Goal: Communication & Community: Answer question/provide support

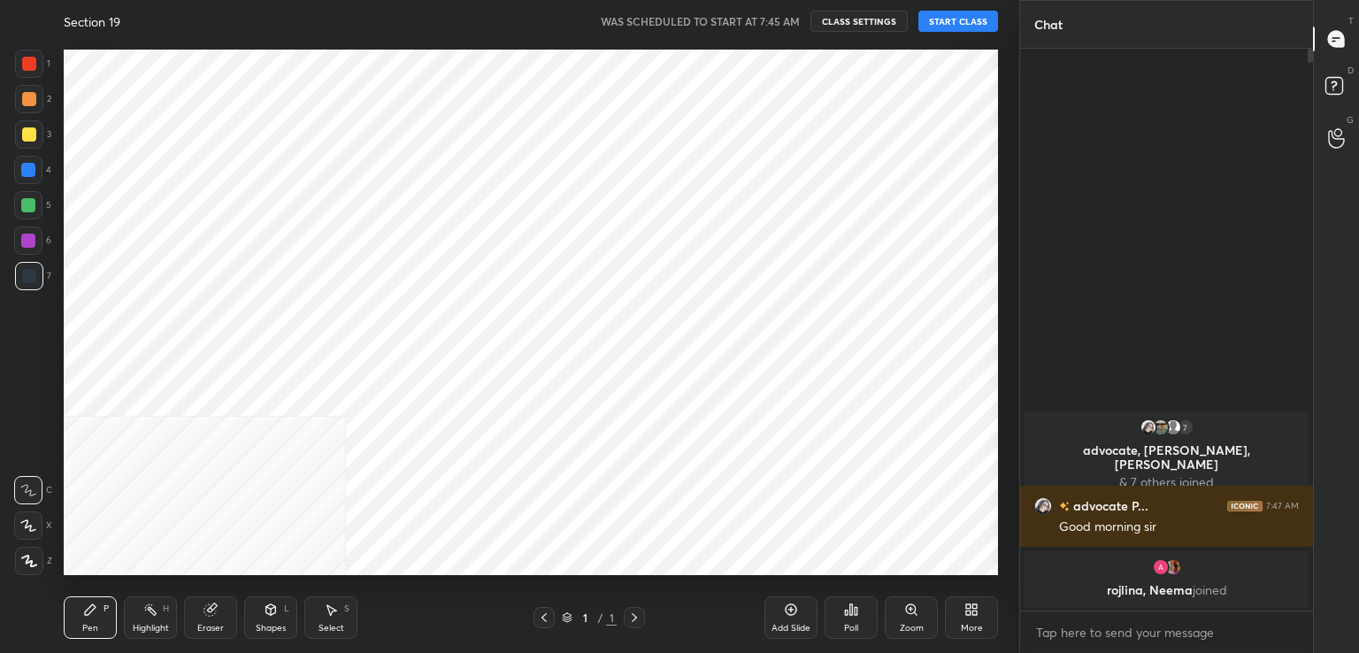
scroll to position [87954, 87546]
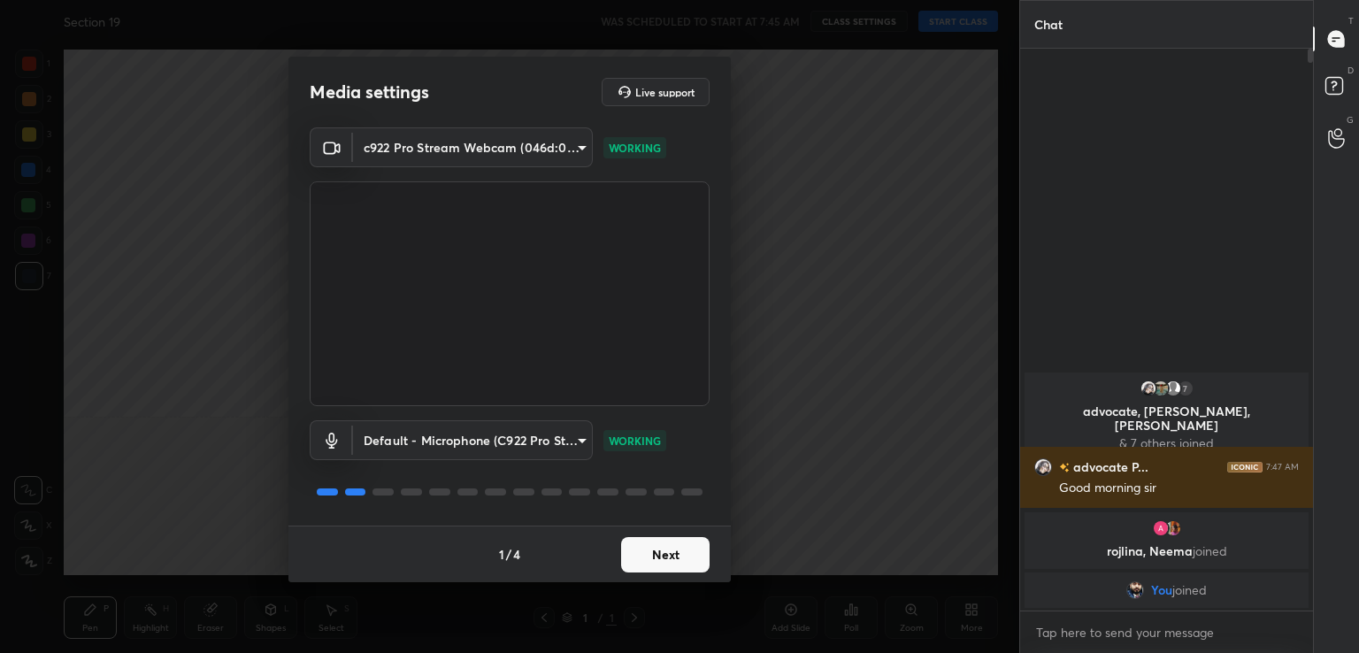
click at [651, 558] on button "Next" at bounding box center [665, 554] width 88 height 35
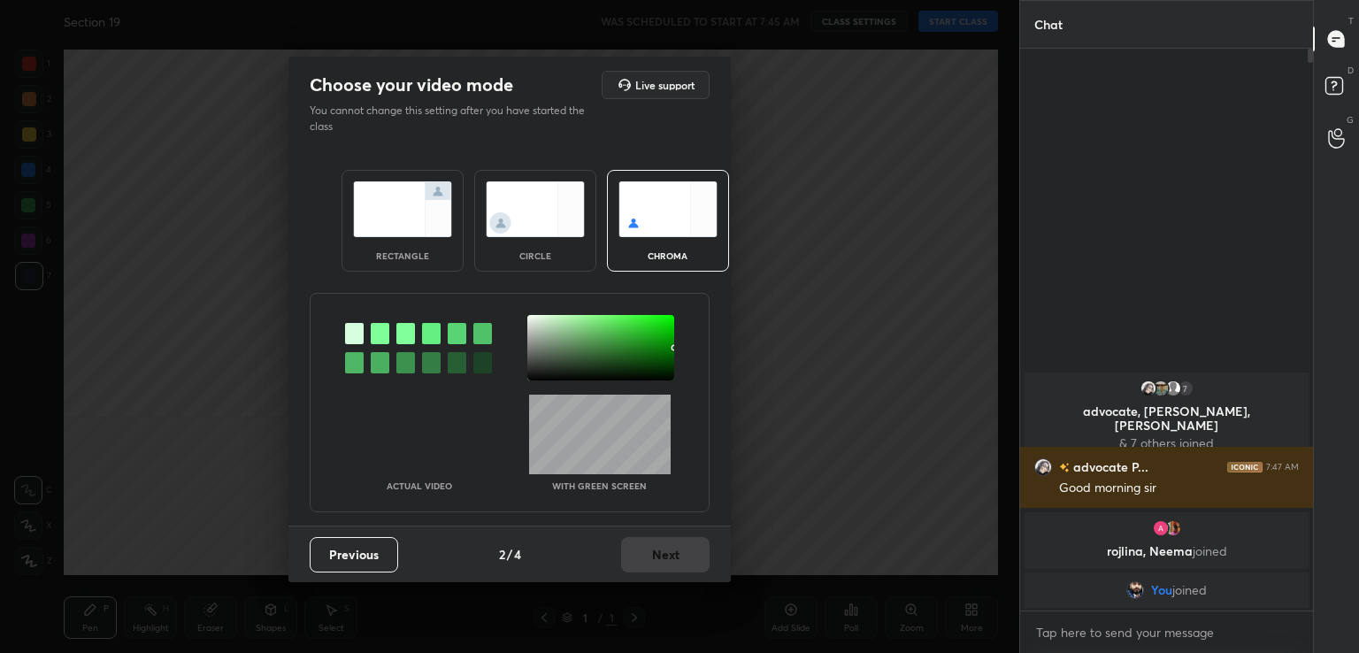
click at [382, 334] on div at bounding box center [380, 333] width 19 height 21
click at [538, 342] on div at bounding box center [600, 347] width 147 height 65
click at [654, 546] on button "Next" at bounding box center [665, 554] width 88 height 35
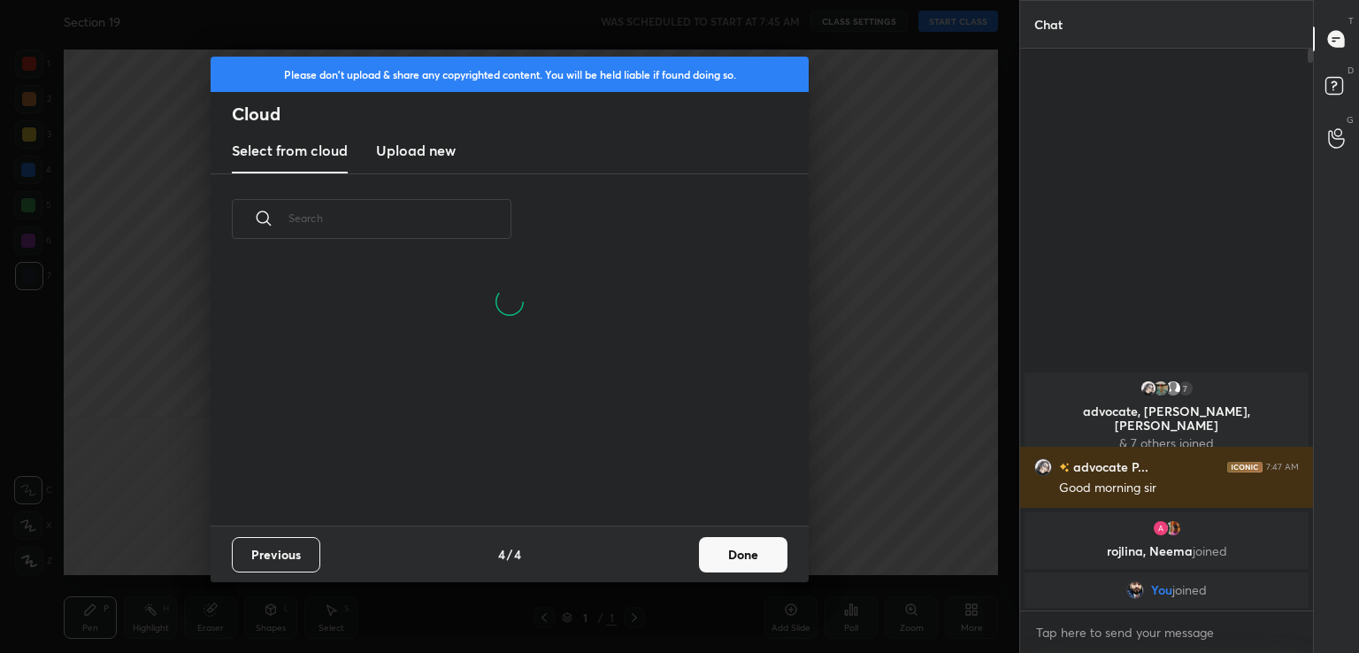
scroll to position [177, 568]
click at [758, 549] on button "Done" at bounding box center [743, 554] width 88 height 35
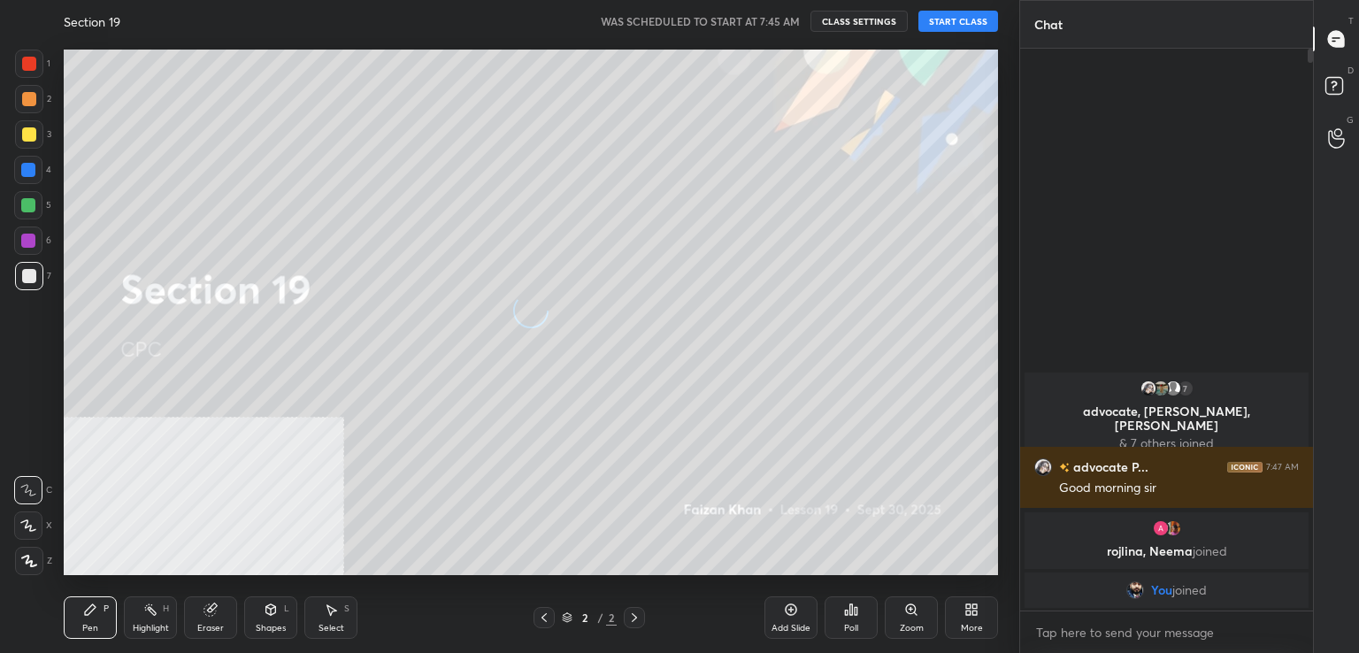
scroll to position [262, 568]
click at [944, 18] on button "START CLASS" at bounding box center [959, 21] width 80 height 21
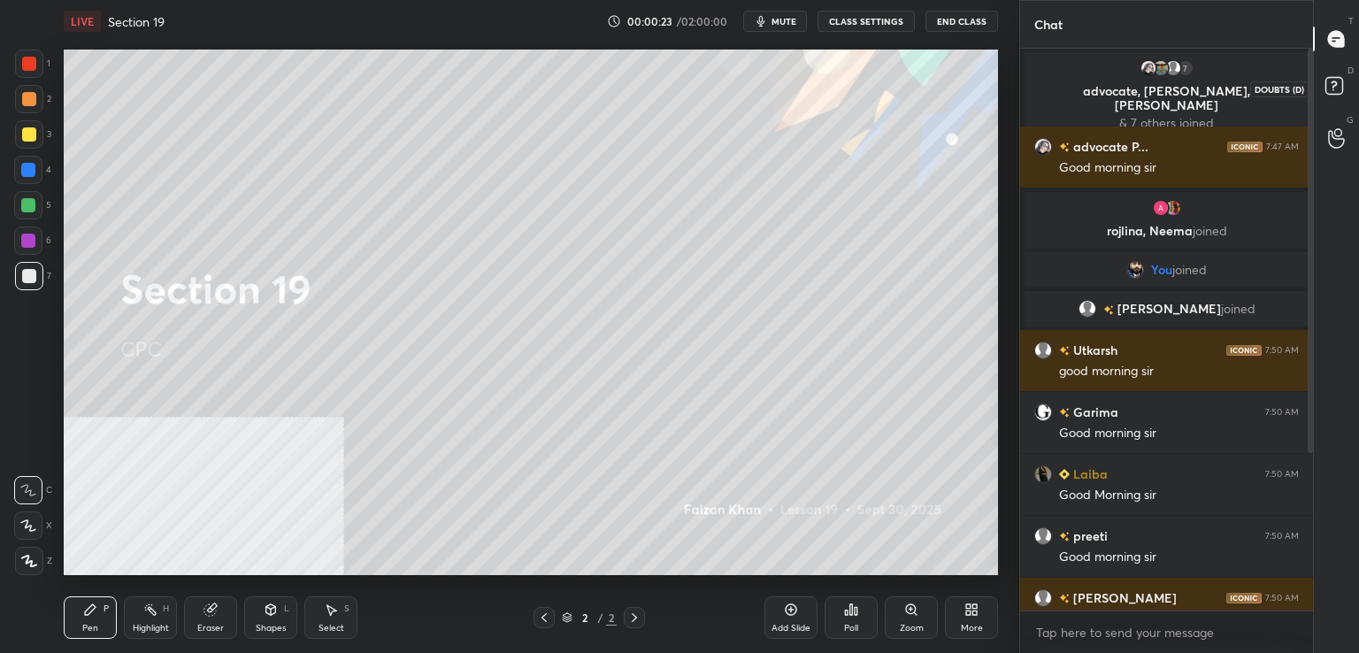
click at [1342, 81] on rect at bounding box center [1334, 86] width 17 height 17
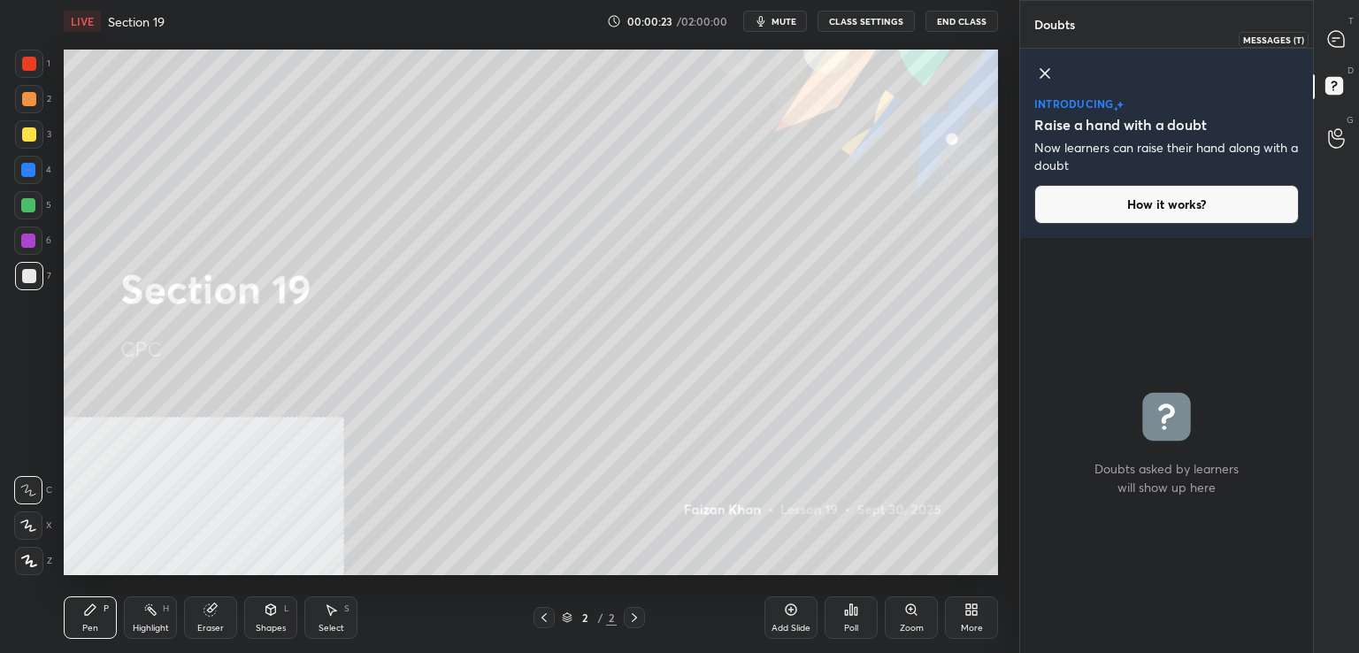
drag, startPoint x: 1347, startPoint y: 29, endPoint x: 1338, endPoint y: 47, distance: 19.8
click at [1348, 29] on div at bounding box center [1336, 39] width 35 height 32
type textarea "x"
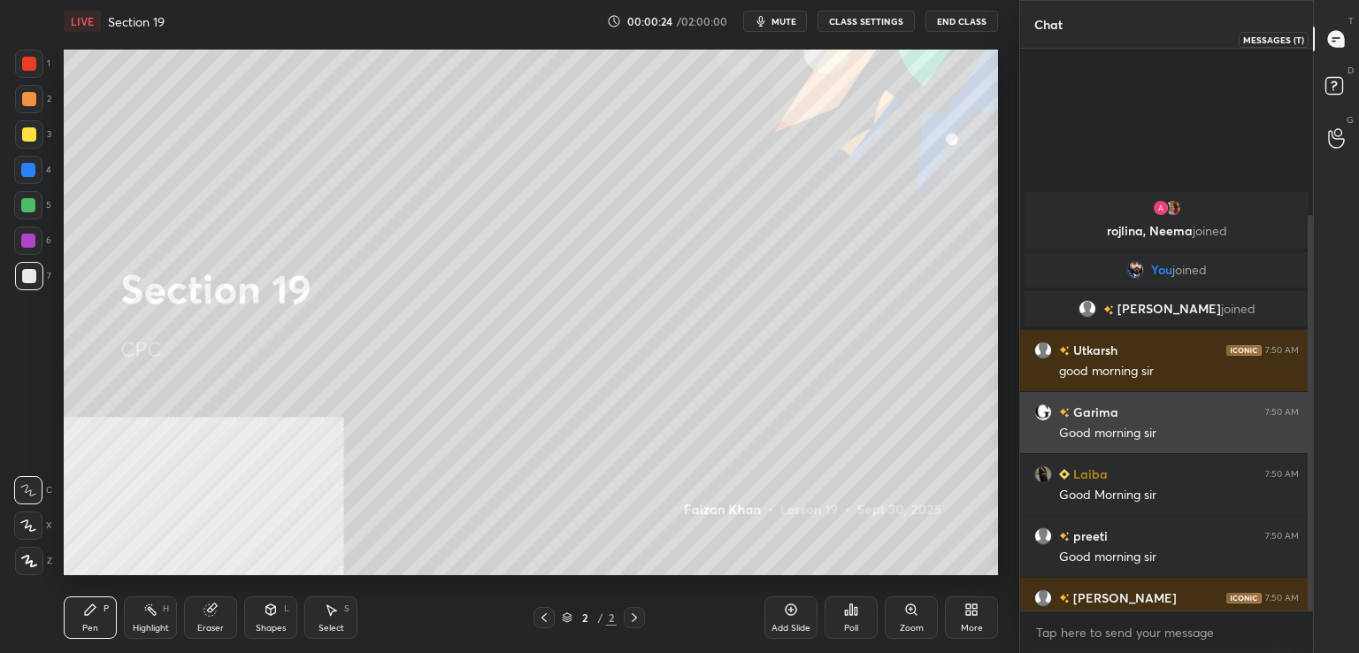
scroll to position [557, 288]
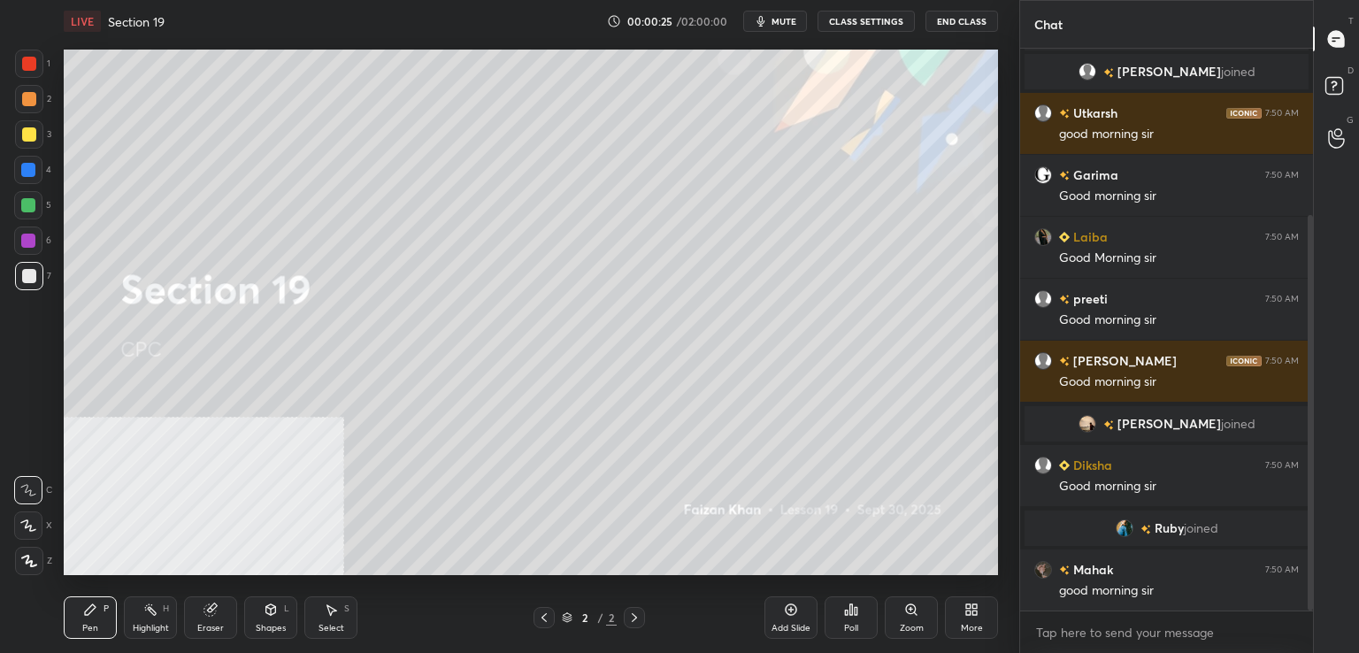
click at [795, 616] on icon at bounding box center [791, 610] width 14 height 14
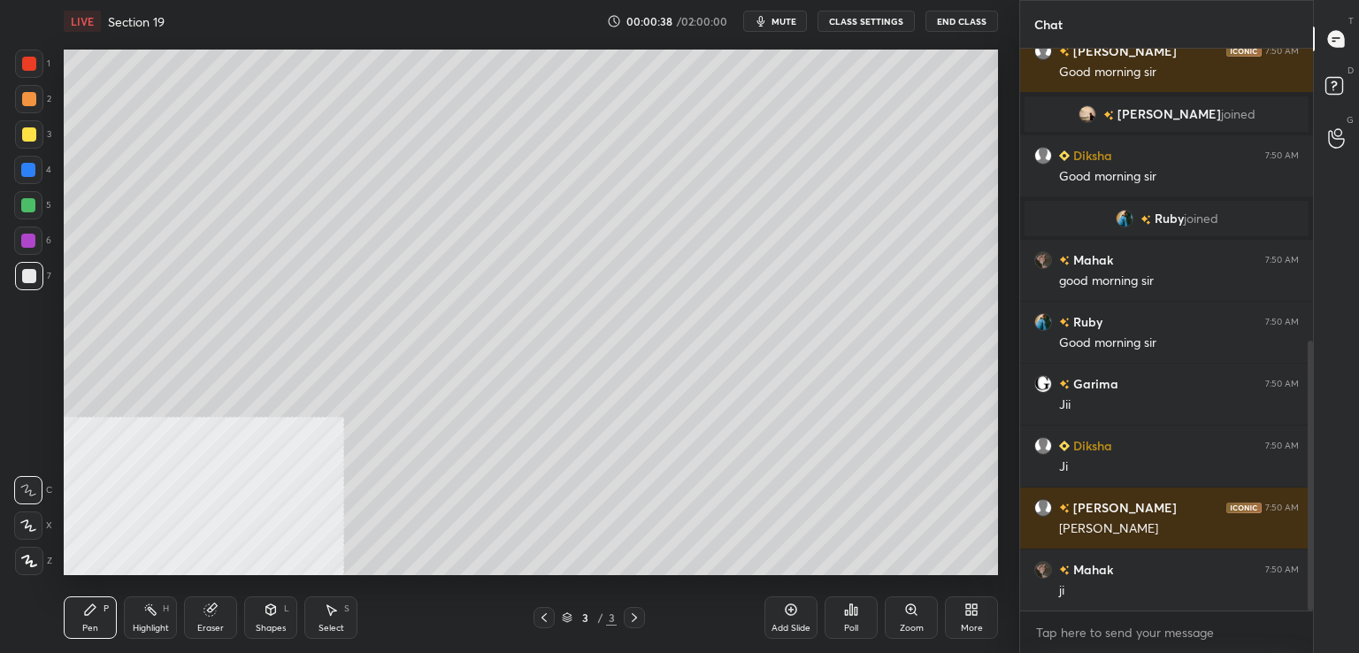
scroll to position [609, 0]
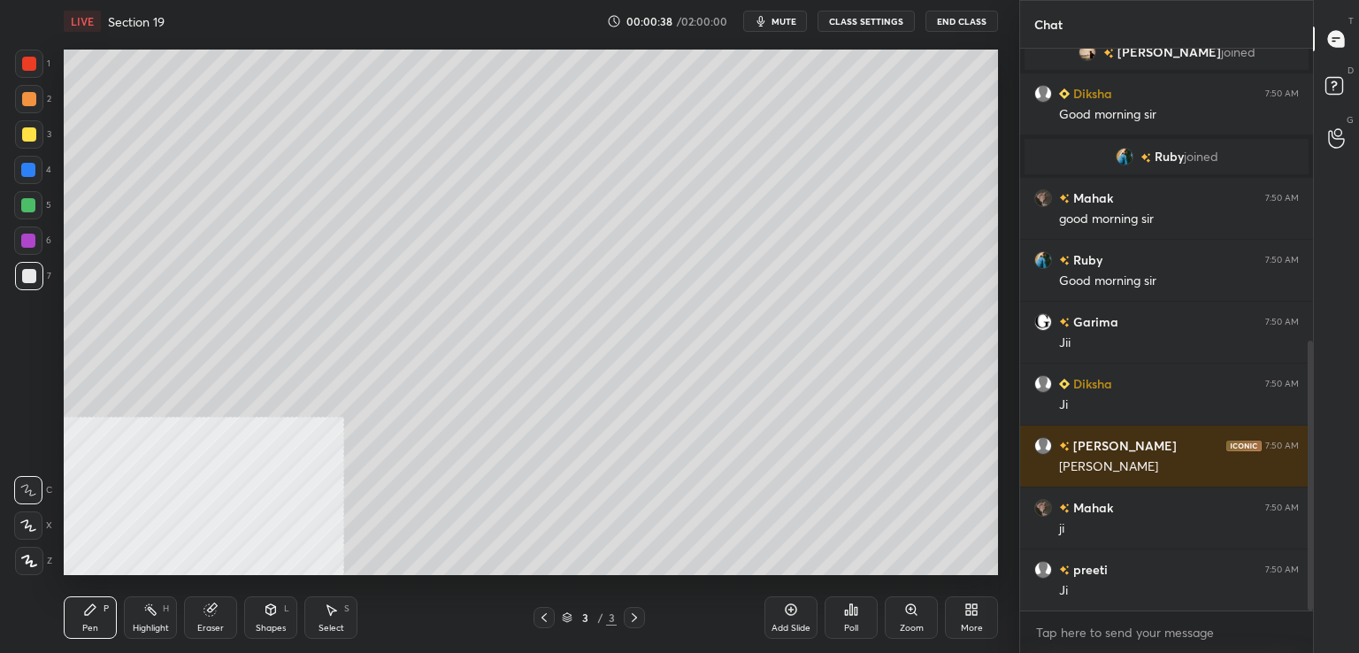
click at [793, 19] on span "mute" at bounding box center [784, 21] width 25 height 12
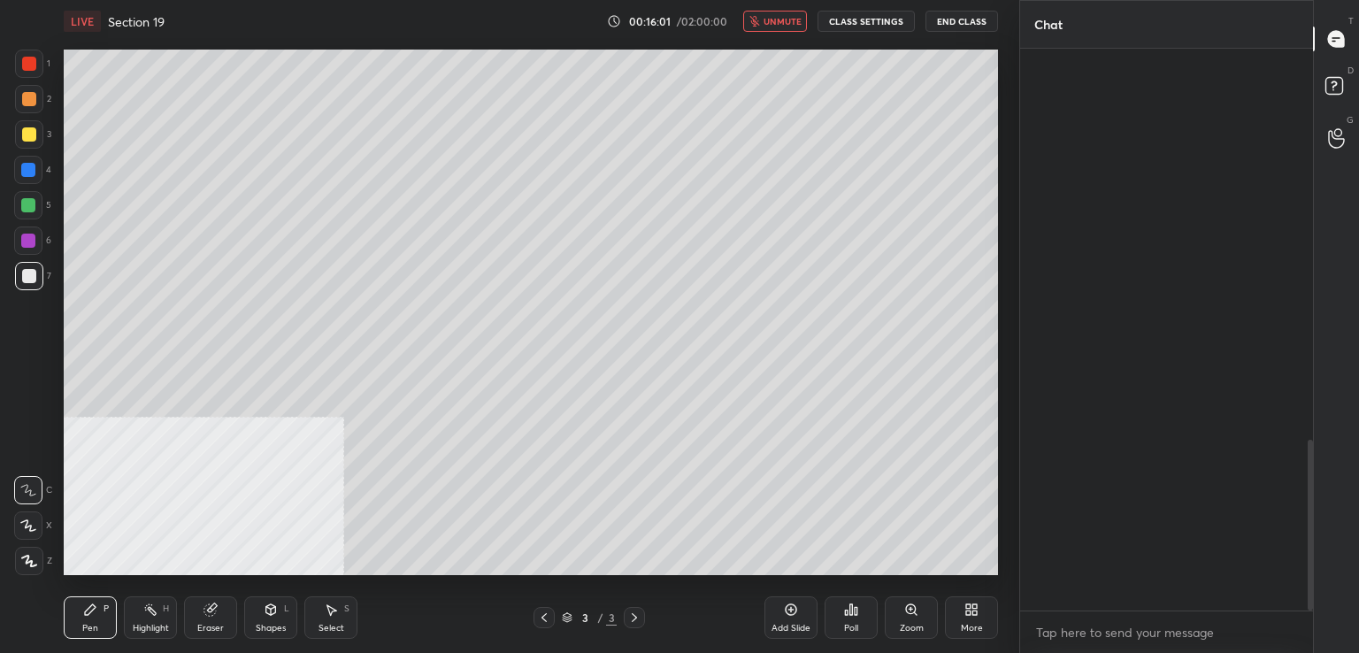
scroll to position [1292, 0]
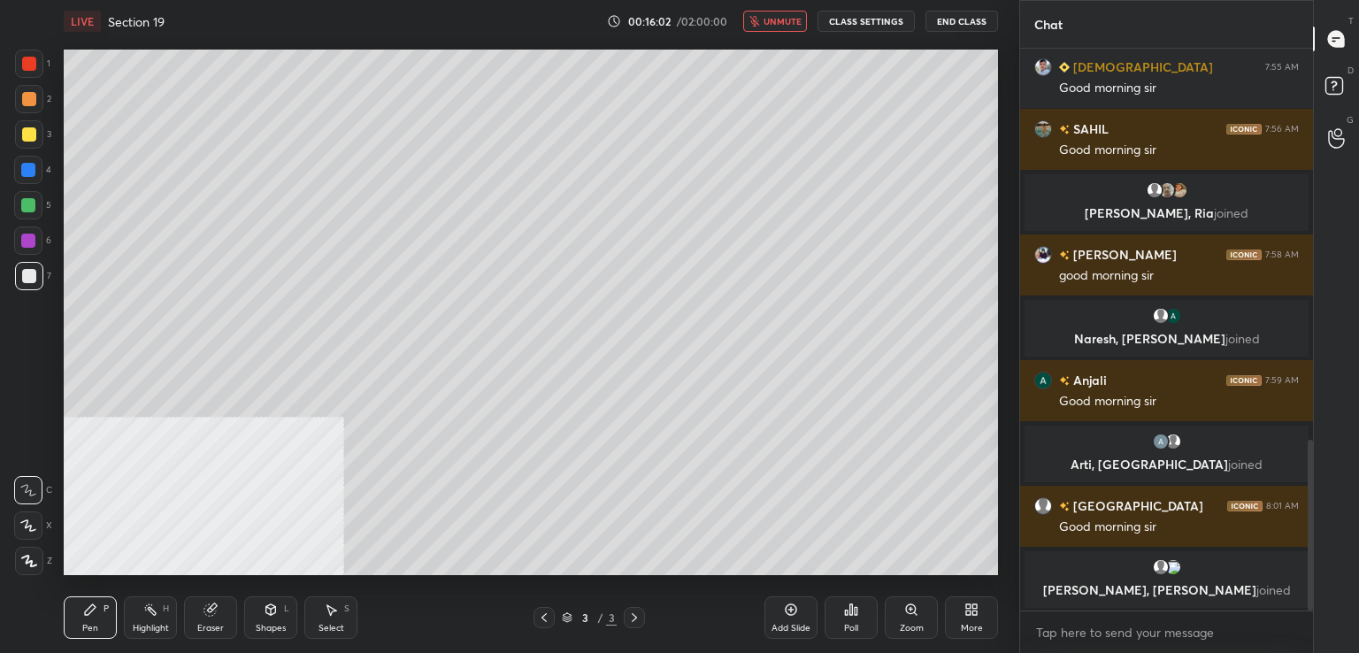
click at [772, 12] on button "unmute" at bounding box center [775, 21] width 64 height 21
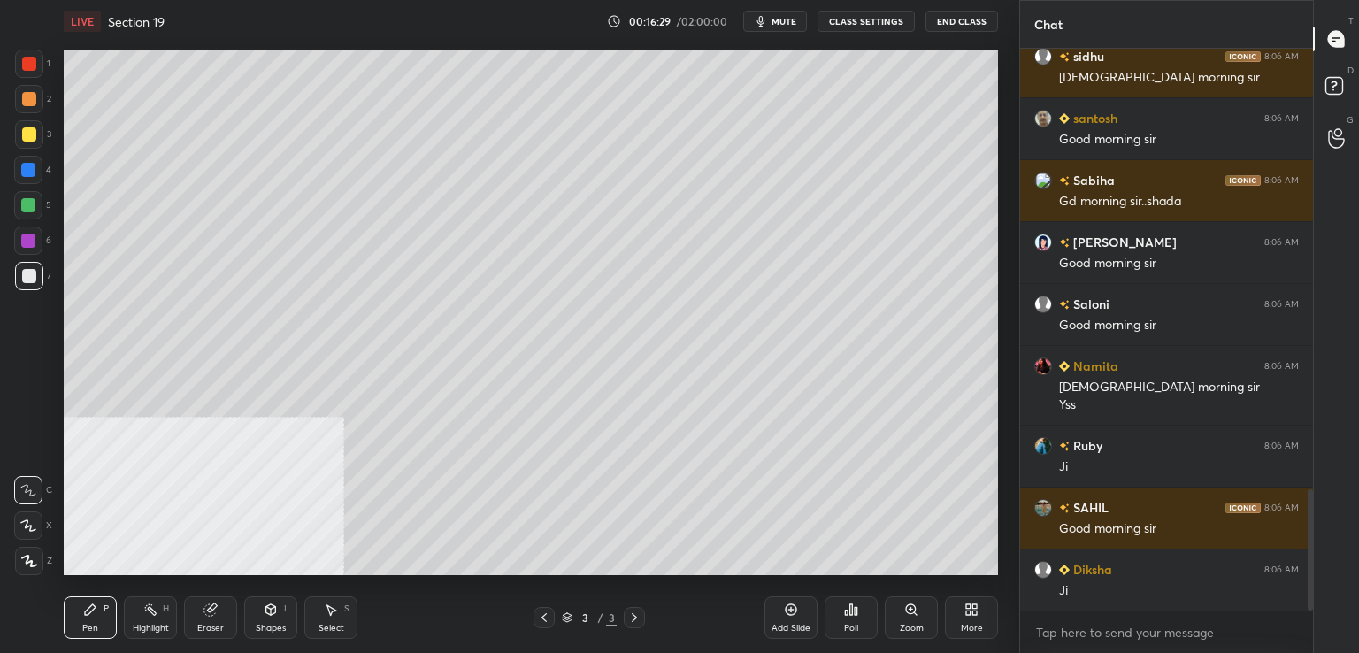
scroll to position [2239, 0]
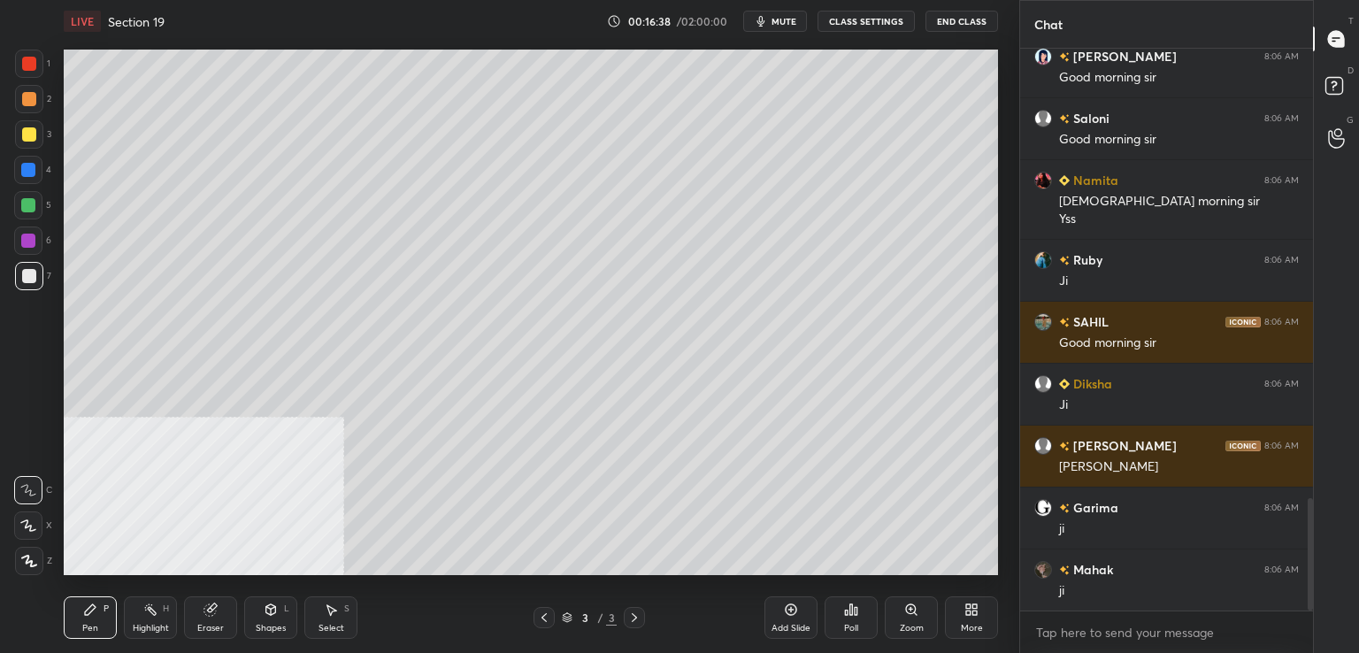
click at [743, 11] on button "mute" at bounding box center [775, 21] width 64 height 21
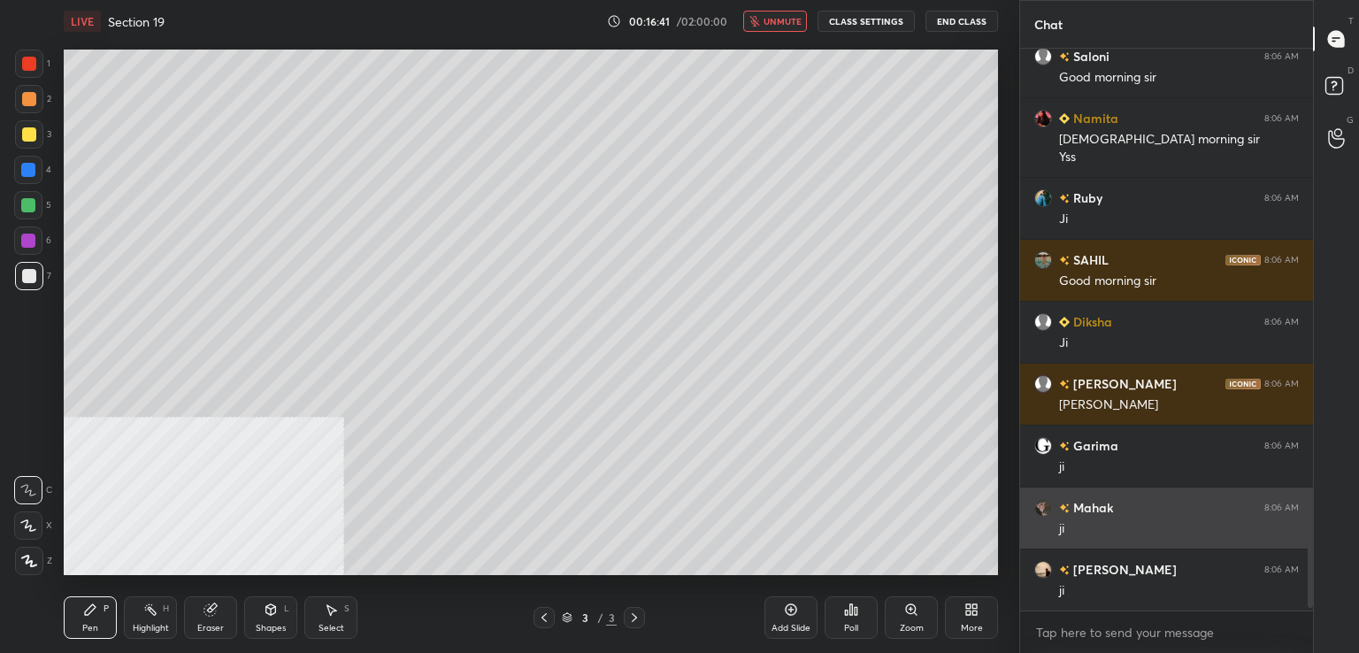
scroll to position [2363, 0]
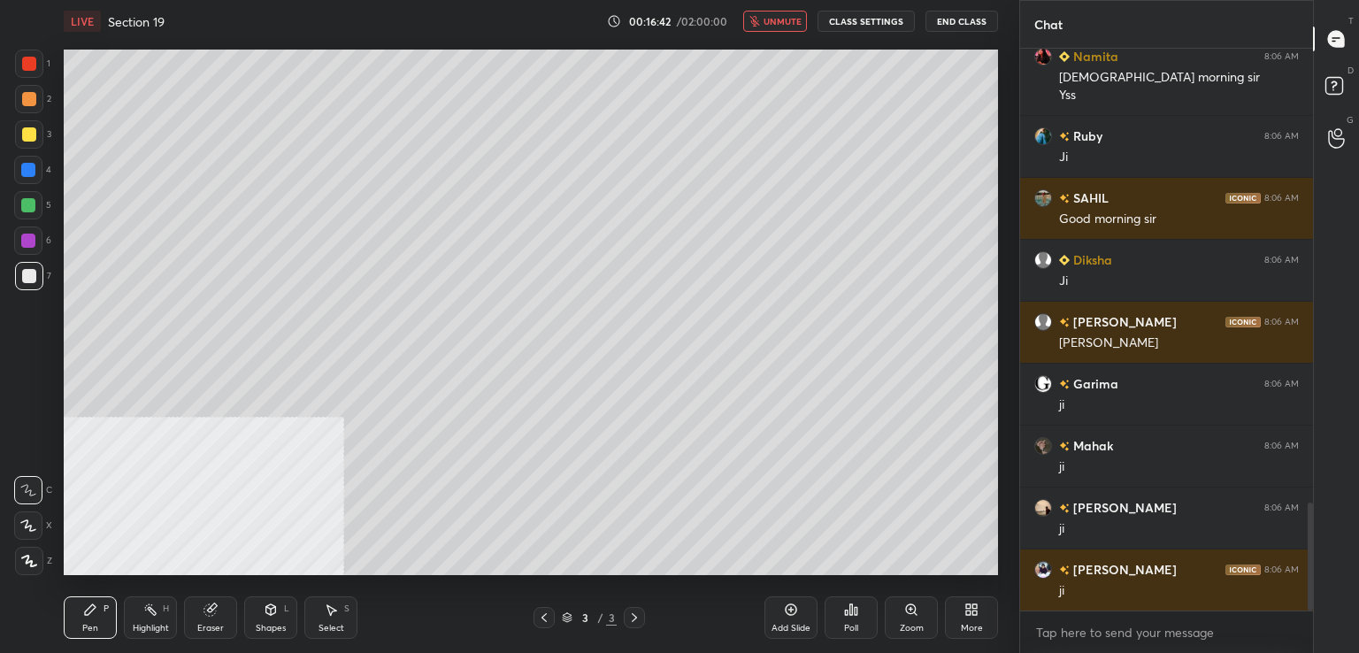
click at [798, 15] on span "unmute" at bounding box center [783, 21] width 38 height 12
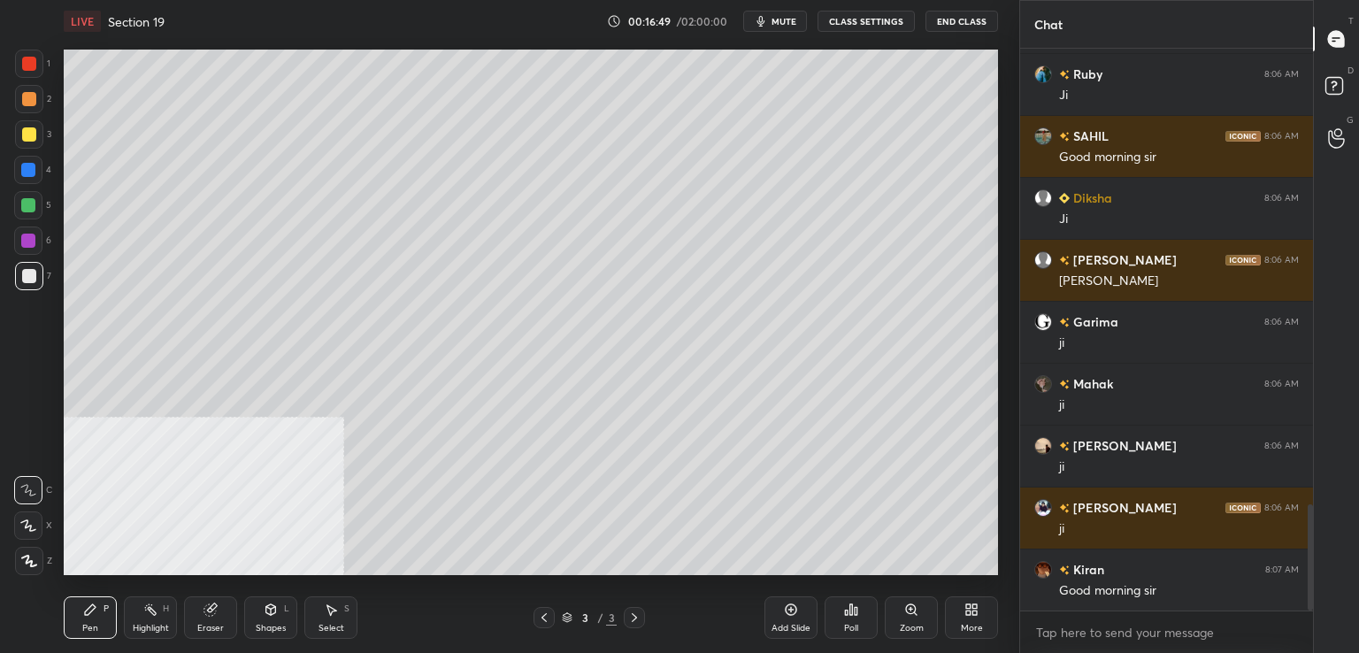
scroll to position [2487, 0]
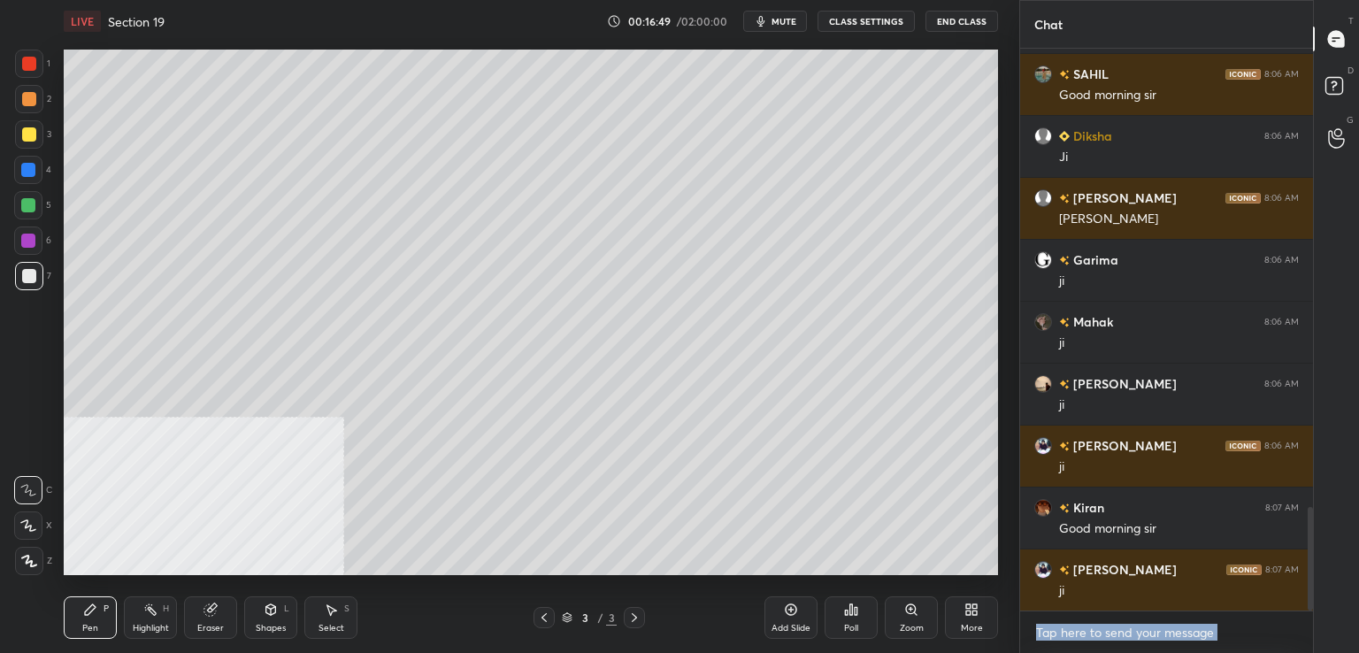
drag, startPoint x: 1306, startPoint y: 539, endPoint x: 1311, endPoint y: 520, distance: 19.3
click at [1313, 514] on div "Chat [PERSON_NAME], [PERSON_NAME] joined [PERSON_NAME] 8:06 AM Good Morning Sir…" at bounding box center [1189, 326] width 340 height 653
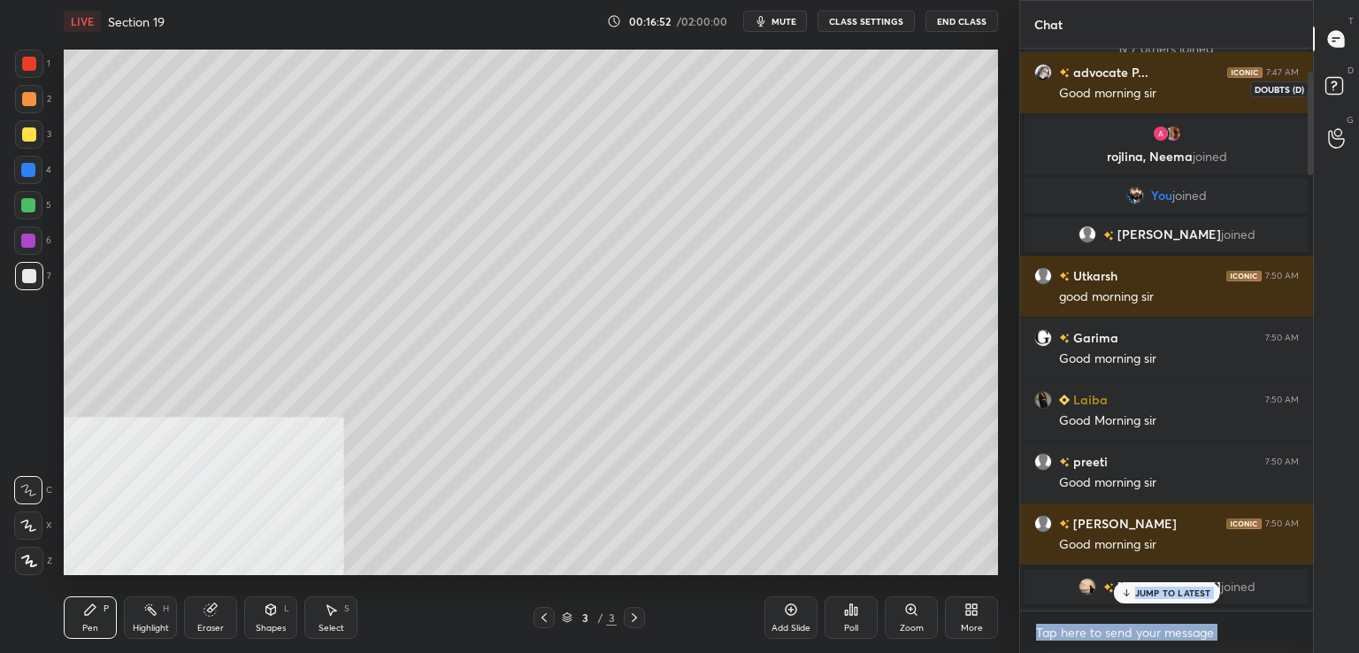
scroll to position [85, 0]
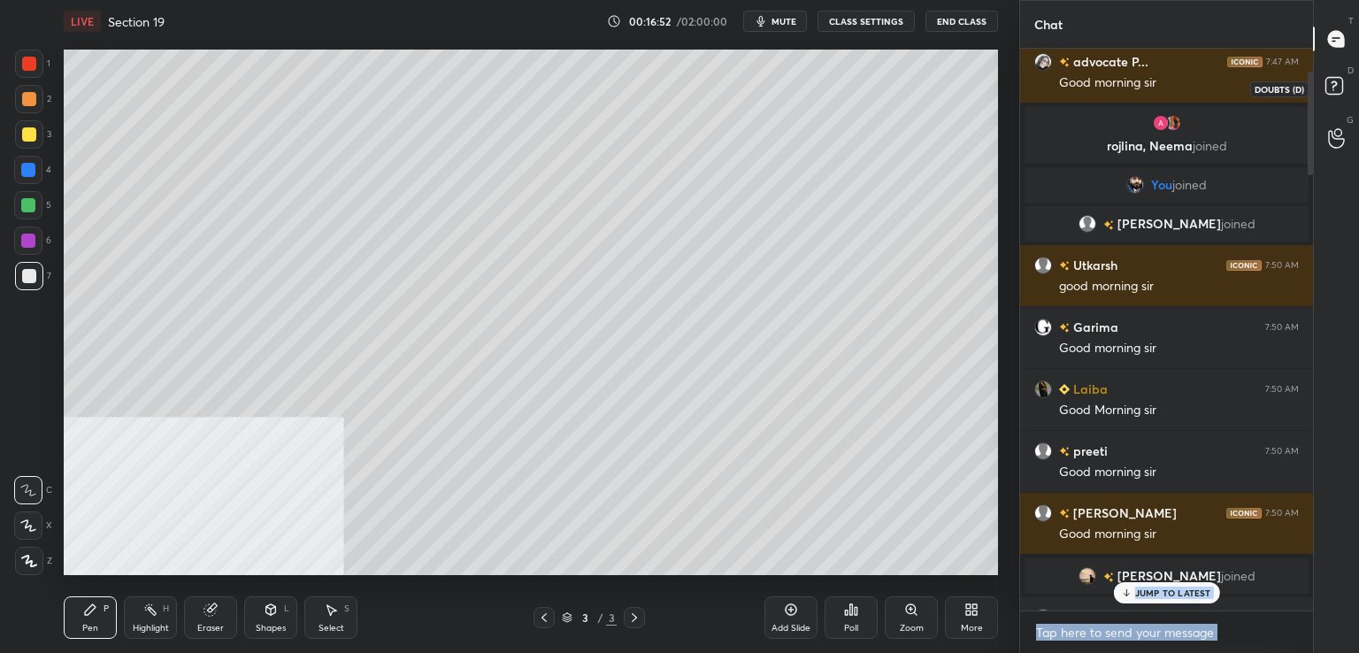
drag, startPoint x: 1341, startPoint y: 81, endPoint x: 1340, endPoint y: 59, distance: 21.3
click at [1341, 79] on rect at bounding box center [1334, 86] width 17 height 17
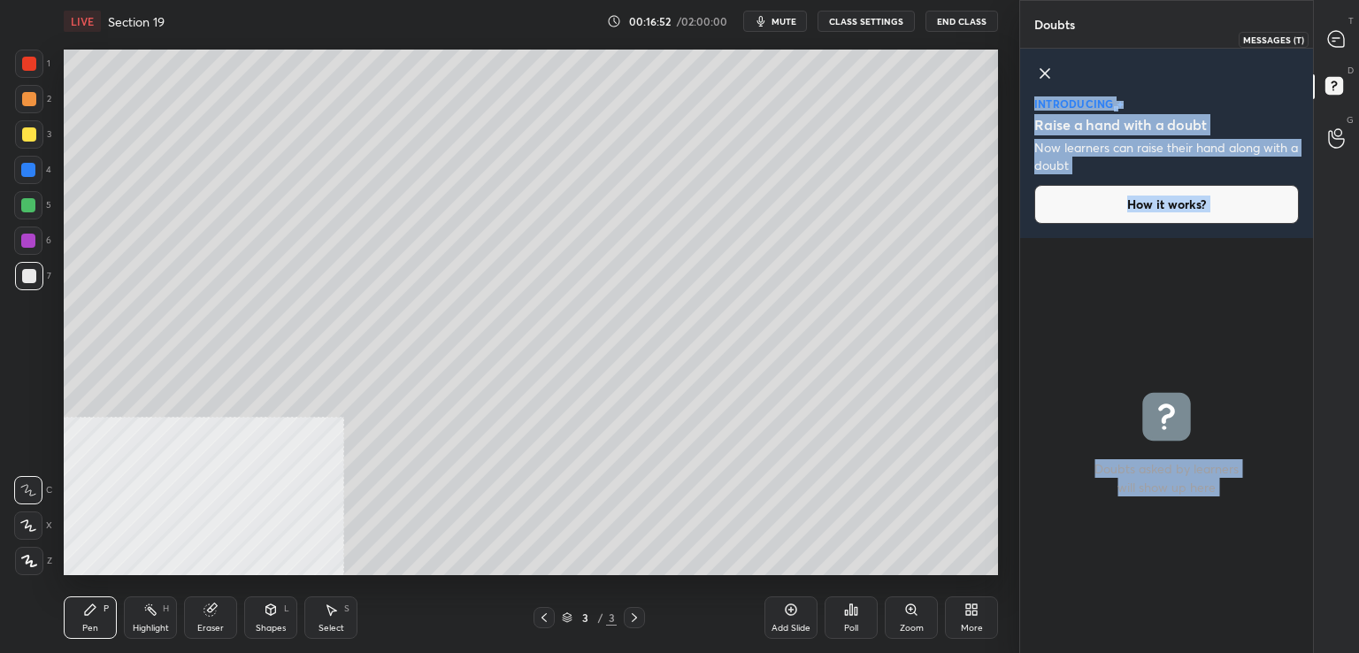
click at [1338, 35] on icon at bounding box center [1336, 39] width 16 height 16
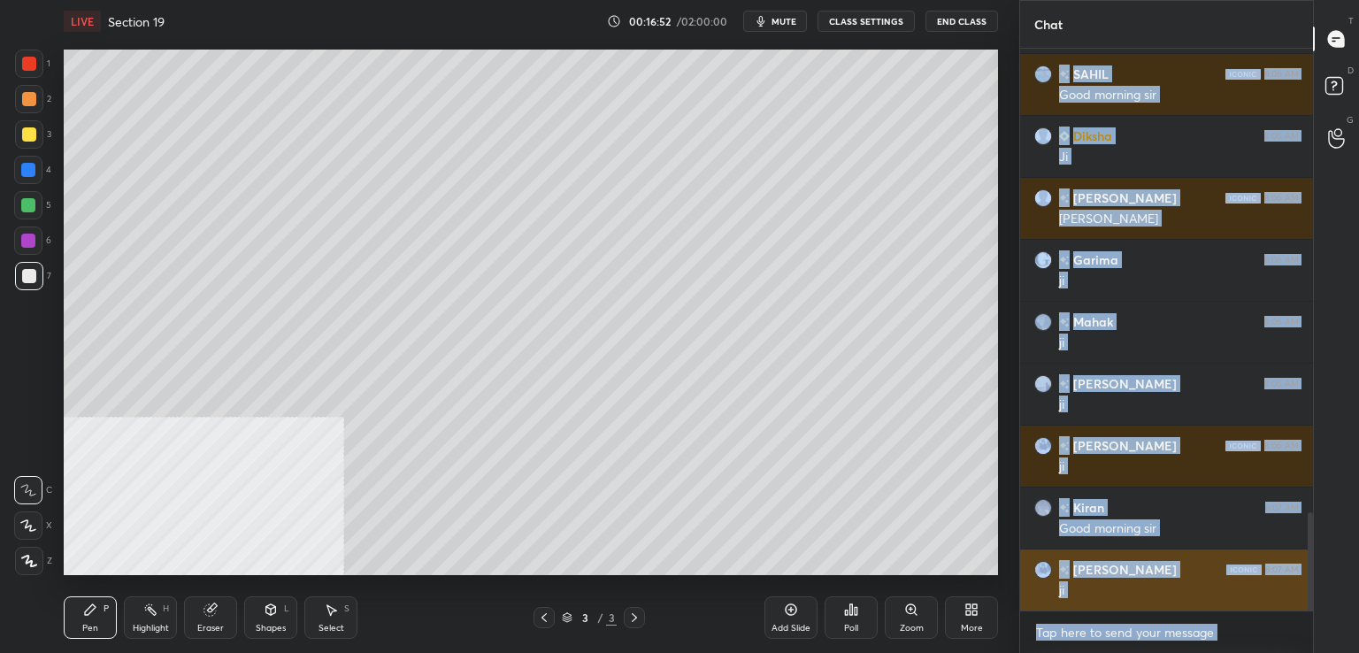
scroll to position [557, 288]
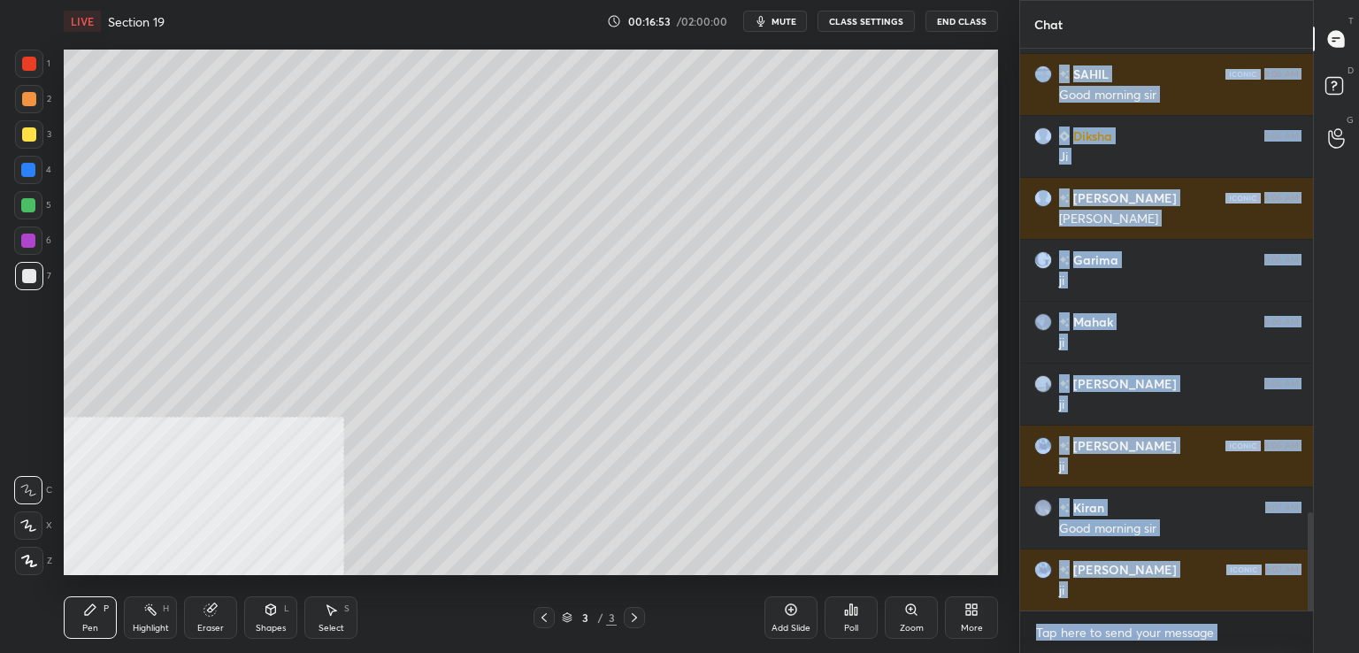
click at [1126, 642] on textarea at bounding box center [1166, 633] width 265 height 28
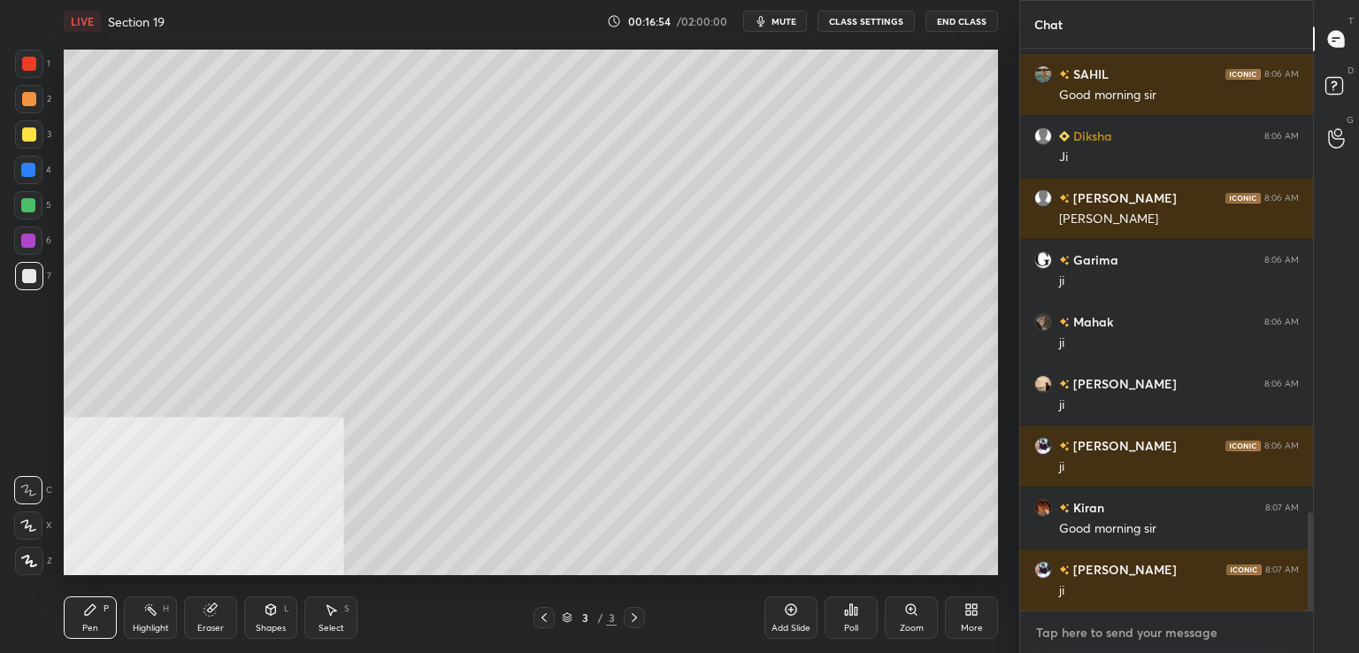
scroll to position [2713, 0]
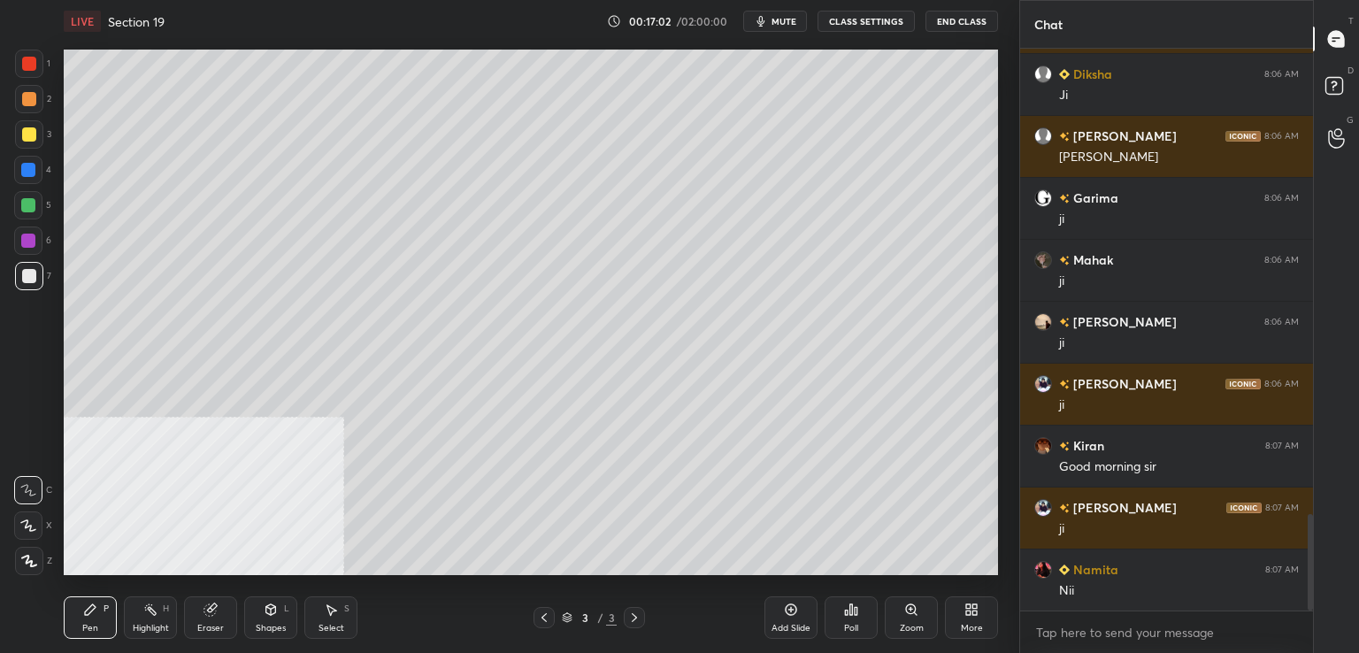
click at [29, 134] on div at bounding box center [29, 134] width 14 height 14
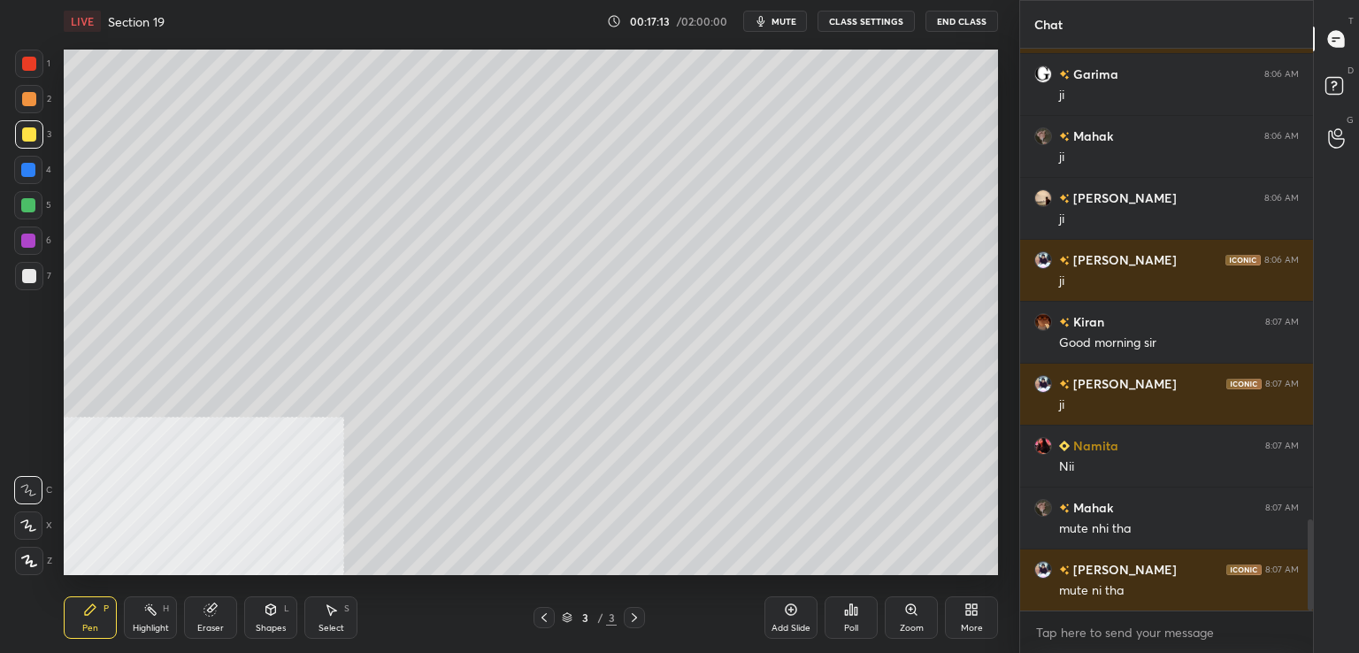
scroll to position [2899, 0]
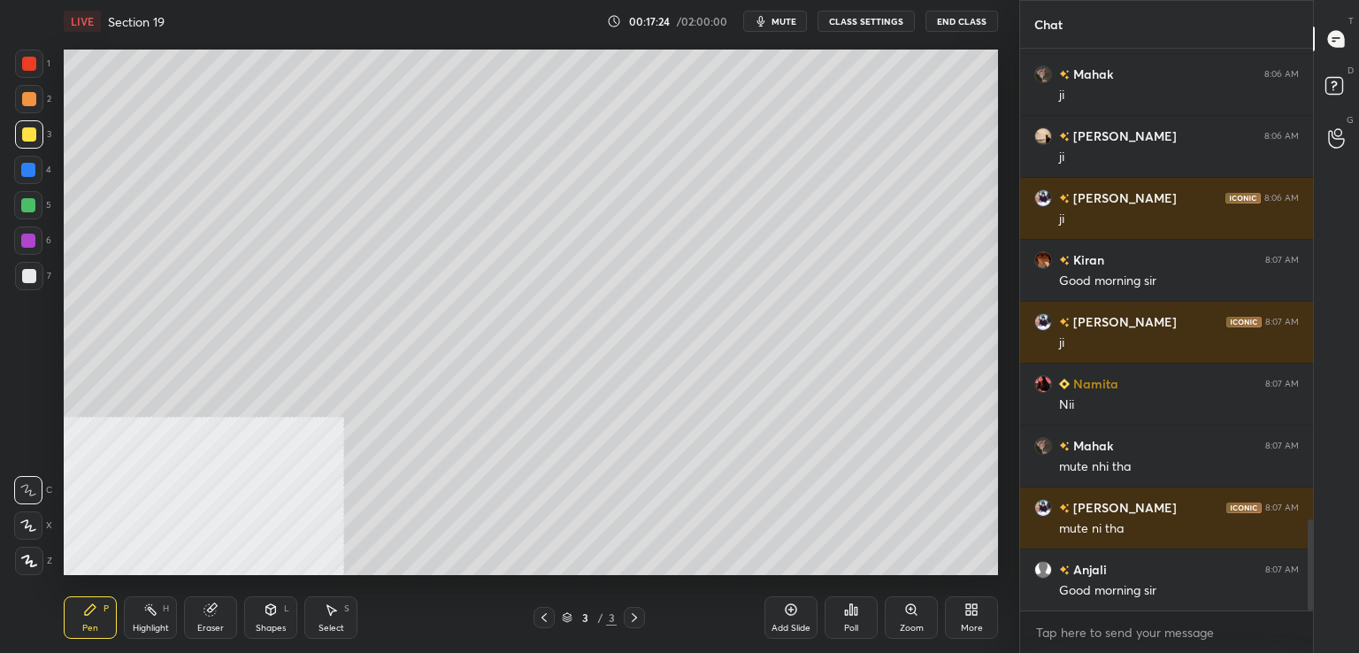
drag, startPoint x: 24, startPoint y: 278, endPoint x: 35, endPoint y: 278, distance: 10.6
click at [25, 280] on div at bounding box center [29, 276] width 14 height 14
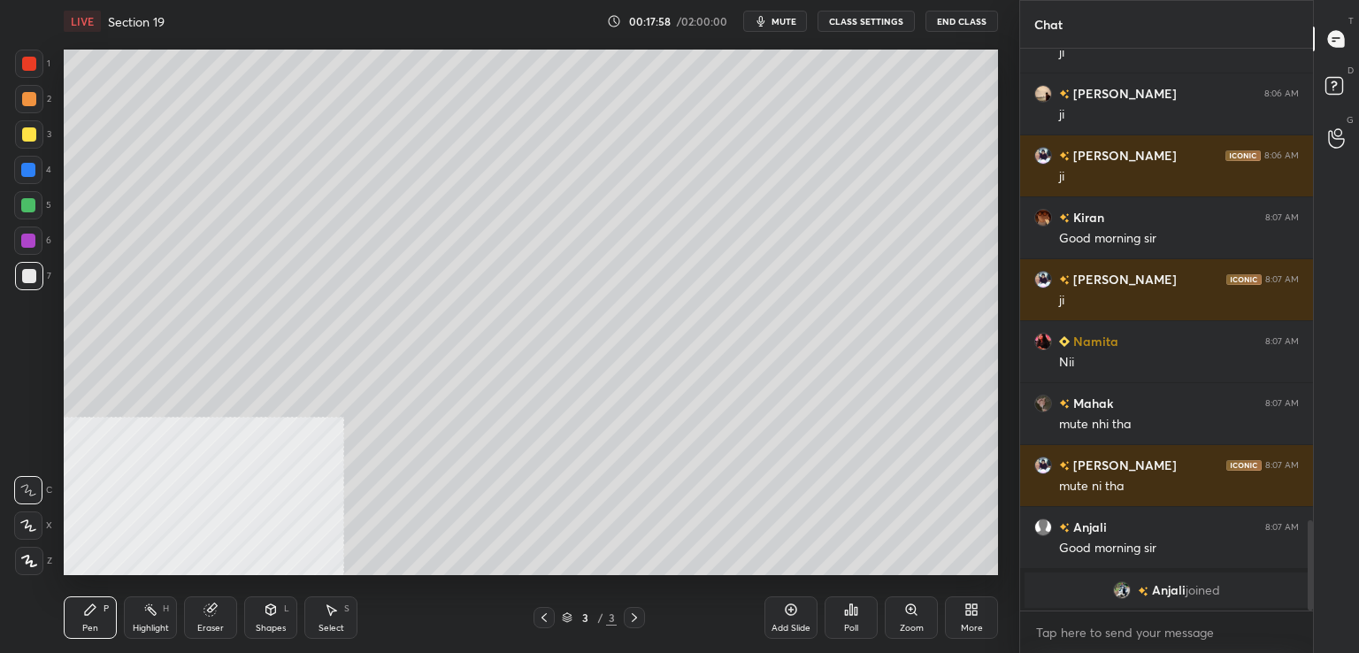
drag, startPoint x: 19, startPoint y: 172, endPoint x: 58, endPoint y: 173, distance: 38.1
click at [19, 173] on div at bounding box center [28, 170] width 28 height 28
click at [37, 280] on div at bounding box center [29, 276] width 28 height 28
click at [35, 164] on div at bounding box center [28, 170] width 28 height 28
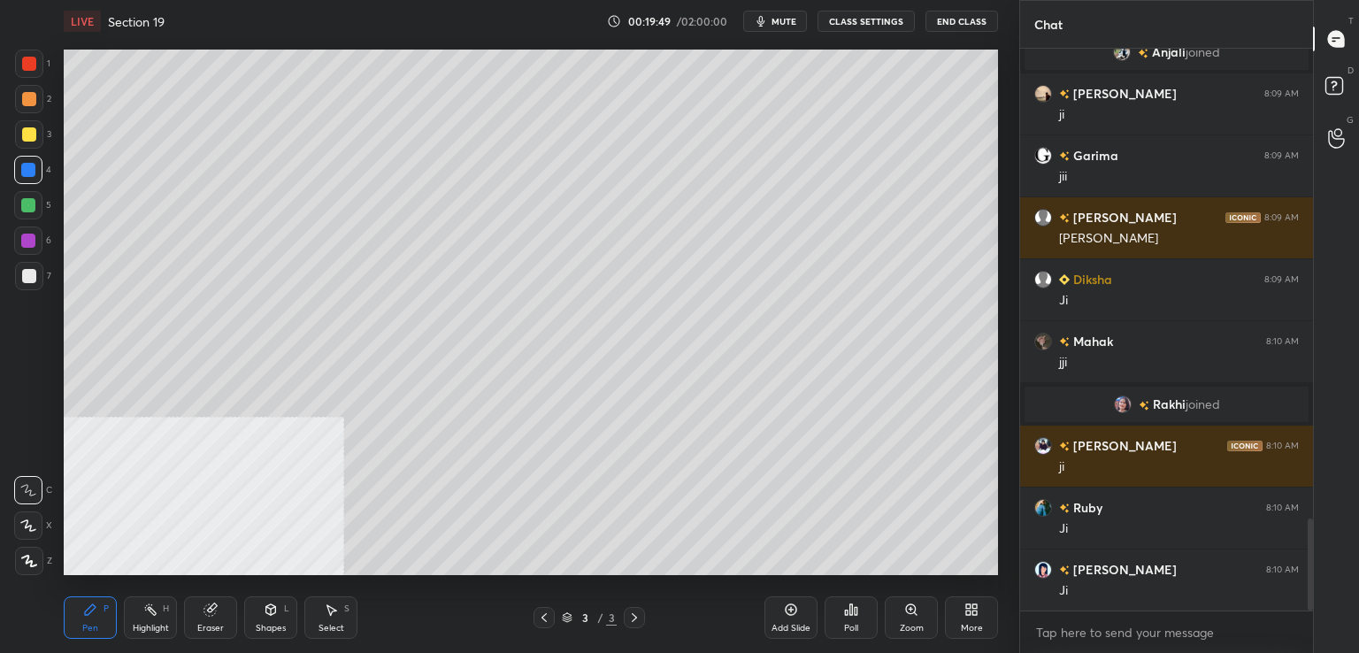
scroll to position [2947, 0]
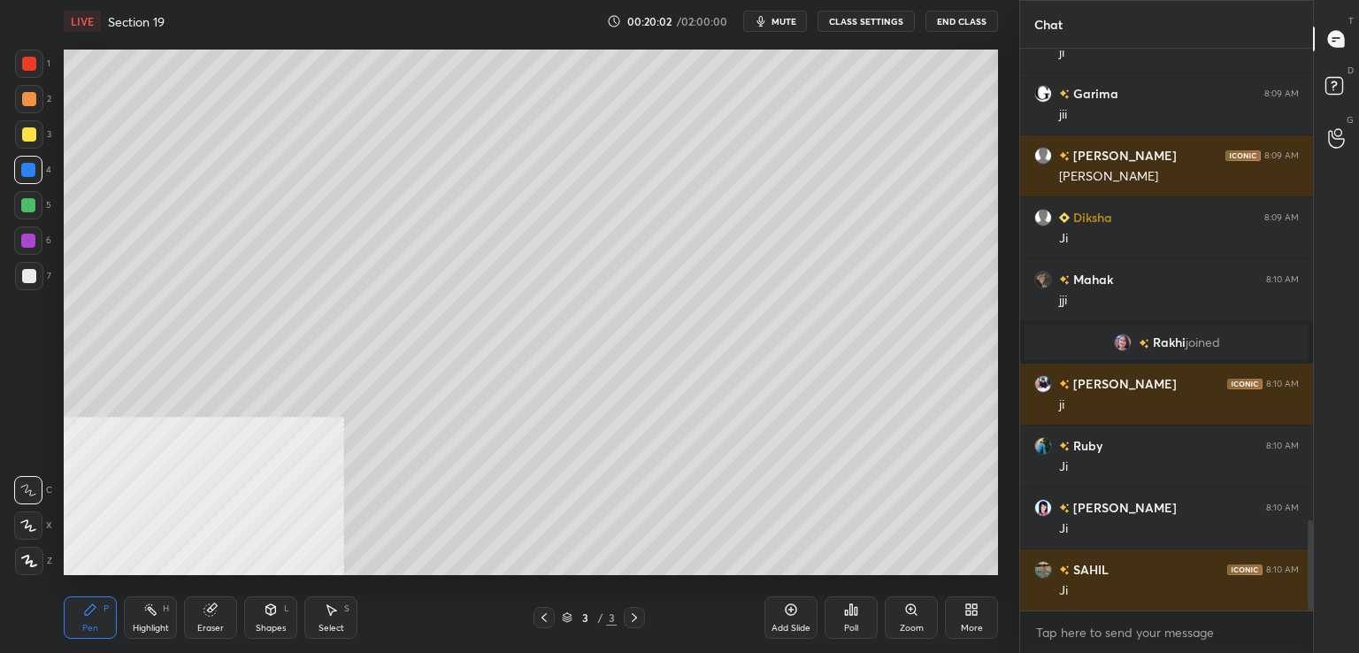
click at [27, 283] on div at bounding box center [29, 276] width 28 height 28
drag, startPoint x: 29, startPoint y: 72, endPoint x: 58, endPoint y: 74, distance: 29.3
click at [30, 72] on div at bounding box center [29, 64] width 28 height 28
click at [22, 134] on div at bounding box center [29, 134] width 14 height 14
drag, startPoint x: 25, startPoint y: 285, endPoint x: 39, endPoint y: 274, distance: 17.7
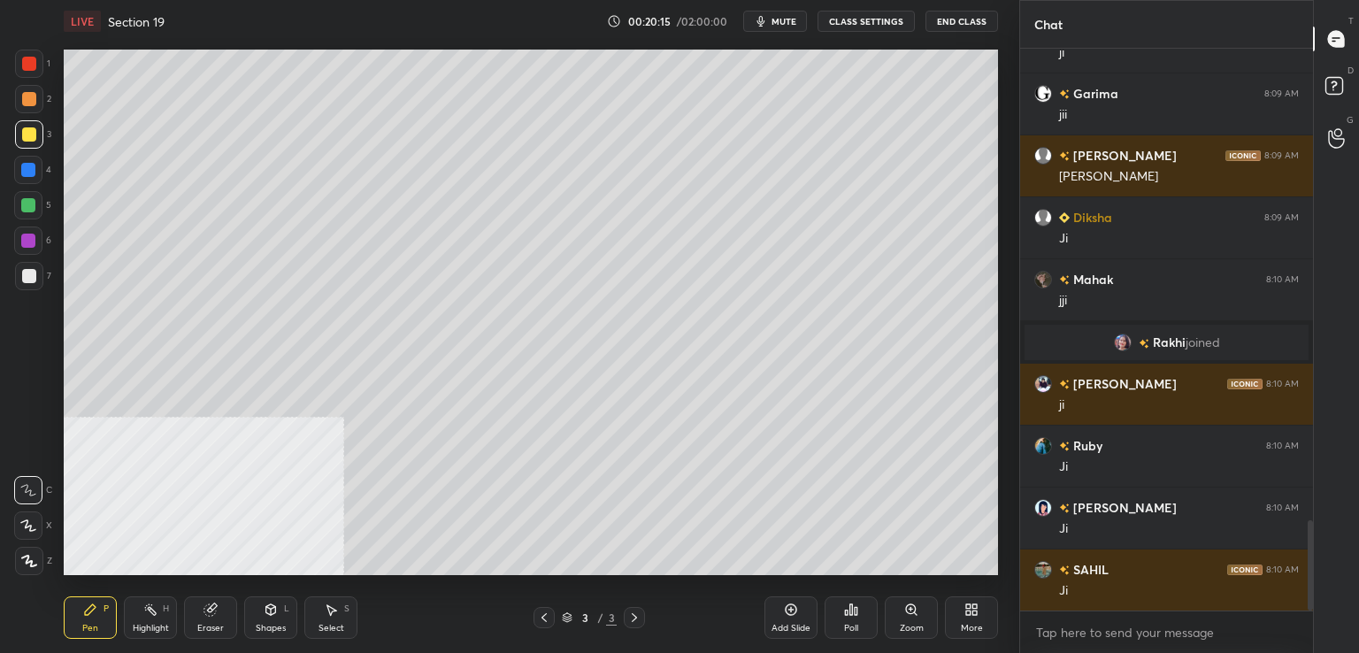
click at [23, 284] on div at bounding box center [29, 276] width 28 height 28
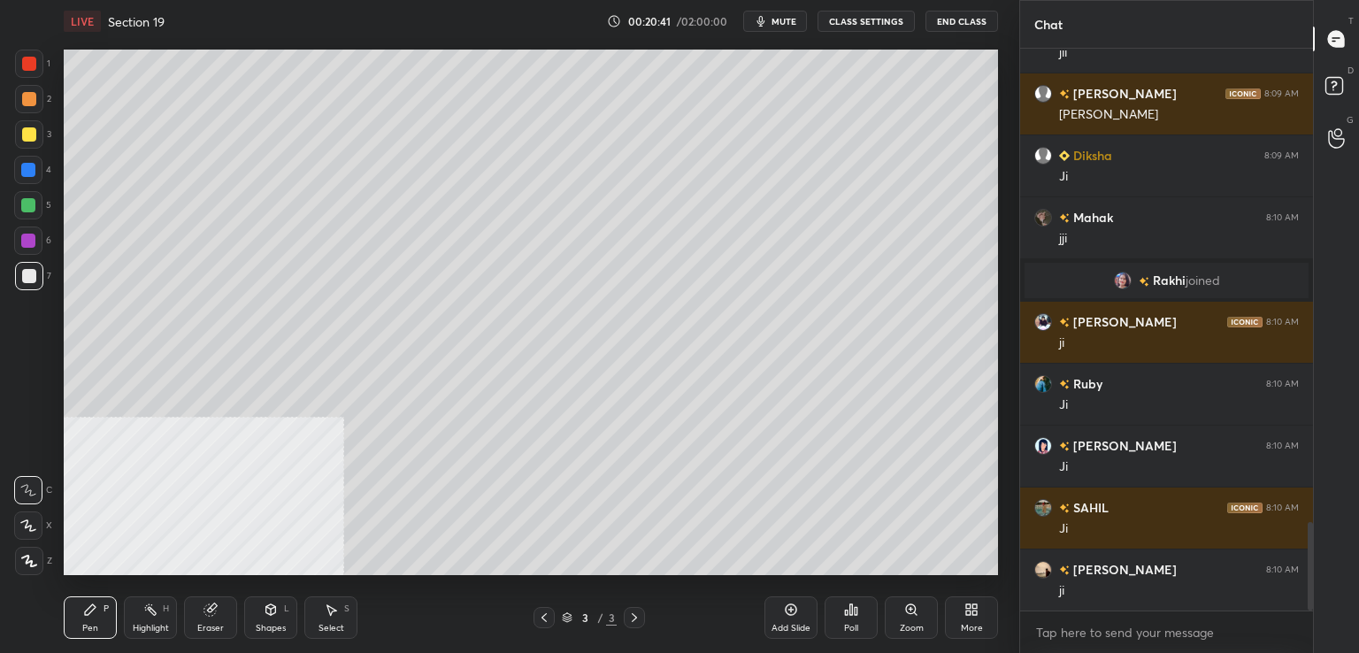
drag, startPoint x: 32, startPoint y: 60, endPoint x: 47, endPoint y: 65, distance: 16.0
click at [30, 59] on div at bounding box center [29, 64] width 14 height 14
click at [999, 302] on div "Setting up your live class Poll for secs No correct answer Start poll" at bounding box center [531, 312] width 949 height 540
click at [19, 238] on div at bounding box center [28, 241] width 28 height 28
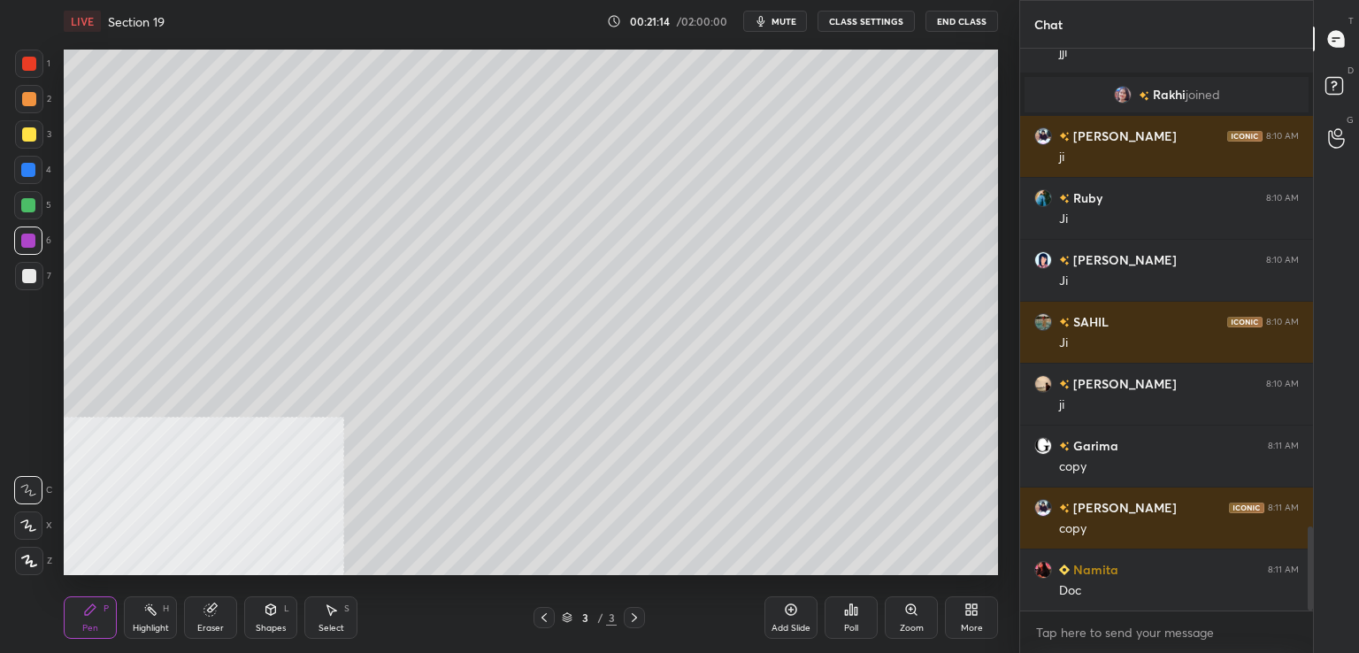
scroll to position [3257, 0]
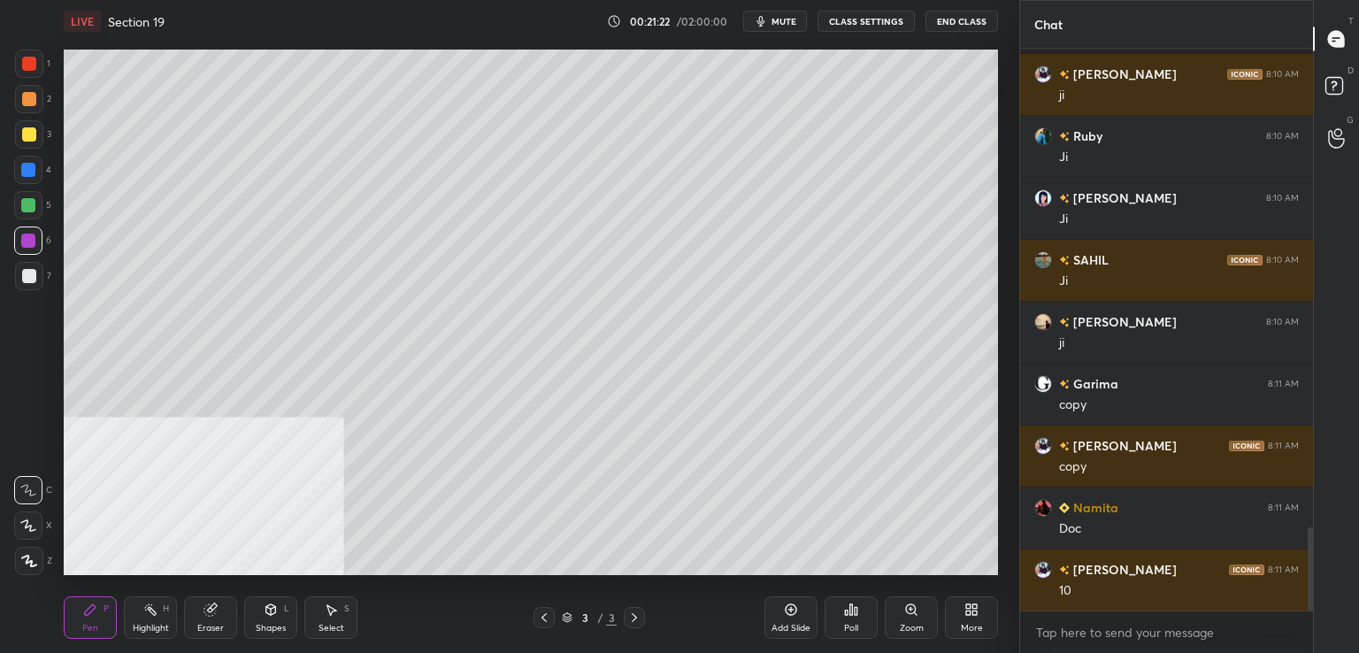
click at [27, 68] on div at bounding box center [29, 64] width 14 height 14
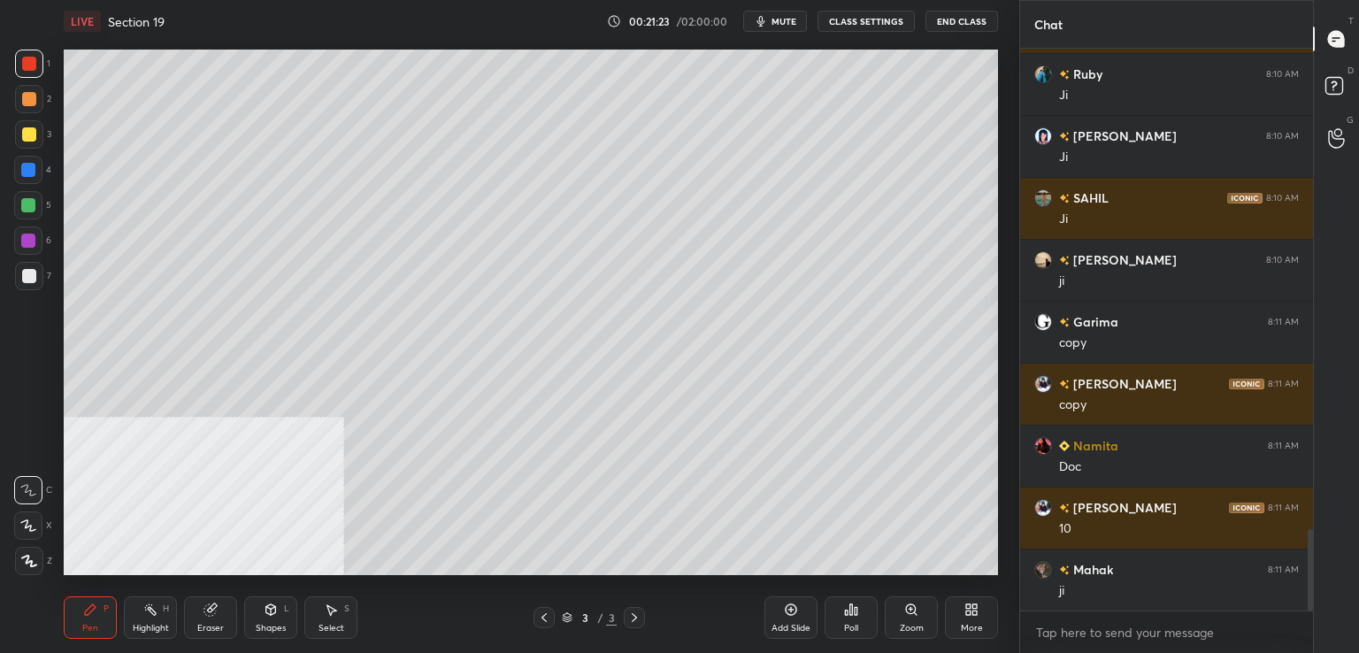
drag, startPoint x: 792, startPoint y: 615, endPoint x: 782, endPoint y: 603, distance: 15.8
click at [791, 613] on icon at bounding box center [791, 610] width 14 height 14
click at [27, 131] on div at bounding box center [29, 134] width 14 height 14
click at [25, 174] on div at bounding box center [28, 170] width 14 height 14
drag, startPoint x: 25, startPoint y: 171, endPoint x: 57, endPoint y: 178, distance: 32.6
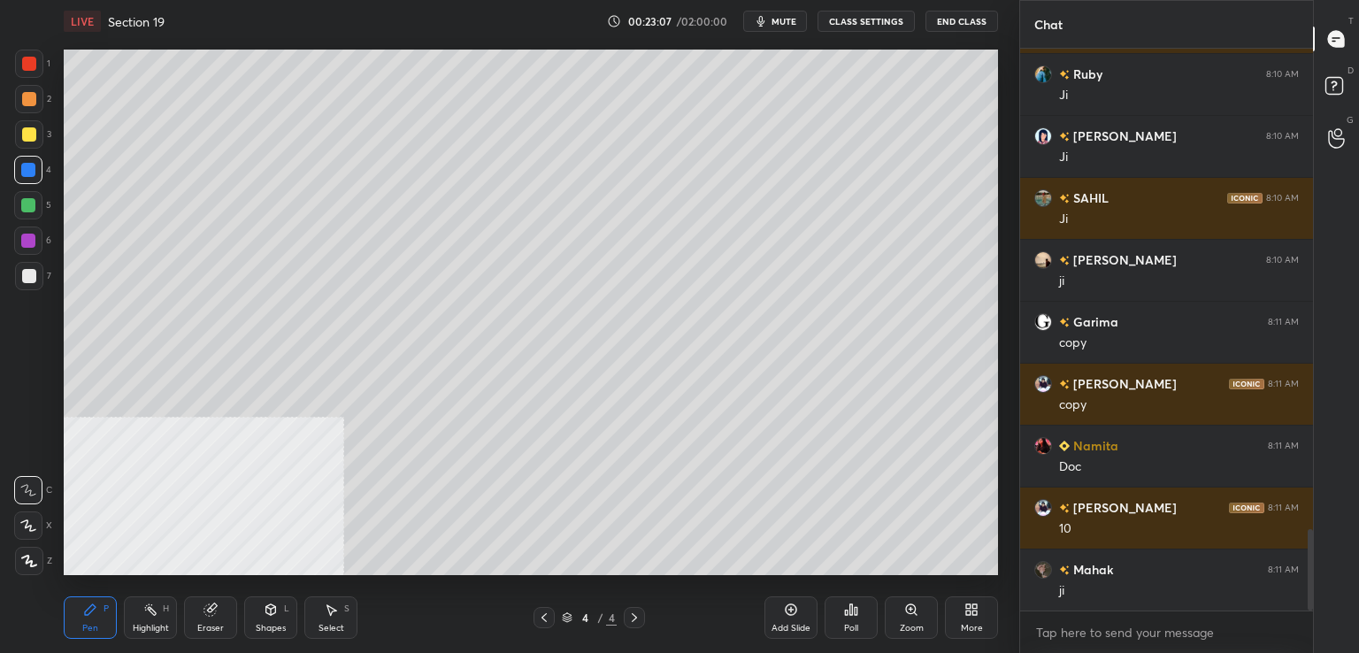
click at [24, 173] on div at bounding box center [28, 170] width 14 height 14
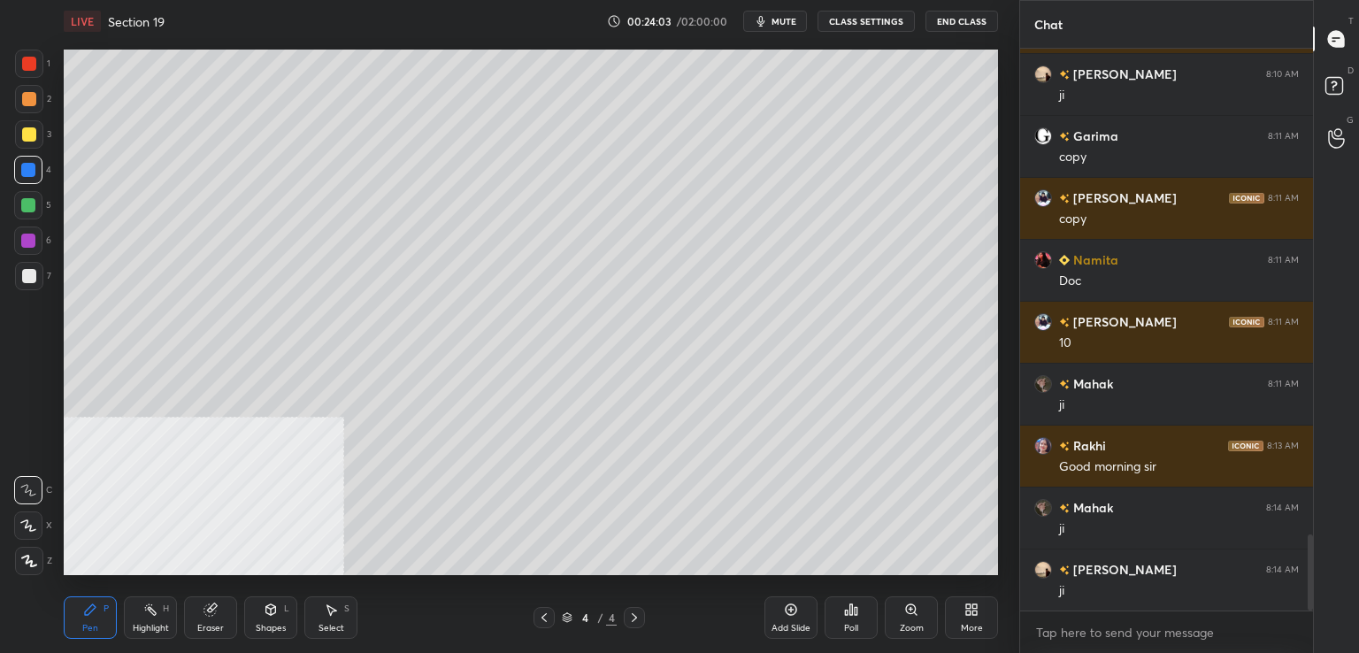
scroll to position [3566, 0]
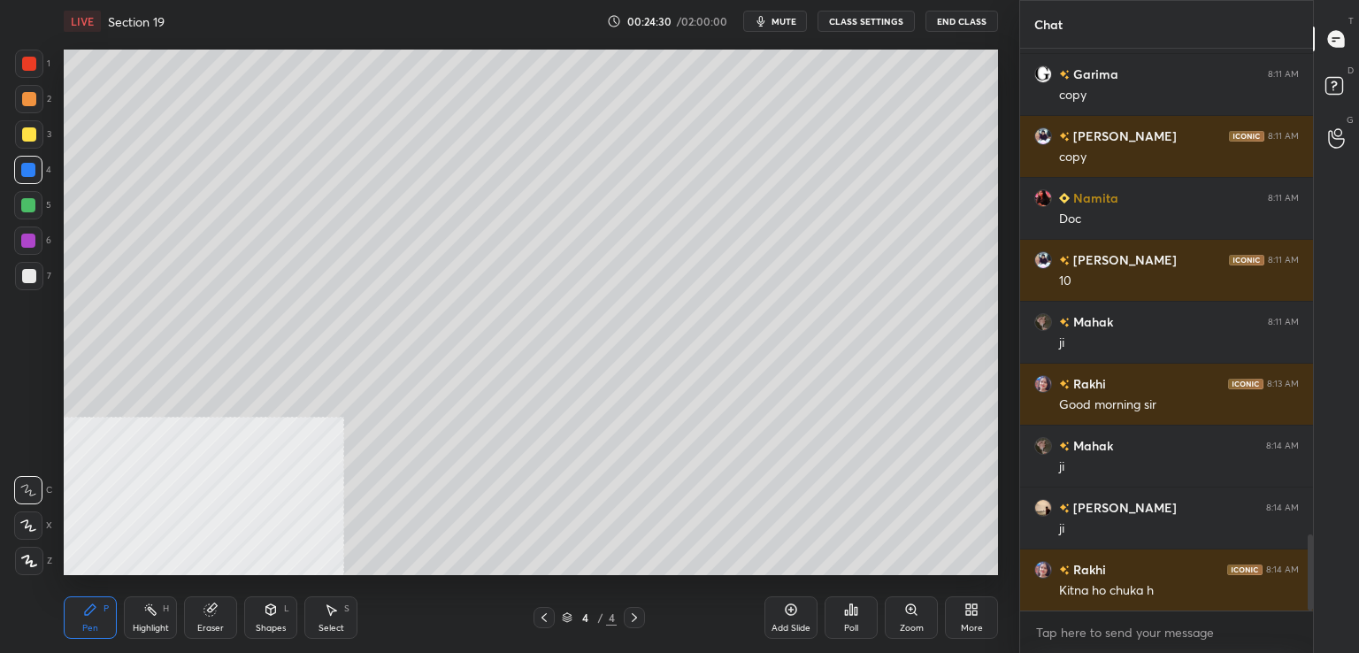
drag, startPoint x: 30, startPoint y: 281, endPoint x: 50, endPoint y: 293, distance: 23.8
click at [34, 281] on div at bounding box center [29, 276] width 14 height 14
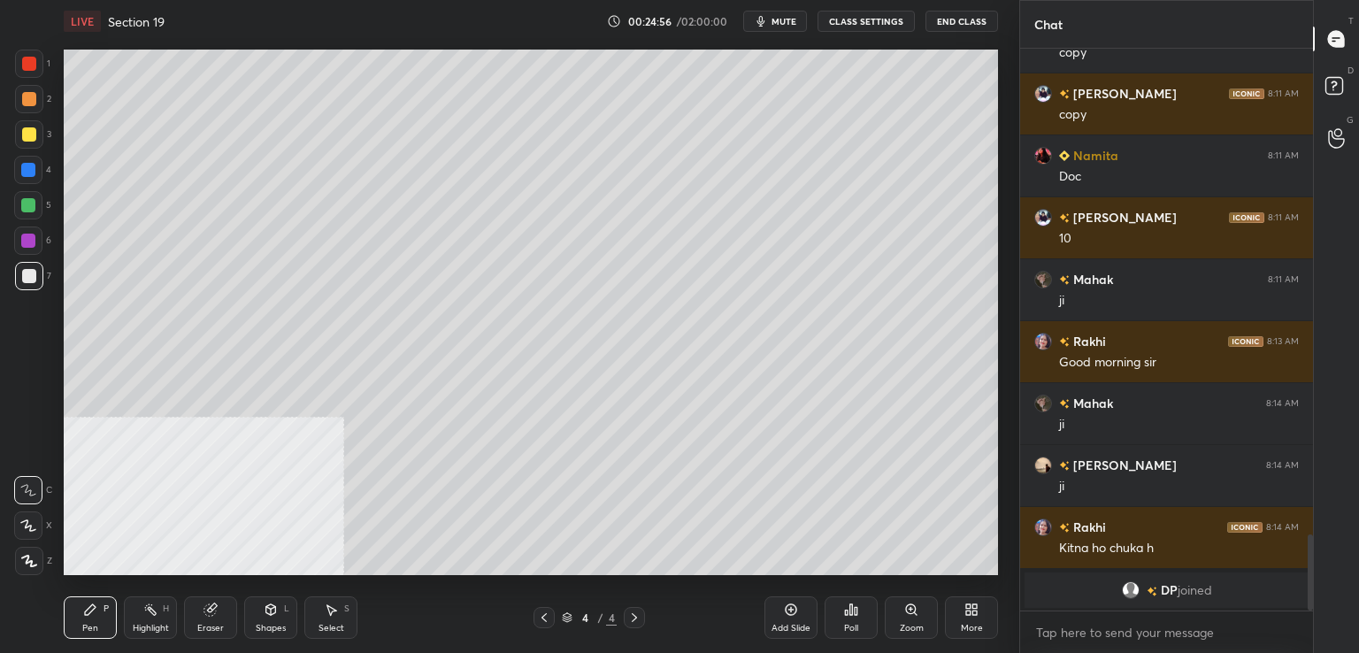
scroll to position [3283, 0]
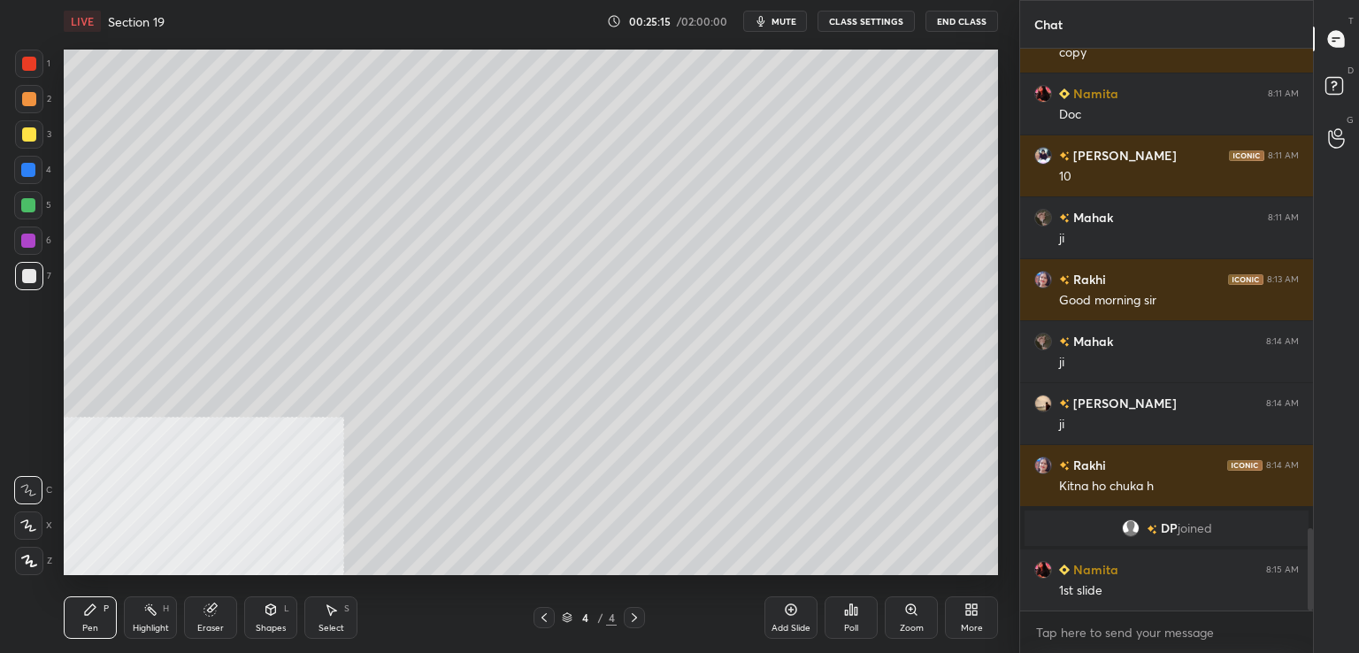
drag, startPoint x: 33, startPoint y: 179, endPoint x: 51, endPoint y: 185, distance: 19.6
click at [35, 178] on div at bounding box center [28, 170] width 28 height 28
drag, startPoint x: 25, startPoint y: 124, endPoint x: 42, endPoint y: 135, distance: 21.1
click at [25, 125] on div at bounding box center [29, 134] width 28 height 28
drag, startPoint x: 634, startPoint y: 617, endPoint x: 625, endPoint y: 610, distance: 11.3
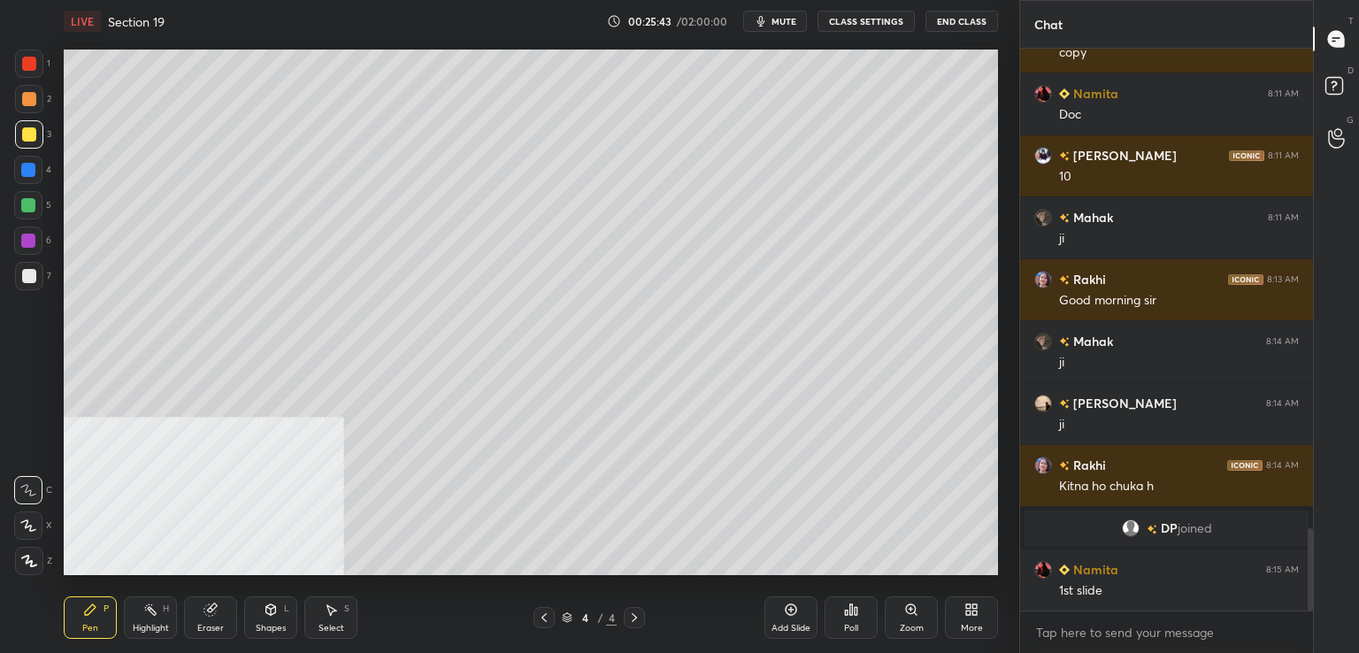
click at [633, 614] on icon at bounding box center [634, 618] width 14 height 14
click at [782, 608] on div "Add Slide" at bounding box center [791, 617] width 53 height 42
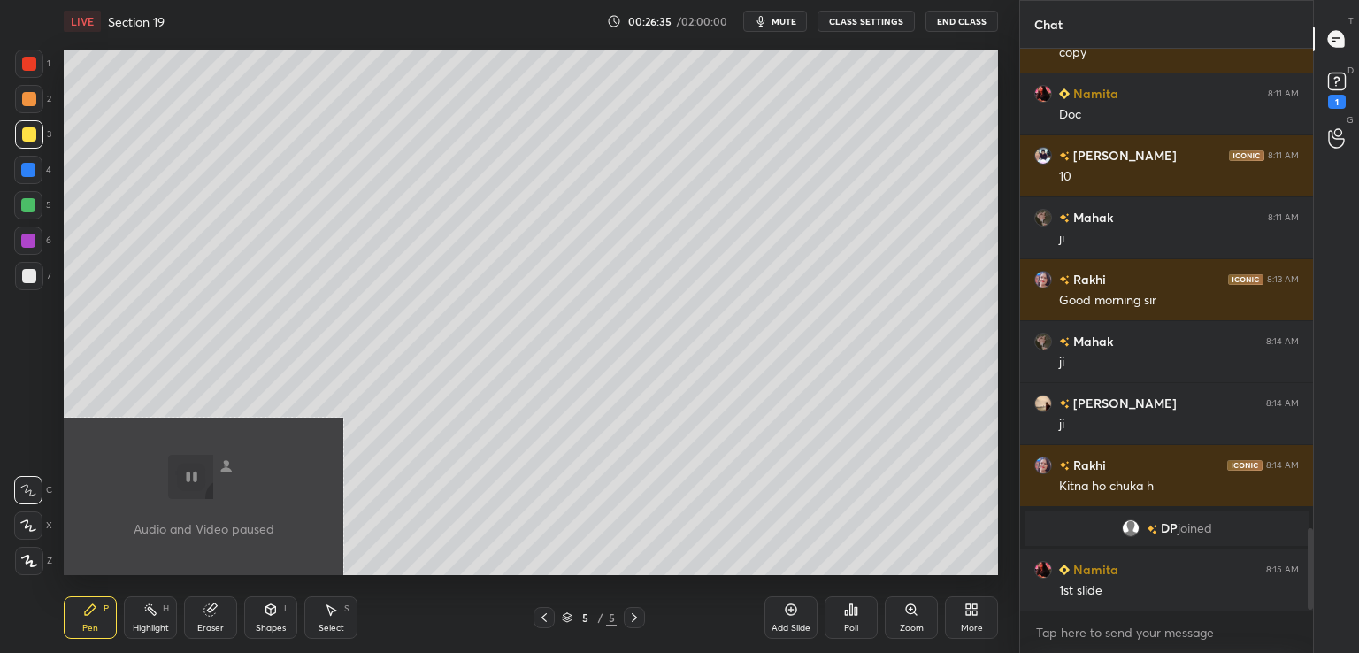
scroll to position [3421, 0]
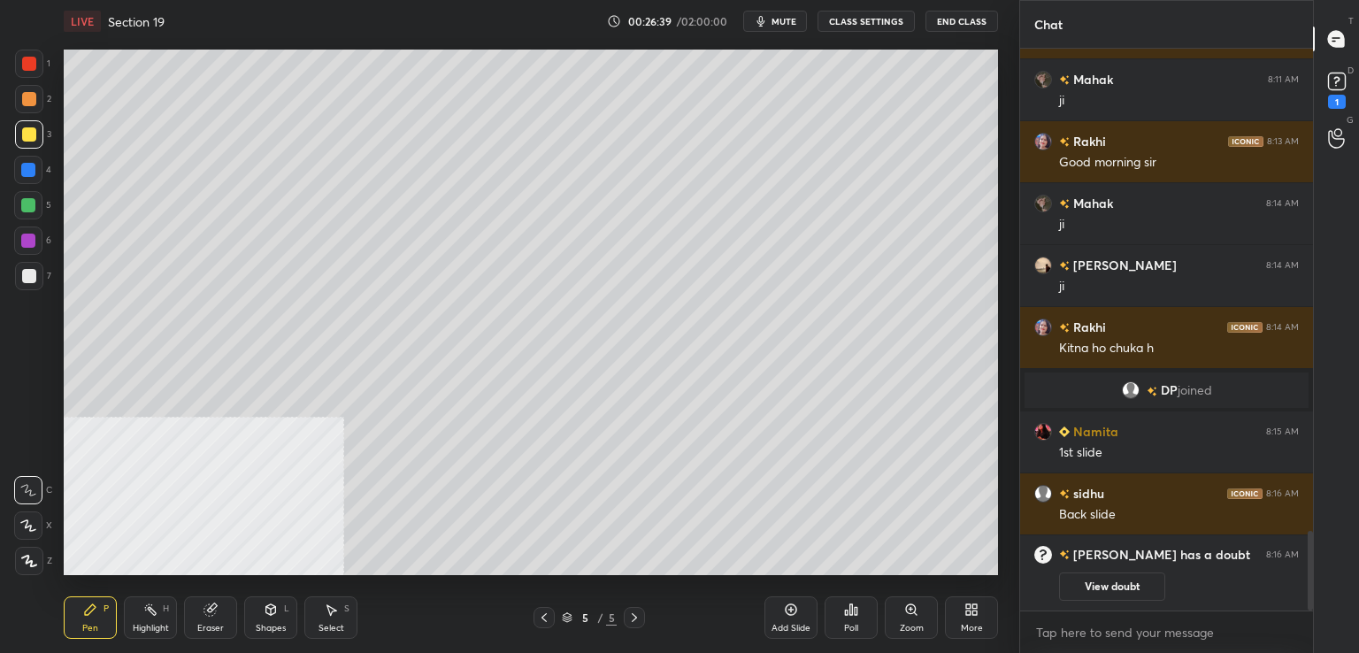
click at [545, 616] on icon at bounding box center [544, 618] width 14 height 14
drag, startPoint x: 1351, startPoint y: 90, endPoint x: 1345, endPoint y: 106, distance: 17.1
click at [1350, 91] on div "1" at bounding box center [1336, 89] width 35 height 32
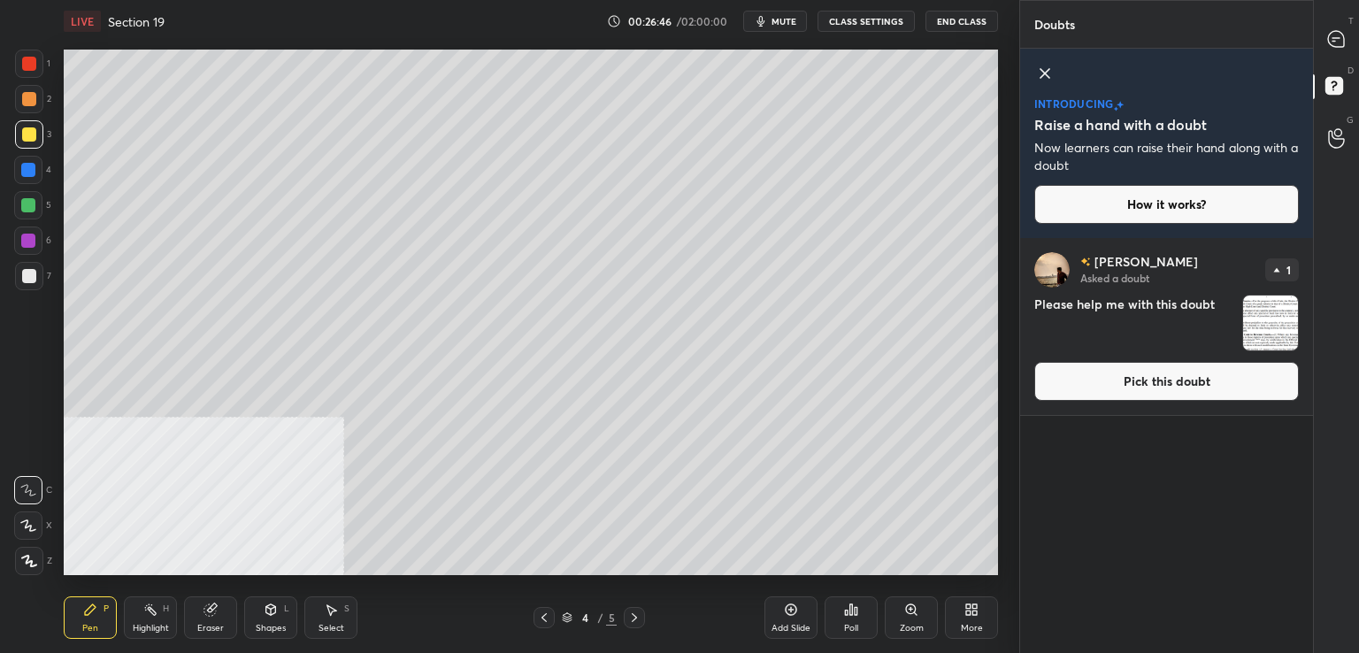
click at [633, 619] on icon at bounding box center [634, 618] width 14 height 14
click at [1134, 384] on button "Pick this doubt" at bounding box center [1166, 381] width 265 height 39
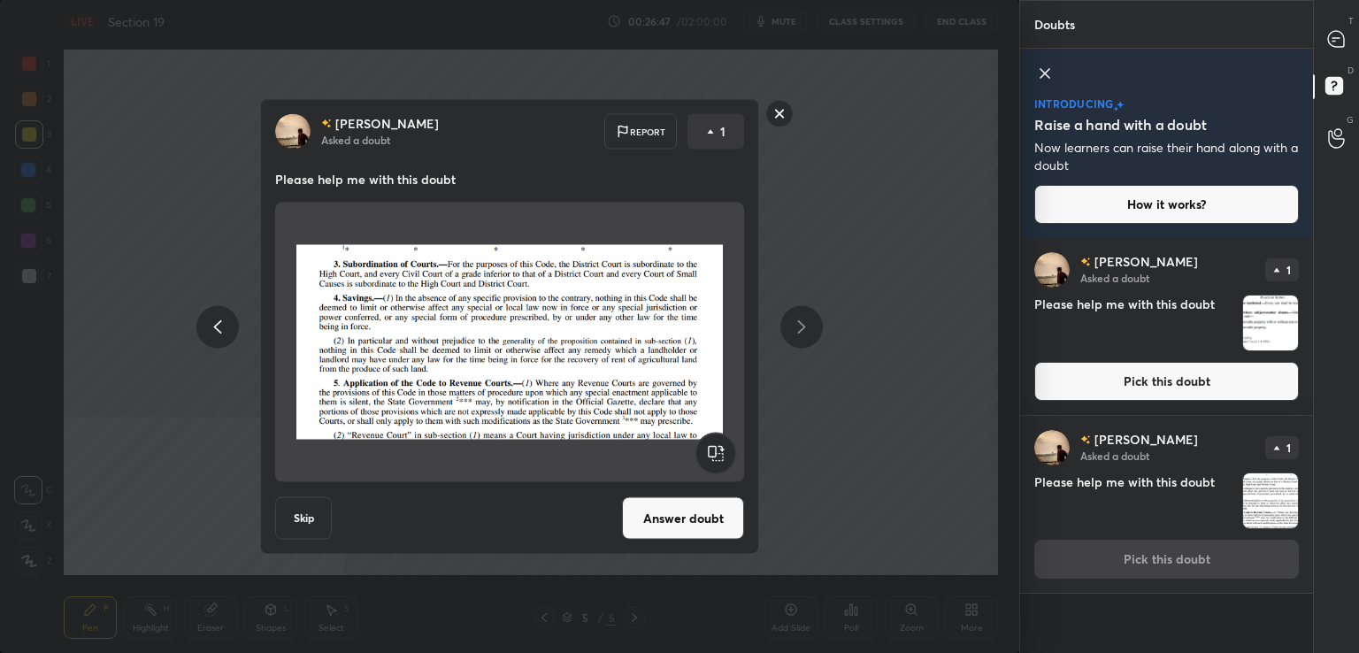
click at [701, 502] on button "Answer doubt" at bounding box center [683, 518] width 122 height 42
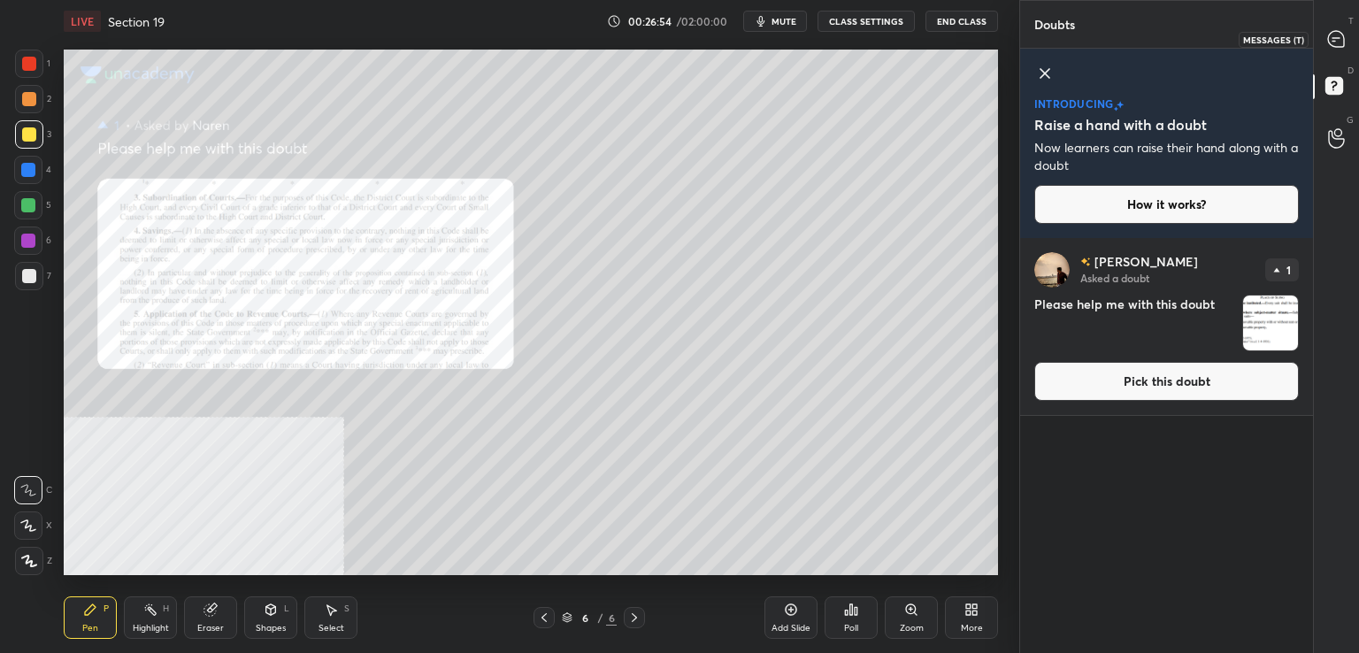
drag, startPoint x: 1338, startPoint y: 37, endPoint x: 1329, endPoint y: 36, distance: 8.9
click at [1339, 36] on icon at bounding box center [1336, 39] width 19 height 19
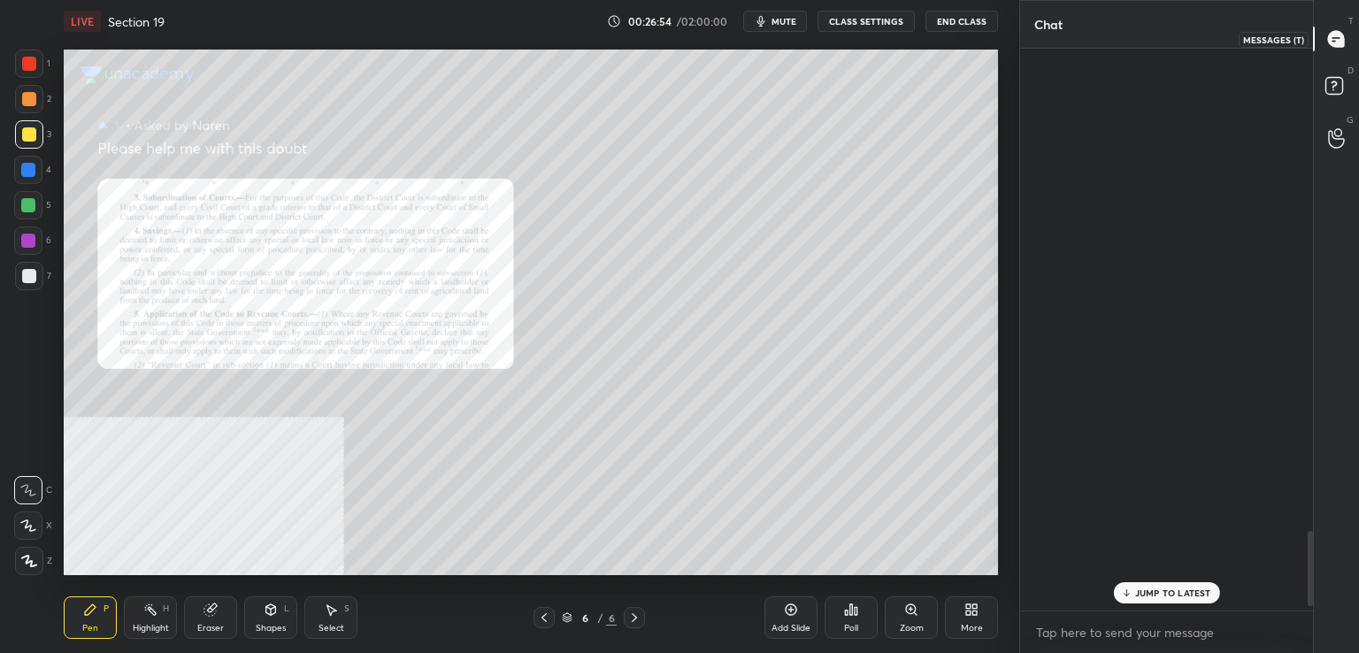
scroll to position [557, 288]
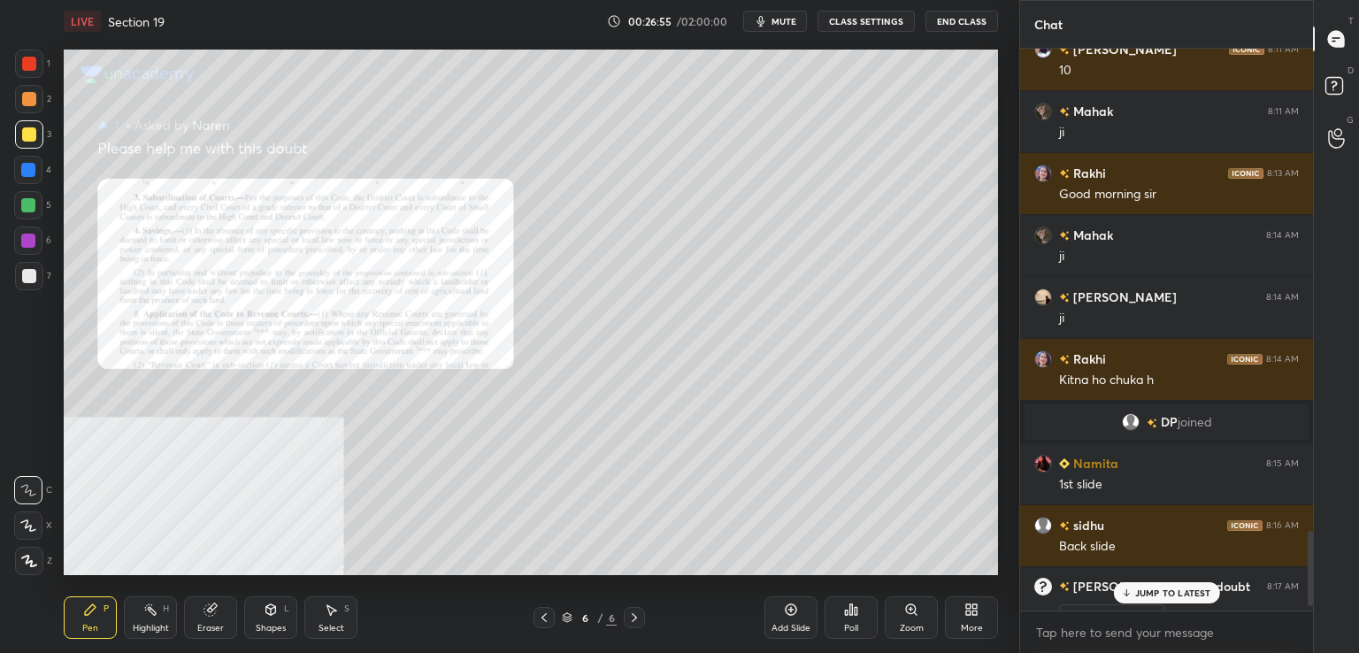
click at [1149, 596] on p "JUMP TO LATEST" at bounding box center [1173, 593] width 76 height 11
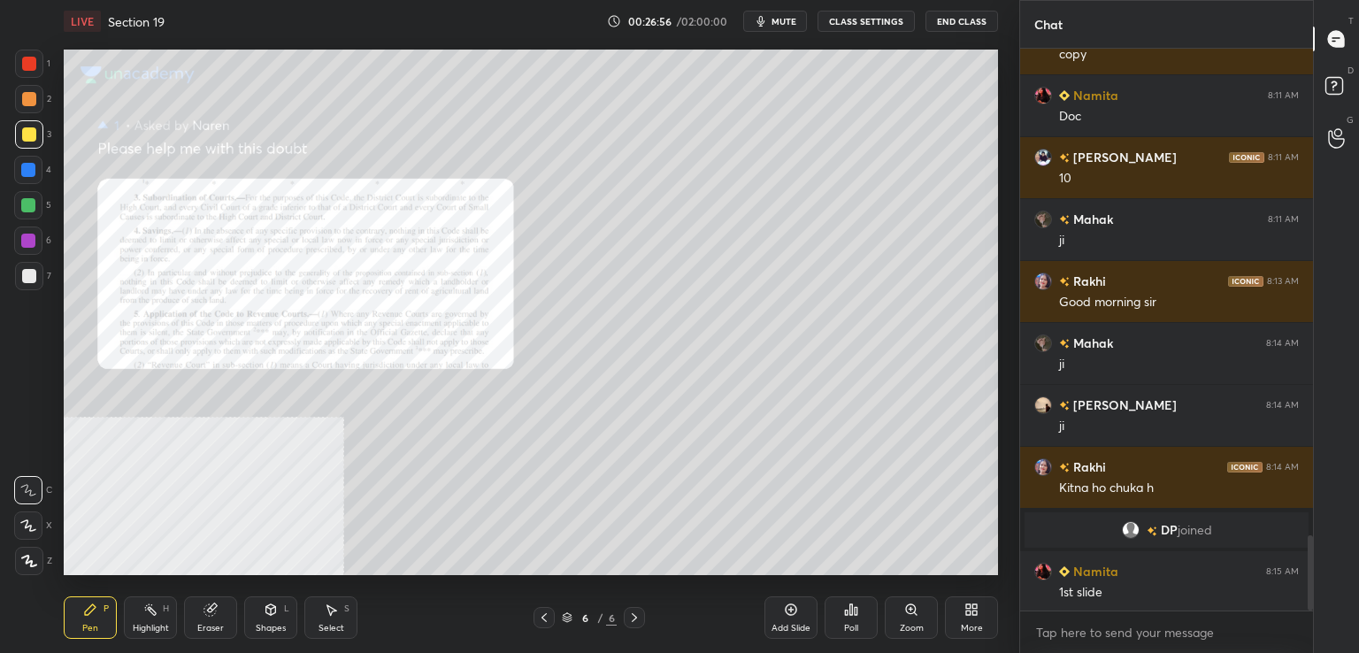
click at [920, 610] on div "Zoom" at bounding box center [911, 617] width 53 height 42
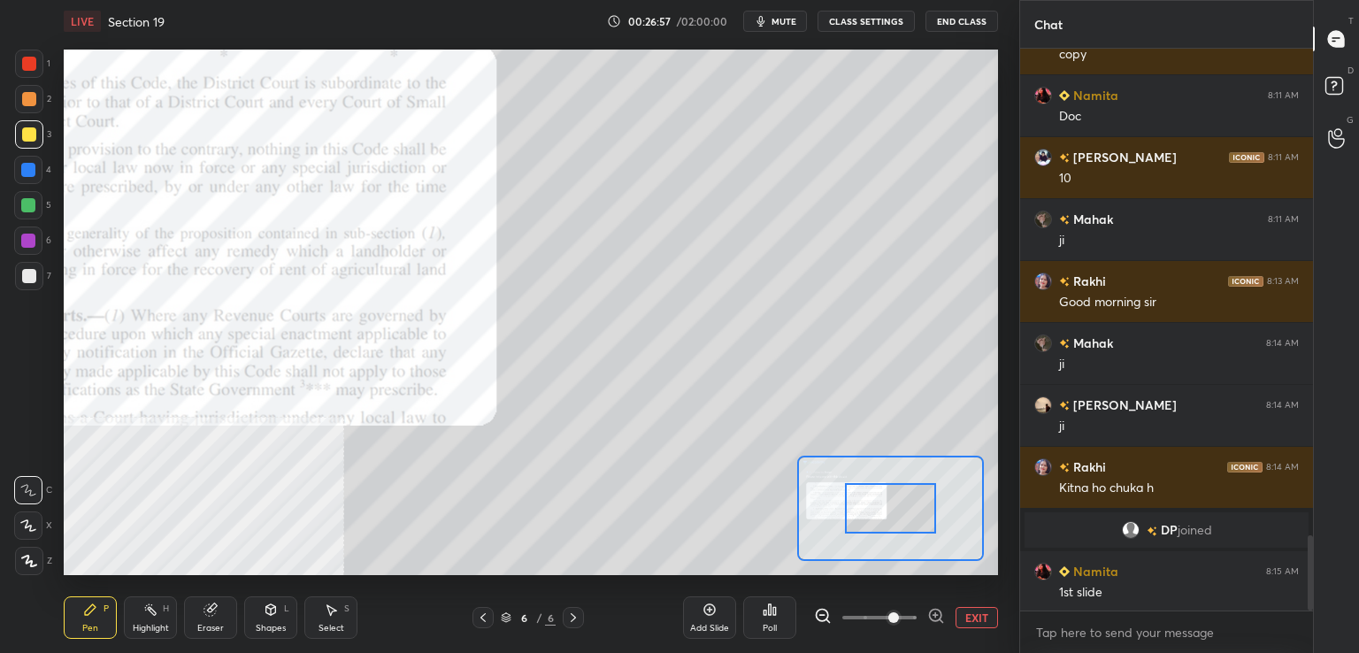
click at [896, 619] on span at bounding box center [879, 617] width 74 height 27
click at [917, 617] on div at bounding box center [879, 617] width 131 height 21
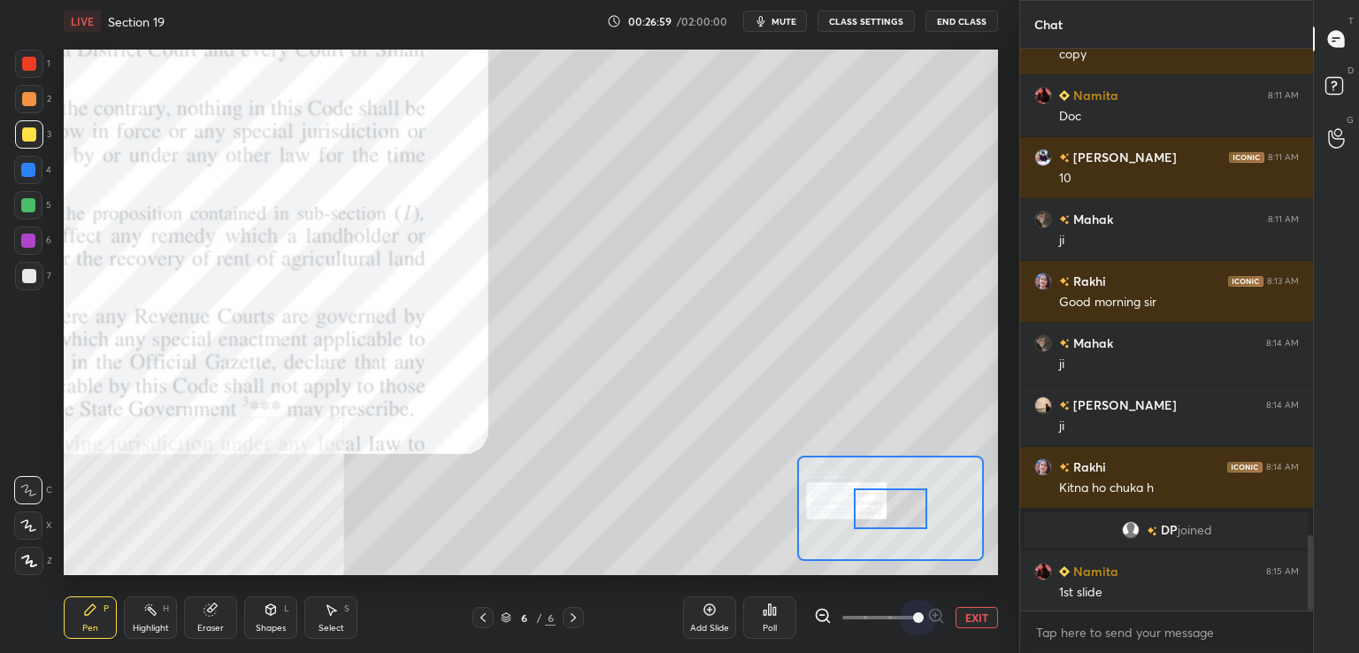
drag, startPoint x: 908, startPoint y: 620, endPoint x: 901, endPoint y: 574, distance: 46.6
click at [913, 619] on span at bounding box center [918, 617] width 11 height 11
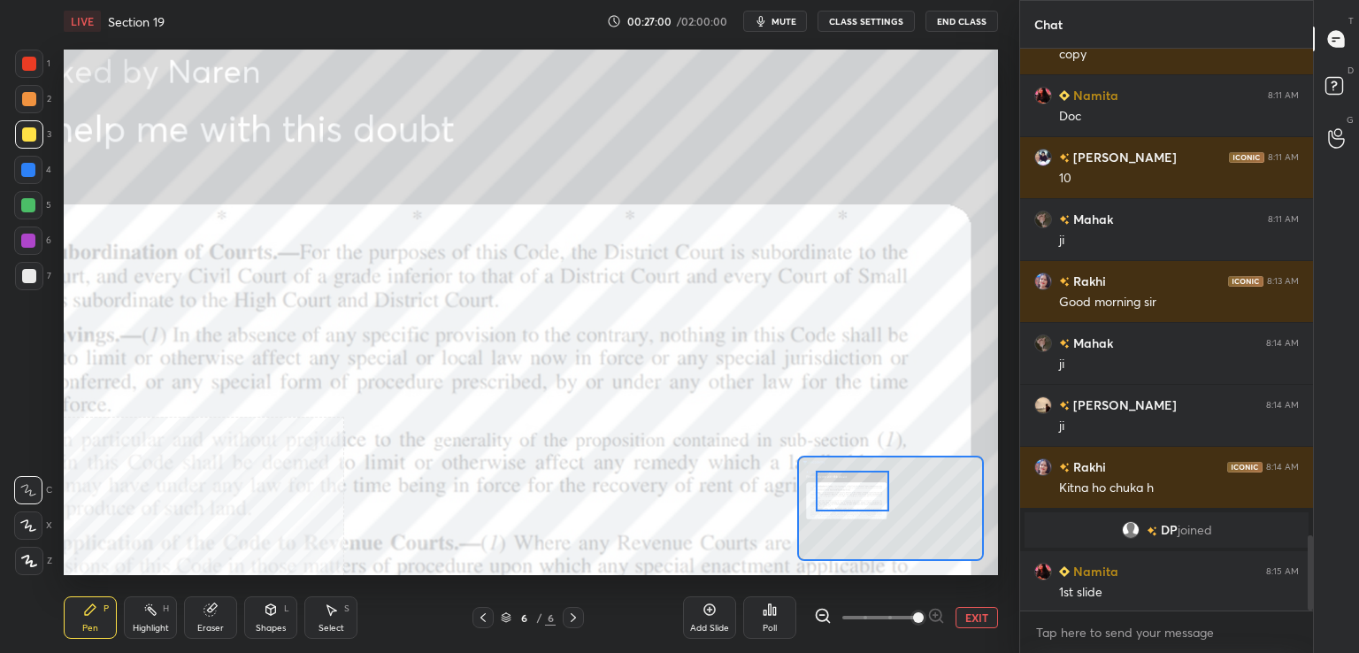
drag, startPoint x: 876, startPoint y: 491, endPoint x: 865, endPoint y: 493, distance: 11.6
click at [866, 488] on div at bounding box center [852, 491] width 73 height 41
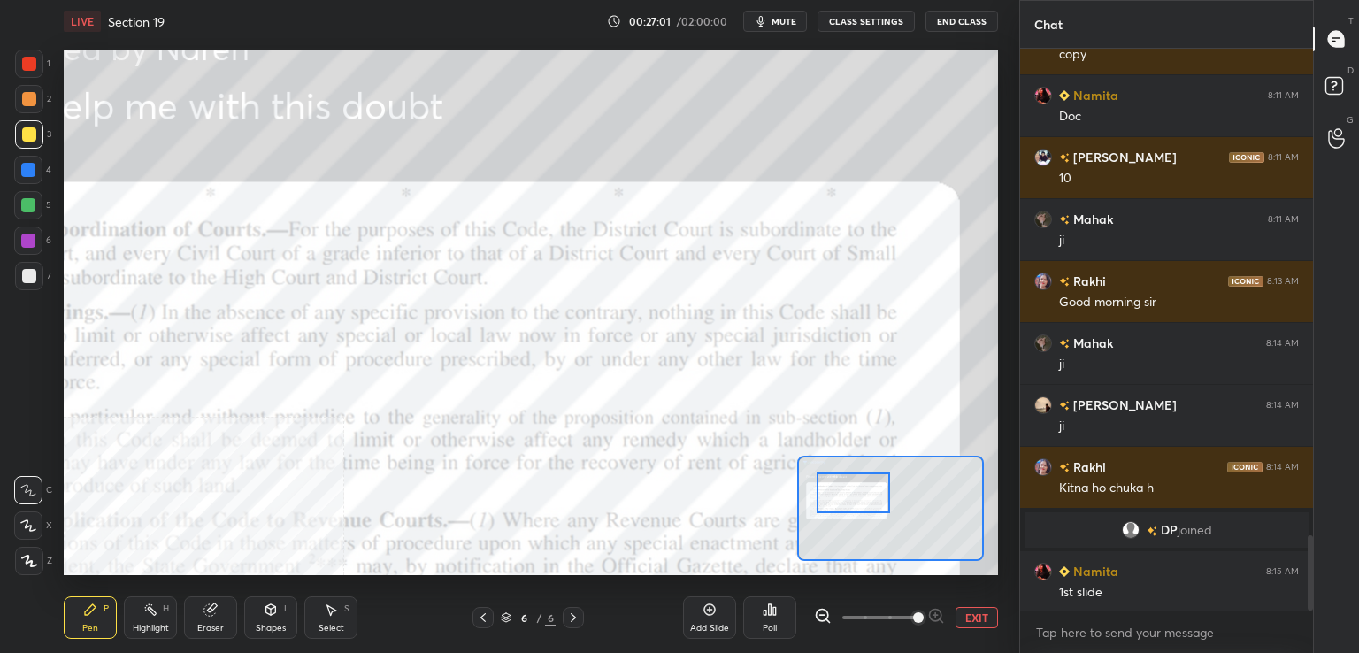
click at [899, 621] on span at bounding box center [879, 617] width 74 height 27
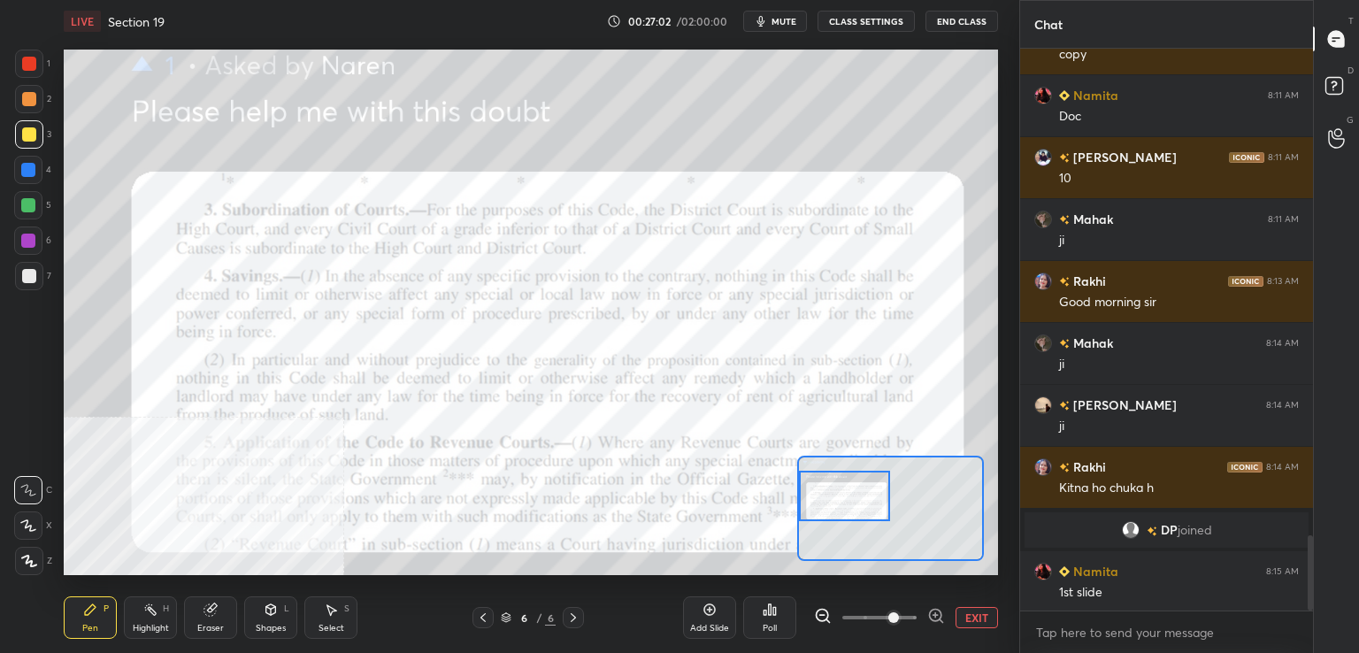
drag, startPoint x: 877, startPoint y: 487, endPoint x: 858, endPoint y: 496, distance: 21.4
click at [859, 495] on div at bounding box center [845, 496] width 92 height 50
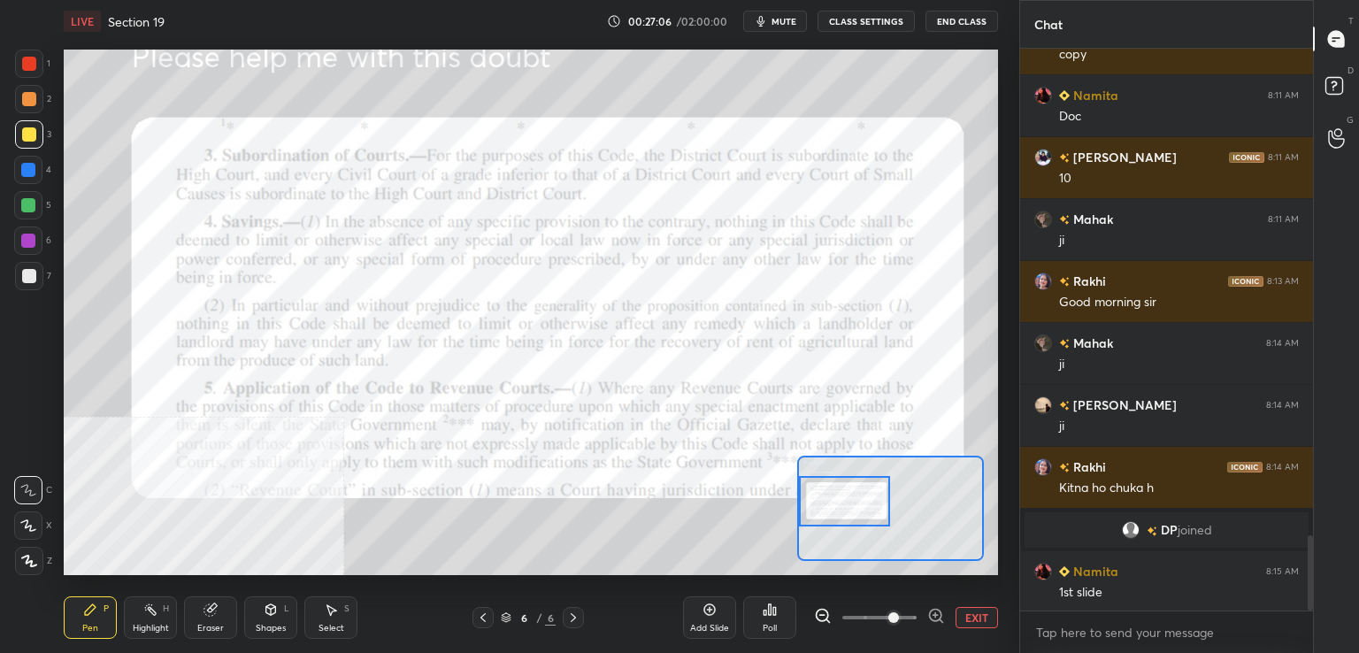
drag, startPoint x: 154, startPoint y: 619, endPoint x: 173, endPoint y: 599, distance: 26.9
click at [158, 620] on div "Highlight H" at bounding box center [150, 617] width 53 height 42
click at [18, 64] on div at bounding box center [29, 64] width 28 height 28
click at [482, 619] on icon at bounding box center [483, 618] width 14 height 14
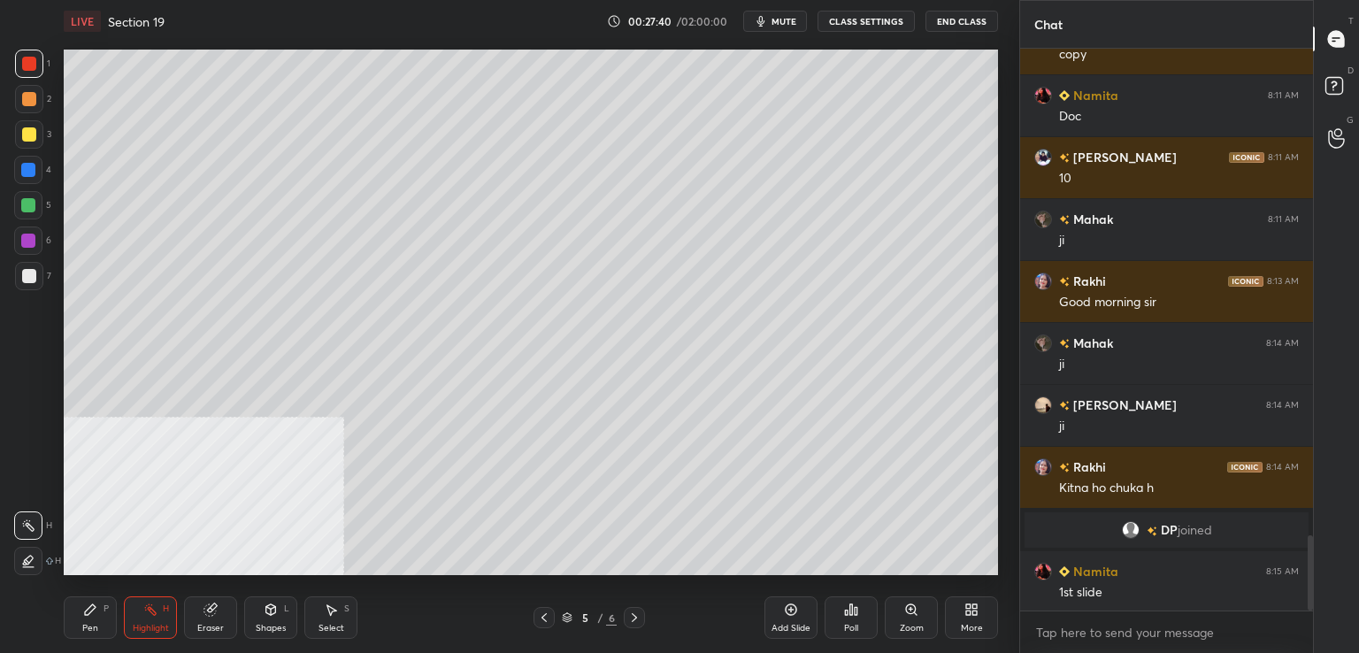
click at [86, 603] on icon at bounding box center [90, 610] width 14 height 14
click at [25, 284] on div at bounding box center [29, 276] width 28 height 28
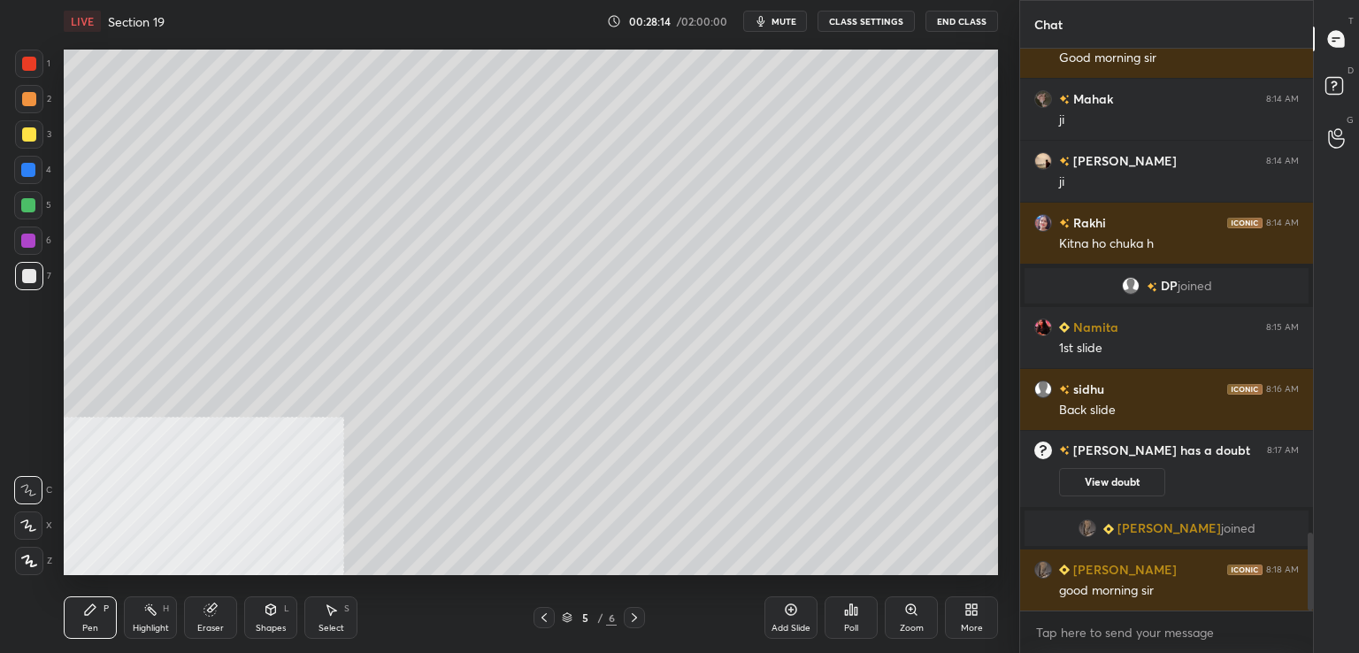
scroll to position [3490, 0]
drag, startPoint x: 22, startPoint y: 132, endPoint x: 59, endPoint y: 142, distance: 38.4
click at [23, 132] on div at bounding box center [29, 134] width 14 height 14
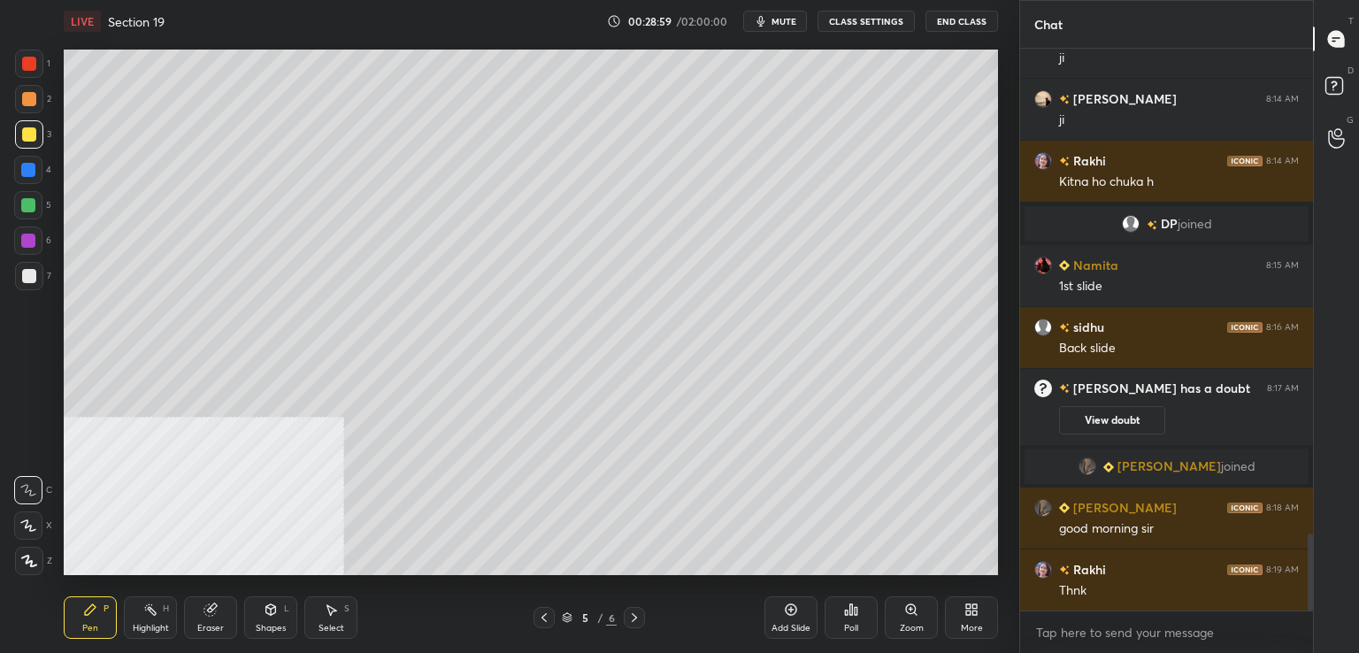
click at [22, 273] on div at bounding box center [29, 276] width 14 height 14
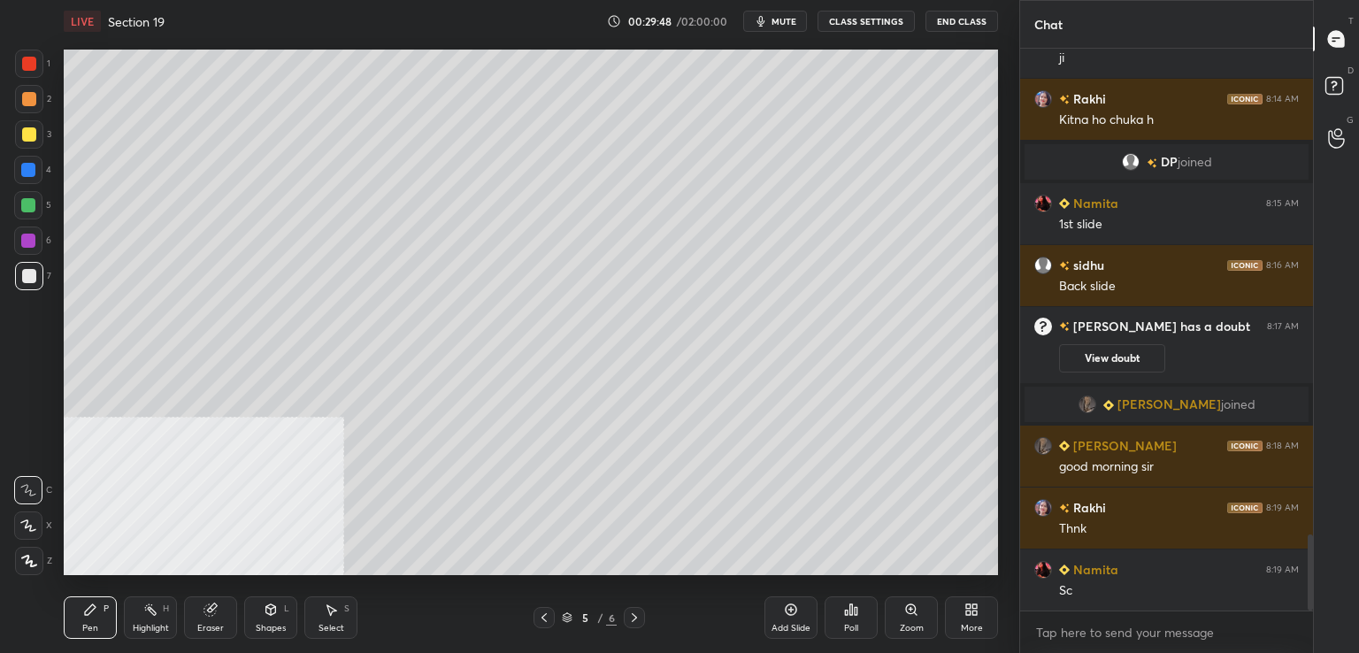
drag, startPoint x: 784, startPoint y: 610, endPoint x: 754, endPoint y: 584, distance: 39.5
click at [784, 610] on icon at bounding box center [791, 610] width 14 height 14
click at [789, 12] on button "mute" at bounding box center [775, 21] width 64 height 21
drag, startPoint x: 785, startPoint y: 18, endPoint x: 776, endPoint y: 19, distance: 9.0
click at [785, 18] on span "unmute" at bounding box center [783, 21] width 38 height 12
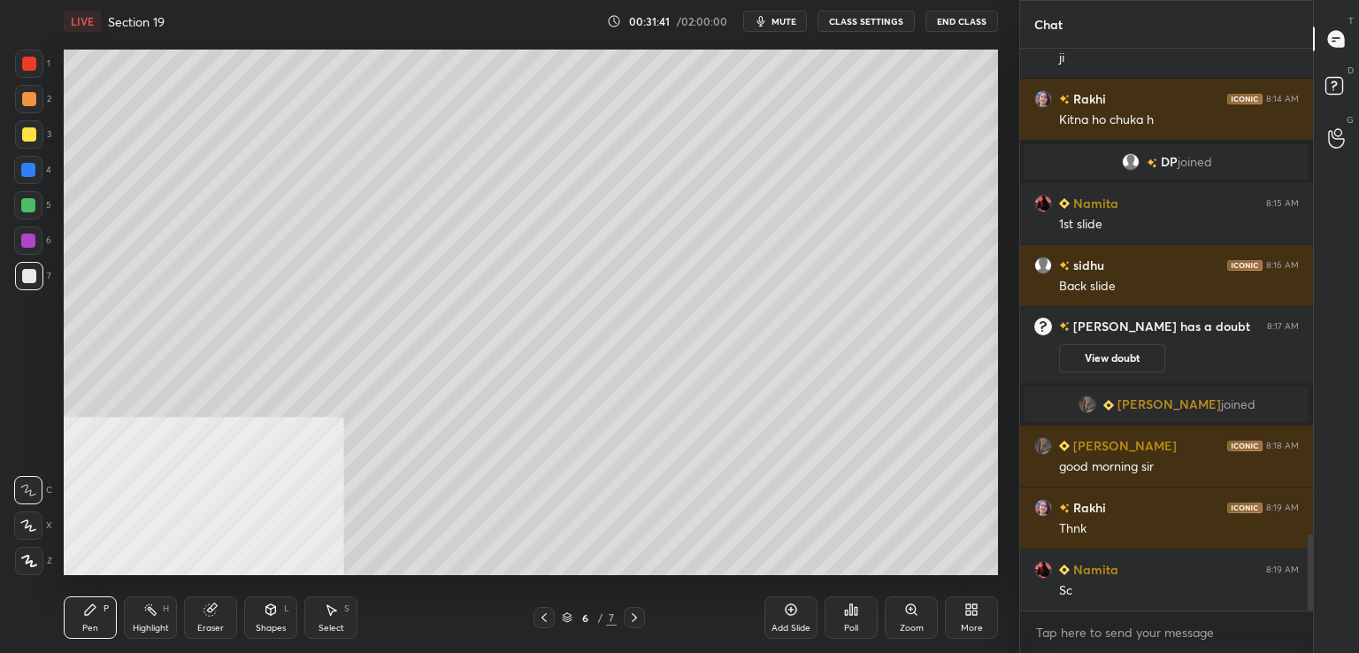
click at [37, 273] on div at bounding box center [29, 276] width 28 height 28
drag, startPoint x: 542, startPoint y: 620, endPoint x: 524, endPoint y: 606, distance: 22.7
click at [538, 624] on icon at bounding box center [544, 618] width 14 height 14
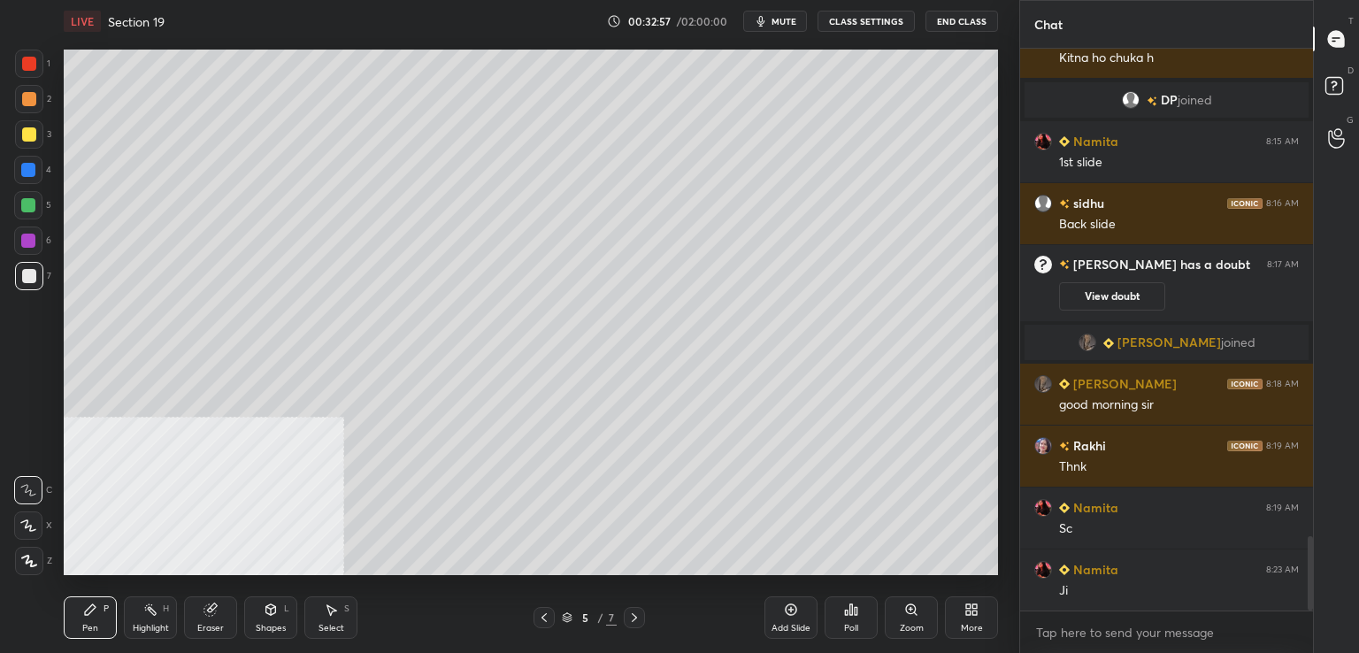
click at [549, 619] on icon at bounding box center [544, 618] width 14 height 14
click at [546, 619] on icon at bounding box center [544, 618] width 14 height 14
click at [631, 621] on icon at bounding box center [634, 618] width 14 height 14
click at [635, 618] on icon at bounding box center [634, 618] width 14 height 14
drag, startPoint x: 641, startPoint y: 612, endPoint x: 630, endPoint y: 624, distance: 15.7
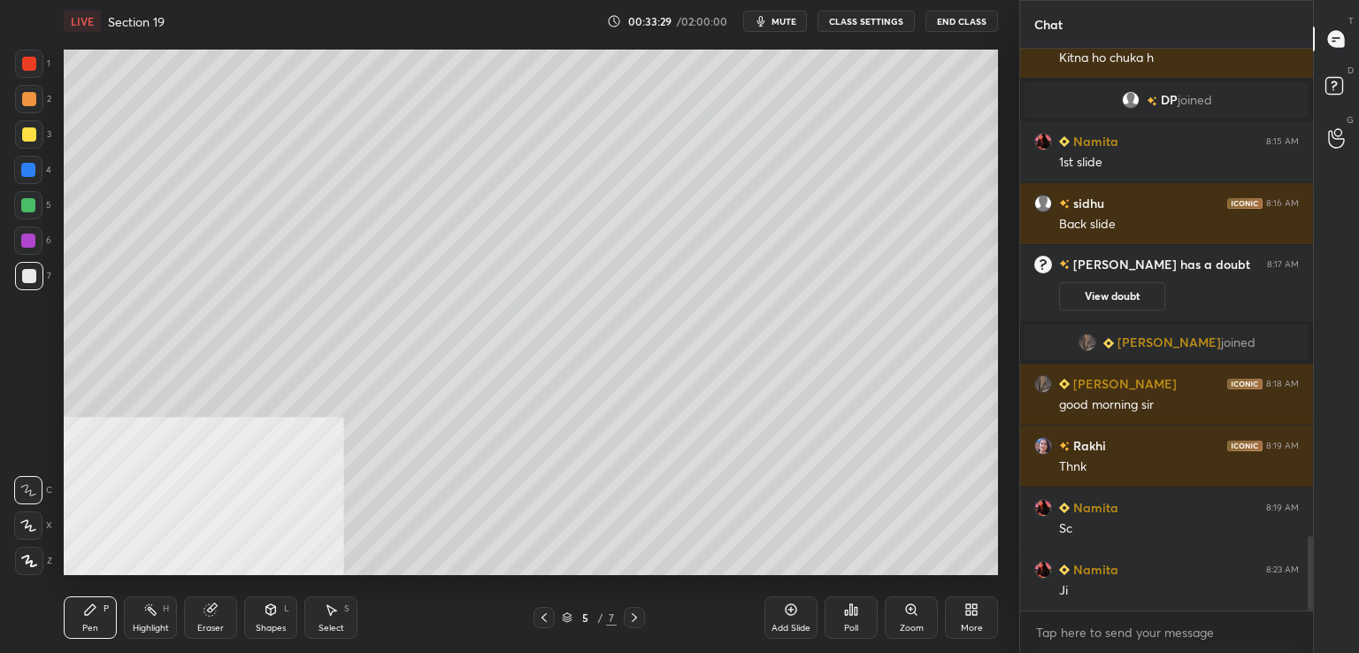
click at [642, 612] on div at bounding box center [634, 617] width 21 height 21
click at [634, 617] on icon at bounding box center [634, 618] width 14 height 14
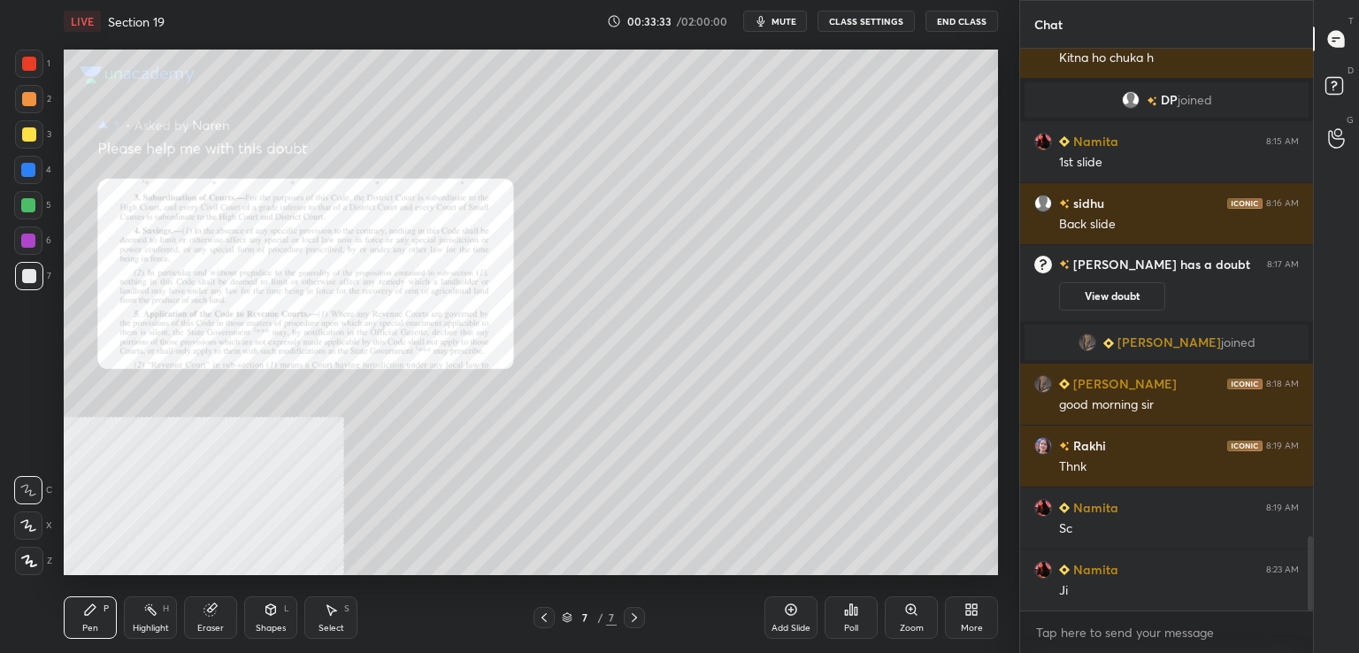
drag, startPoint x: 543, startPoint y: 619, endPoint x: 573, endPoint y: 617, distance: 29.3
click at [544, 619] on icon at bounding box center [544, 617] width 5 height 9
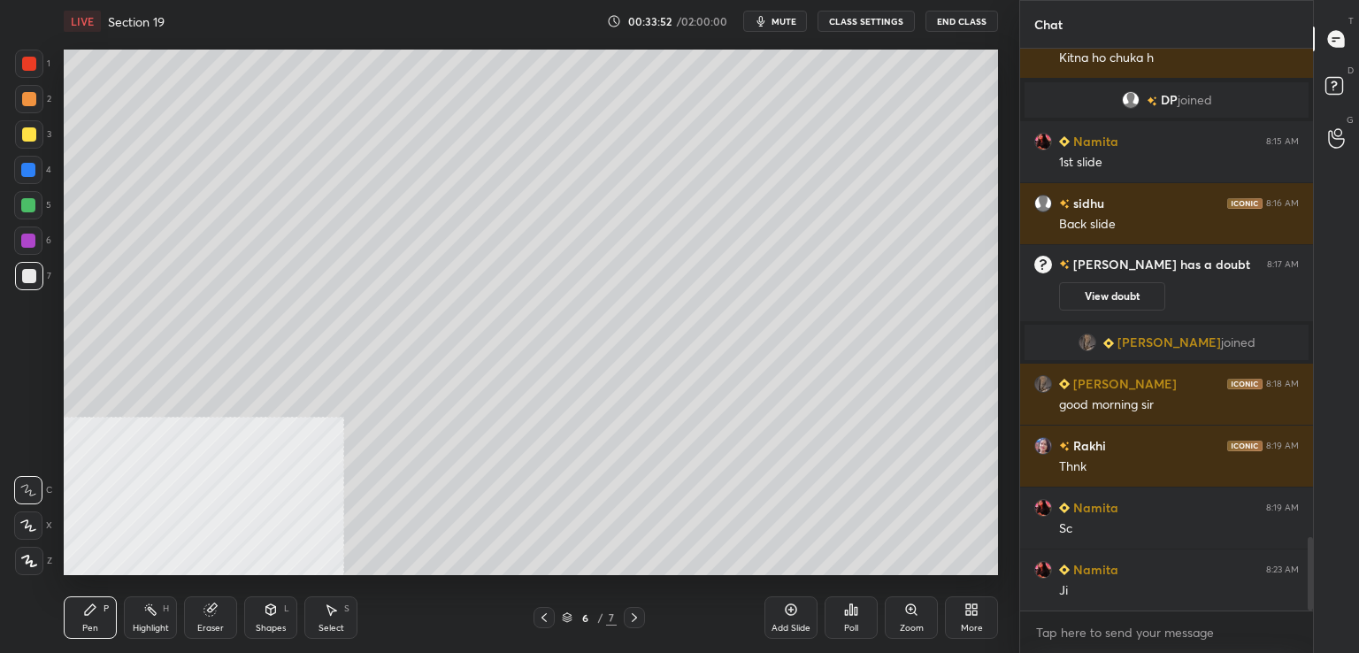
scroll to position [3738, 0]
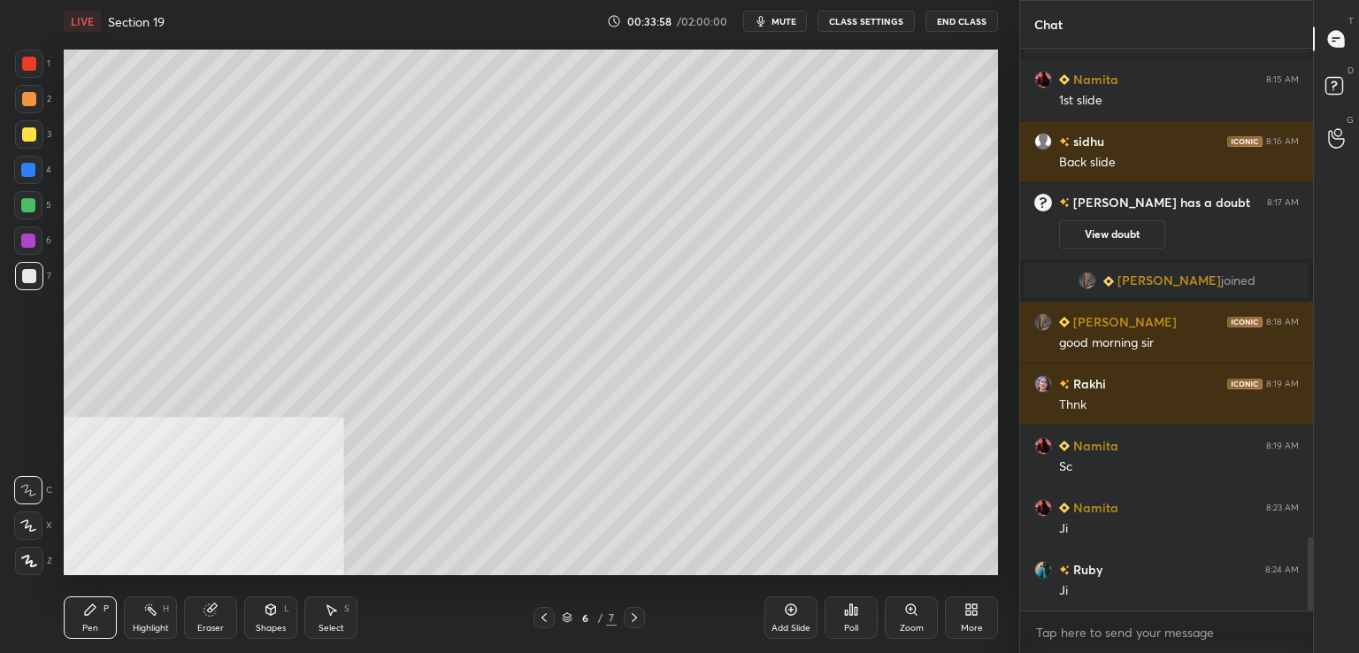
click at [28, 170] on div at bounding box center [28, 170] width 14 height 14
click at [544, 619] on icon at bounding box center [544, 618] width 14 height 14
click at [538, 620] on icon at bounding box center [544, 618] width 14 height 14
drag, startPoint x: 35, startPoint y: 267, endPoint x: 53, endPoint y: 275, distance: 19.4
click at [36, 268] on div at bounding box center [29, 276] width 28 height 28
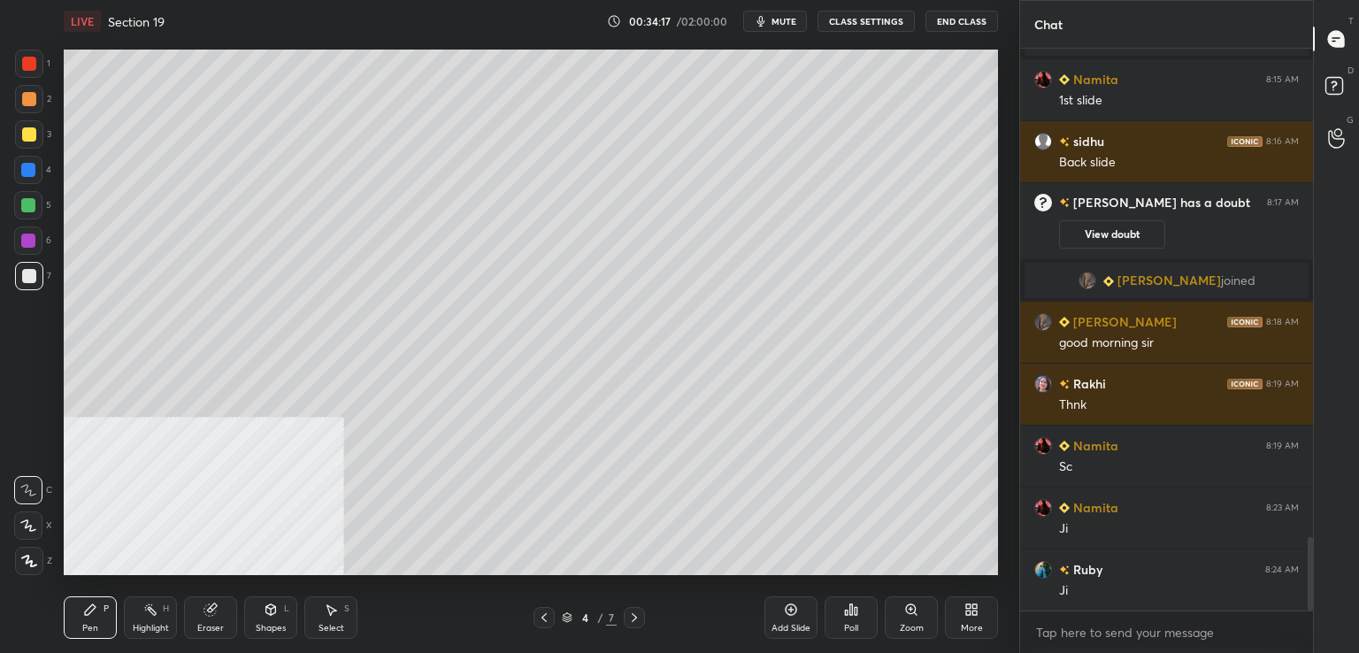
click at [639, 621] on icon at bounding box center [634, 618] width 14 height 14
click at [633, 618] on icon at bounding box center [634, 618] width 14 height 14
click at [637, 619] on icon at bounding box center [634, 618] width 14 height 14
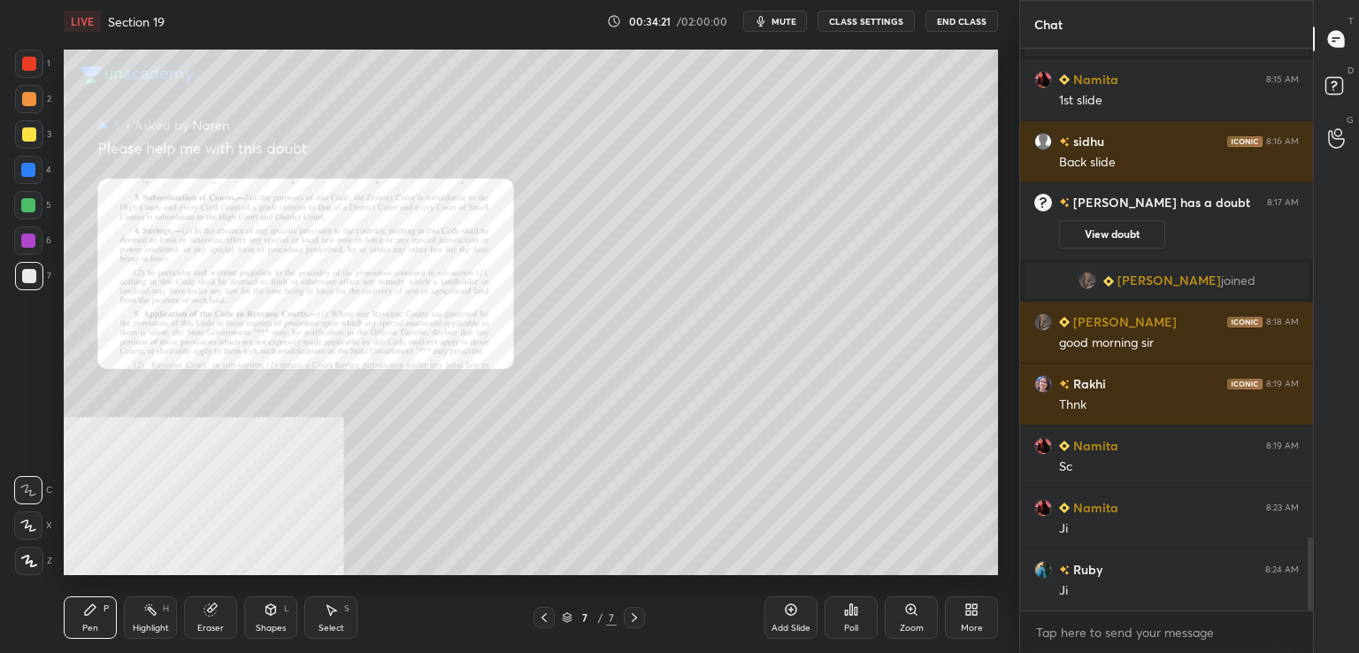
drag, startPoint x: 535, startPoint y: 619, endPoint x: 567, endPoint y: 620, distance: 32.8
click at [538, 619] on div at bounding box center [544, 617] width 21 height 21
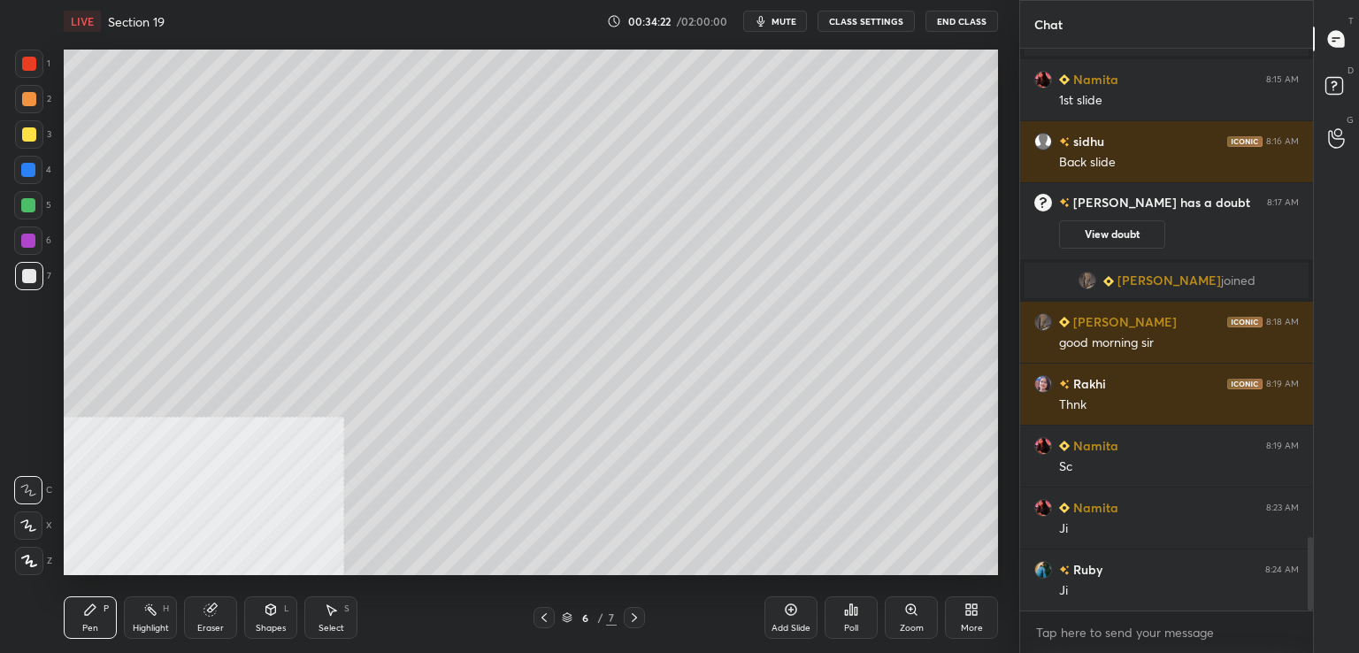
drag, startPoint x: 789, startPoint y: 616, endPoint x: 755, endPoint y: 598, distance: 38.8
click at [788, 617] on icon at bounding box center [791, 610] width 14 height 14
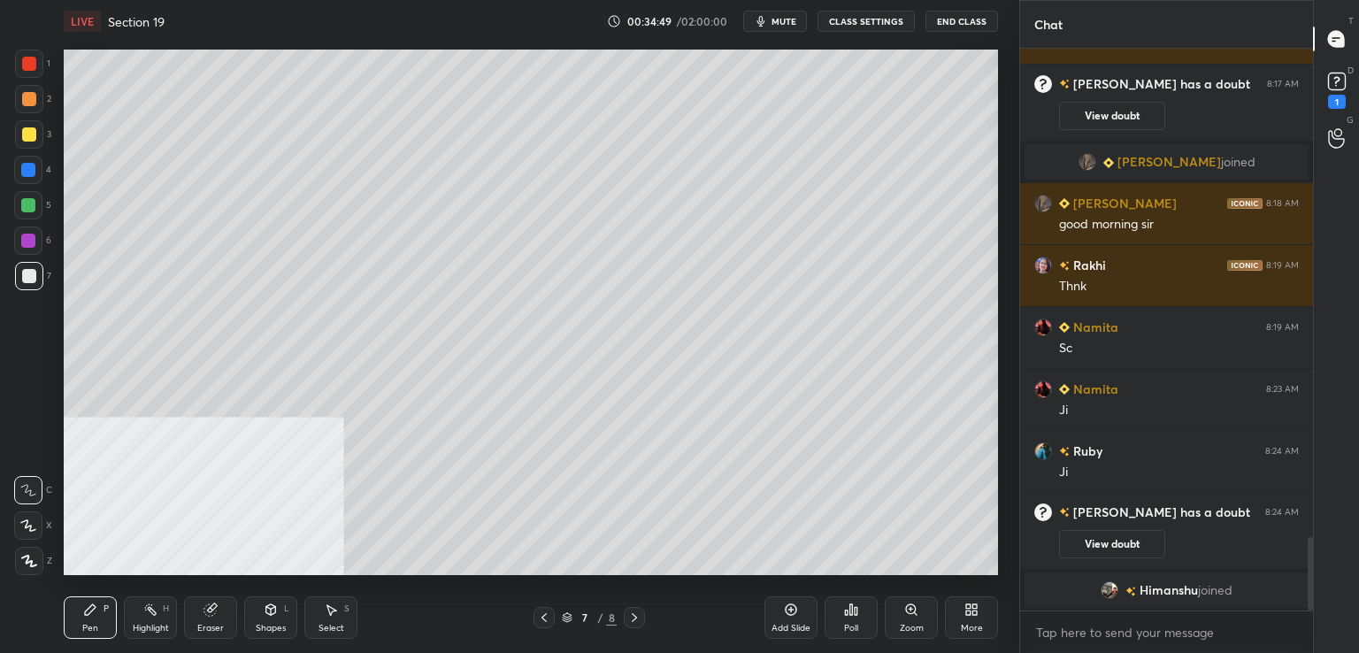
scroll to position [3761, 0]
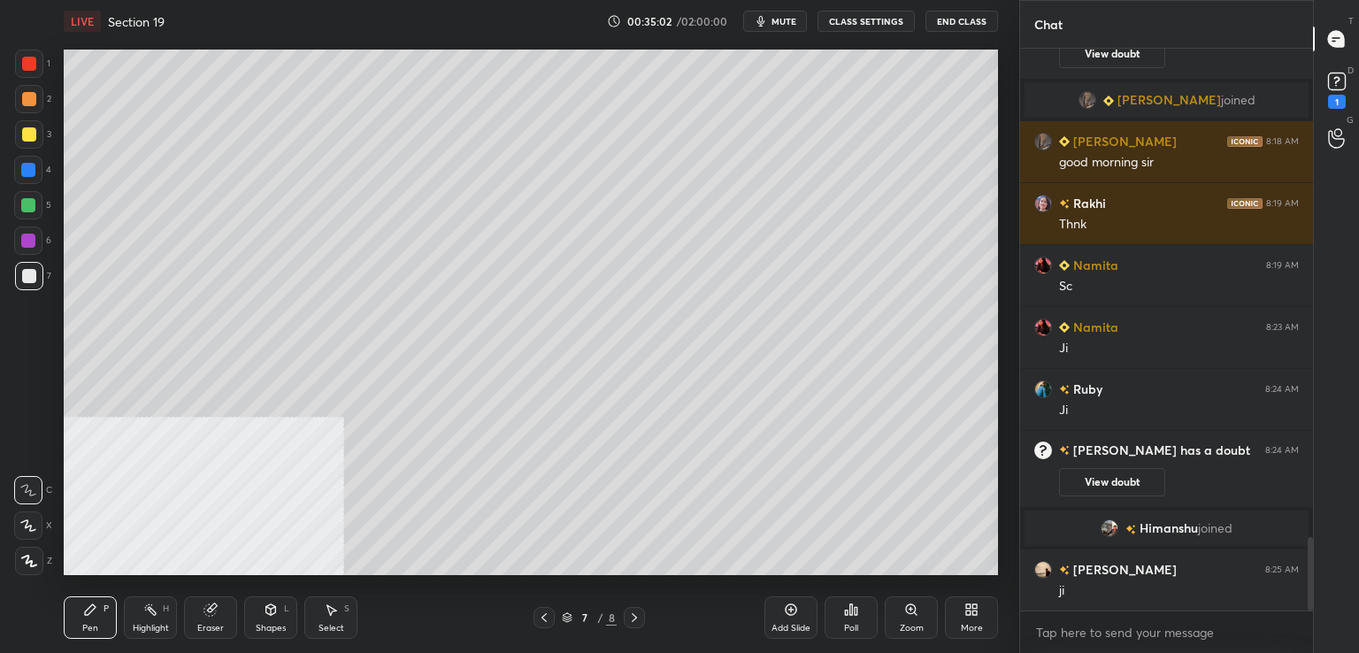
drag, startPoint x: 21, startPoint y: 65, endPoint x: 49, endPoint y: 67, distance: 27.6
click at [23, 63] on div at bounding box center [29, 64] width 28 height 28
click at [27, 169] on div at bounding box center [28, 170] width 14 height 14
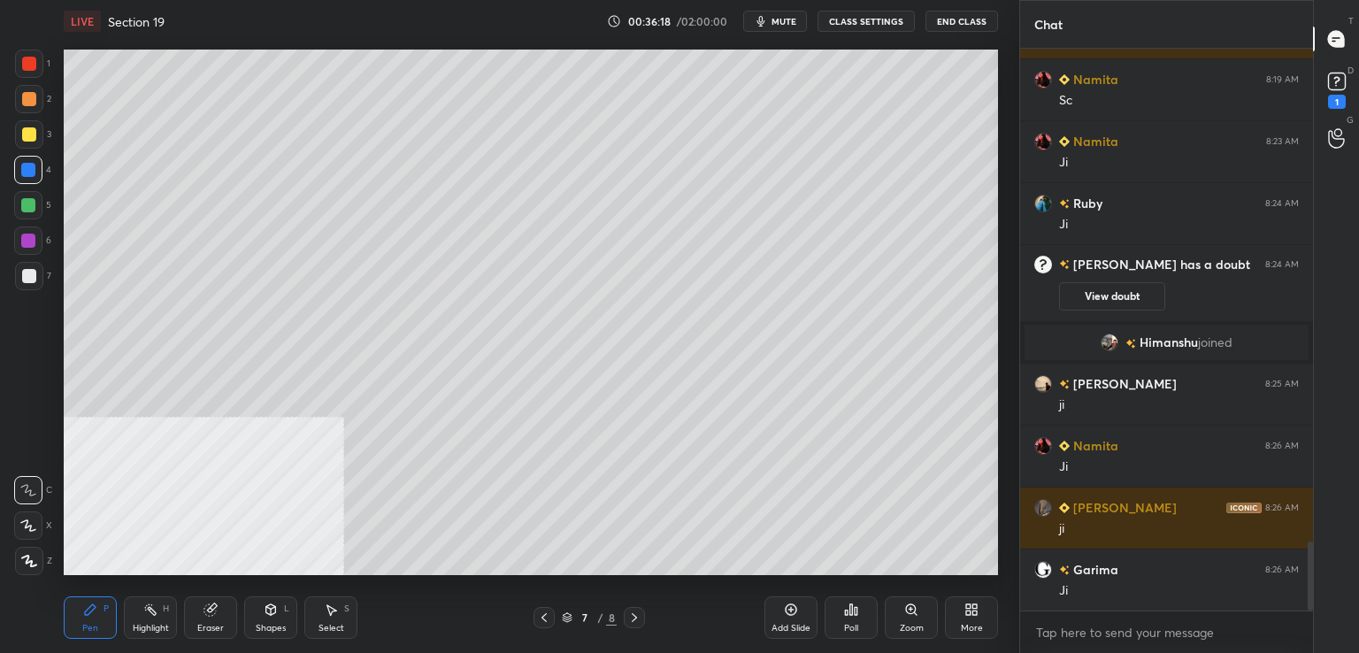
scroll to position [4009, 0]
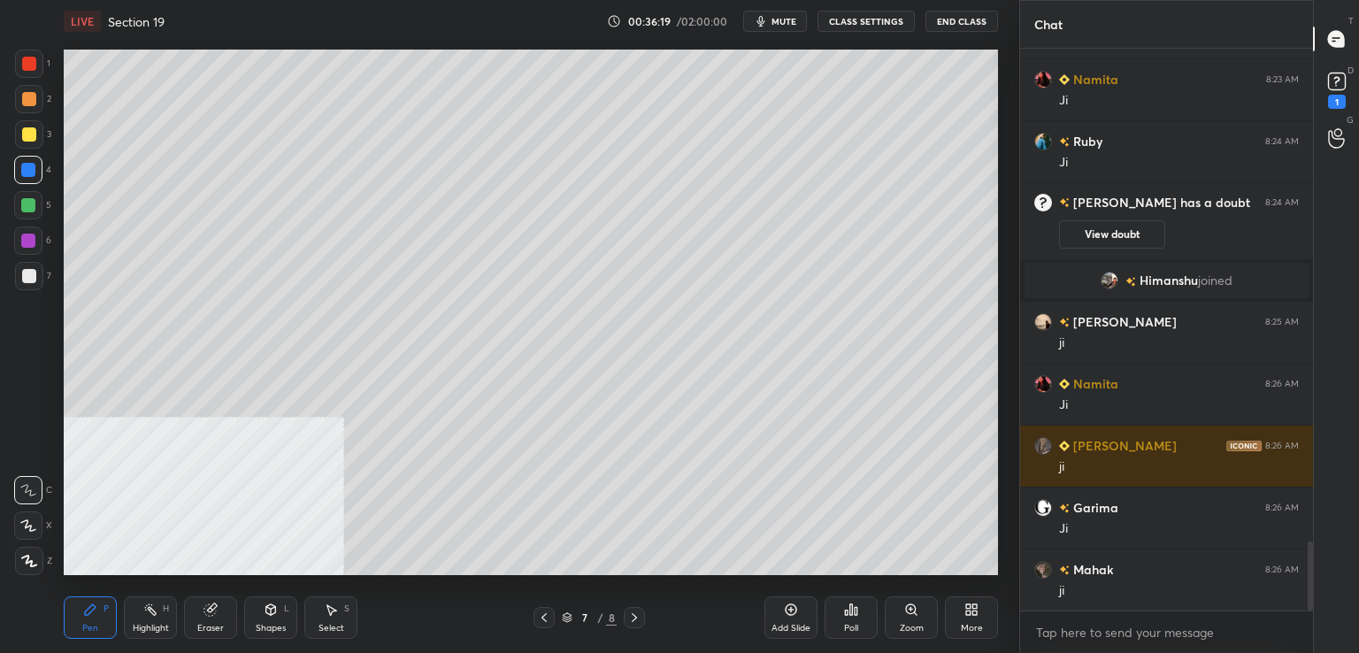
drag, startPoint x: 796, startPoint y: 606, endPoint x: 733, endPoint y: 582, distance: 68.0
click at [795, 606] on icon at bounding box center [791, 610] width 14 height 14
click at [32, 273] on div at bounding box center [29, 276] width 14 height 14
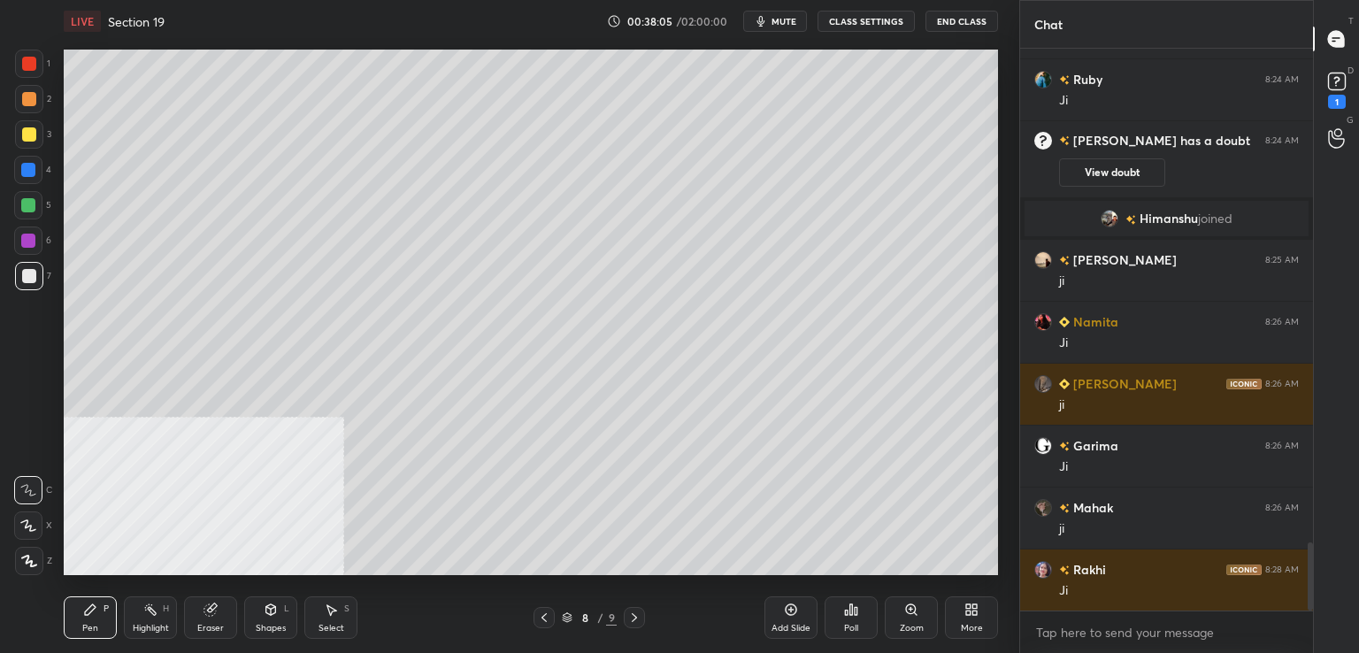
click at [788, 22] on span "mute" at bounding box center [784, 21] width 25 height 12
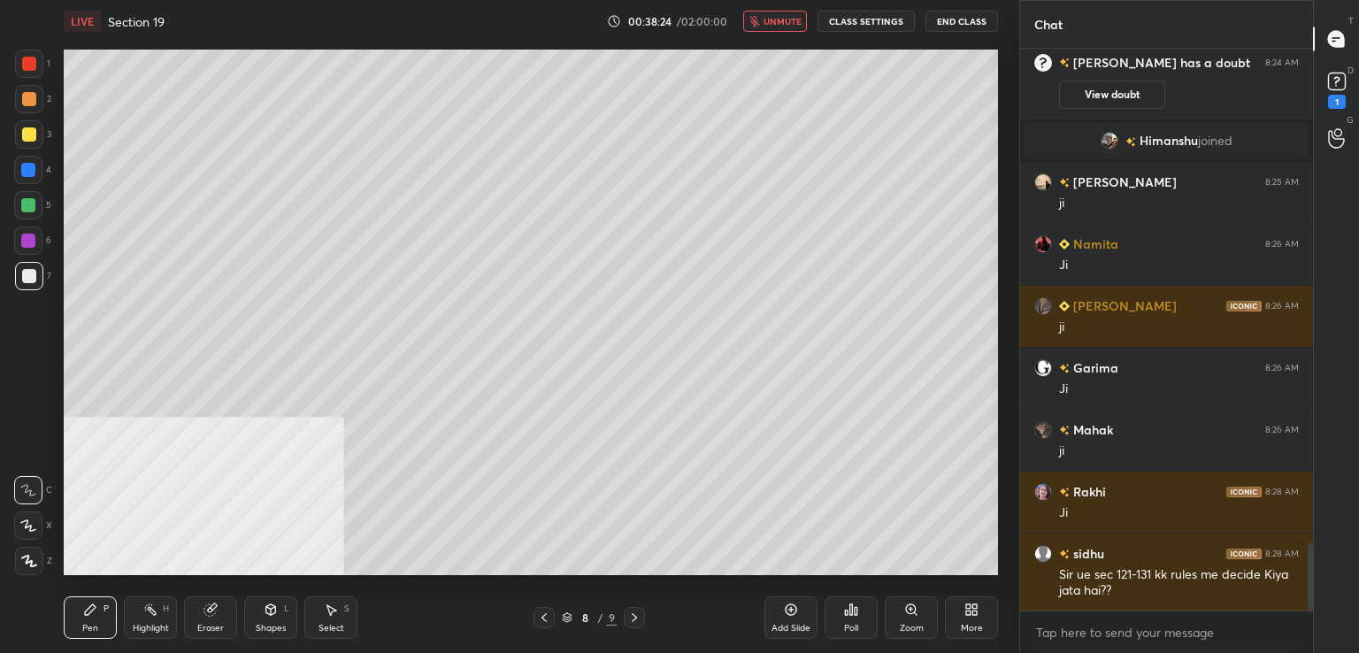
click at [778, 12] on button "unmute" at bounding box center [775, 21] width 64 height 21
click at [25, 284] on div at bounding box center [29, 276] width 28 height 28
click at [25, 58] on div at bounding box center [29, 64] width 14 height 14
click at [790, 611] on icon at bounding box center [791, 610] width 14 height 14
drag, startPoint x: 196, startPoint y: 613, endPoint x: 173, endPoint y: 598, distance: 27.5
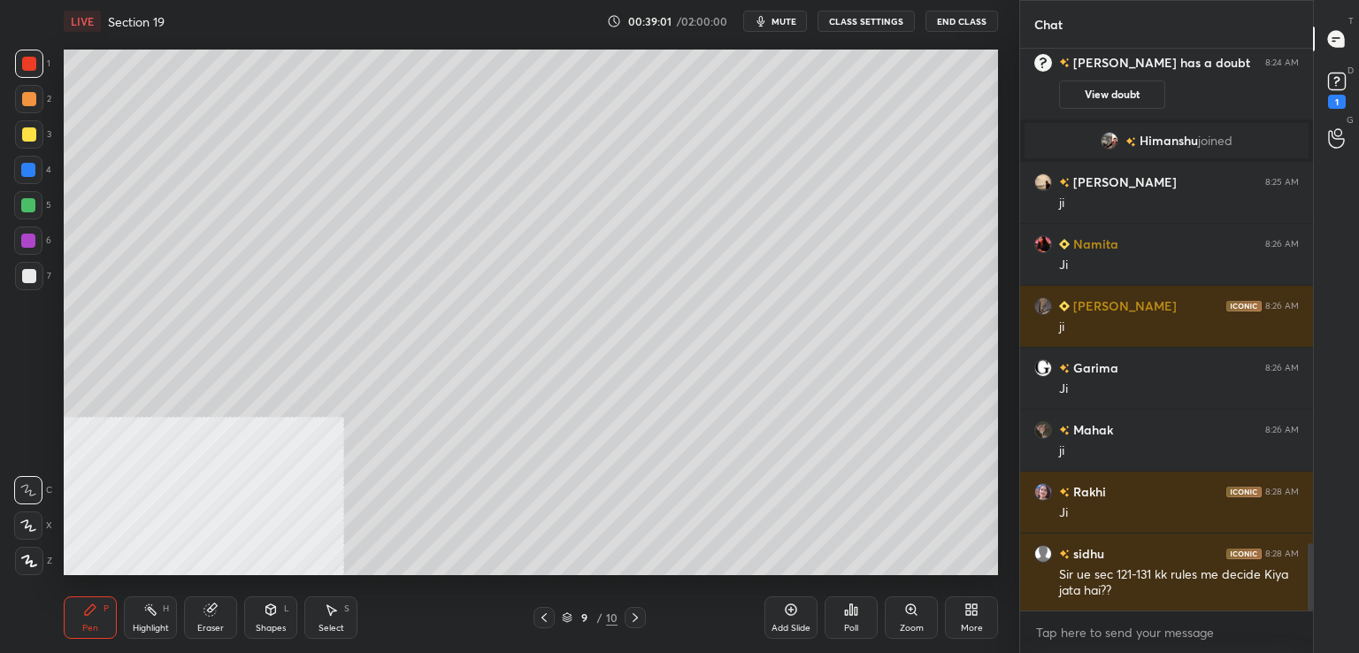
click at [195, 612] on div "Eraser" at bounding box center [210, 617] width 53 height 42
drag, startPoint x: 30, startPoint y: 567, endPoint x: 82, endPoint y: 592, distance: 57.8
click at [32, 568] on div "Erase all" at bounding box center [28, 561] width 28 height 28
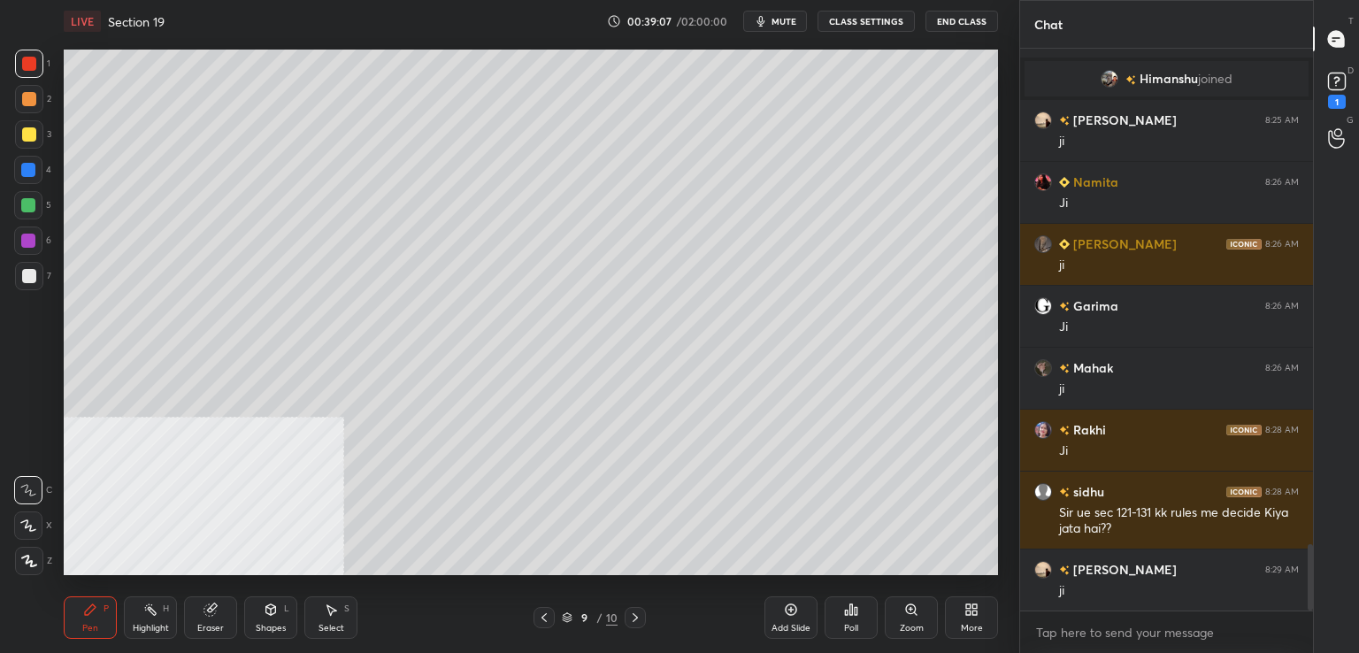
scroll to position [4334, 0]
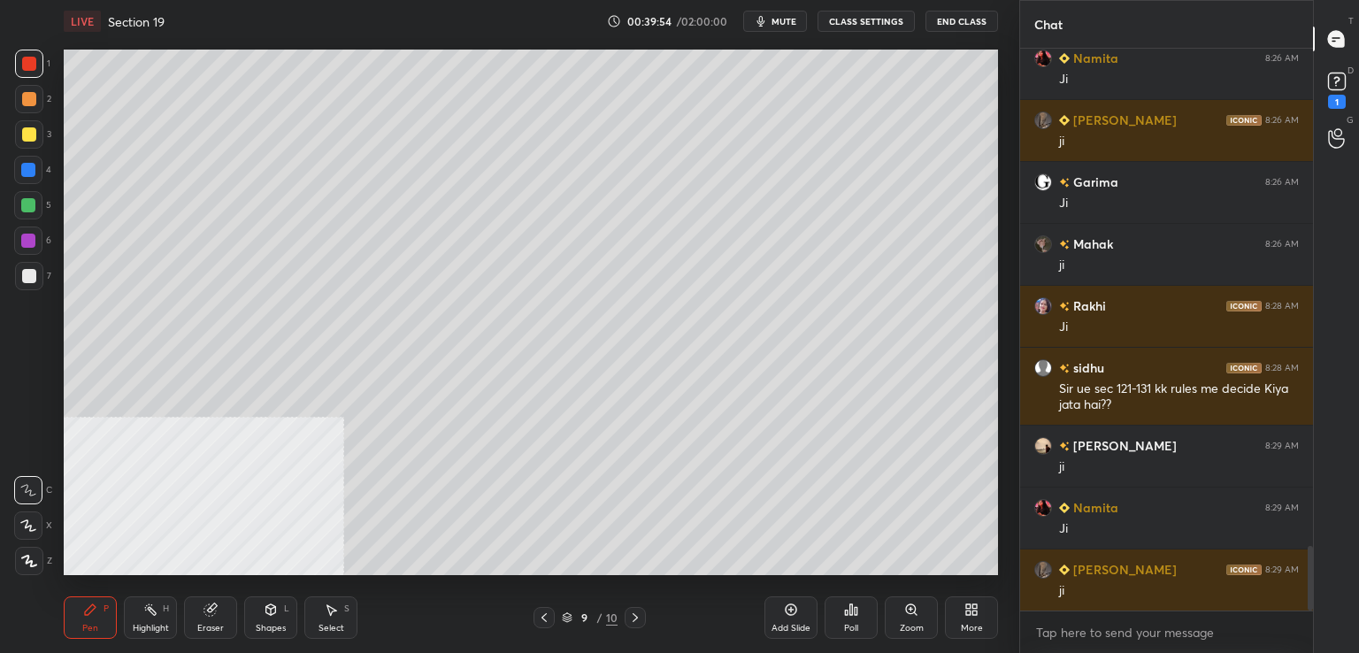
drag, startPoint x: 30, startPoint y: 281, endPoint x: 0, endPoint y: 268, distance: 32.9
click at [28, 281] on div at bounding box center [29, 276] width 14 height 14
click at [27, 277] on div at bounding box center [29, 276] width 14 height 14
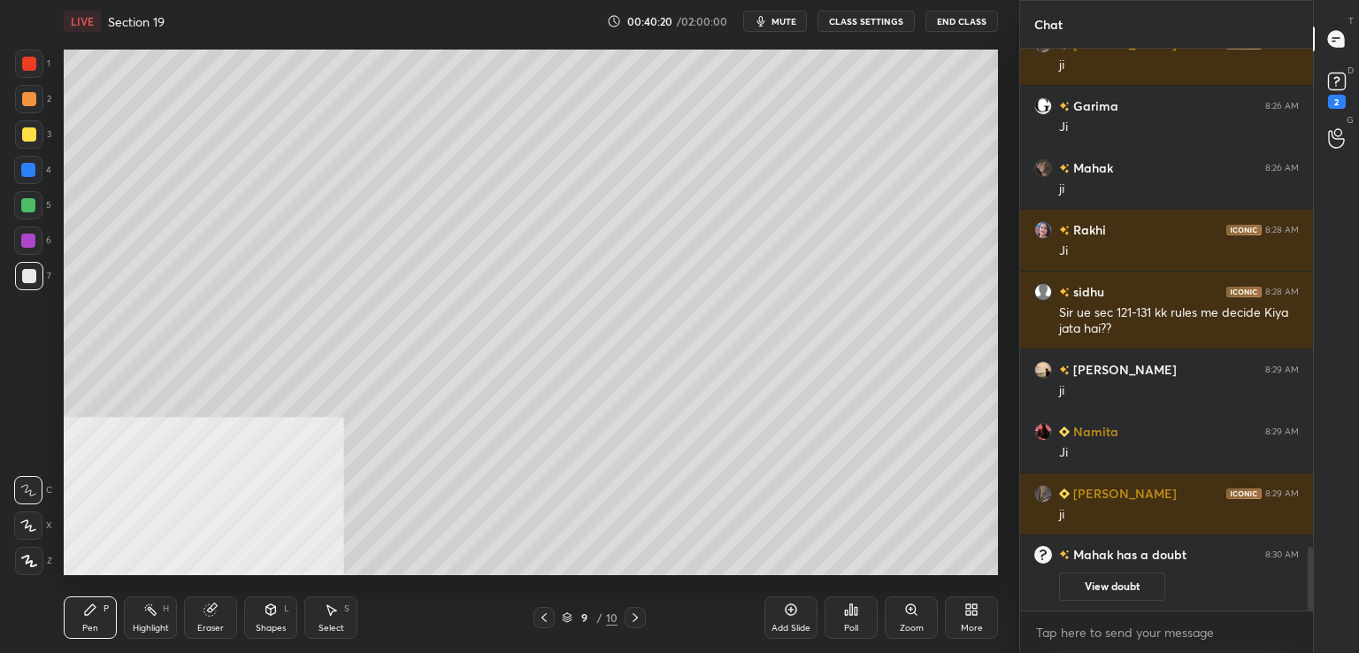
click at [17, 281] on div at bounding box center [29, 276] width 28 height 28
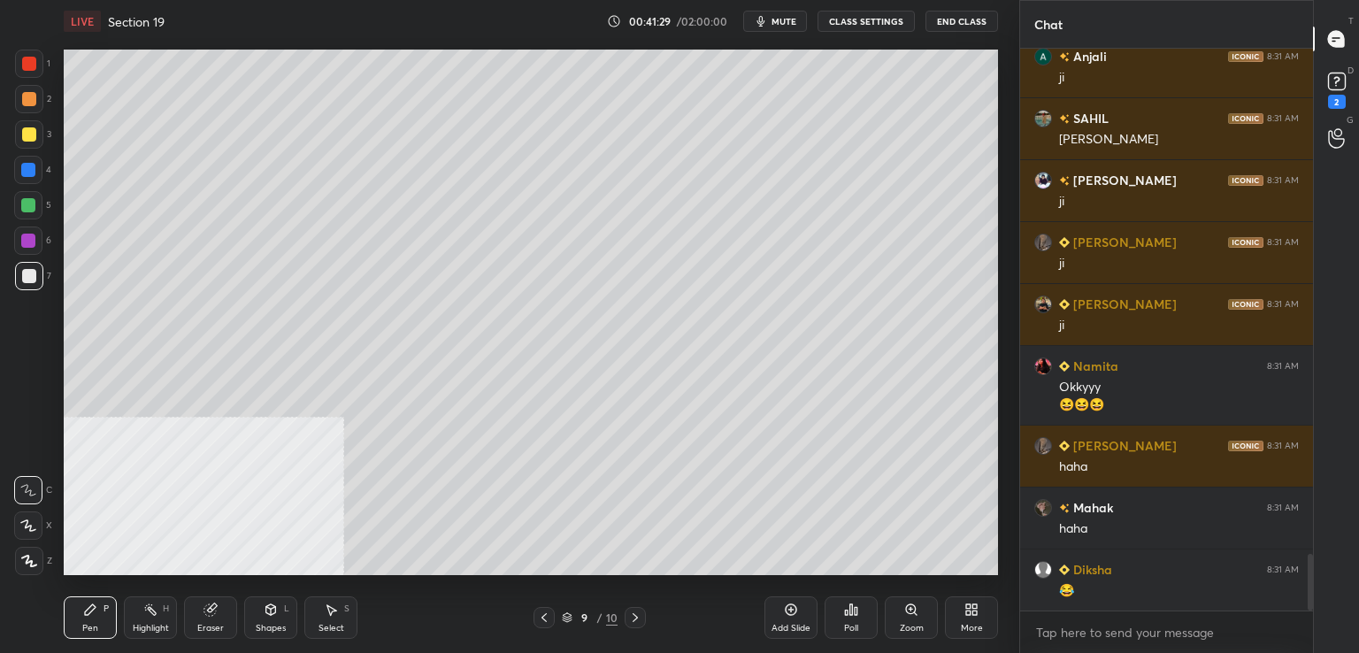
scroll to position [5120, 0]
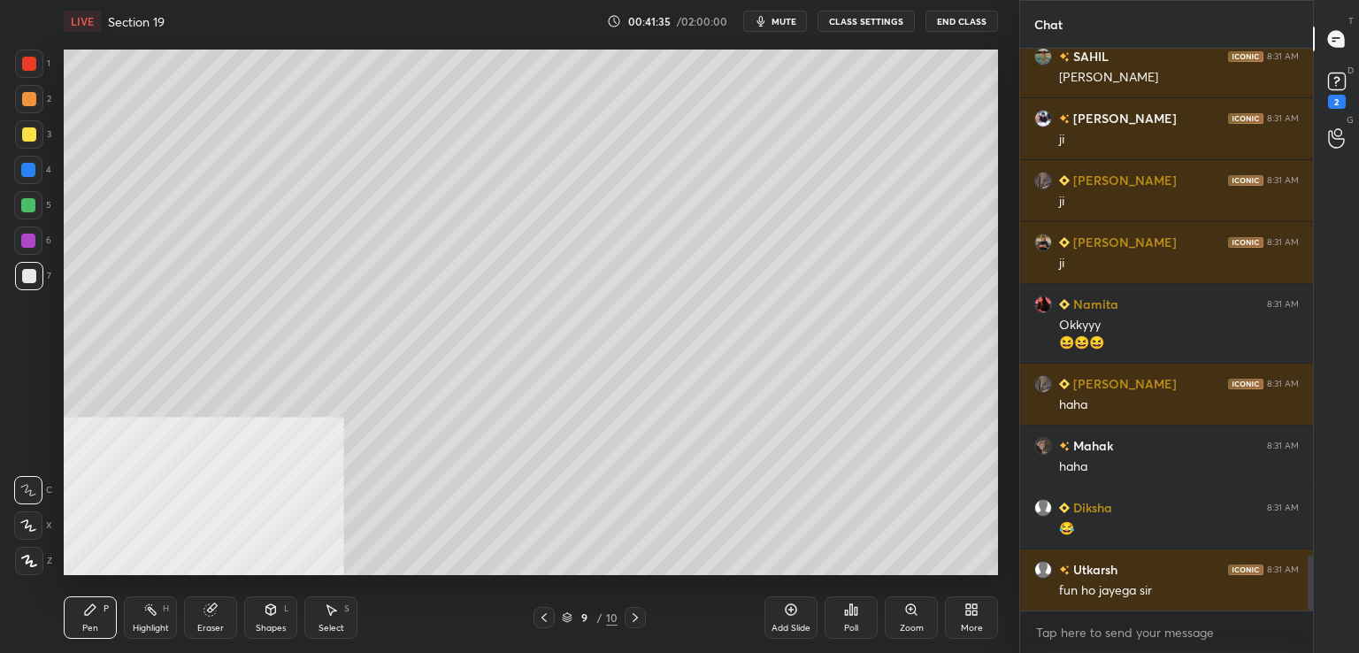
click at [28, 277] on div at bounding box center [29, 276] width 14 height 14
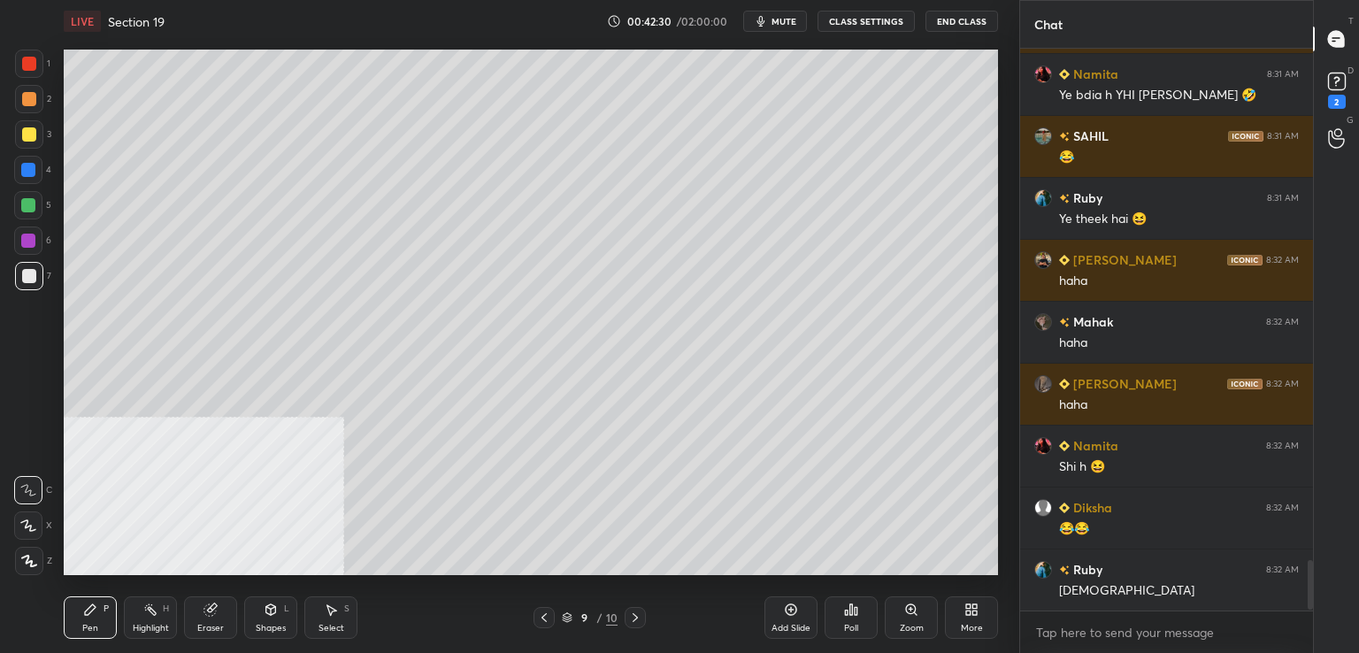
scroll to position [5740, 0]
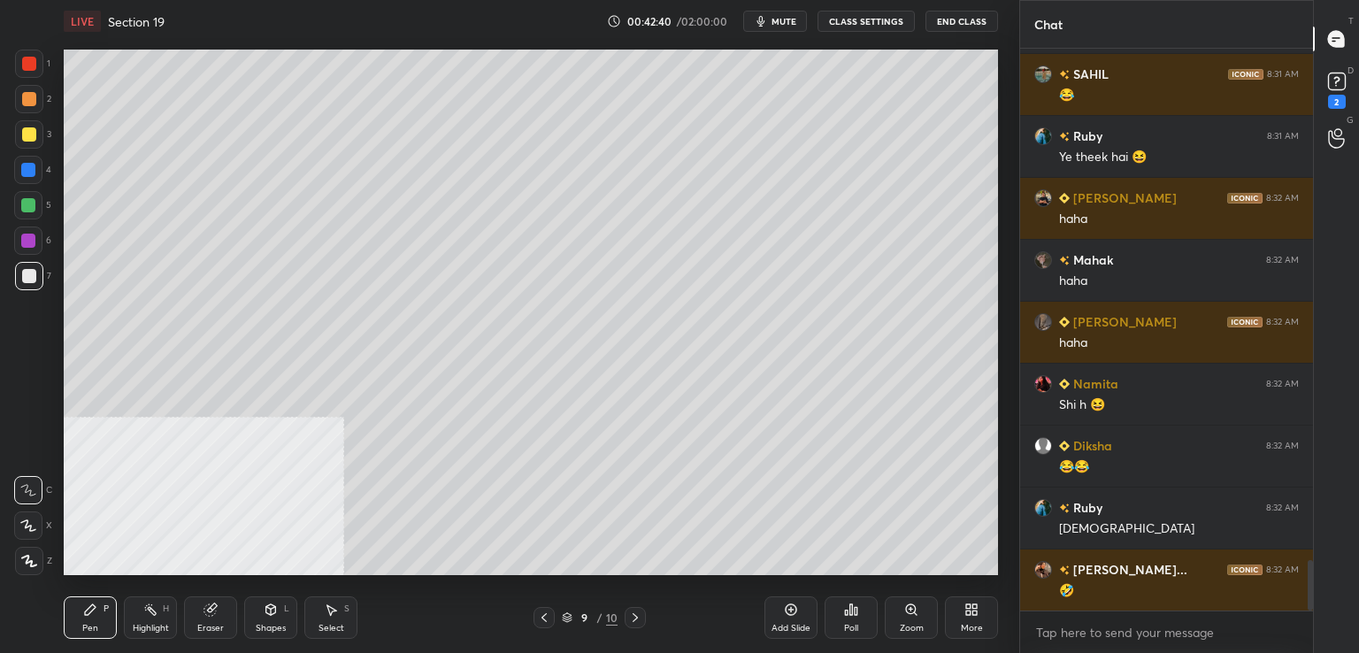
drag, startPoint x: 35, startPoint y: 271, endPoint x: 50, endPoint y: 267, distance: 16.3
click at [35, 273] on div at bounding box center [29, 276] width 28 height 28
click at [1343, 96] on div "2" at bounding box center [1337, 102] width 18 height 14
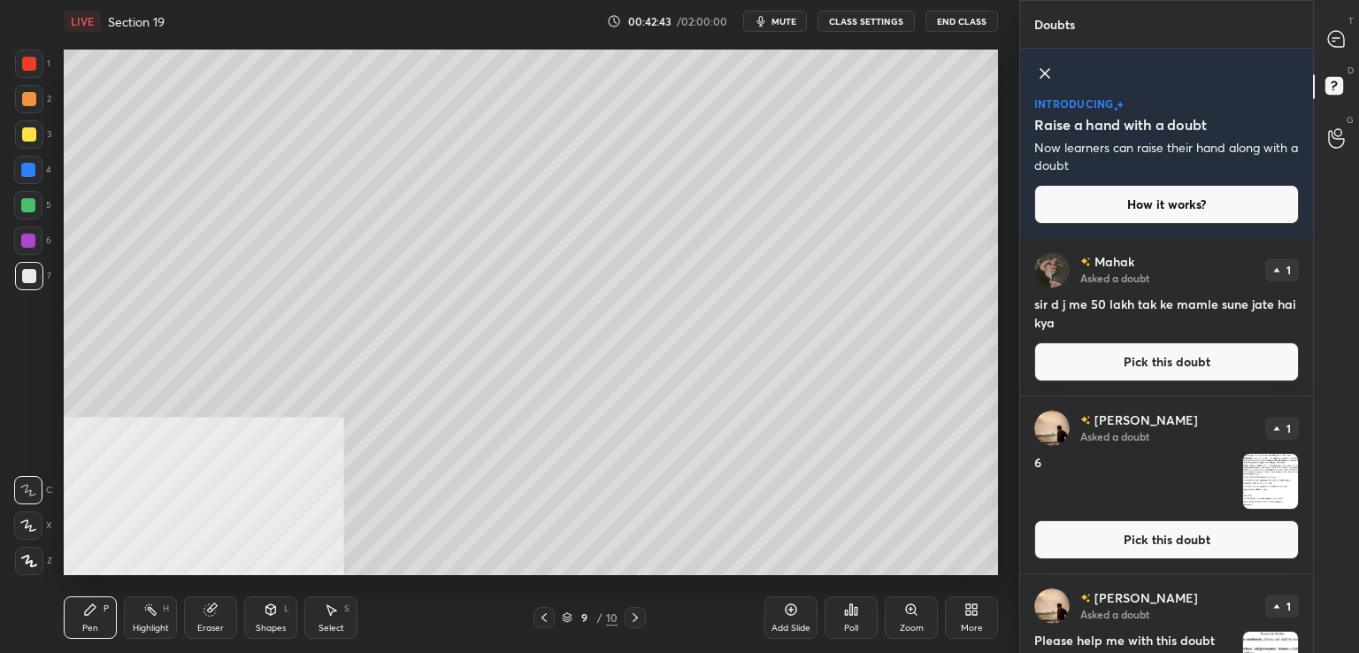
click at [1107, 362] on button "Pick this doubt" at bounding box center [1166, 361] width 265 height 39
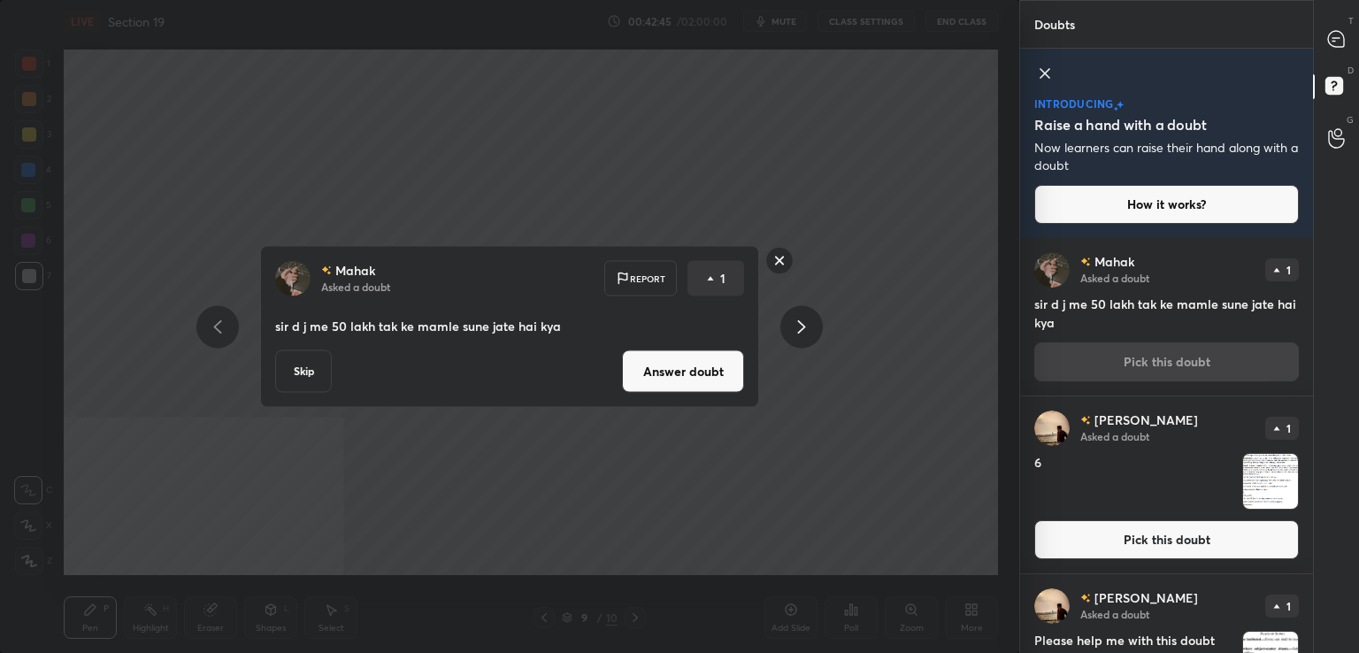
drag, startPoint x: 727, startPoint y: 365, endPoint x: 718, endPoint y: 364, distance: 9.0
click at [723, 367] on button "Answer doubt" at bounding box center [683, 371] width 122 height 42
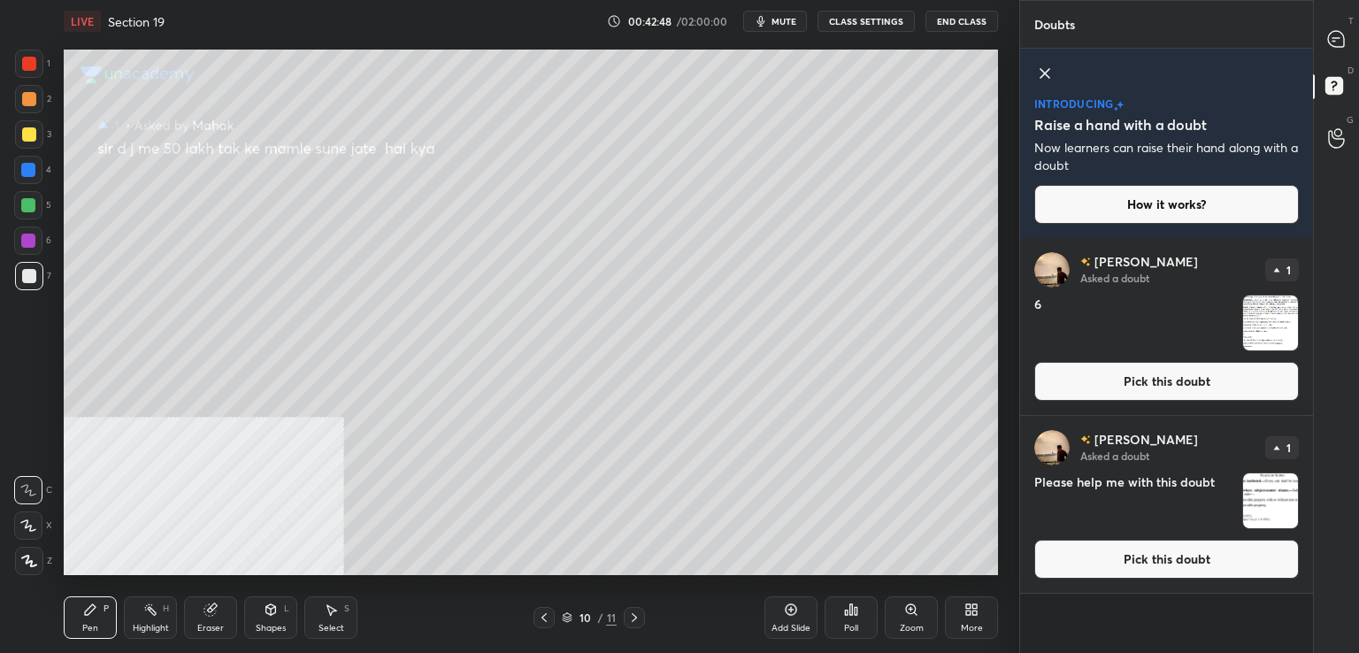
drag, startPoint x: 1346, startPoint y: 34, endPoint x: 1318, endPoint y: 29, distance: 28.7
click at [1345, 33] on div at bounding box center [1336, 39] width 35 height 32
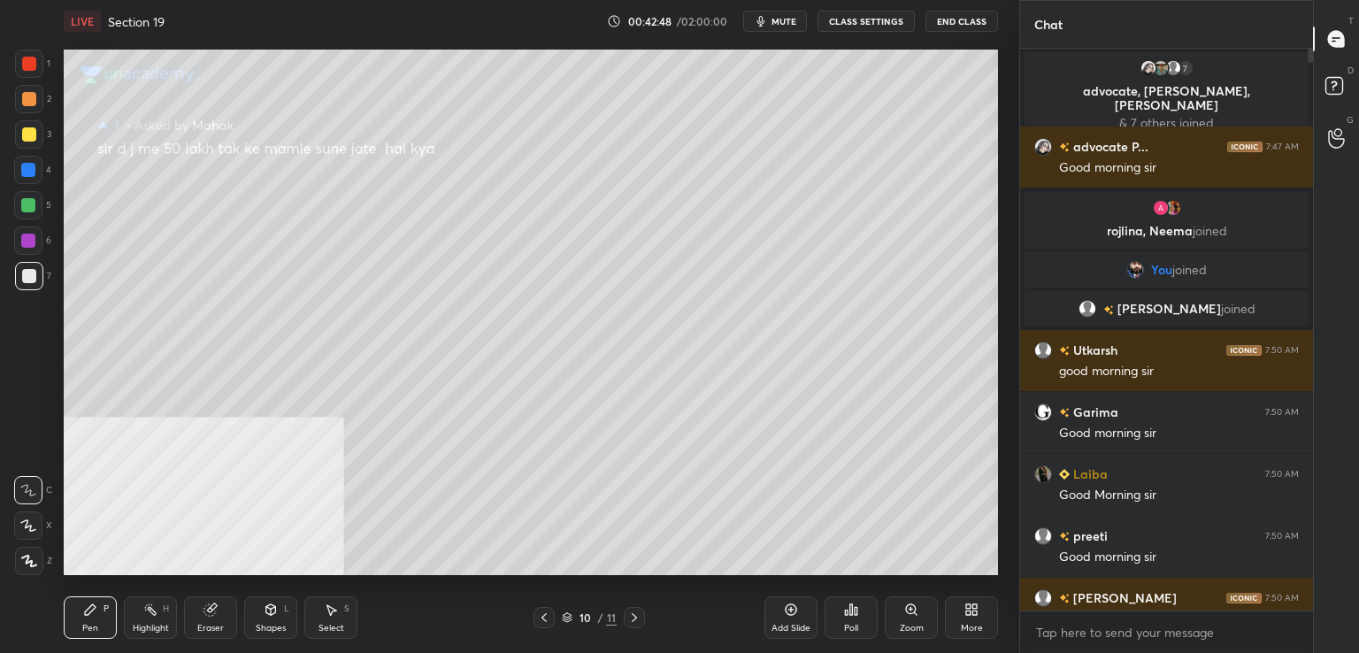
scroll to position [557, 288]
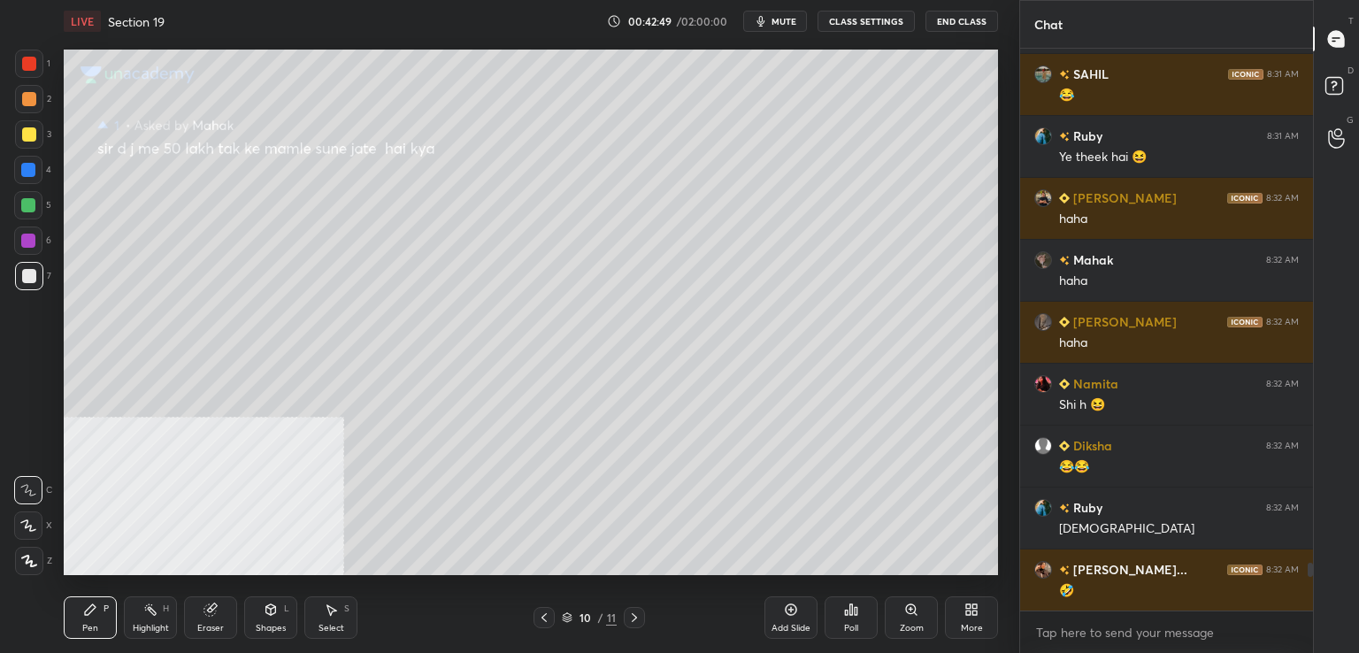
drag, startPoint x: 27, startPoint y: 132, endPoint x: 39, endPoint y: 134, distance: 11.6
click at [29, 132] on div at bounding box center [29, 134] width 14 height 14
click at [549, 617] on icon at bounding box center [544, 618] width 14 height 14
click at [547, 618] on icon at bounding box center [544, 618] width 14 height 14
click at [545, 604] on div "Pen P Highlight H Eraser Shapes L Select S 8 / 11 Add Slide Poll Zoom More" at bounding box center [531, 617] width 934 height 71
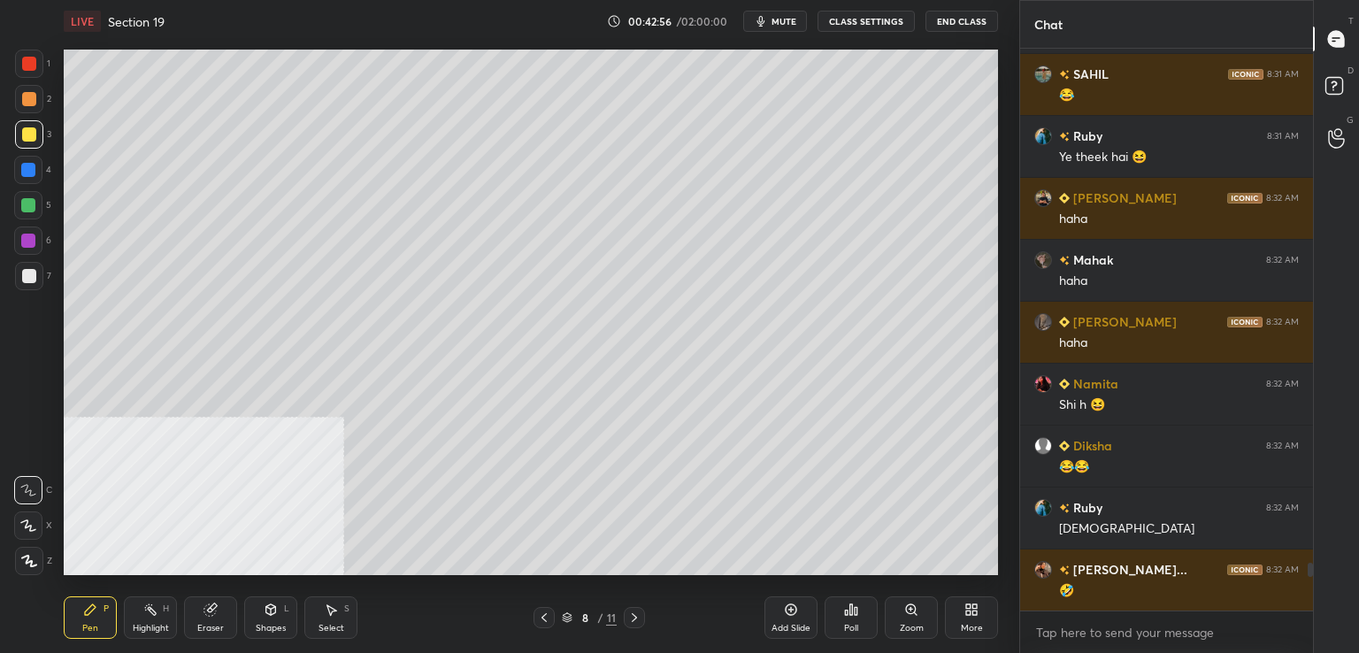
click at [545, 620] on icon at bounding box center [544, 617] width 5 height 9
click at [634, 619] on icon at bounding box center [634, 618] width 14 height 14
click at [637, 611] on icon at bounding box center [634, 618] width 14 height 14
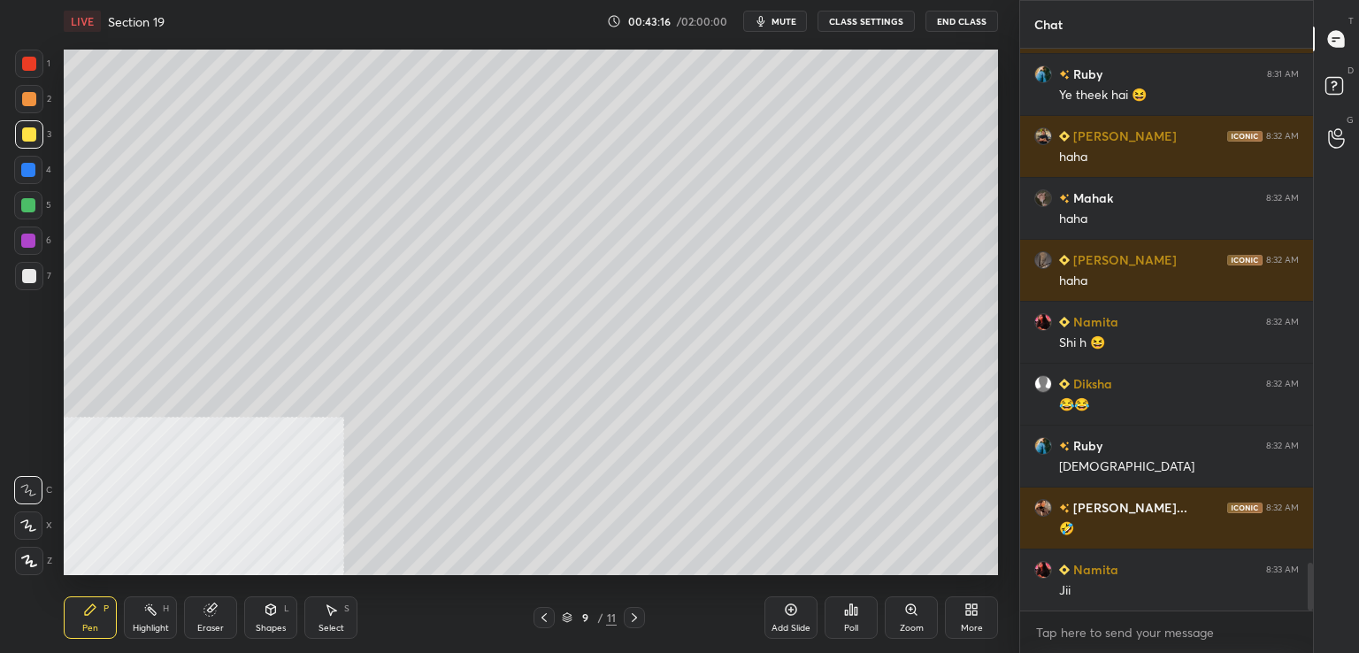
scroll to position [6161, 0]
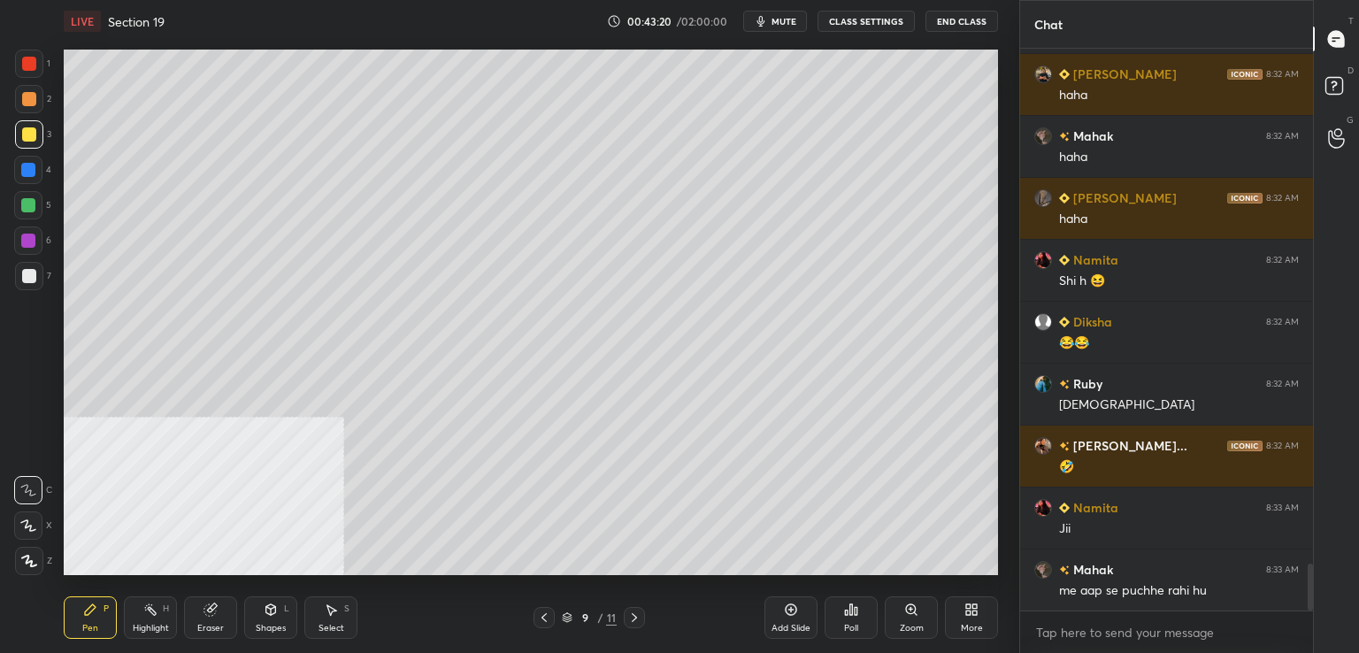
click at [545, 620] on icon at bounding box center [544, 617] width 5 height 9
click at [544, 618] on icon at bounding box center [544, 618] width 14 height 14
click at [641, 620] on icon at bounding box center [634, 618] width 14 height 14
click at [639, 618] on icon at bounding box center [634, 618] width 14 height 14
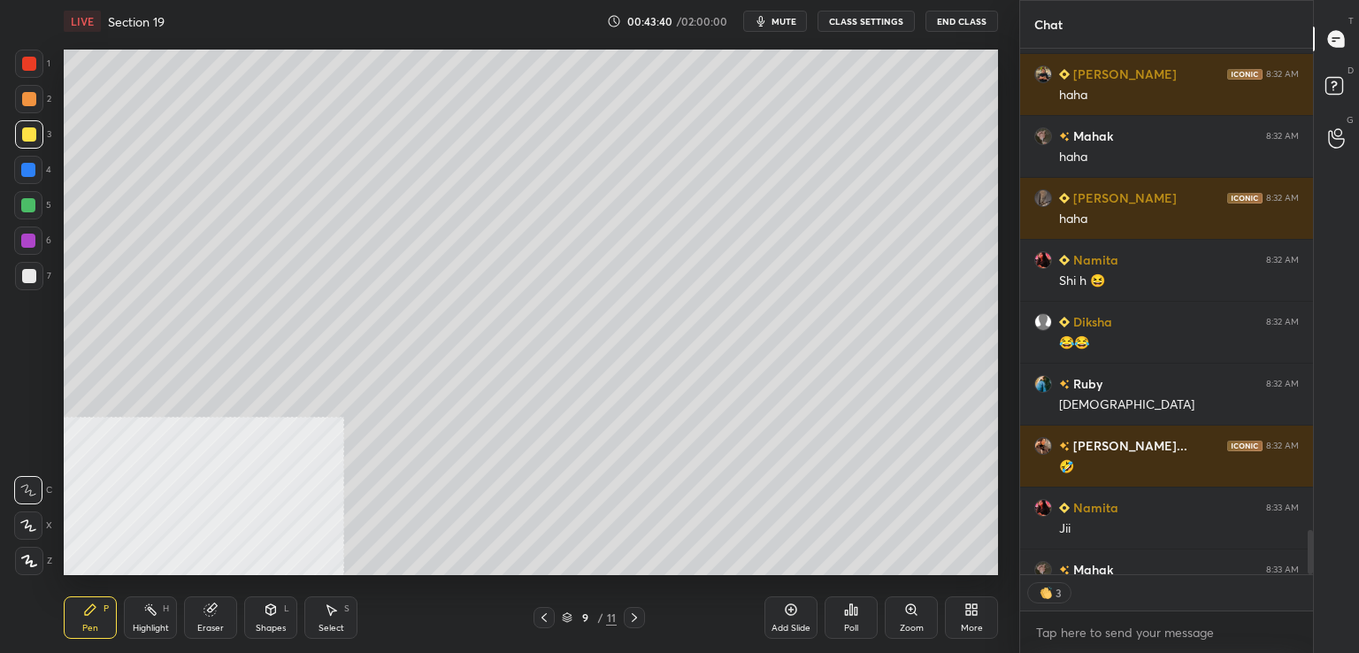
scroll to position [6258, 0]
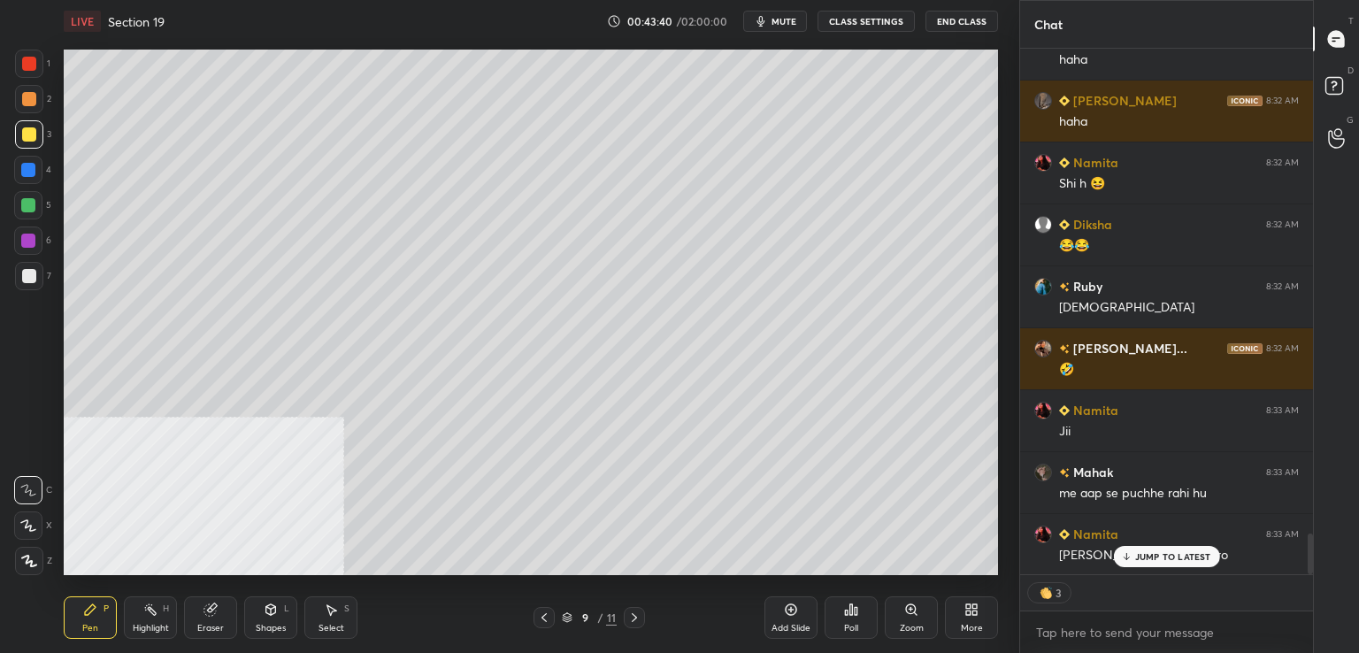
click at [639, 617] on icon at bounding box center [634, 618] width 14 height 14
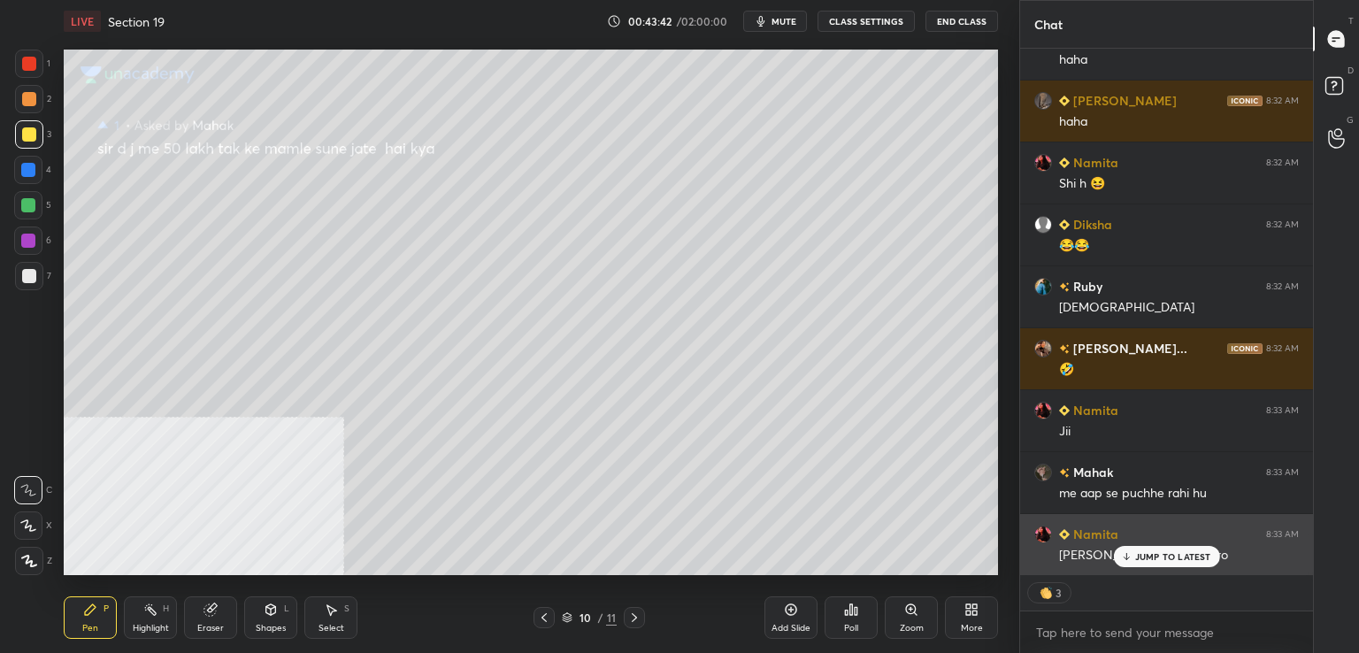
drag, startPoint x: 1146, startPoint y: 557, endPoint x: 1134, endPoint y: 557, distance: 11.5
click at [1144, 557] on p "JUMP TO LATEST" at bounding box center [1173, 556] width 76 height 11
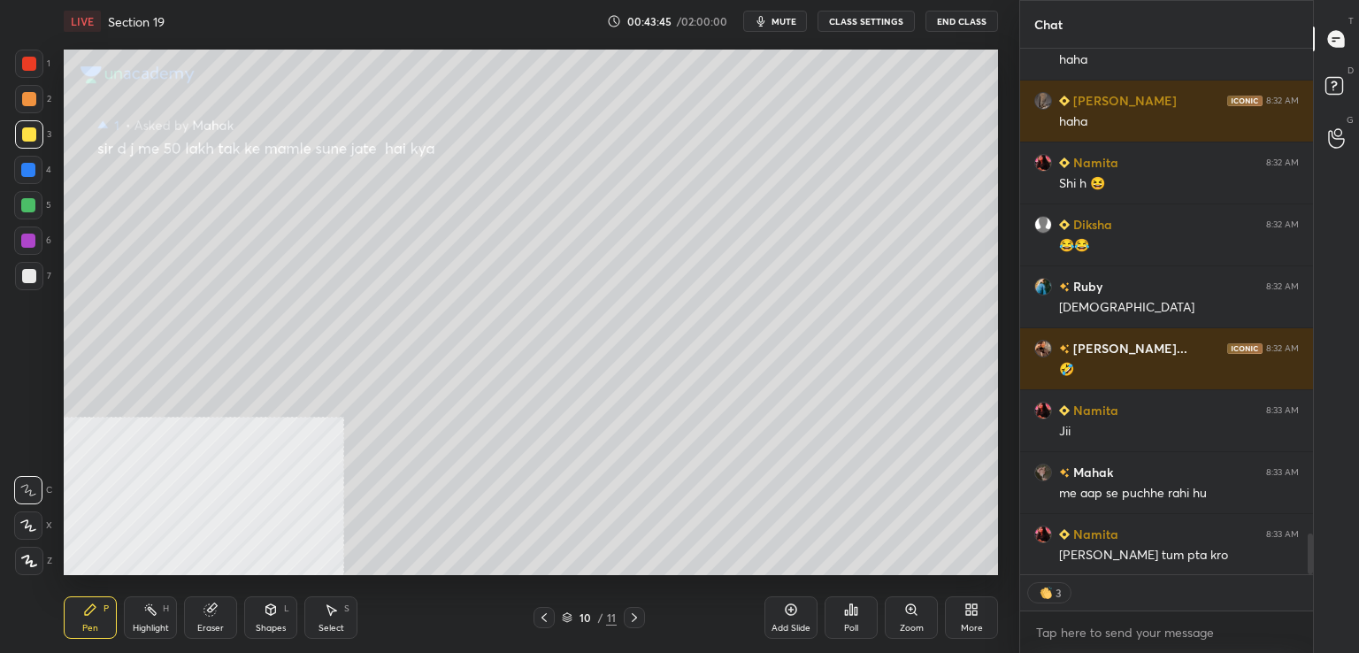
click at [543, 613] on icon at bounding box center [544, 618] width 14 height 14
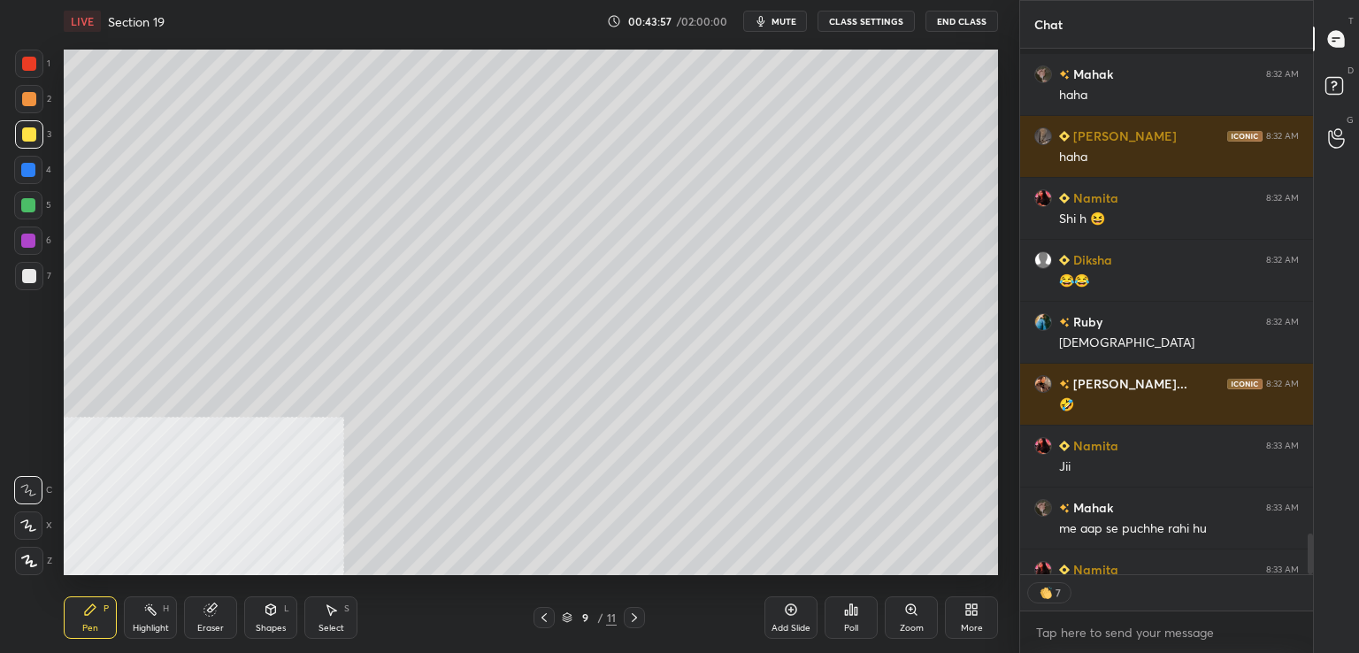
scroll to position [6321, 0]
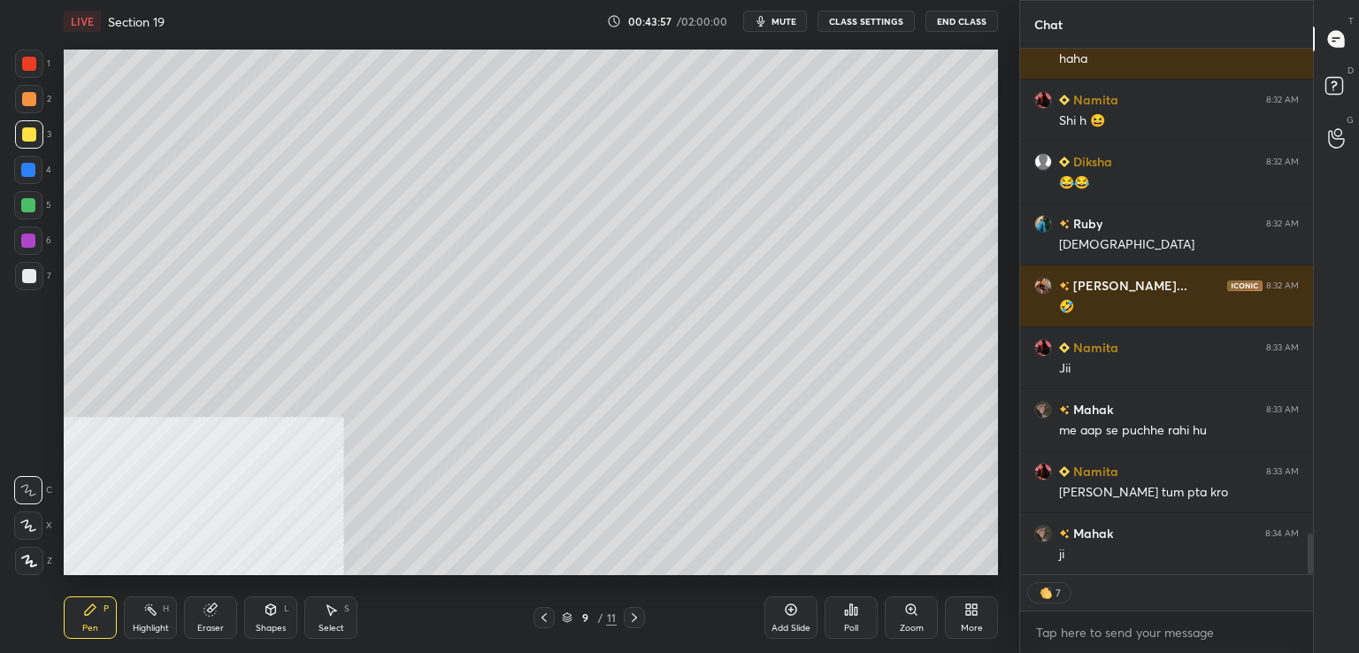
click at [29, 275] on div at bounding box center [29, 276] width 14 height 14
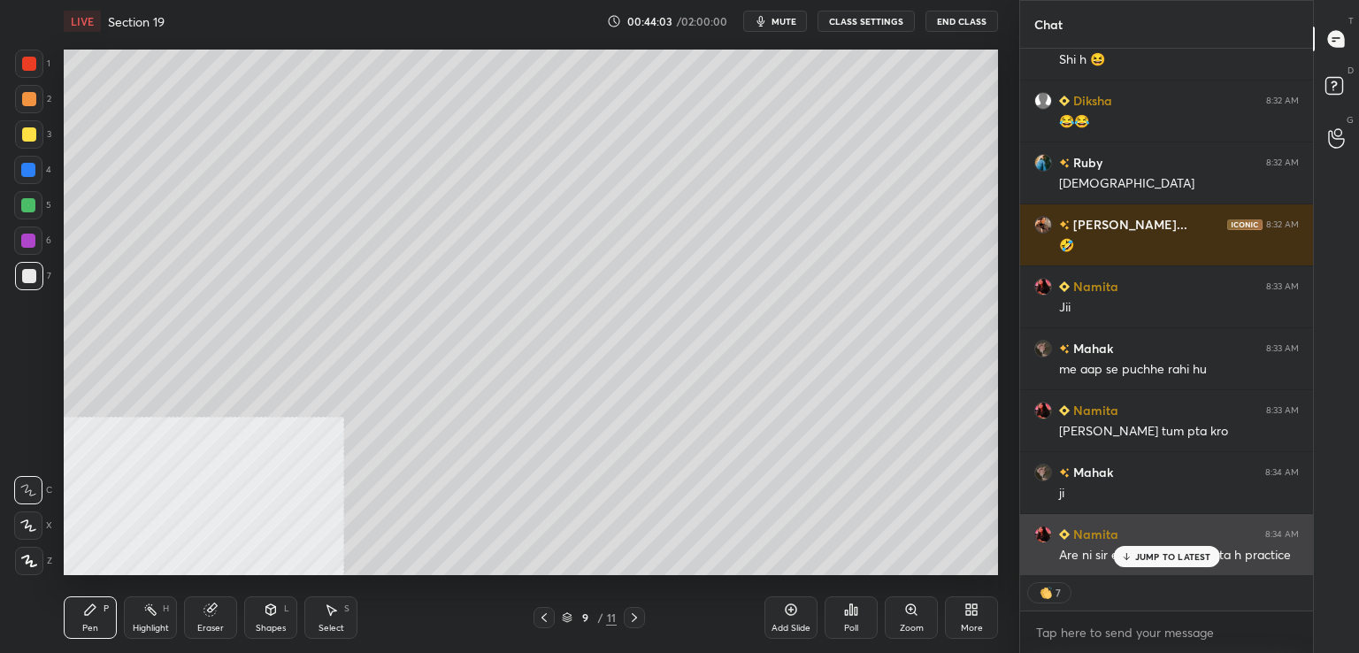
drag, startPoint x: 1150, startPoint y: 558, endPoint x: 1130, endPoint y: 553, distance: 20.8
click at [1150, 558] on p "JUMP TO LATEST" at bounding box center [1173, 556] width 76 height 11
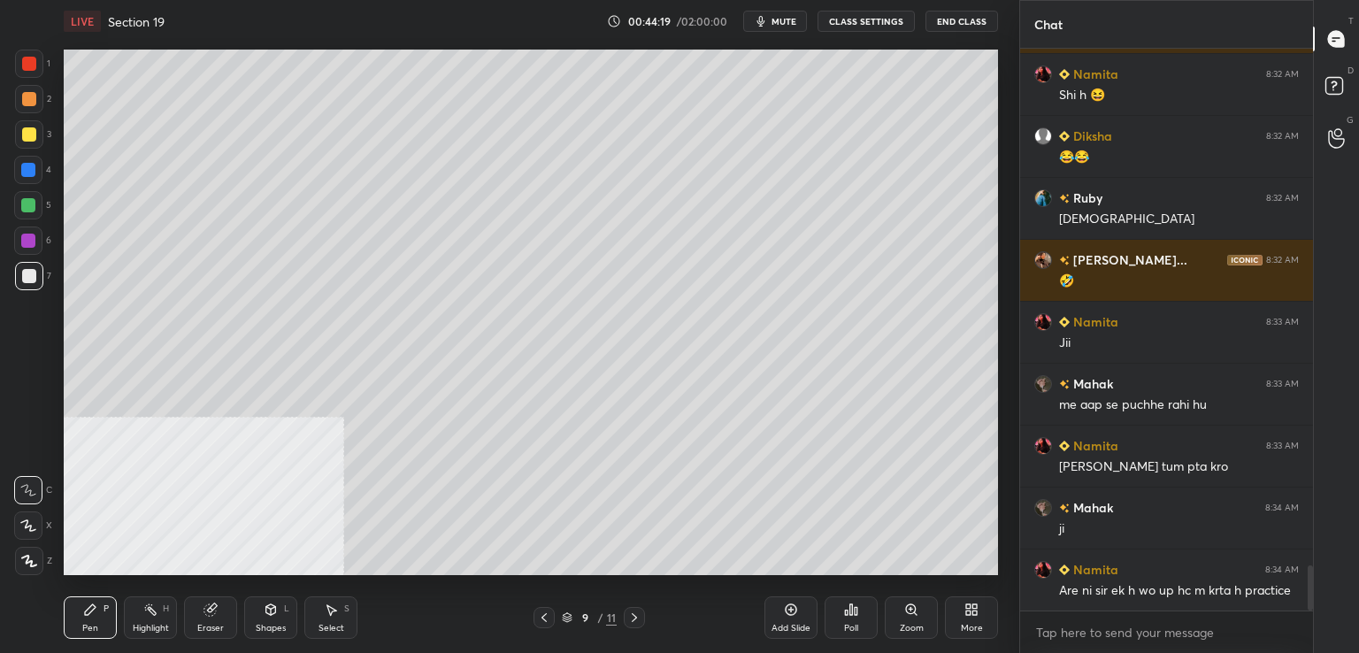
scroll to position [6409, 0]
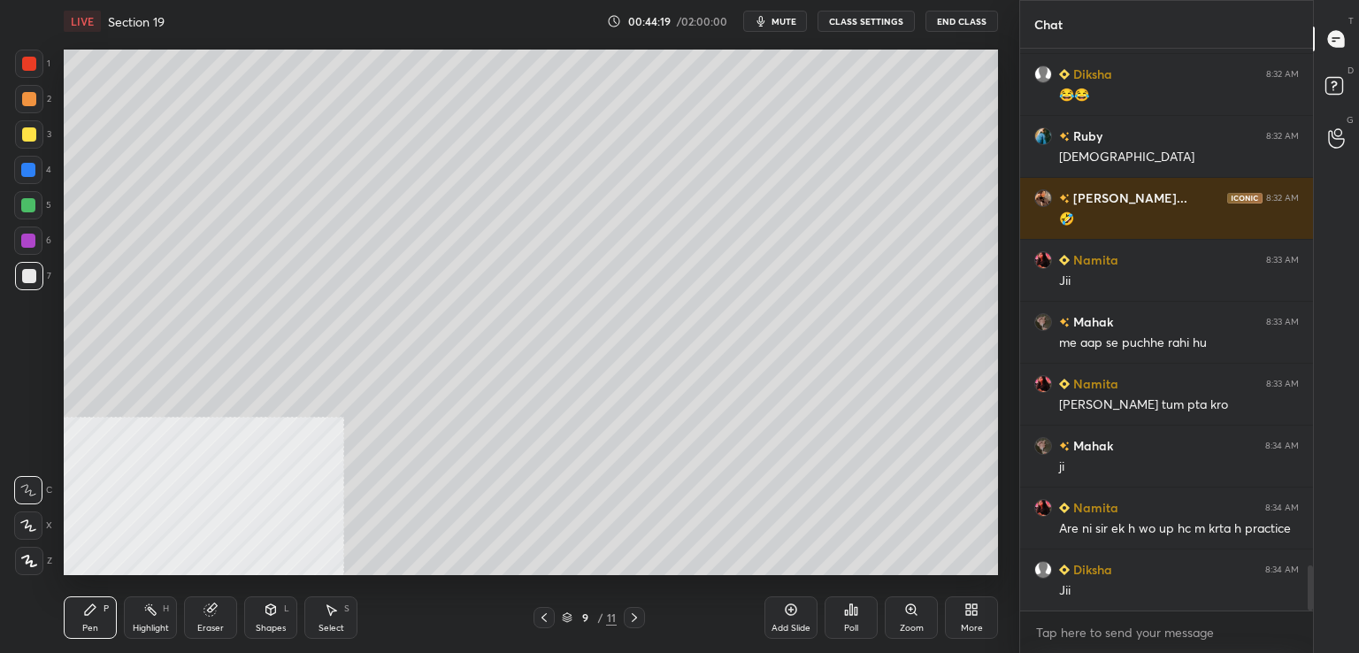
drag, startPoint x: 781, startPoint y: 619, endPoint x: 773, endPoint y: 611, distance: 12.5
click at [779, 619] on div "Add Slide" at bounding box center [791, 617] width 53 height 42
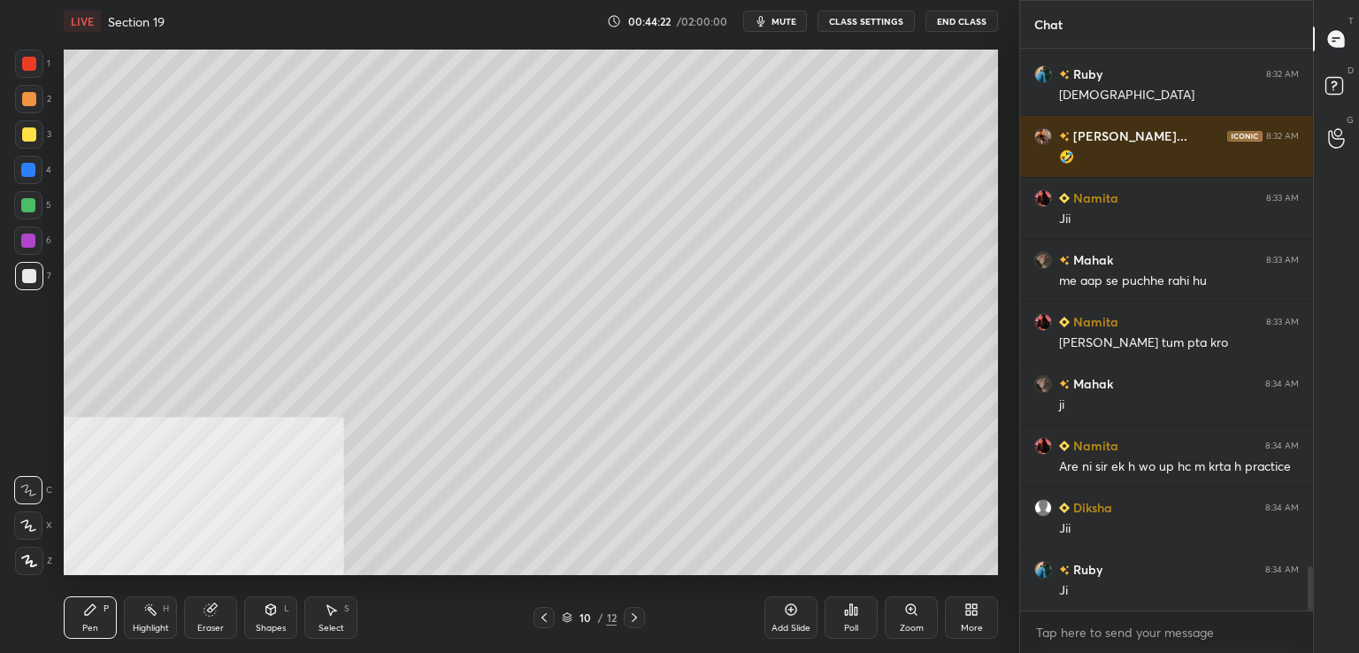
scroll to position [6533, 0]
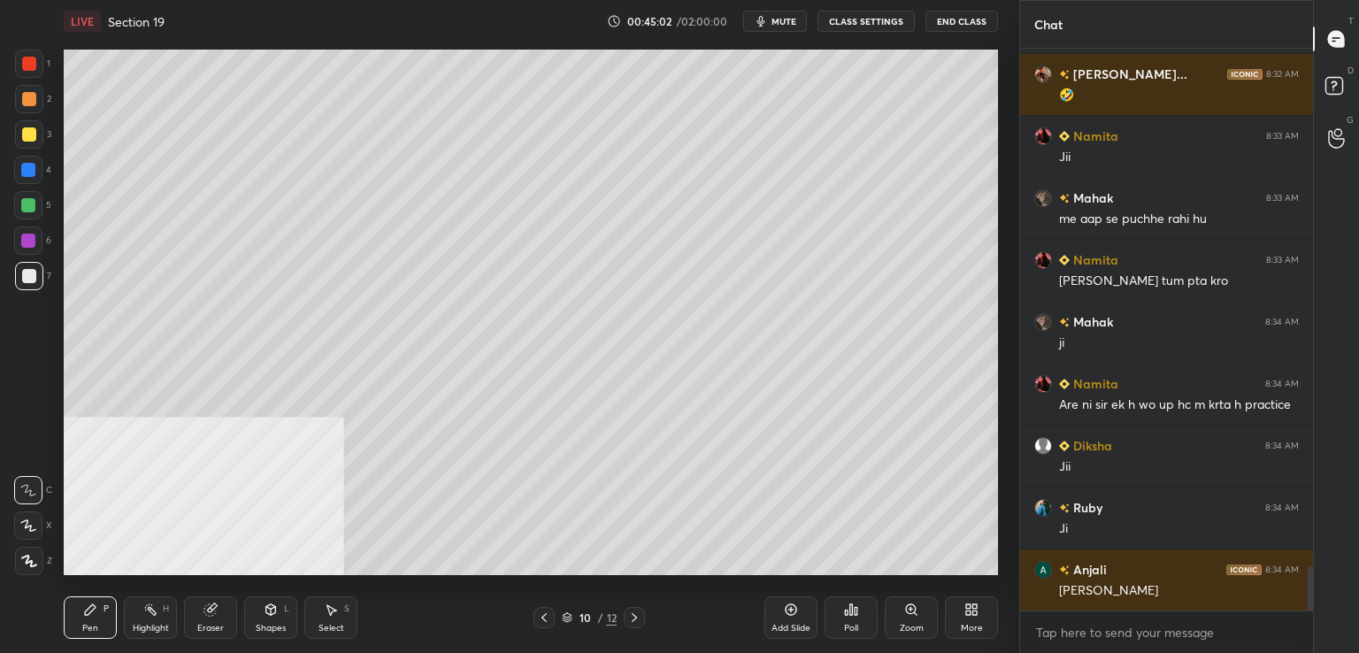
click at [635, 614] on icon at bounding box center [634, 618] width 14 height 14
click at [639, 614] on icon at bounding box center [634, 618] width 14 height 14
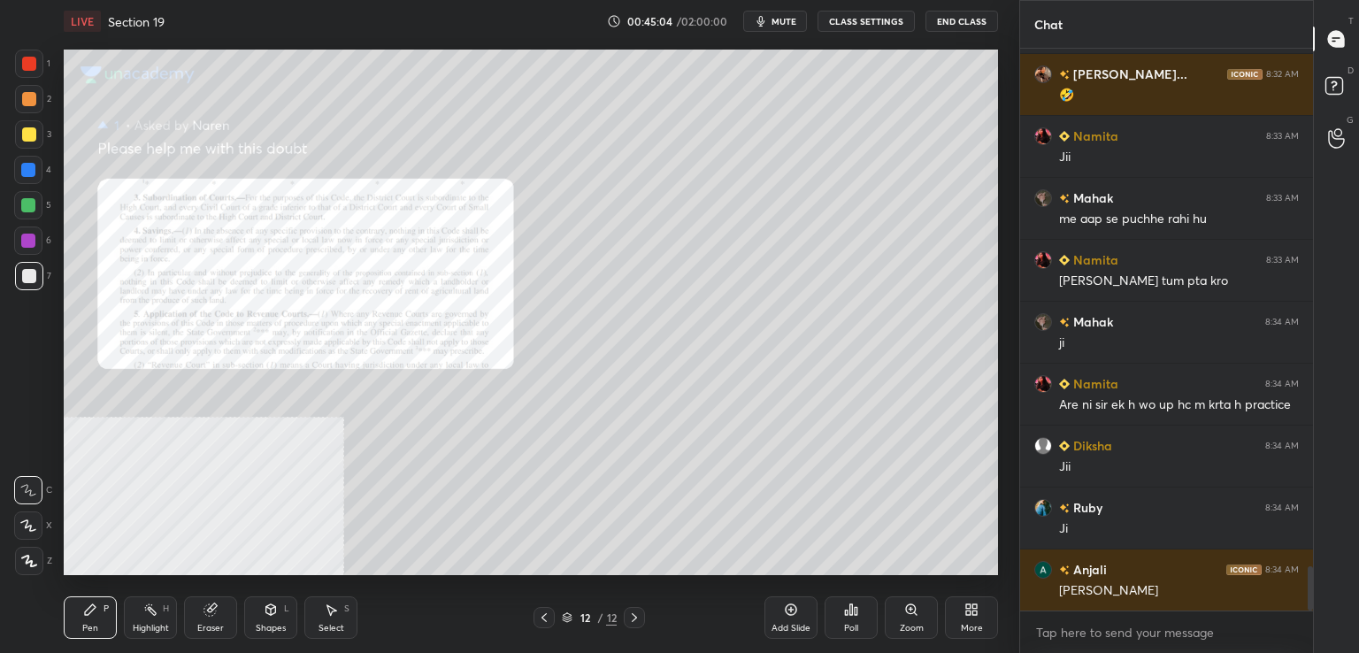
click at [899, 608] on div "Zoom" at bounding box center [911, 617] width 53 height 42
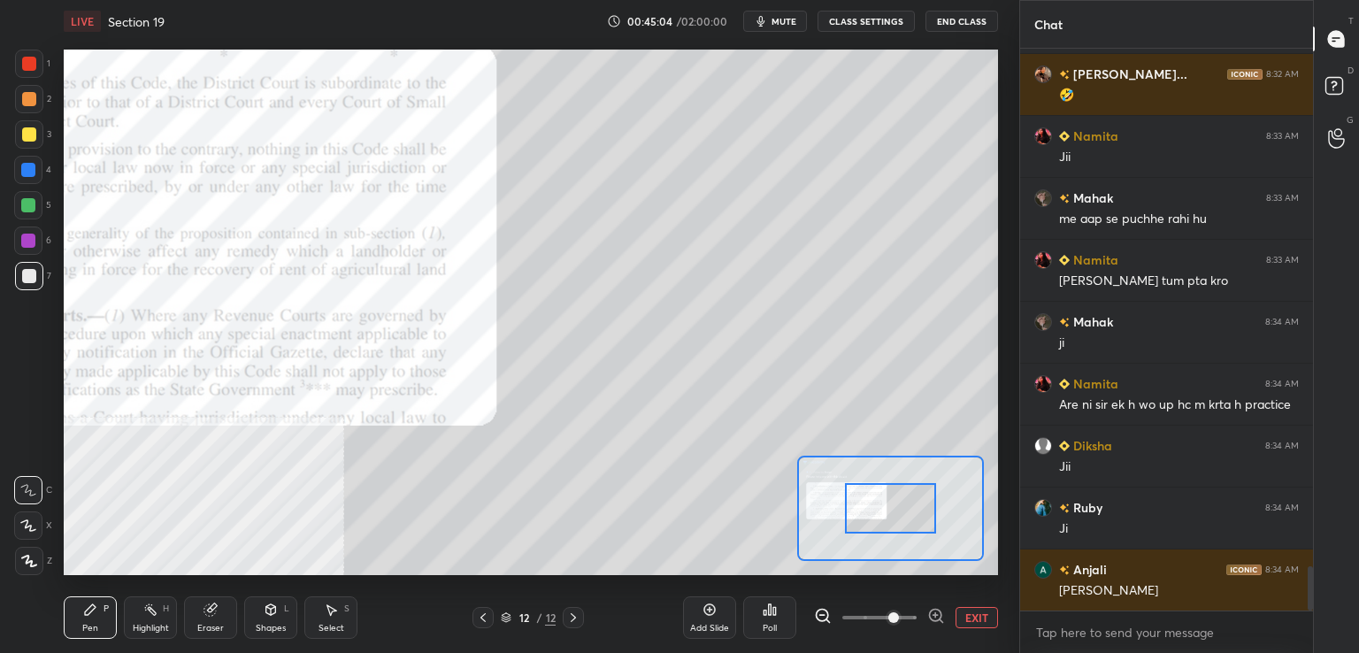
click at [897, 611] on span at bounding box center [879, 617] width 74 height 27
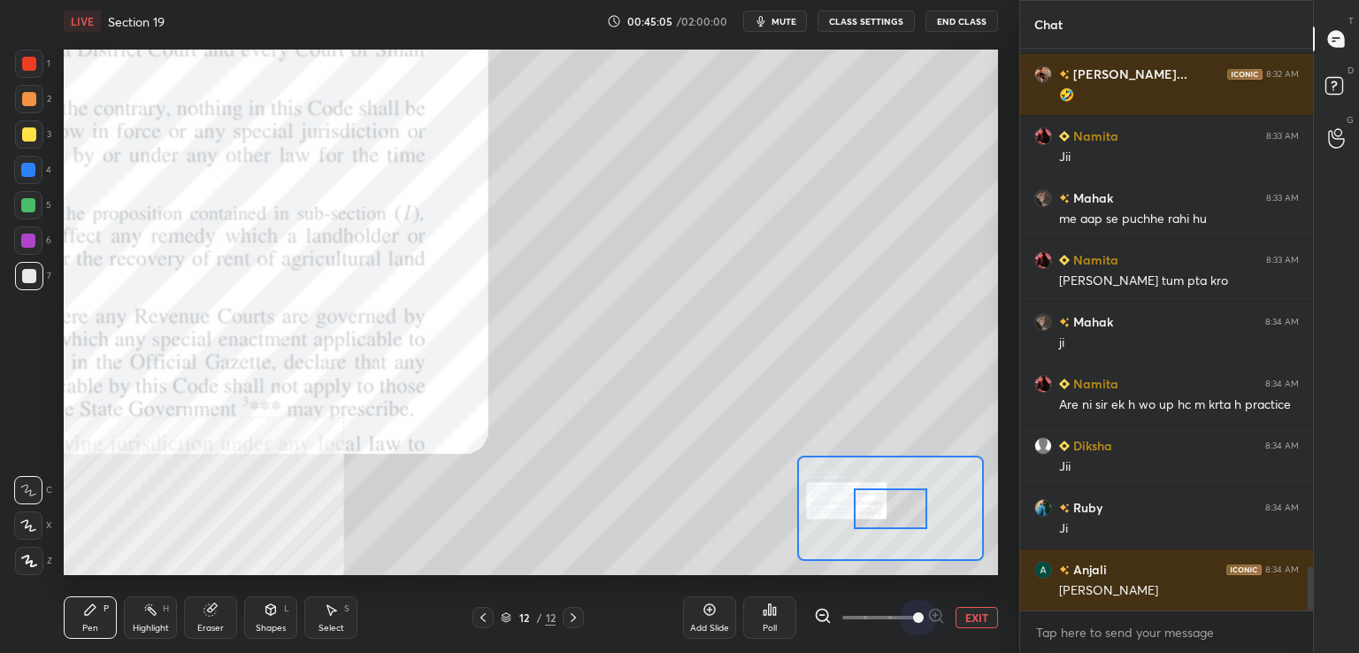
drag, startPoint x: 911, startPoint y: 617, endPoint x: 911, endPoint y: 584, distance: 32.7
click at [913, 616] on span at bounding box center [918, 617] width 11 height 11
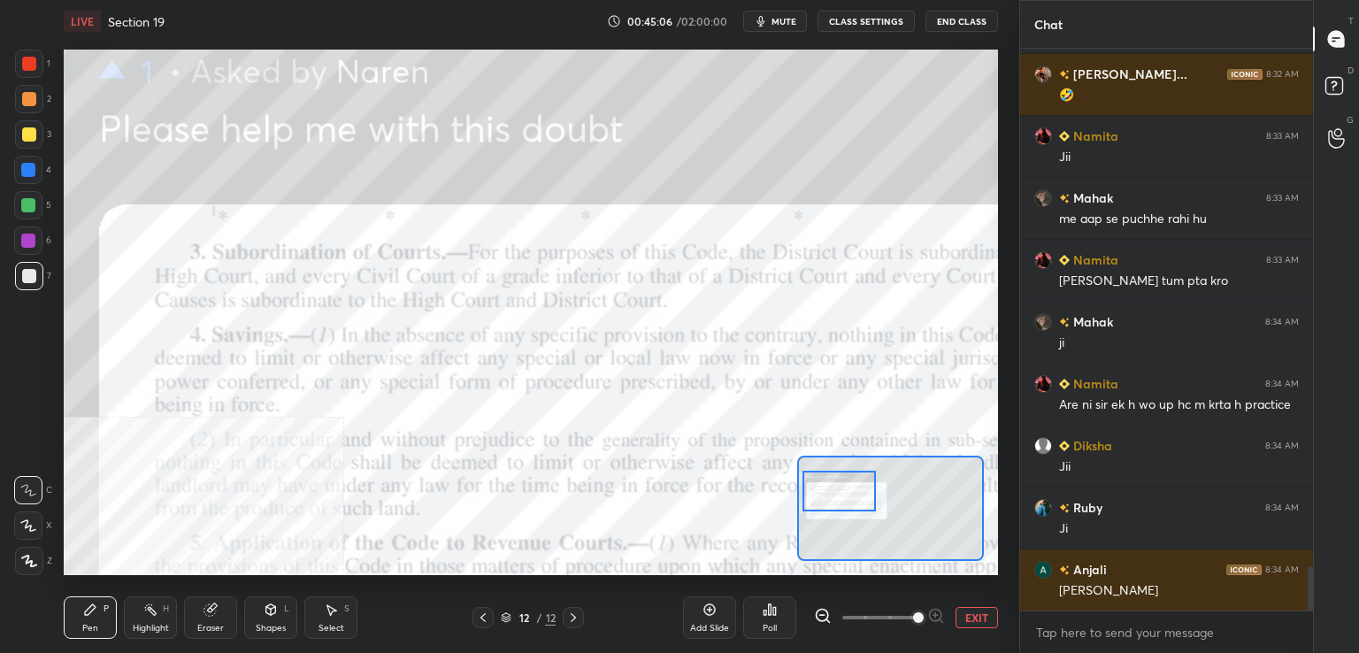
drag, startPoint x: 908, startPoint y: 511, endPoint x: 861, endPoint y: 501, distance: 47.9
click at [860, 496] on div at bounding box center [839, 491] width 73 height 41
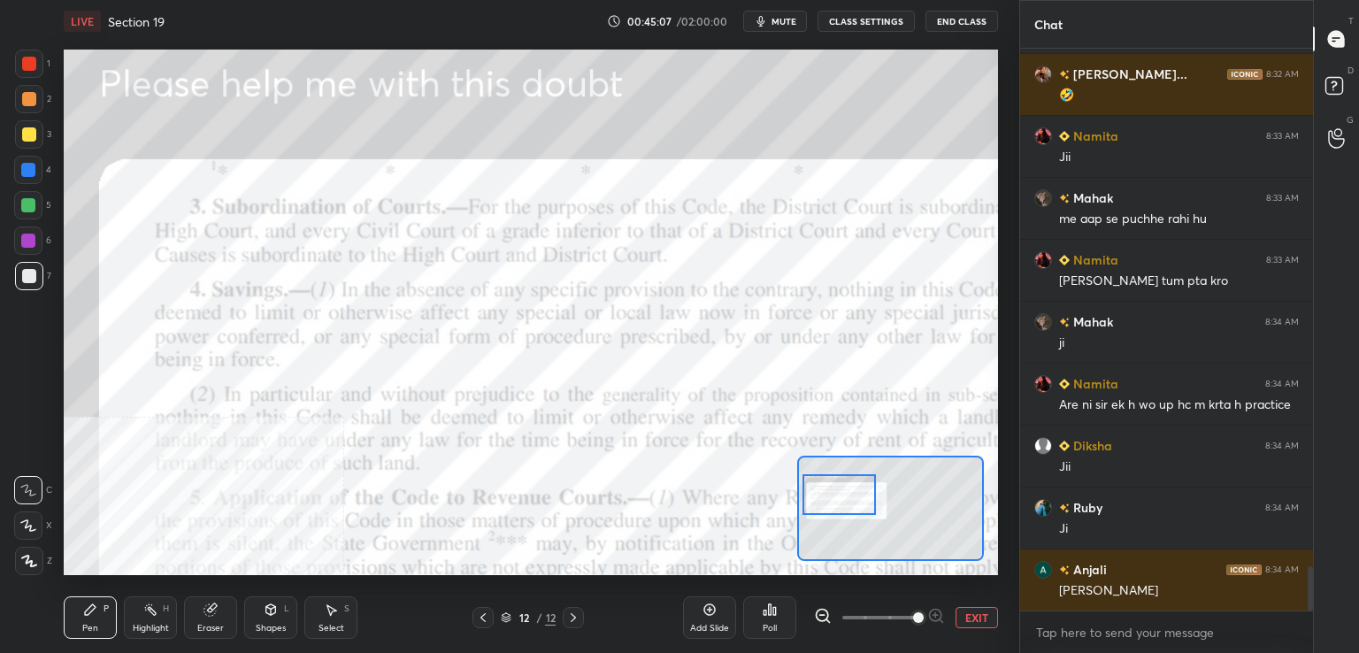
click at [895, 619] on span at bounding box center [879, 617] width 74 height 27
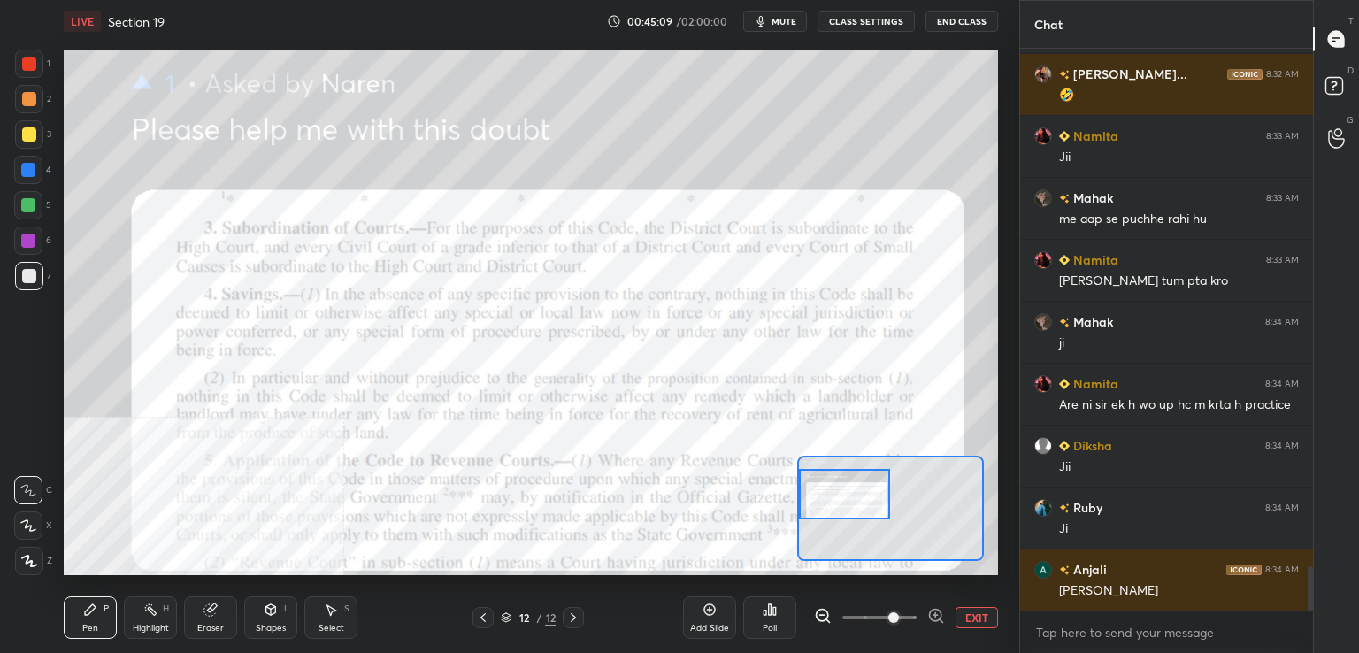
drag, startPoint x: 18, startPoint y: 54, endPoint x: 28, endPoint y: 64, distance: 14.4
click at [20, 58] on div at bounding box center [29, 64] width 28 height 28
drag, startPoint x: 151, startPoint y: 622, endPoint x: 174, endPoint y: 584, distance: 44.5
click at [150, 621] on div "Highlight H" at bounding box center [150, 617] width 53 height 42
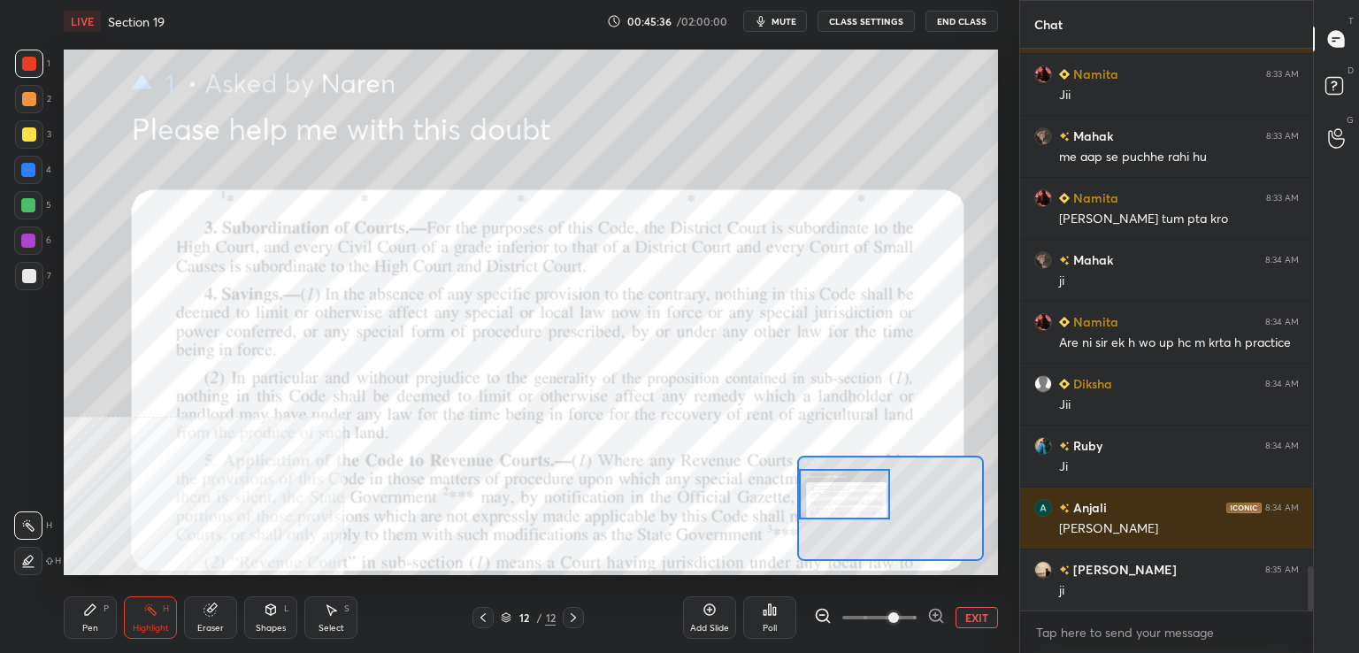
click at [486, 616] on icon at bounding box center [483, 618] width 14 height 14
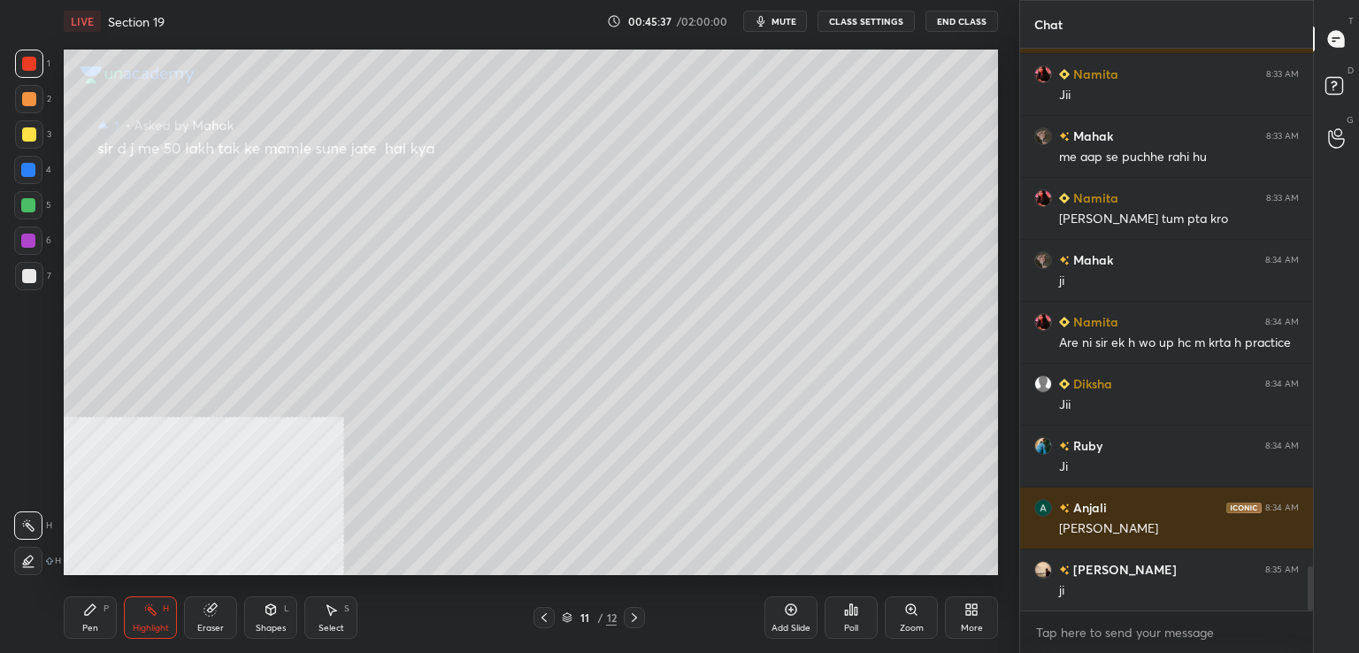
click at [542, 613] on icon at bounding box center [544, 618] width 14 height 14
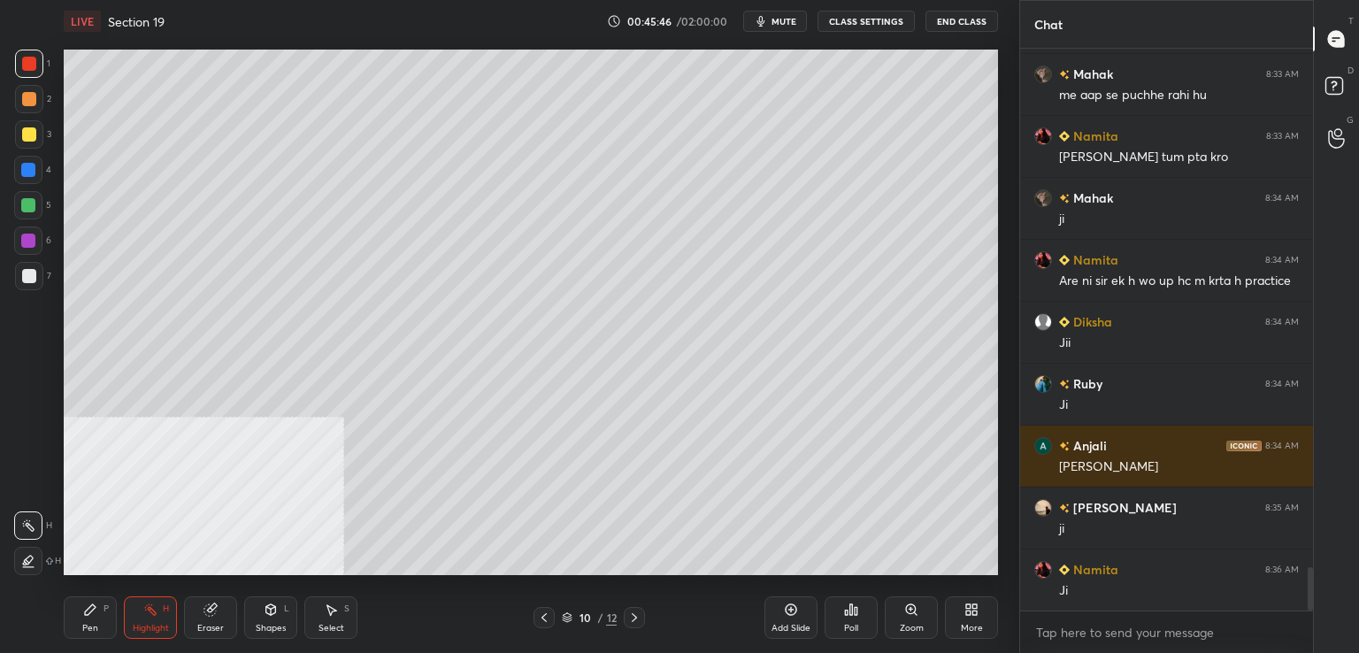
drag, startPoint x: 96, startPoint y: 627, endPoint x: 92, endPoint y: 615, distance: 12.0
click at [96, 625] on div "Pen" at bounding box center [90, 628] width 16 height 9
click at [1346, 75] on icon at bounding box center [1337, 89] width 32 height 32
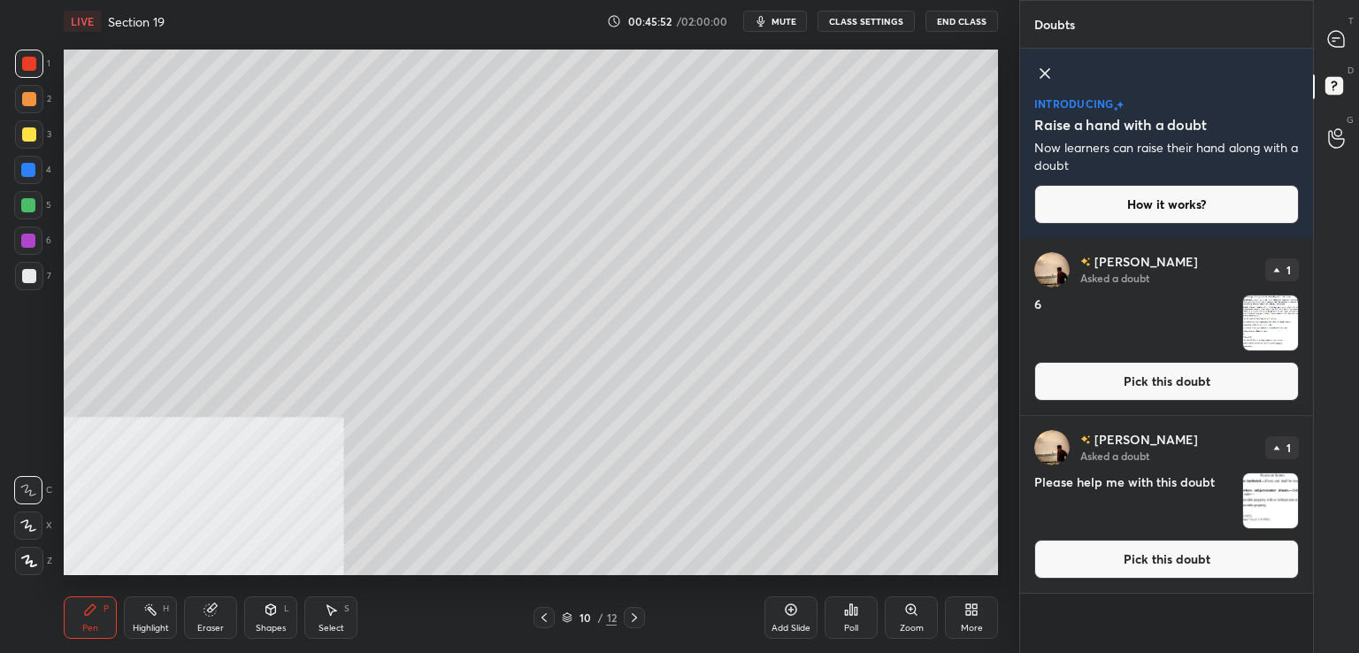
drag, startPoint x: 1133, startPoint y: 388, endPoint x: 1023, endPoint y: 406, distance: 111.3
click at [1131, 388] on button "Pick this doubt" at bounding box center [1166, 381] width 265 height 39
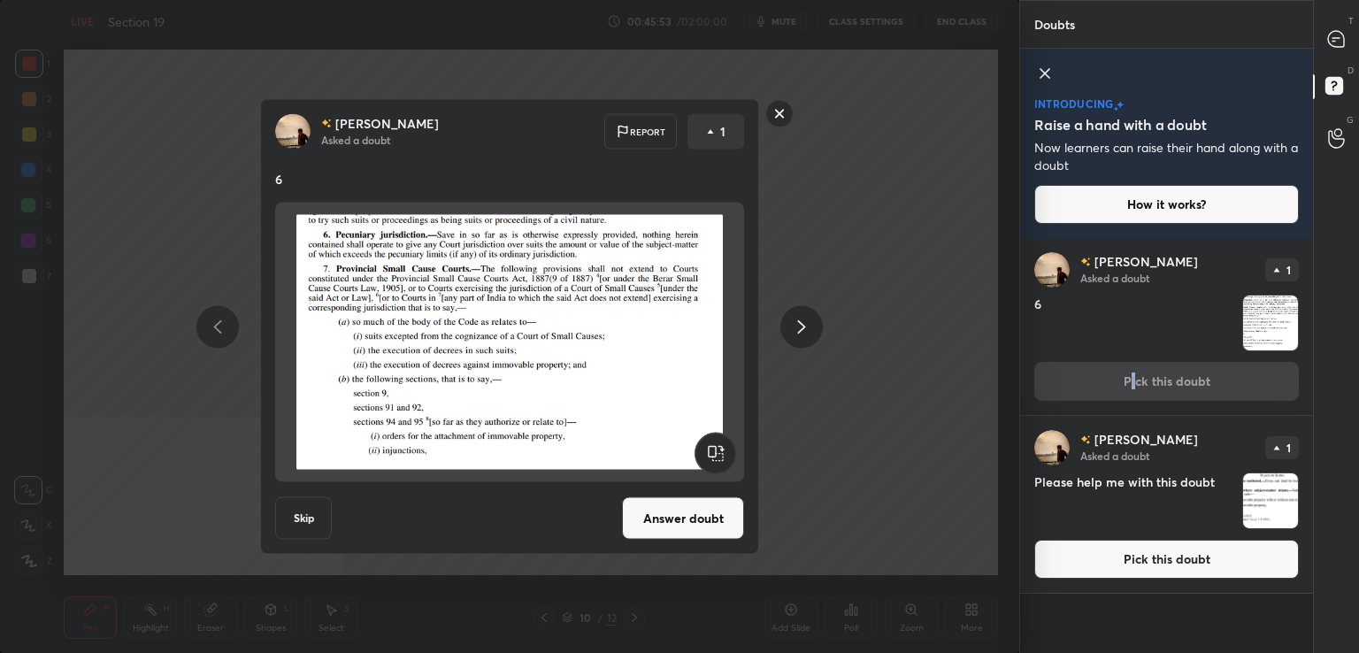
drag, startPoint x: 690, startPoint y: 529, endPoint x: 689, endPoint y: 520, distance: 8.9
click at [690, 527] on button "Answer doubt" at bounding box center [683, 518] width 122 height 42
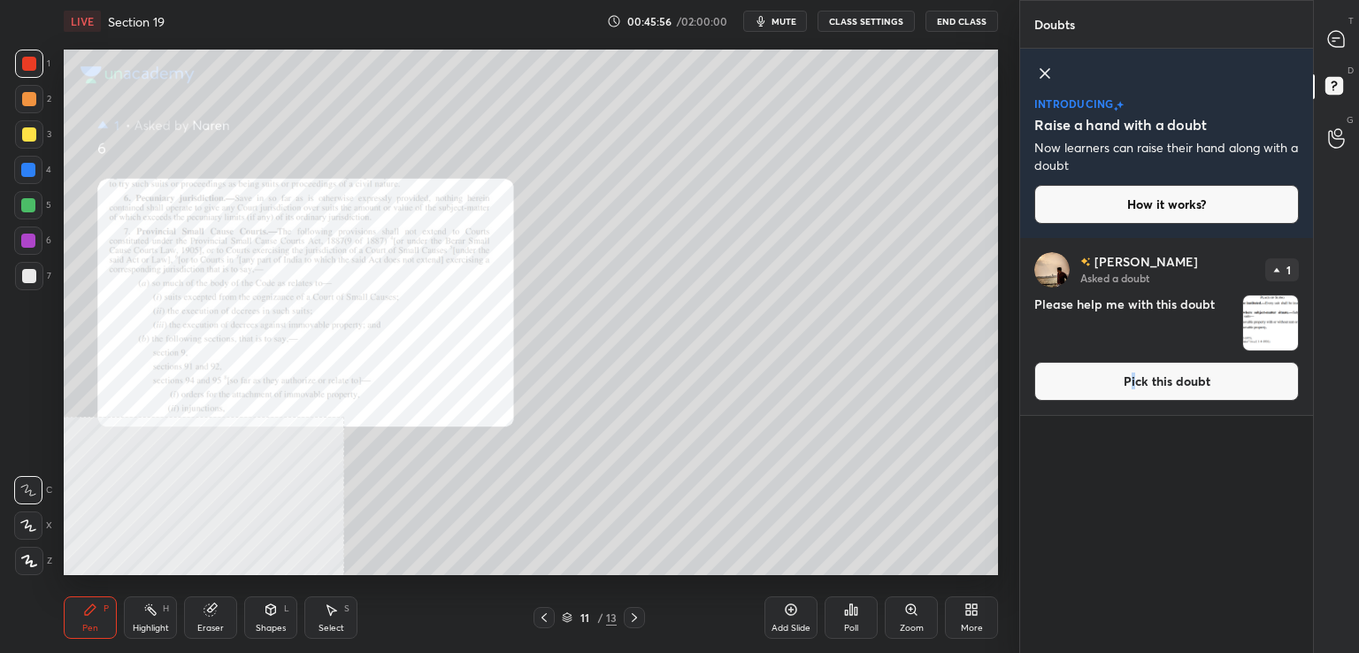
drag, startPoint x: 1342, startPoint y: 22, endPoint x: 1311, endPoint y: 43, distance: 38.3
click at [1342, 23] on div at bounding box center [1336, 39] width 35 height 32
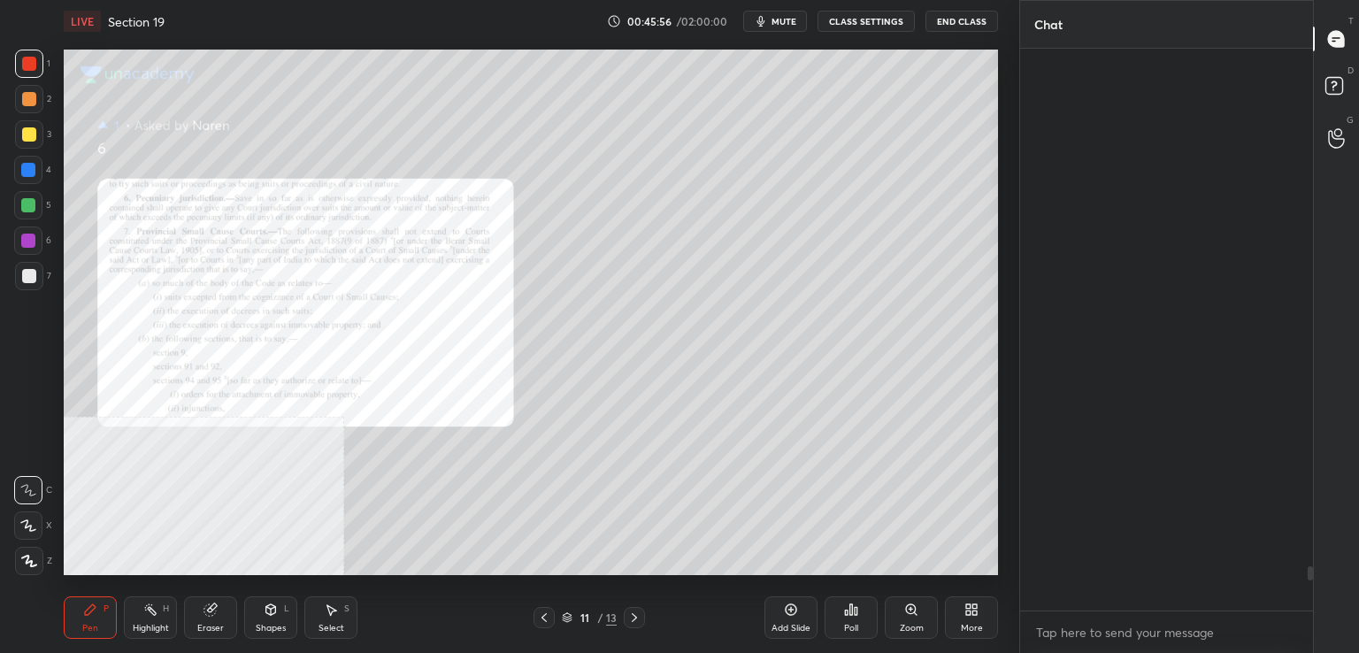
scroll to position [557, 288]
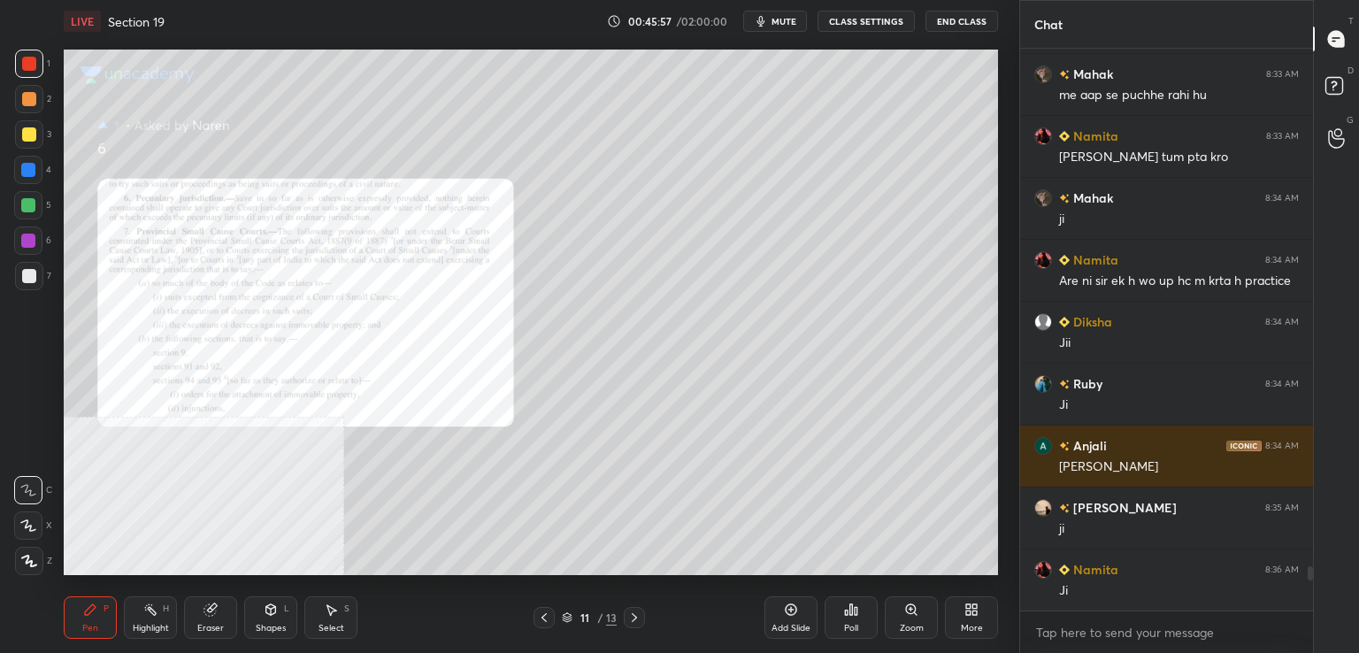
click at [906, 617] on icon at bounding box center [911, 610] width 14 height 14
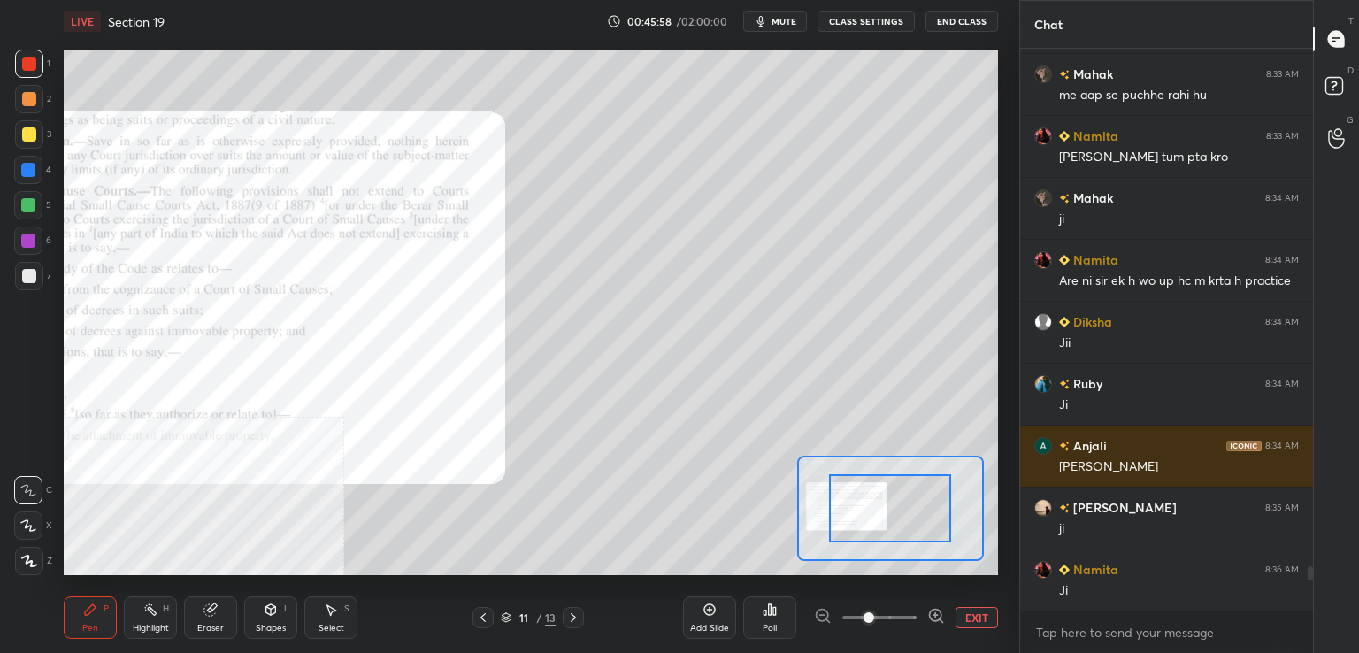
click at [903, 619] on span at bounding box center [879, 617] width 74 height 27
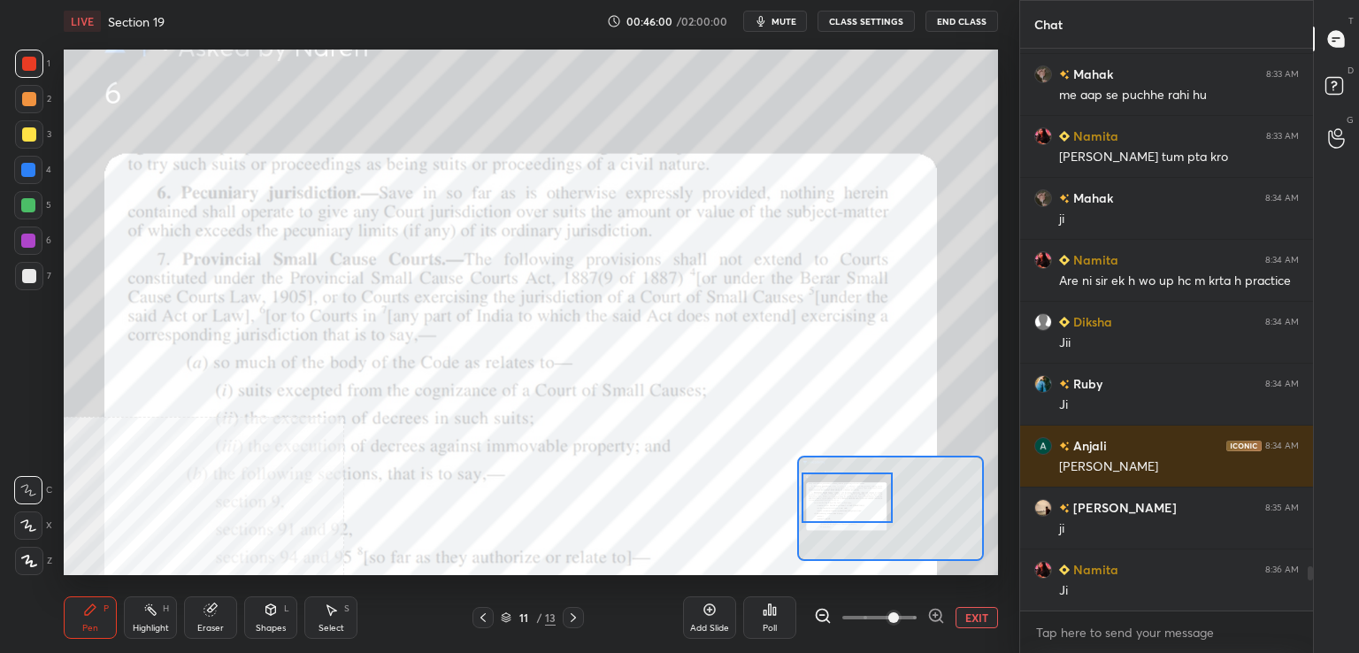
drag, startPoint x: 903, startPoint y: 507, endPoint x: 854, endPoint y: 488, distance: 52.4
click at [857, 494] on div at bounding box center [848, 498] width 92 height 50
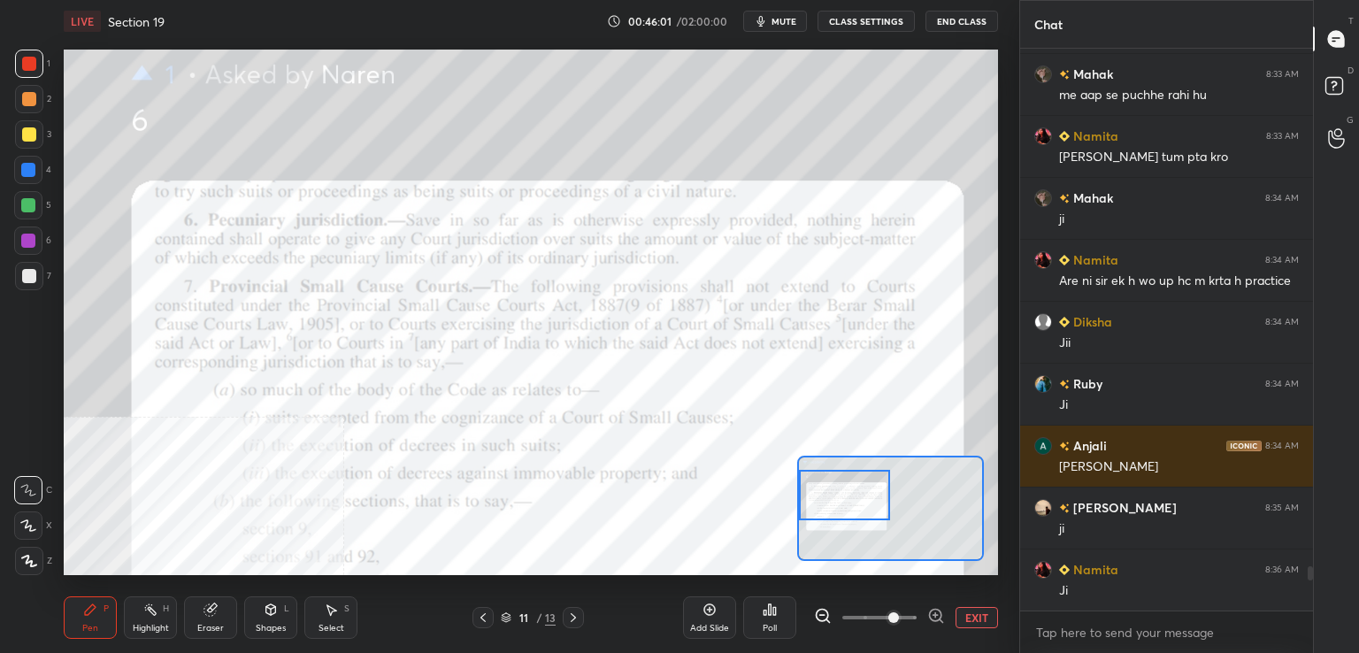
click at [33, 53] on div at bounding box center [29, 64] width 28 height 28
click at [166, 611] on div "H" at bounding box center [166, 608] width 6 height 9
drag, startPoint x: 103, startPoint y: 611, endPoint x: 206, endPoint y: 592, distance: 105.4
click at [105, 611] on div "P" at bounding box center [106, 608] width 5 height 9
click at [485, 619] on icon at bounding box center [483, 618] width 14 height 14
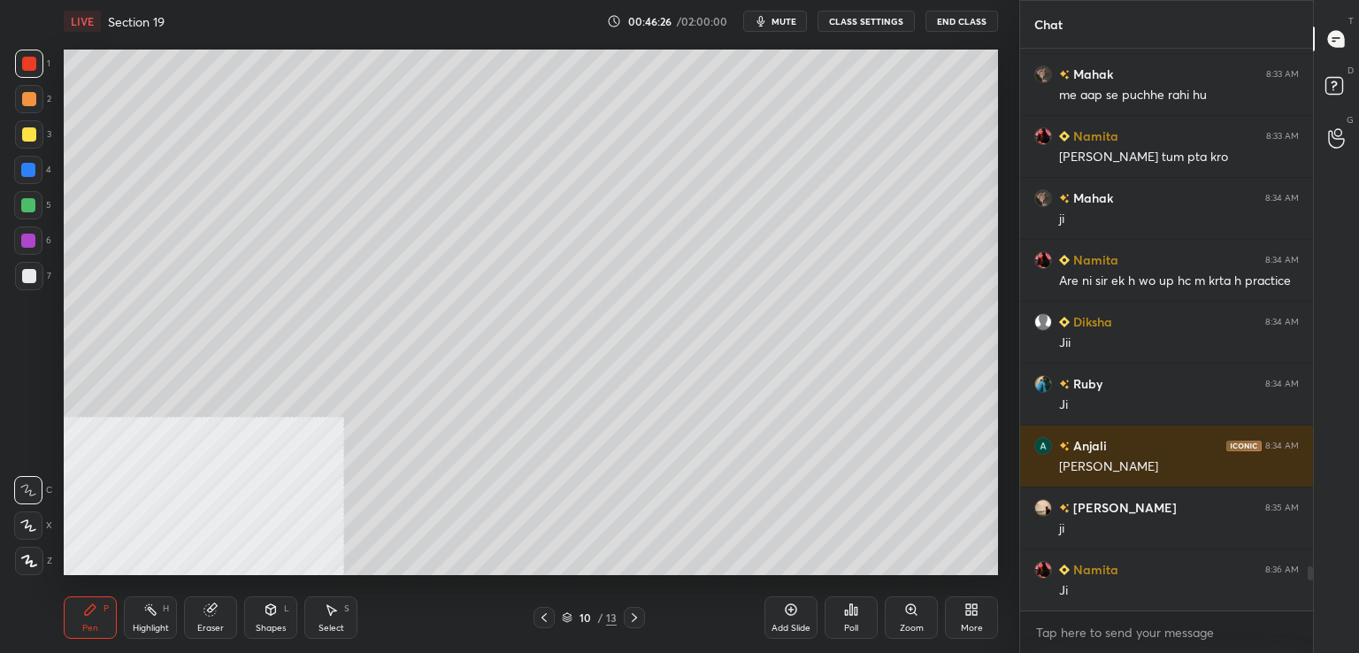
drag, startPoint x: 27, startPoint y: 279, endPoint x: 53, endPoint y: 288, distance: 27.1
click at [29, 280] on div at bounding box center [29, 276] width 14 height 14
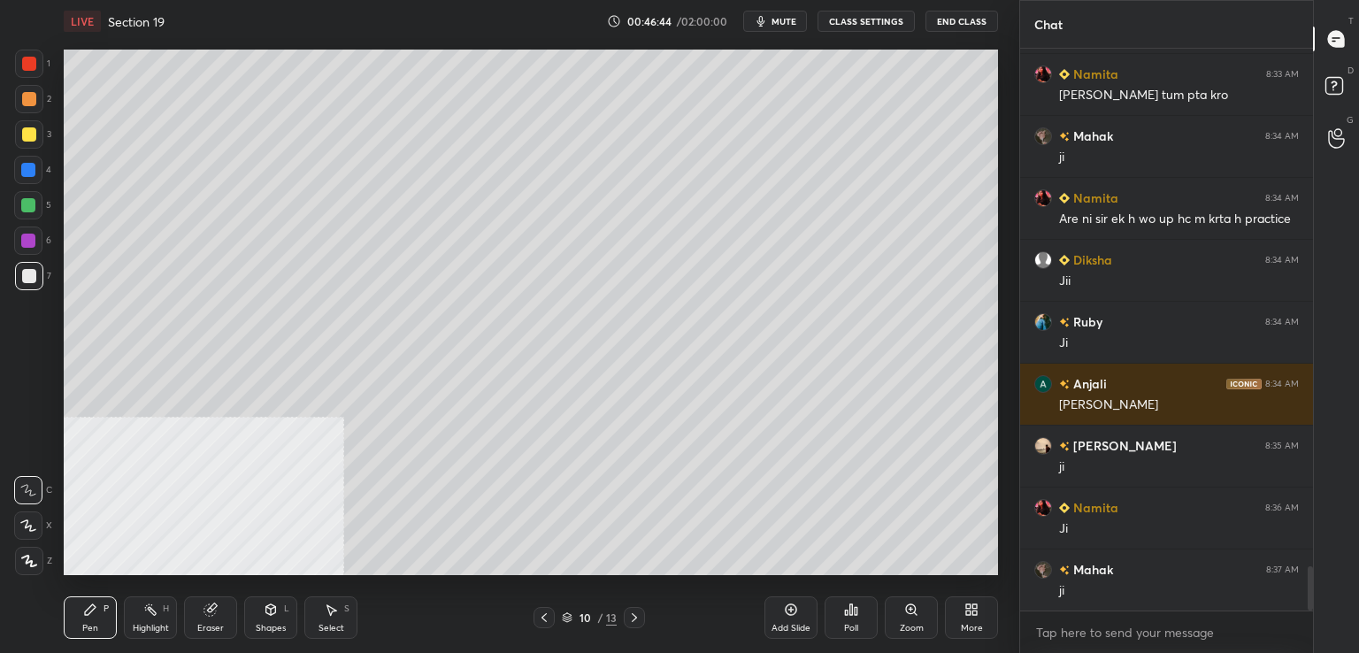
drag, startPoint x: 24, startPoint y: 138, endPoint x: 50, endPoint y: 150, distance: 28.5
click at [26, 139] on div at bounding box center [29, 134] width 14 height 14
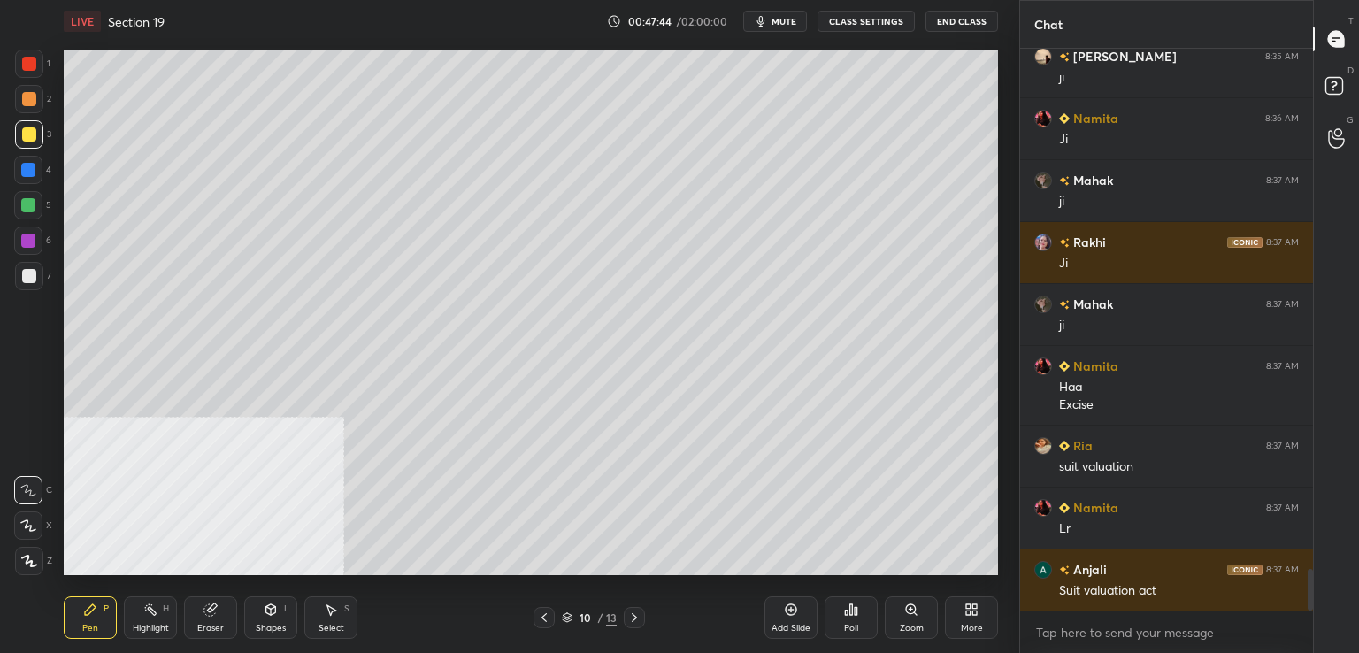
scroll to position [7095, 0]
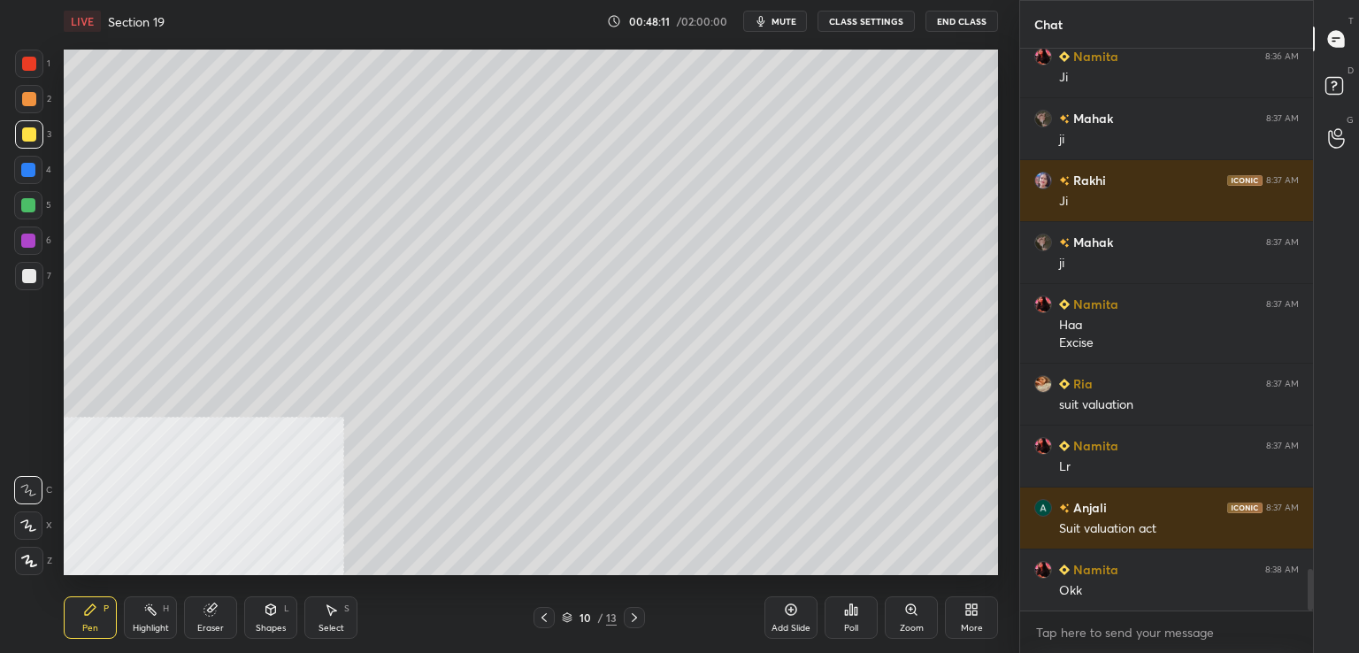
click at [29, 272] on div at bounding box center [29, 276] width 14 height 14
drag, startPoint x: 634, startPoint y: 617, endPoint x: 722, endPoint y: 603, distance: 89.6
click at [635, 617] on icon at bounding box center [634, 618] width 14 height 14
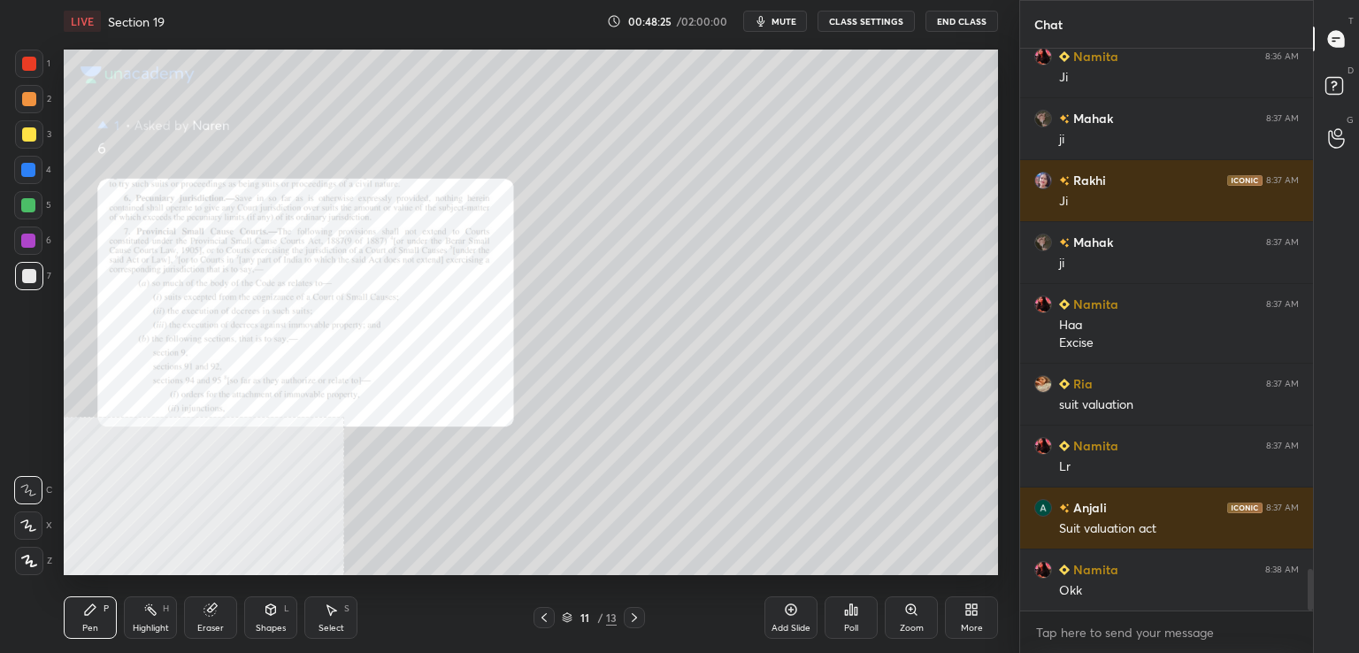
click at [909, 610] on icon at bounding box center [911, 609] width 10 height 10
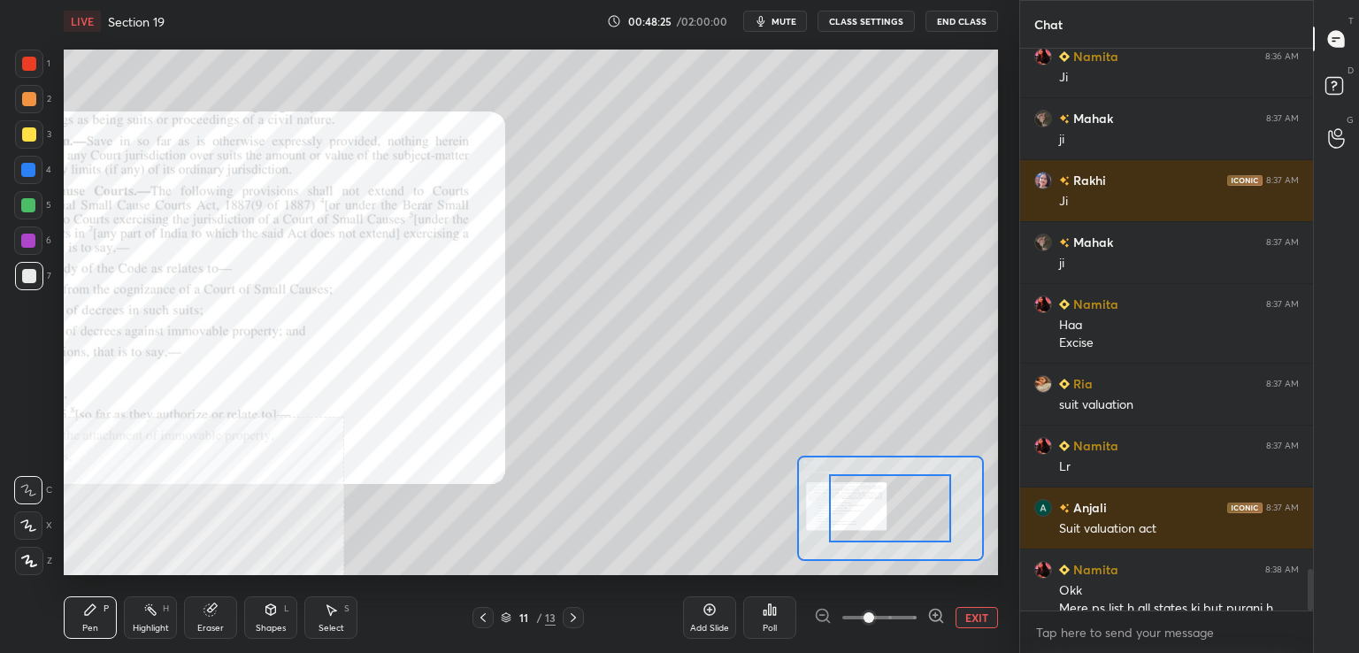
scroll to position [7113, 0]
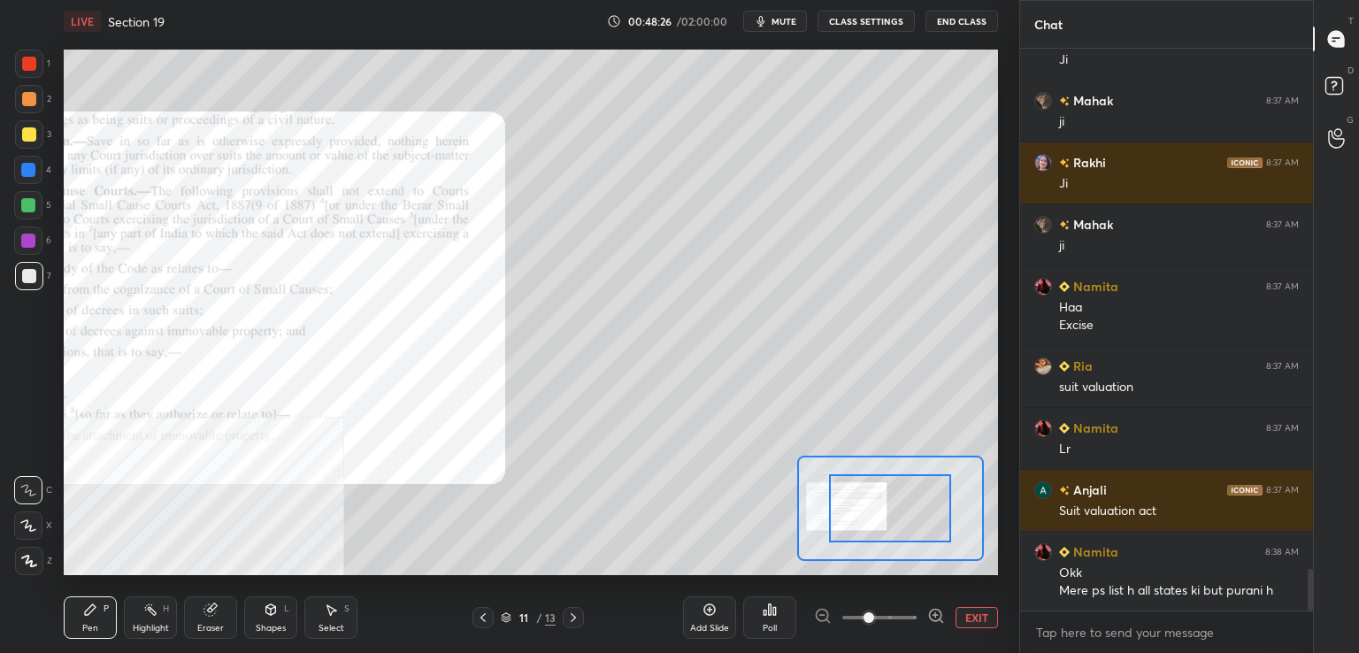
drag, startPoint x: 888, startPoint y: 616, endPoint x: 893, endPoint y: 603, distance: 14.0
click at [888, 614] on span at bounding box center [879, 617] width 74 height 27
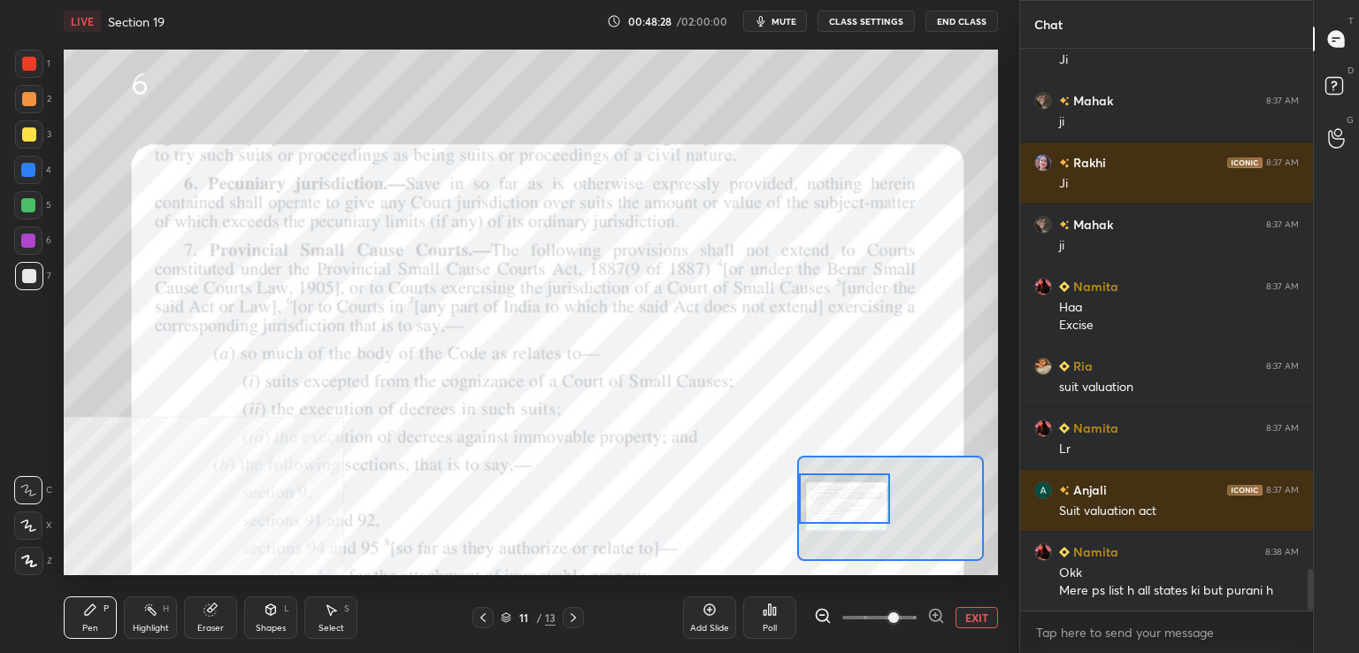
drag, startPoint x: 892, startPoint y: 504, endPoint x: 846, endPoint y: 497, distance: 46.6
click at [846, 497] on div at bounding box center [845, 498] width 92 height 50
drag, startPoint x: 25, startPoint y: 52, endPoint x: 31, endPoint y: 68, distance: 17.1
click at [27, 53] on div at bounding box center [29, 64] width 28 height 28
drag, startPoint x: 153, startPoint y: 626, endPoint x: 139, endPoint y: 623, distance: 14.4
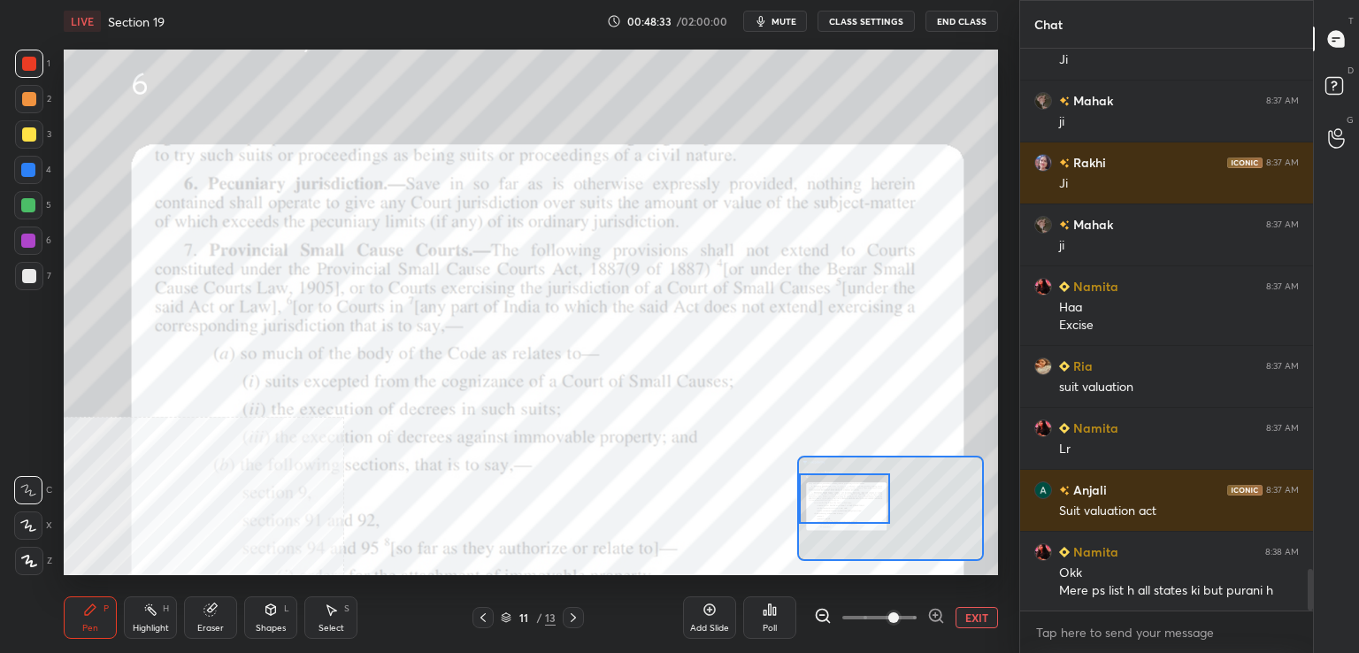
click at [152, 624] on div "Highlight" at bounding box center [151, 628] width 36 height 9
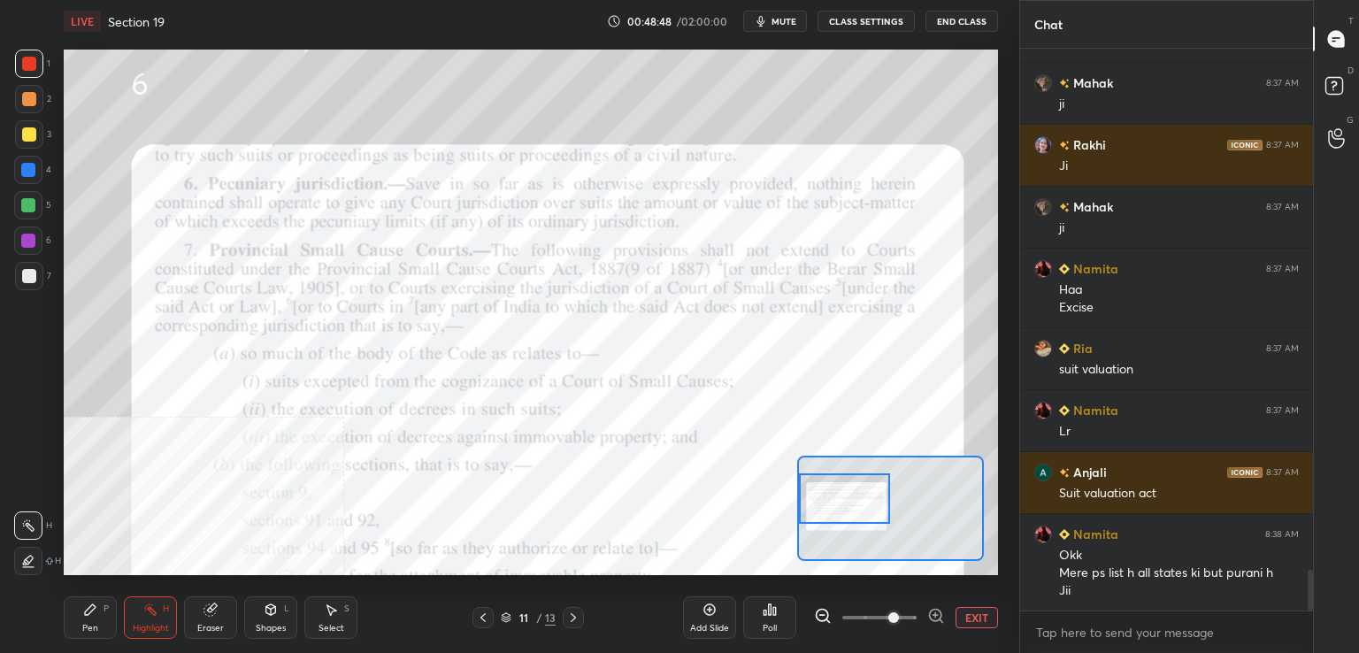
scroll to position [7193, 0]
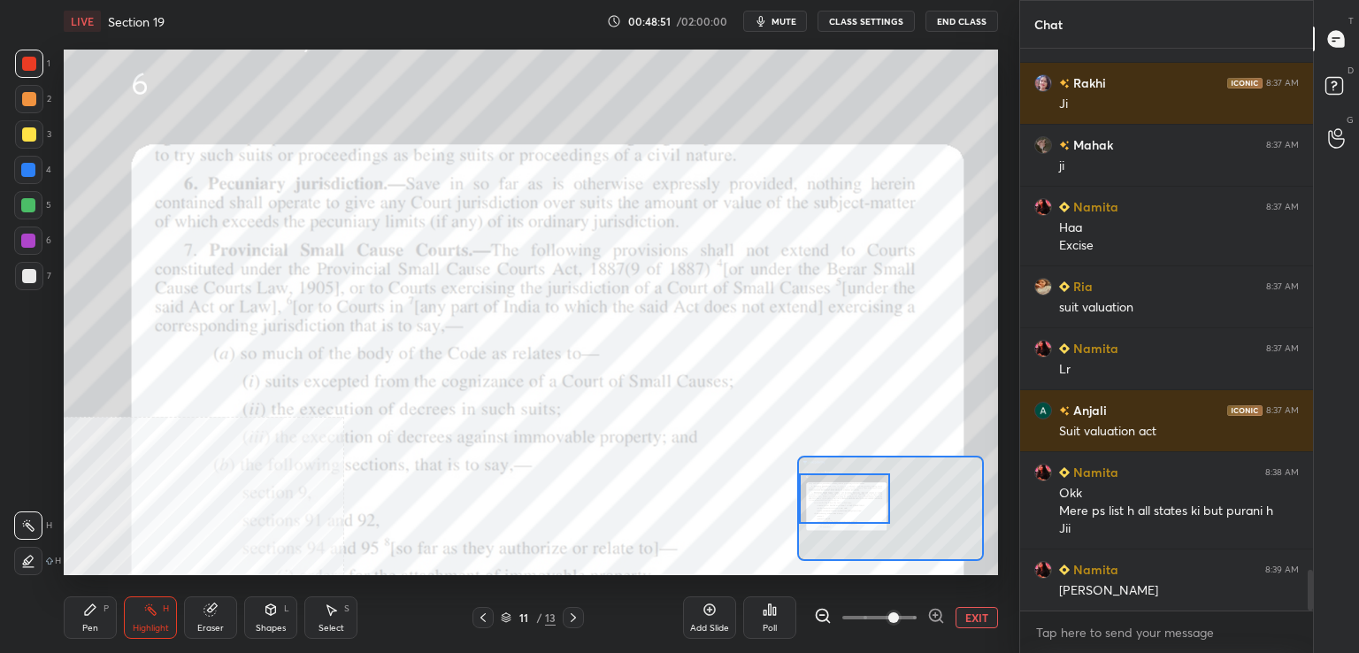
click at [42, 51] on div "1" at bounding box center [32, 64] width 35 height 28
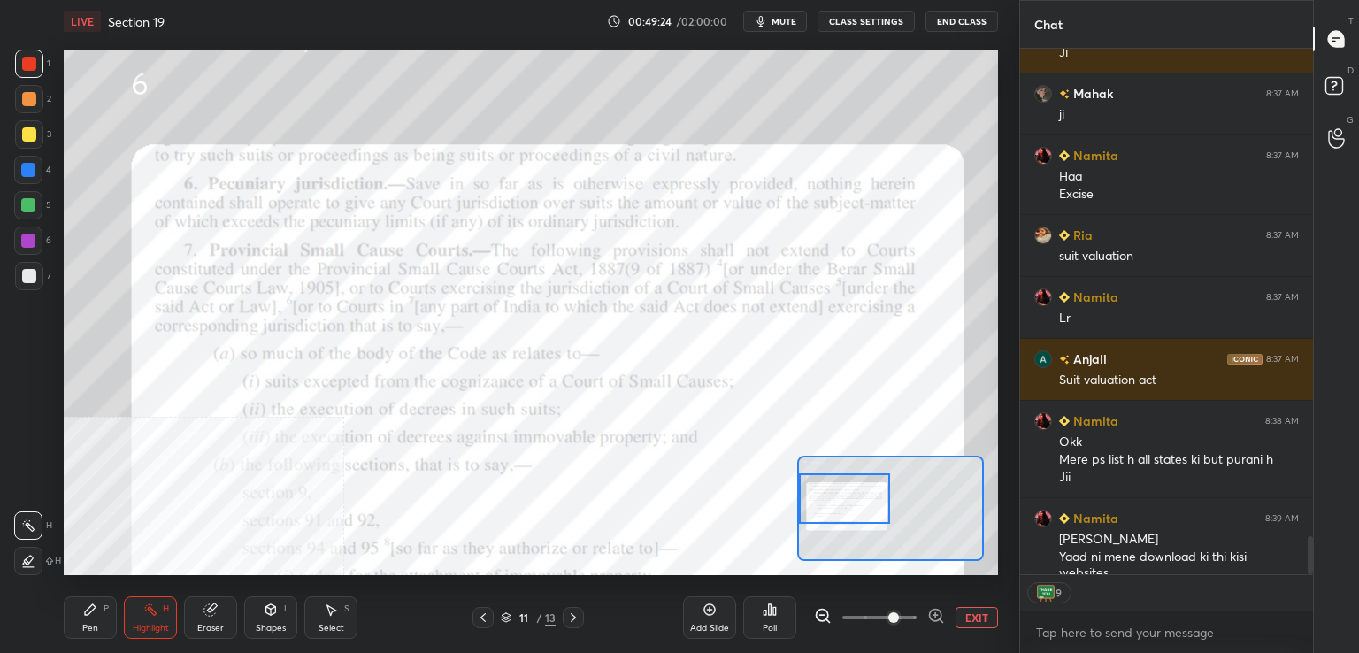
scroll to position [7298, 0]
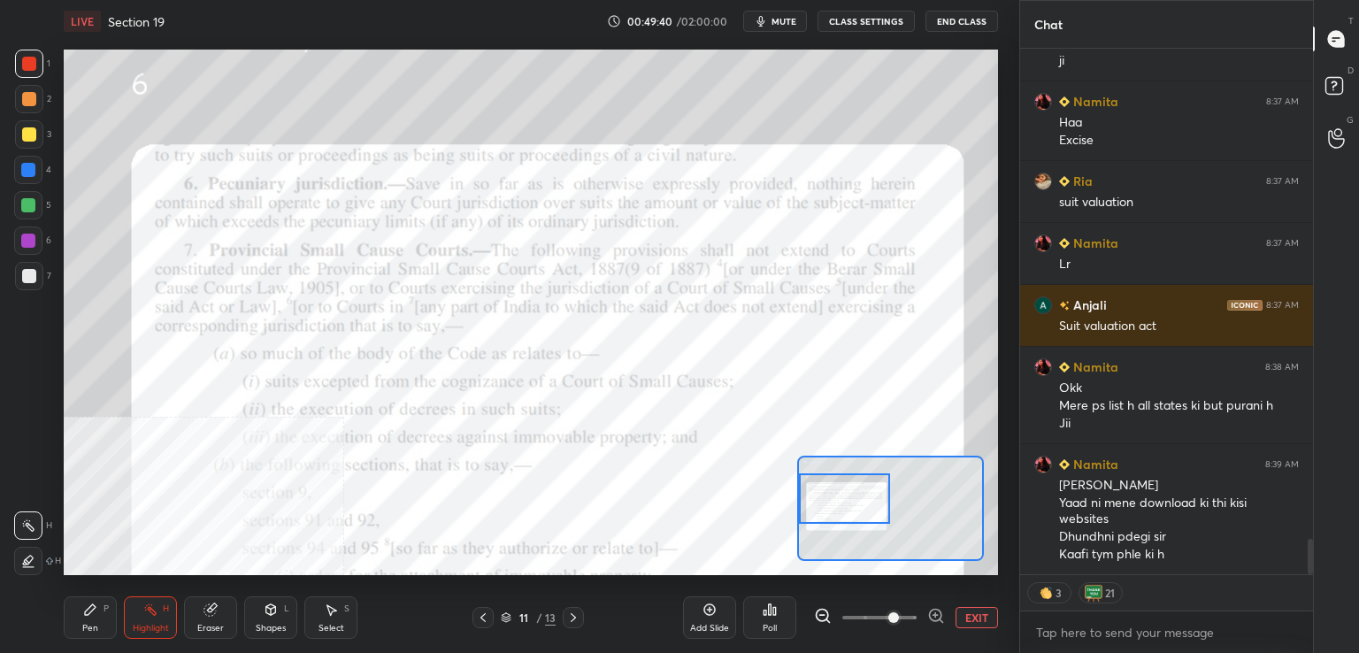
drag, startPoint x: 96, startPoint y: 619, endPoint x: 193, endPoint y: 596, distance: 100.0
click at [100, 619] on div "Pen P" at bounding box center [90, 617] width 53 height 42
click at [485, 621] on icon at bounding box center [483, 618] width 14 height 14
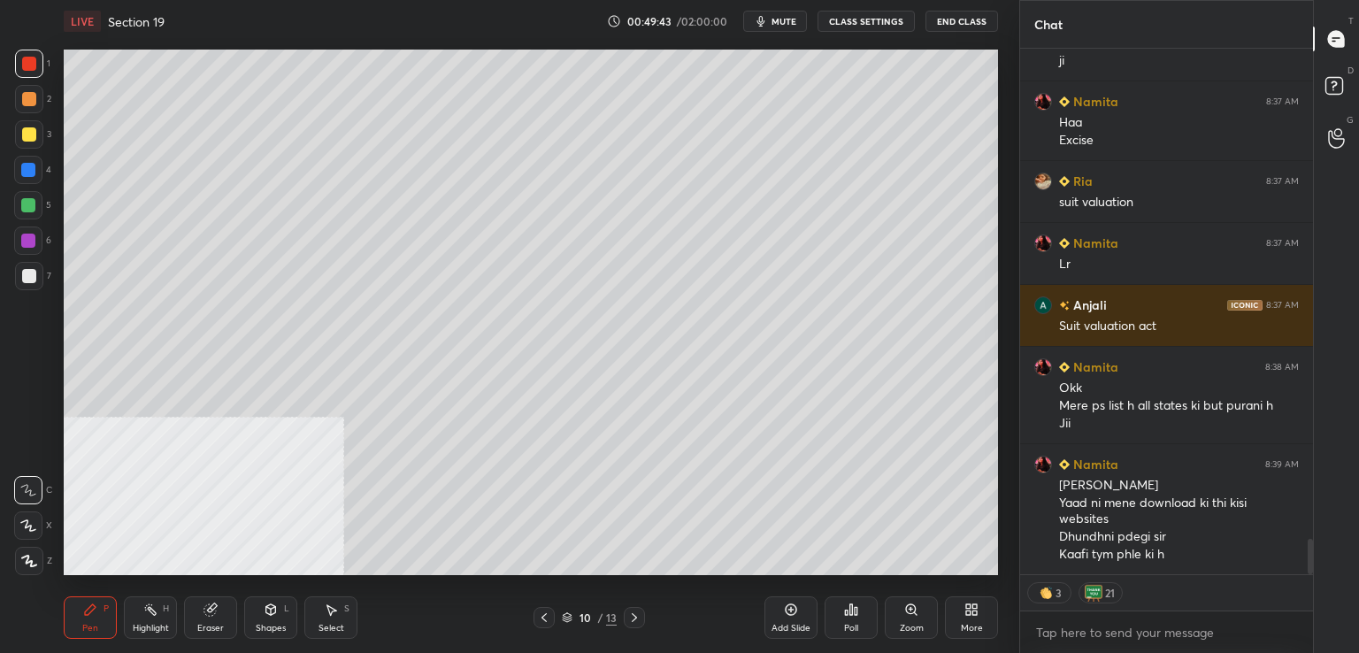
scroll to position [557, 288]
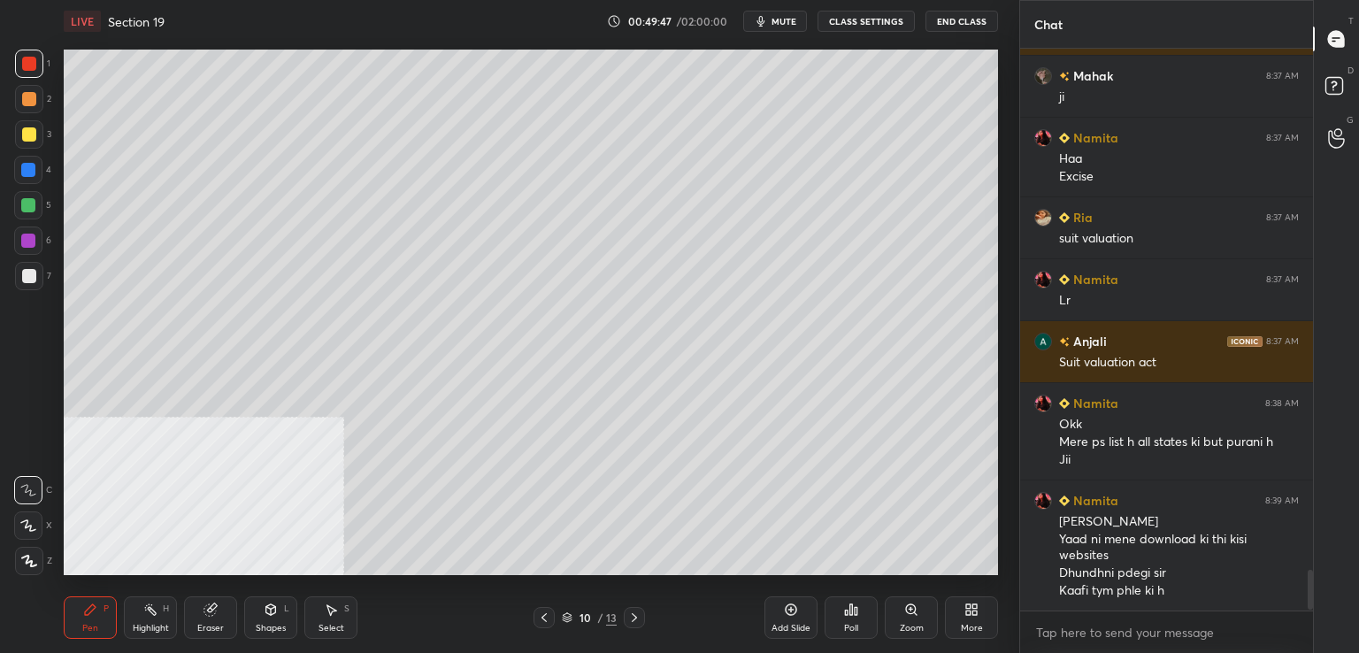
drag, startPoint x: 35, startPoint y: 249, endPoint x: 58, endPoint y: 271, distance: 31.9
click at [36, 250] on div at bounding box center [28, 241] width 28 height 28
click at [35, 206] on div at bounding box center [28, 205] width 14 height 14
drag, startPoint x: 31, startPoint y: 278, endPoint x: 39, endPoint y: 283, distance: 9.6
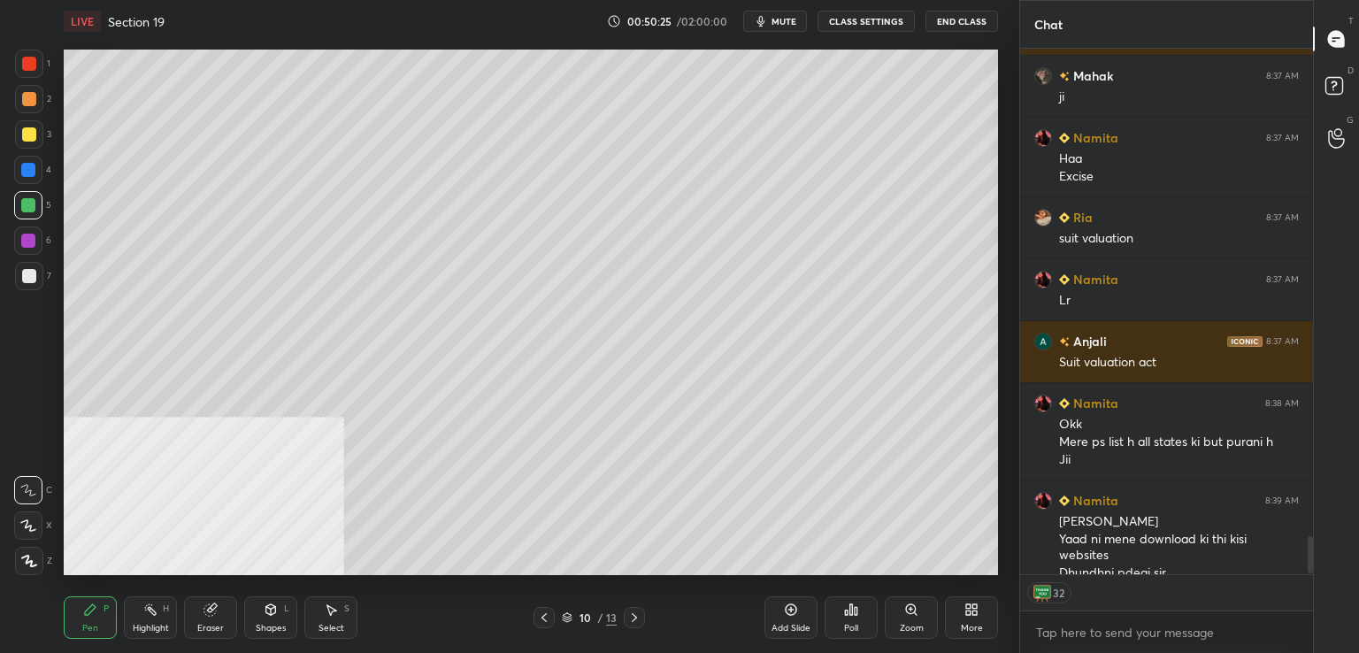
click at [35, 281] on div at bounding box center [29, 276] width 14 height 14
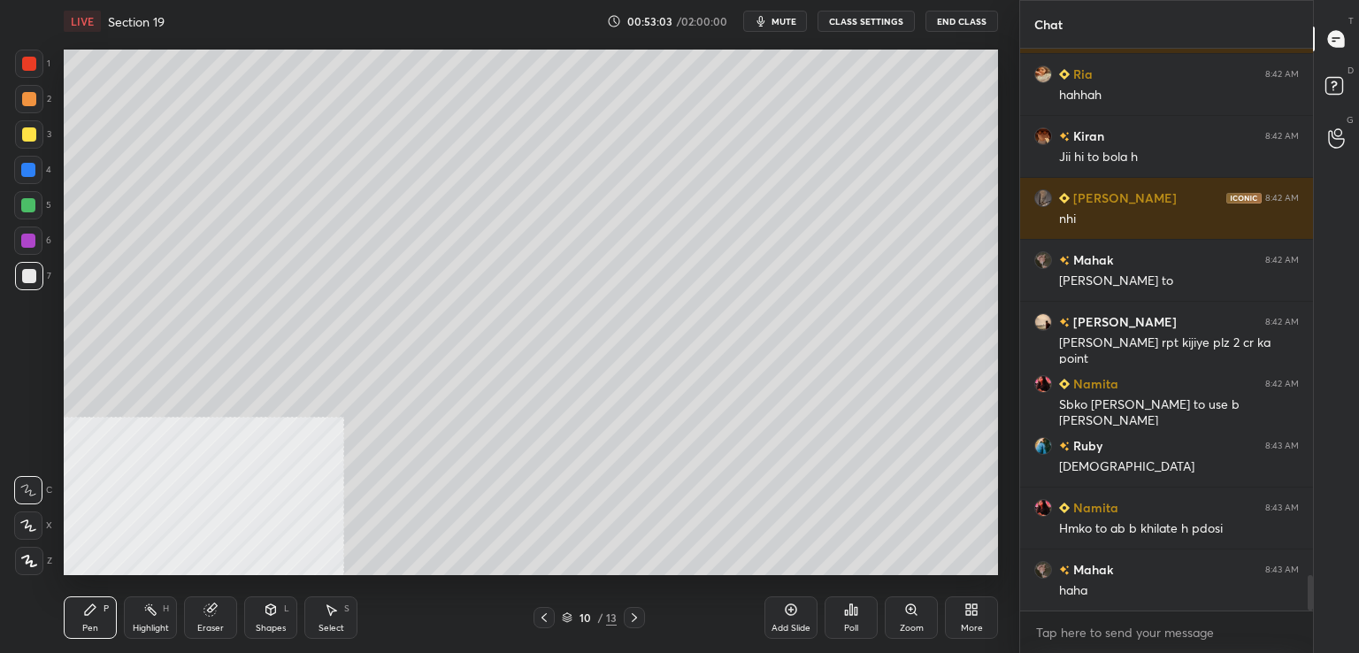
scroll to position [8377, 0]
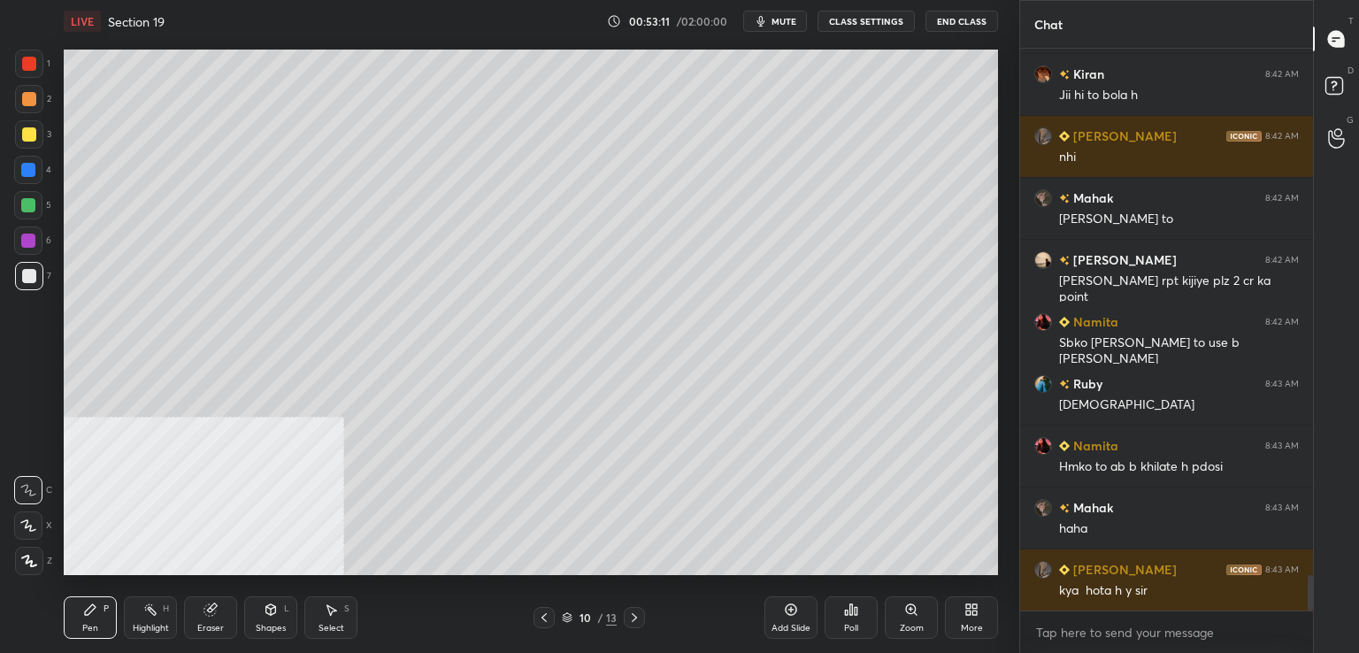
drag, startPoint x: 38, startPoint y: 68, endPoint x: 32, endPoint y: 75, distance: 9.4
click at [38, 68] on div at bounding box center [29, 64] width 28 height 28
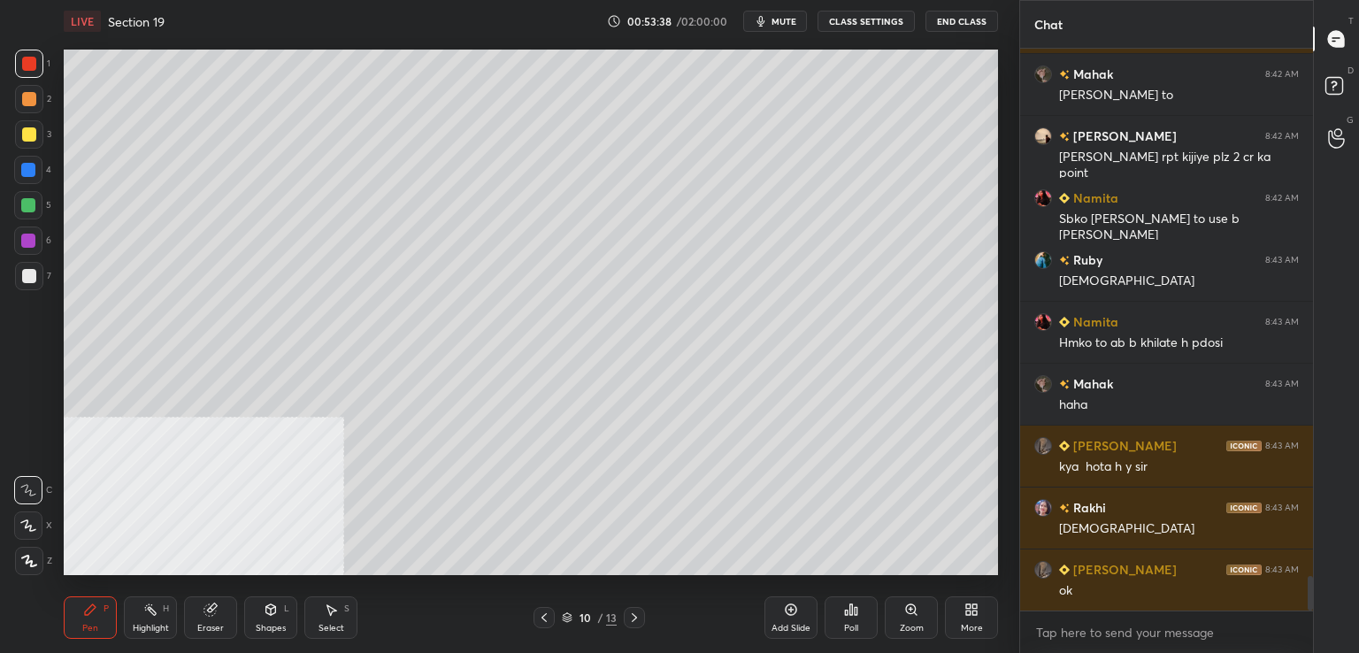
scroll to position [8563, 0]
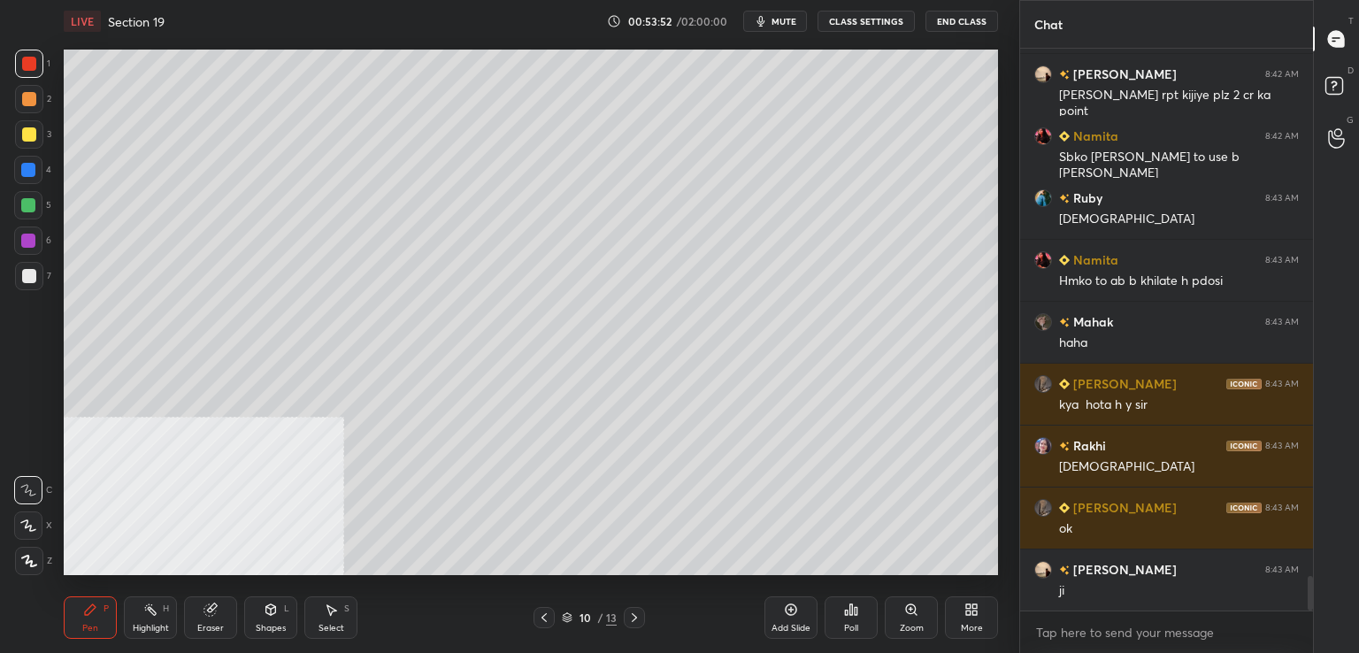
drag, startPoint x: 786, startPoint y: 611, endPoint x: 779, endPoint y: 569, distance: 43.1
click at [786, 610] on icon at bounding box center [791, 610] width 14 height 14
drag, startPoint x: 32, startPoint y: 283, endPoint x: 60, endPoint y: 269, distance: 31.7
click at [33, 284] on div at bounding box center [29, 276] width 28 height 28
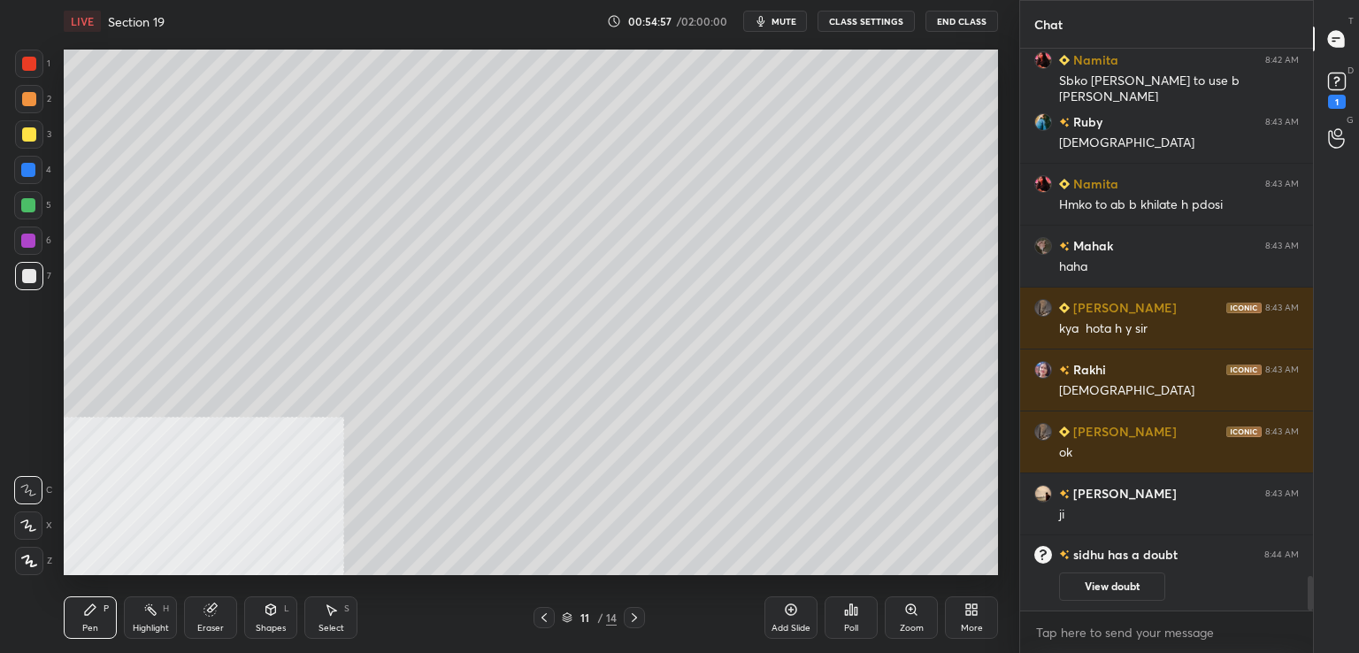
drag, startPoint x: 32, startPoint y: 280, endPoint x: 51, endPoint y: 279, distance: 19.5
click at [32, 279] on div at bounding box center [29, 276] width 14 height 14
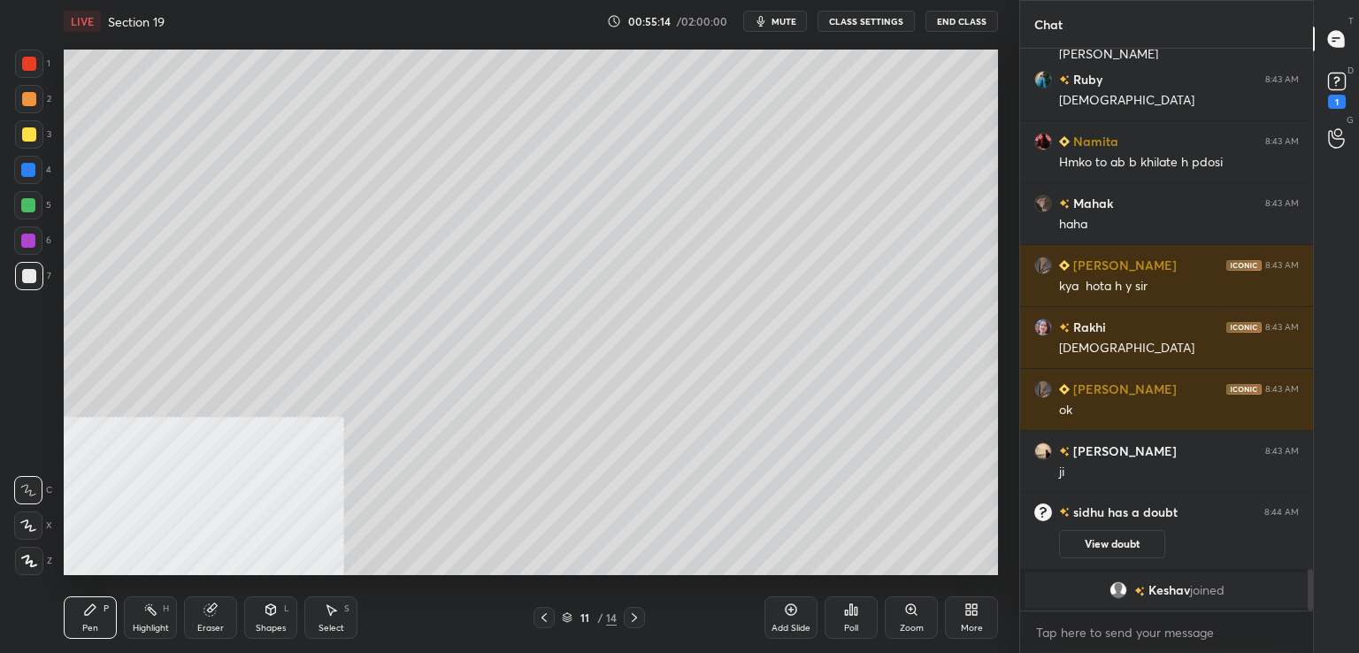
click at [32, 132] on div at bounding box center [29, 134] width 14 height 14
drag, startPoint x: 25, startPoint y: 170, endPoint x: 38, endPoint y: 185, distance: 20.1
click at [25, 171] on div at bounding box center [28, 170] width 14 height 14
drag, startPoint x: 12, startPoint y: 105, endPoint x: 18, endPoint y: 114, distance: 10.3
click at [12, 104] on div "1 2 3 4 5 6 7 C X Z C X Z E E Erase all H H" at bounding box center [28, 313] width 57 height 526
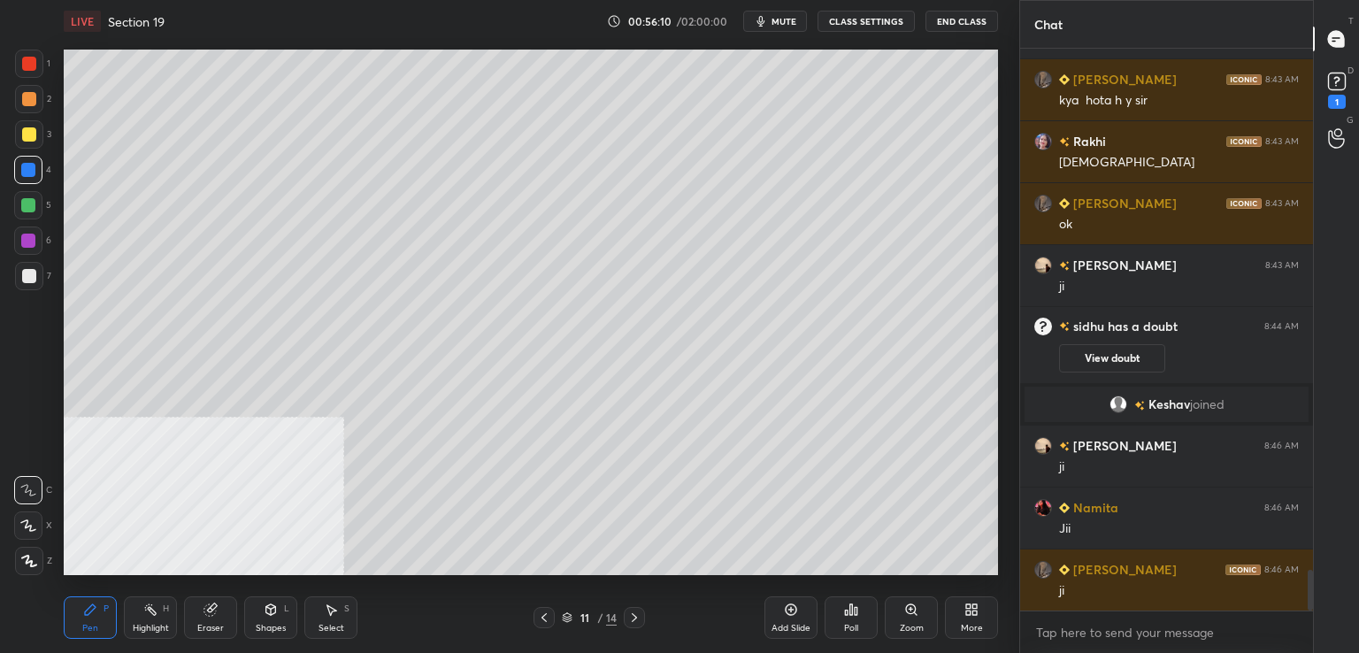
scroll to position [7290, 0]
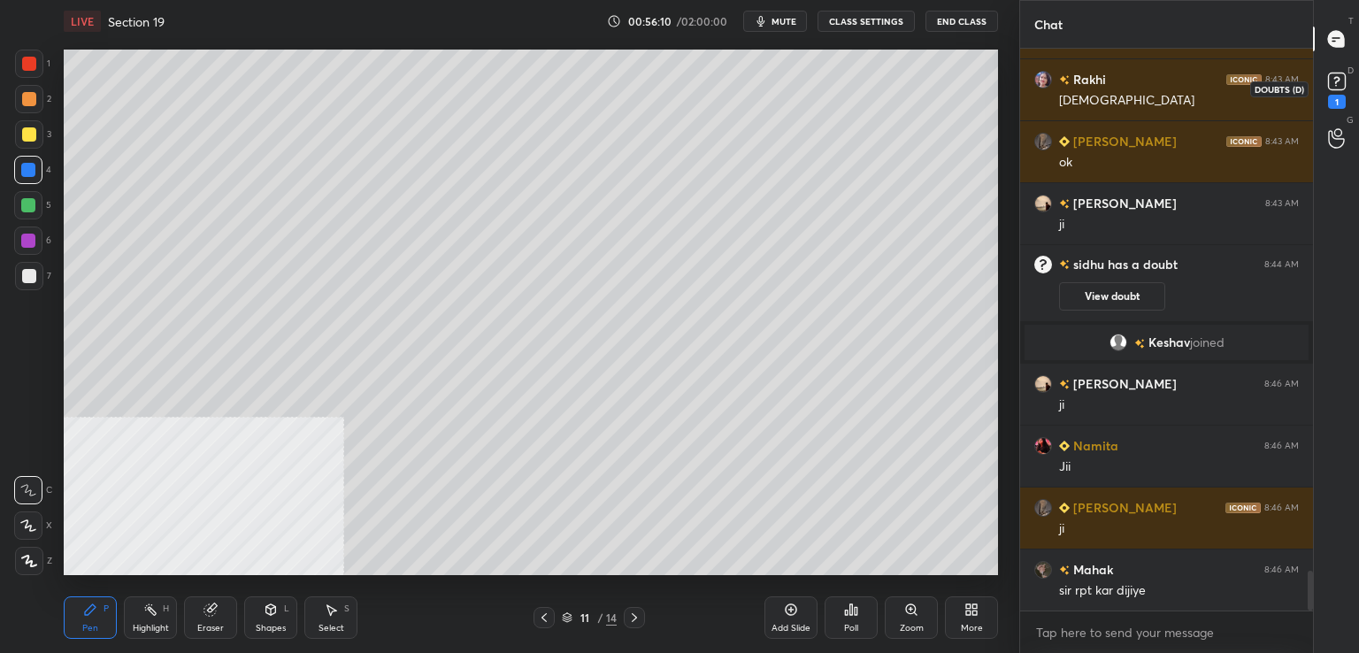
click at [1342, 89] on icon at bounding box center [1337, 81] width 27 height 27
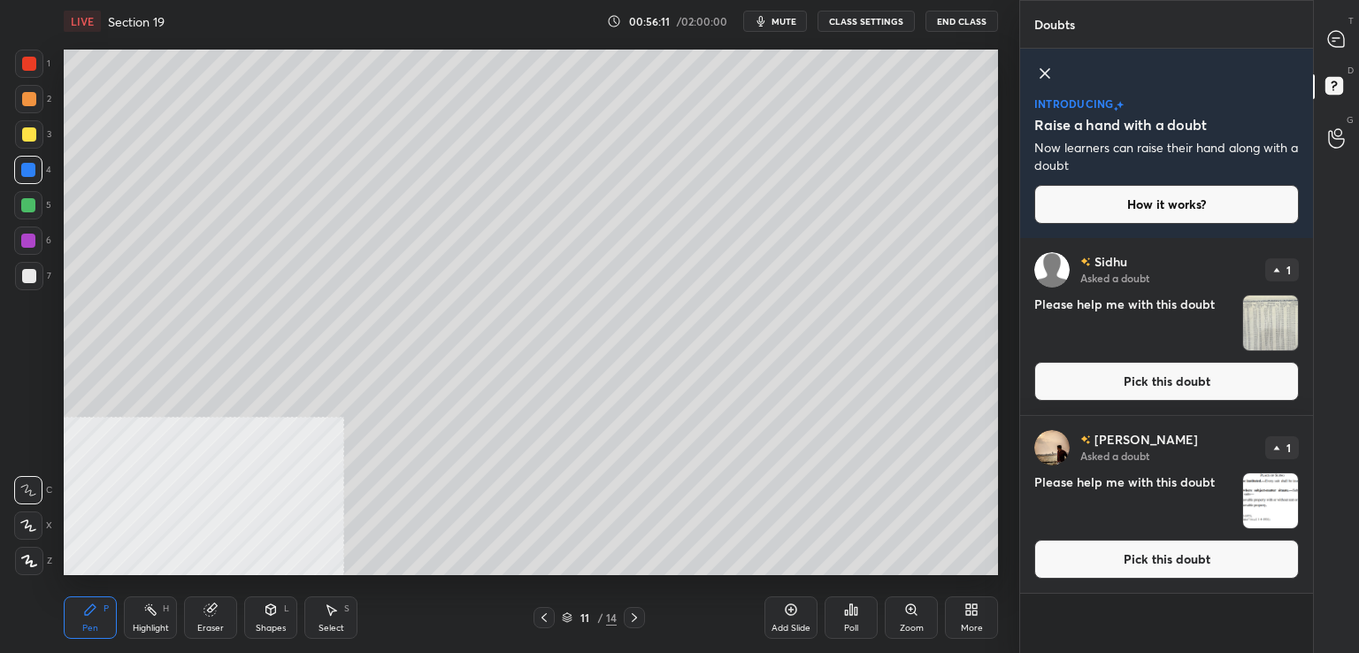
click at [1113, 375] on button "Pick this doubt" at bounding box center [1166, 381] width 265 height 39
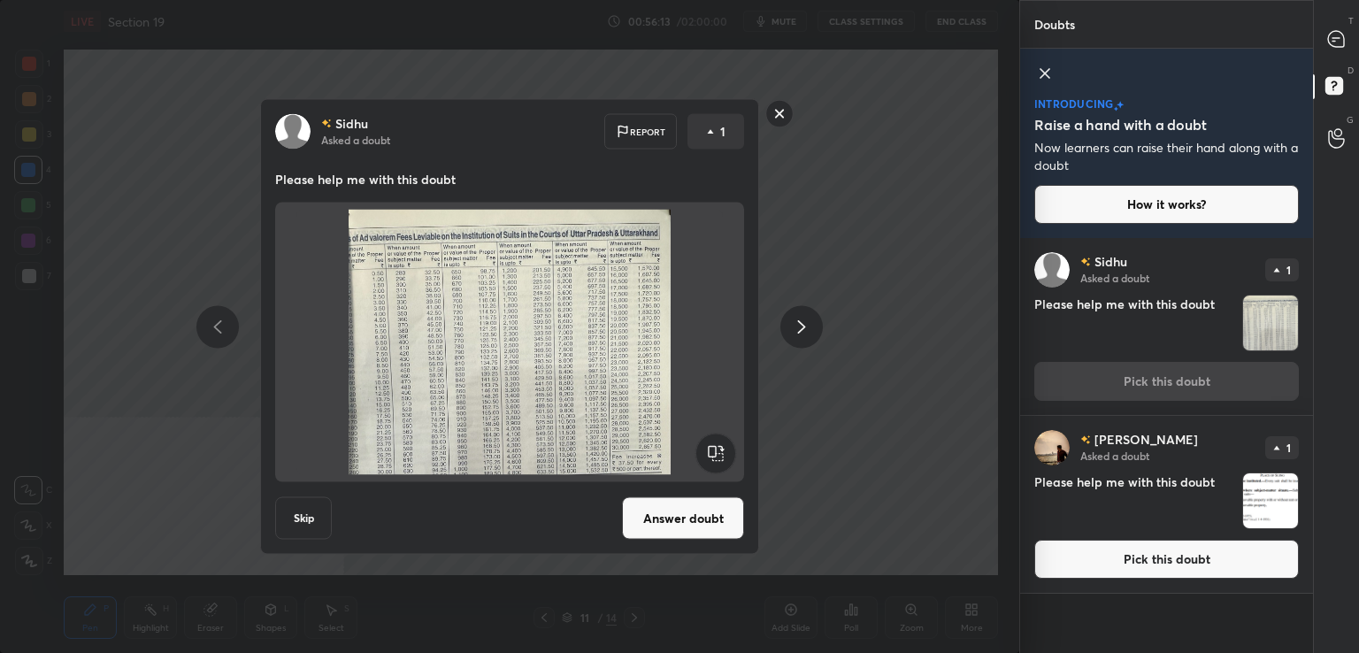
click at [698, 520] on button "Answer doubt" at bounding box center [683, 518] width 122 height 42
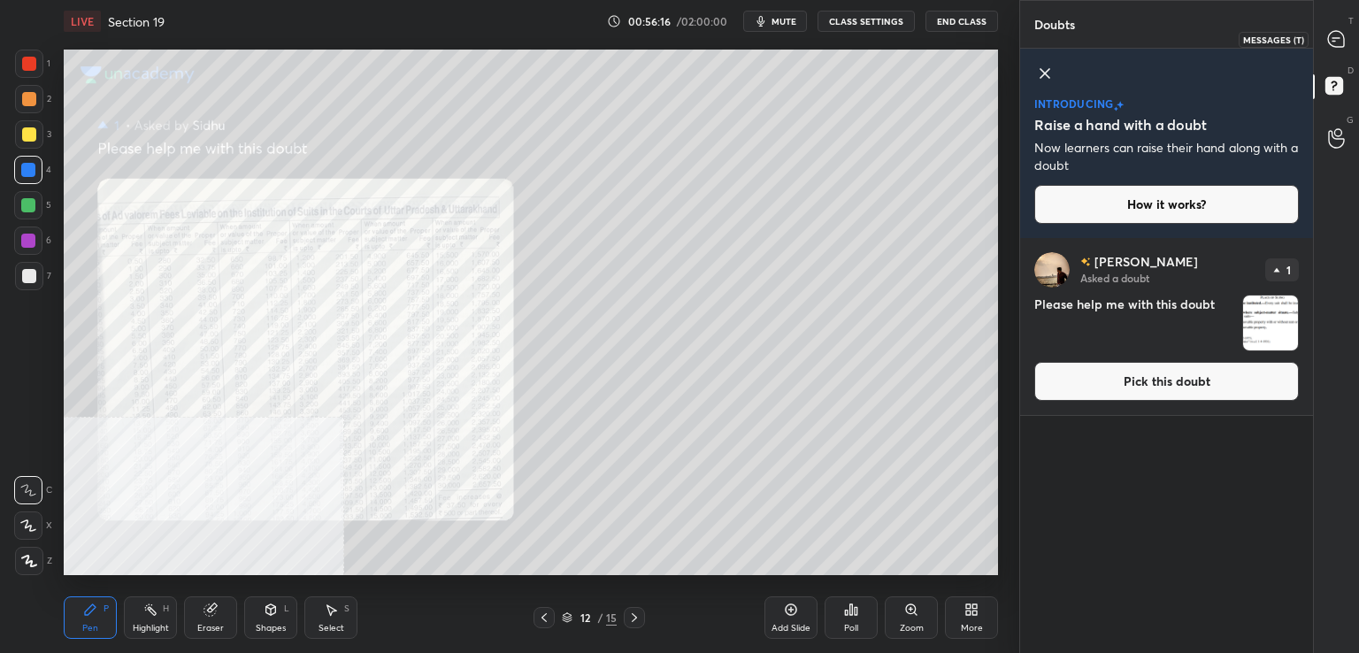
drag, startPoint x: 1338, startPoint y: 33, endPoint x: 1317, endPoint y: 47, distance: 25.5
click at [1337, 35] on icon at bounding box center [1336, 39] width 16 height 16
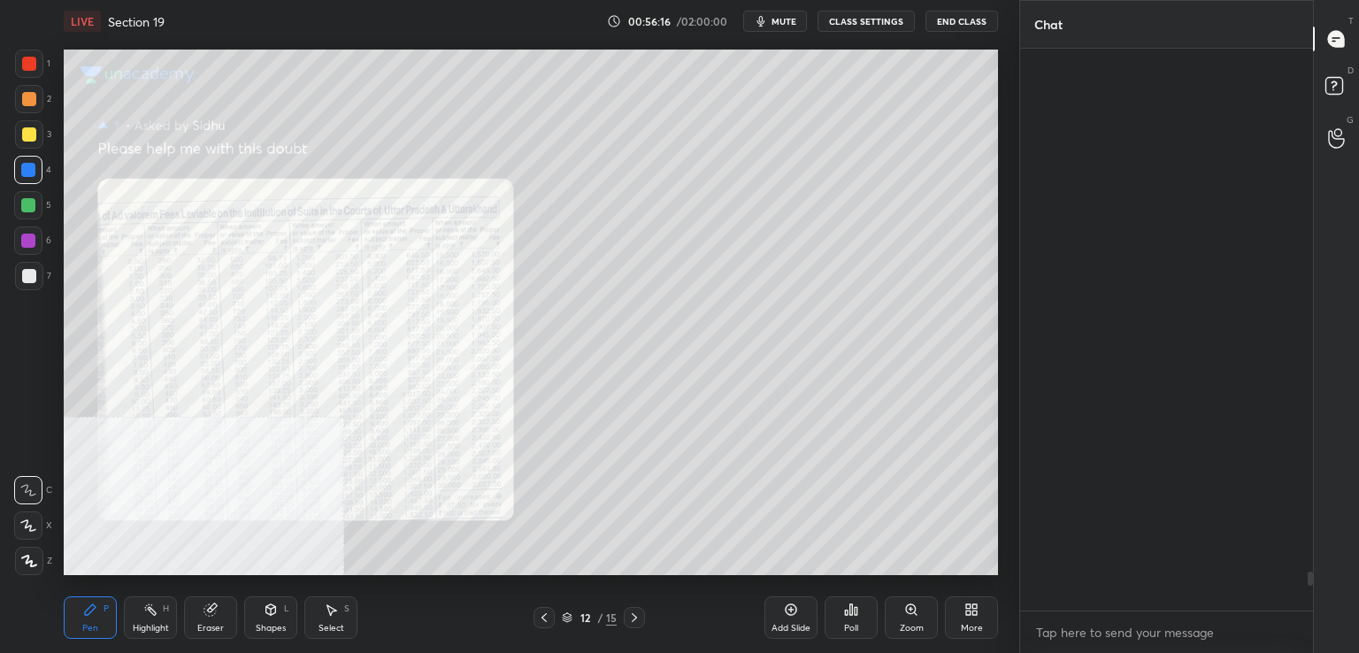
scroll to position [557, 288]
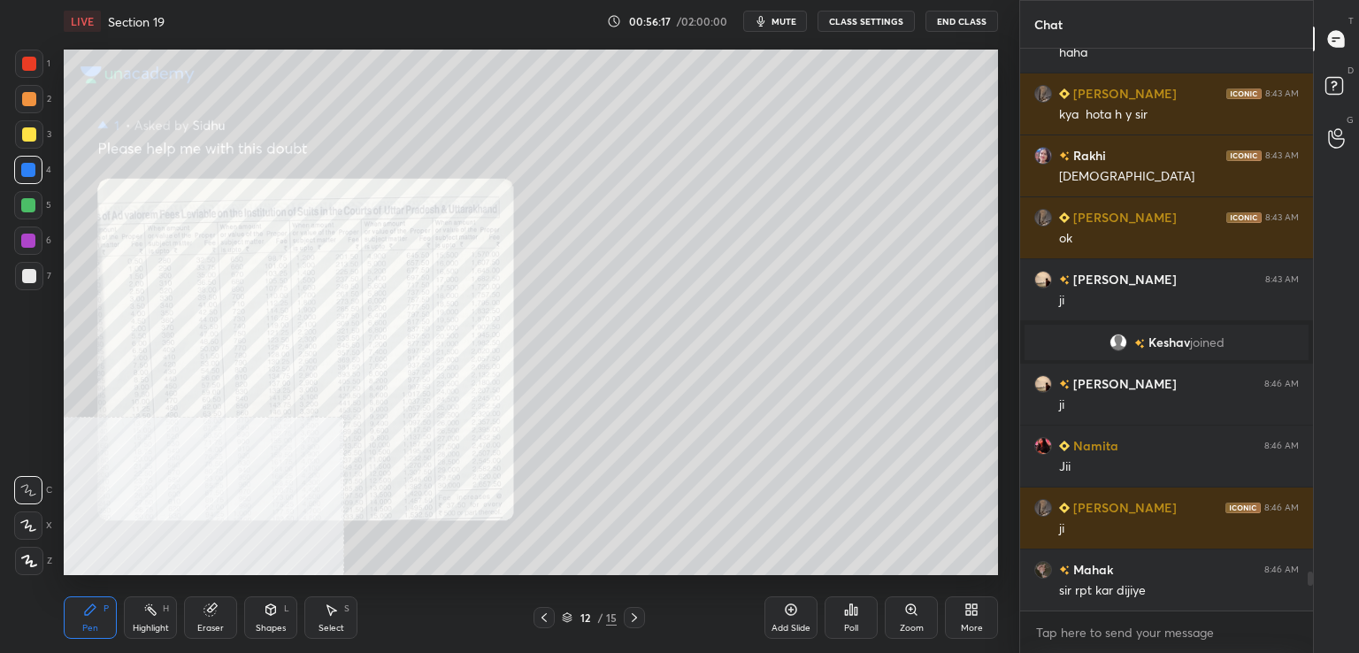
click at [913, 613] on icon at bounding box center [911, 610] width 14 height 14
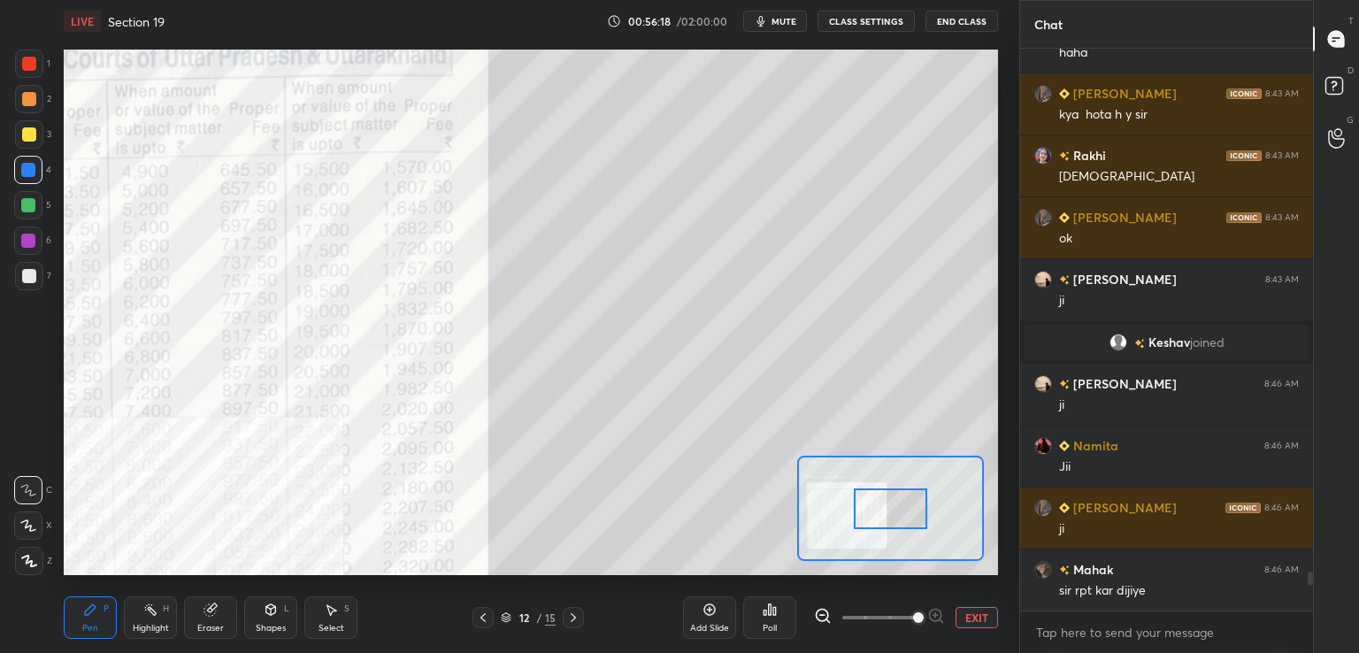
click at [915, 615] on span at bounding box center [879, 617] width 74 height 27
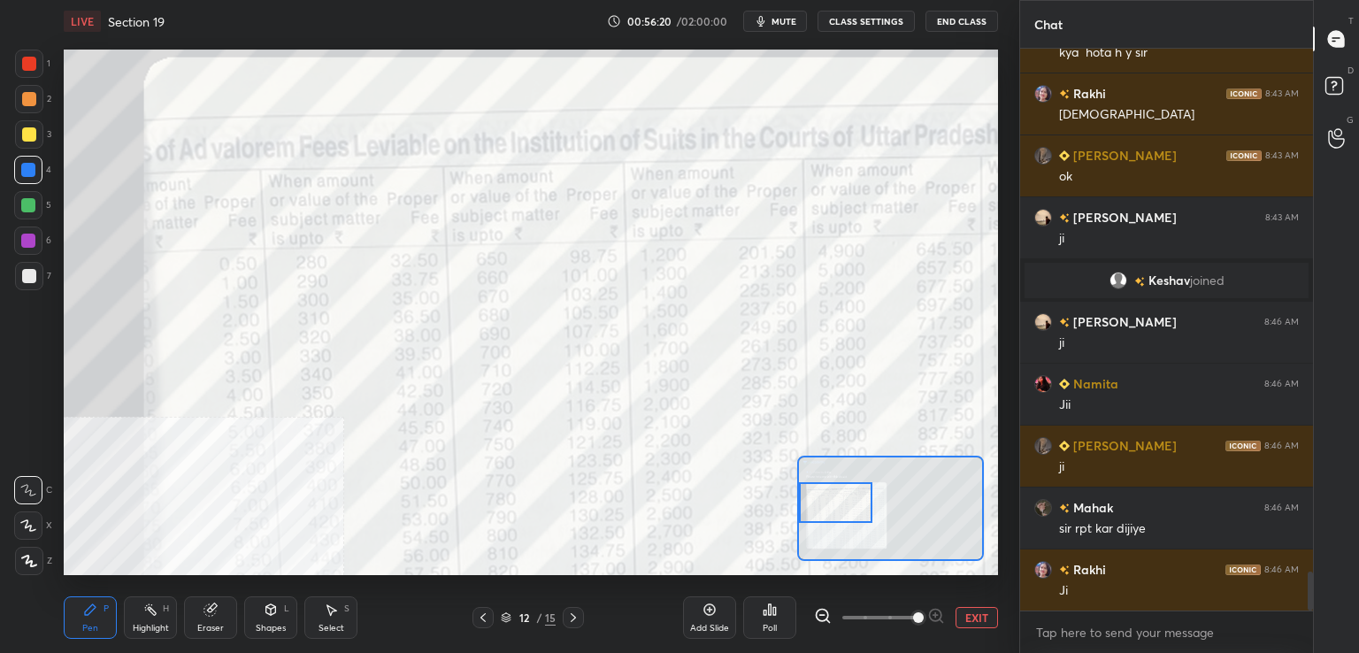
drag, startPoint x: 896, startPoint y: 508, endPoint x: 847, endPoint y: 505, distance: 48.7
click at [847, 505] on div at bounding box center [835, 502] width 73 height 41
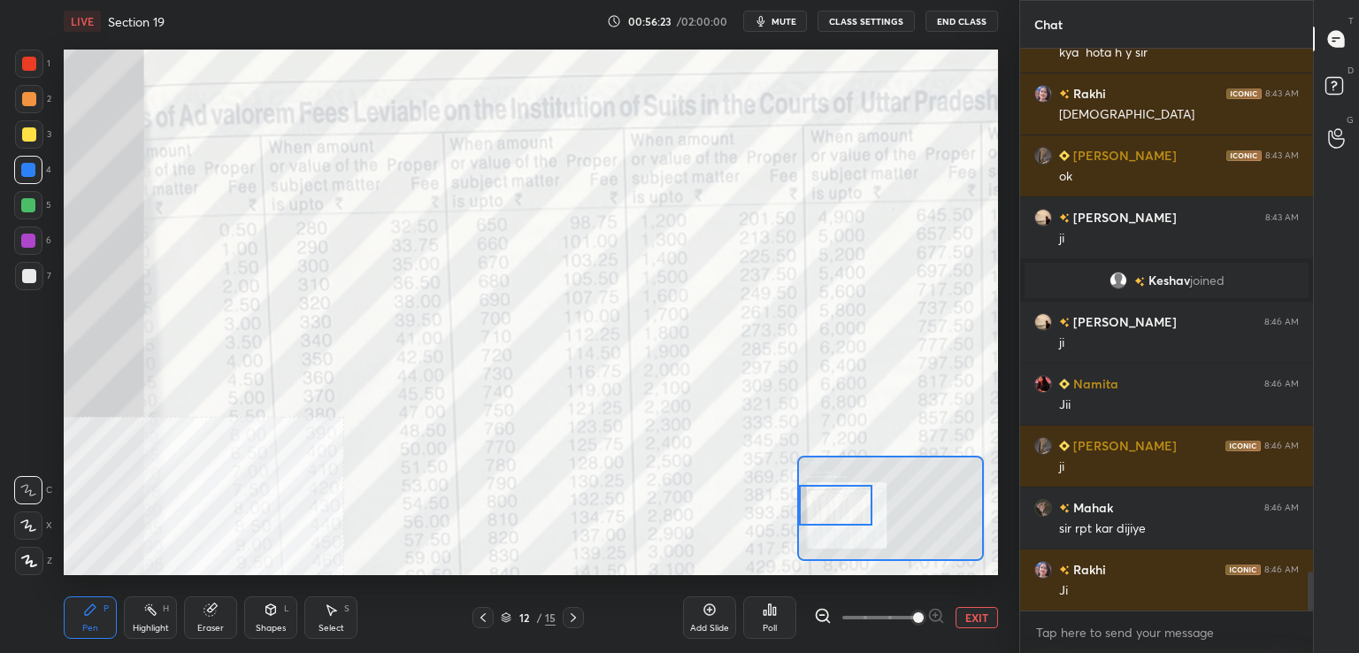
click at [858, 498] on div at bounding box center [835, 505] width 73 height 41
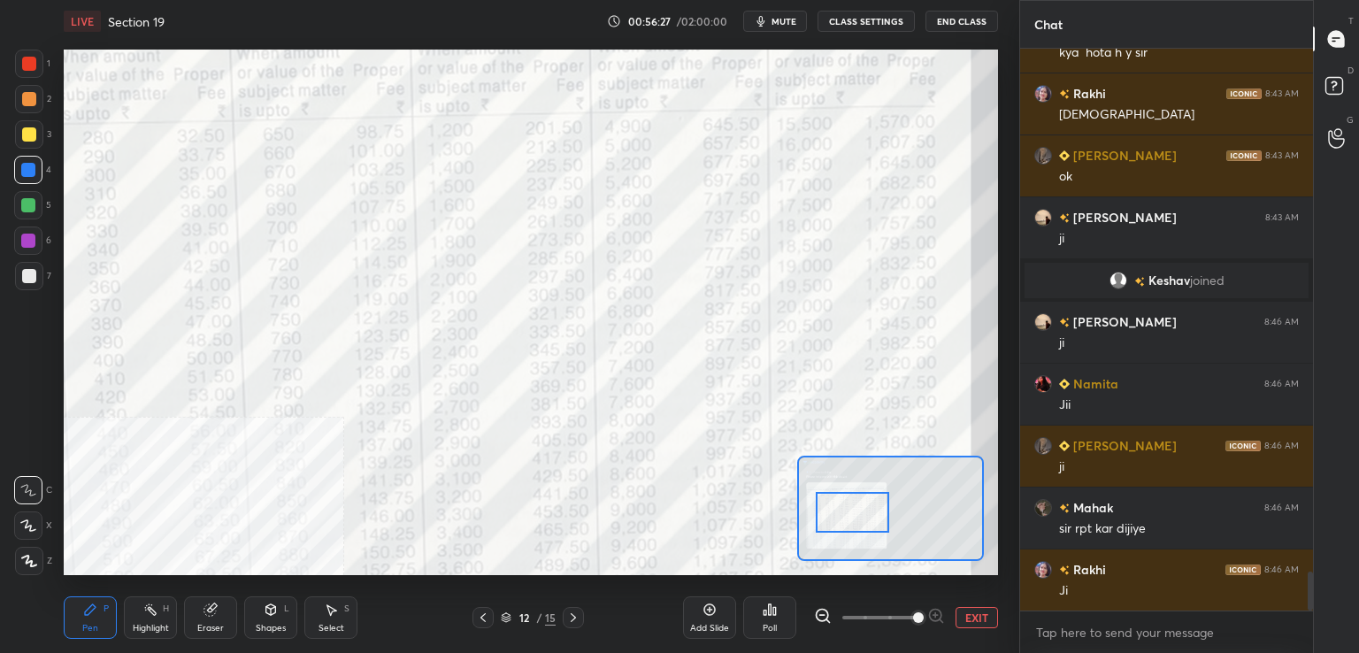
scroll to position [7711, 0]
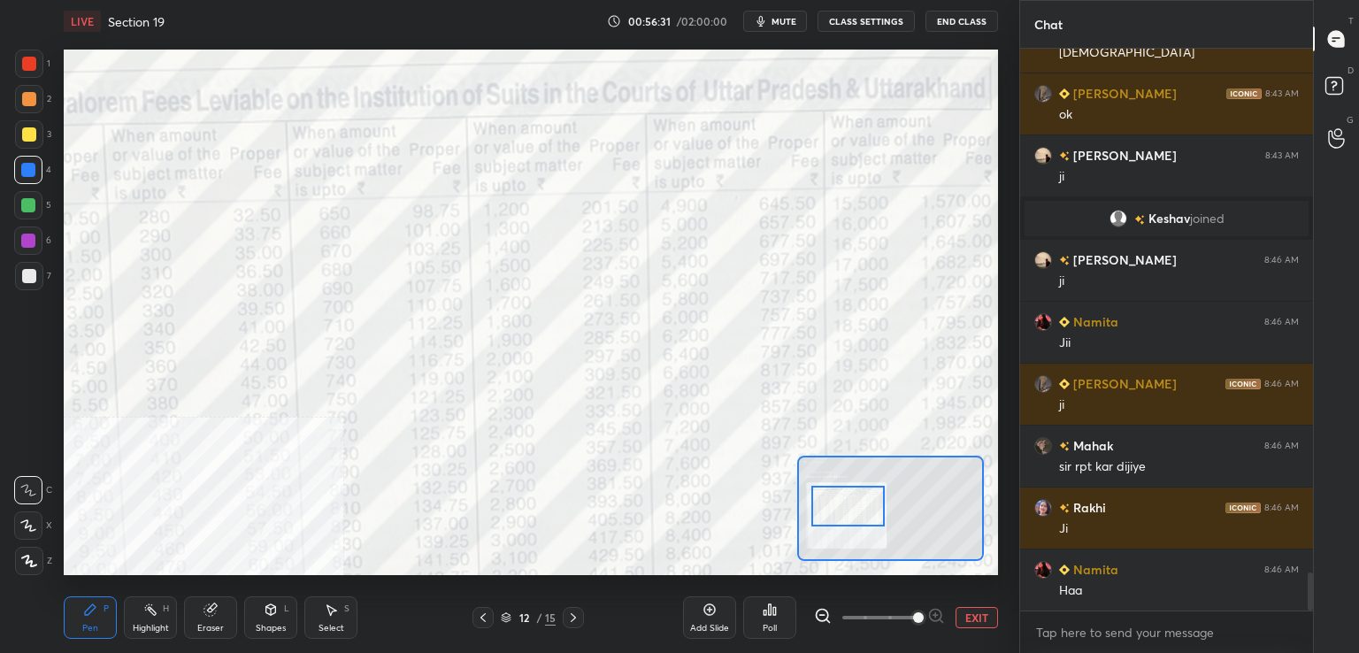
drag, startPoint x: 861, startPoint y: 500, endPoint x: 872, endPoint y: 500, distance: 10.6
click at [873, 500] on div at bounding box center [847, 506] width 73 height 41
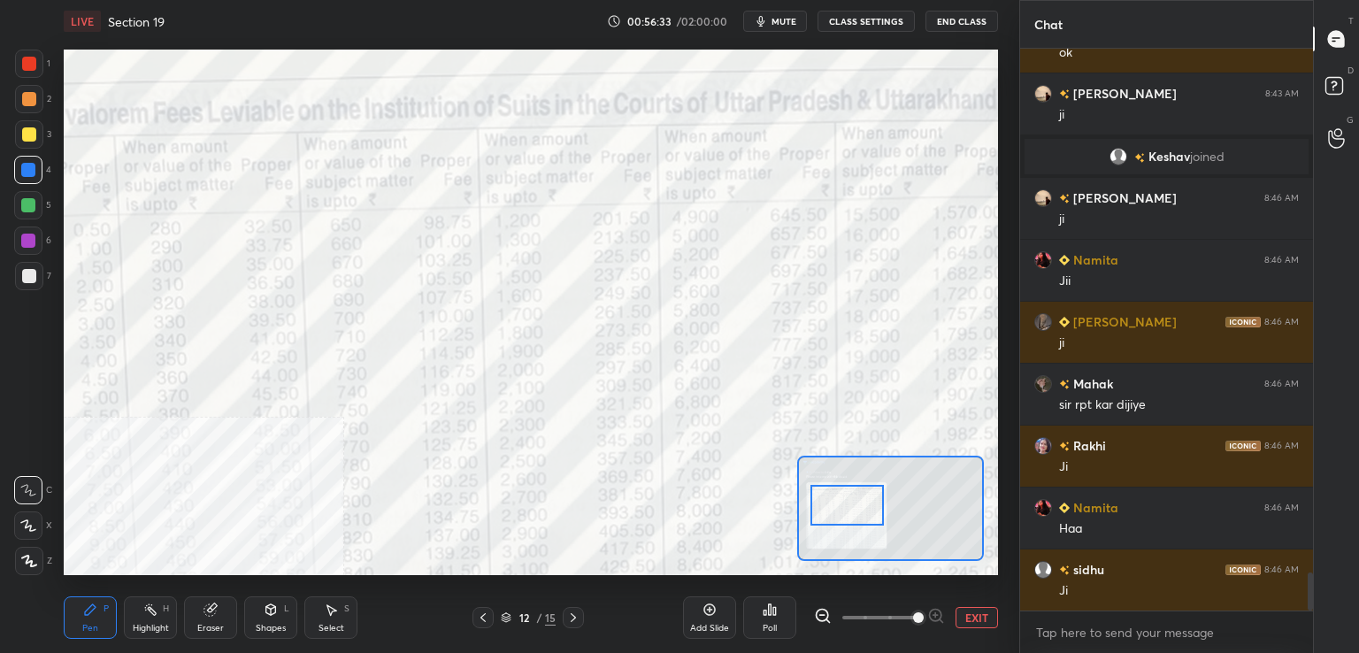
scroll to position [7835, 0]
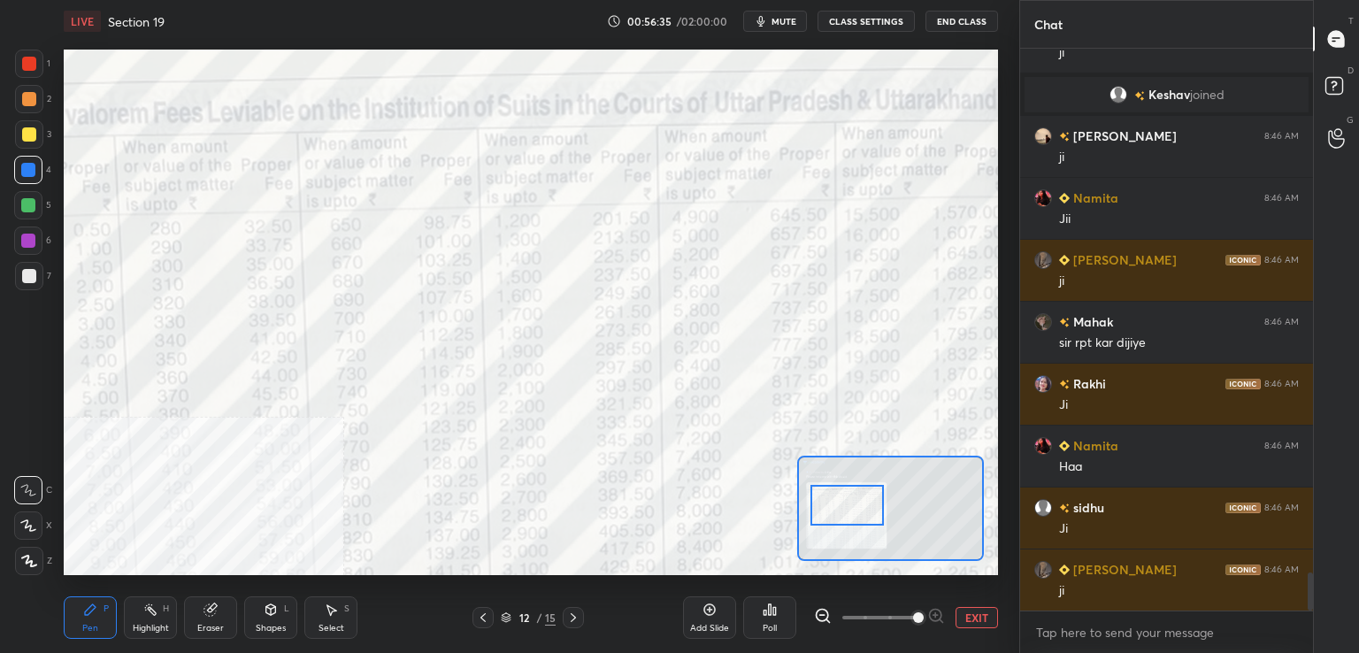
click at [33, 63] on div at bounding box center [29, 64] width 14 height 14
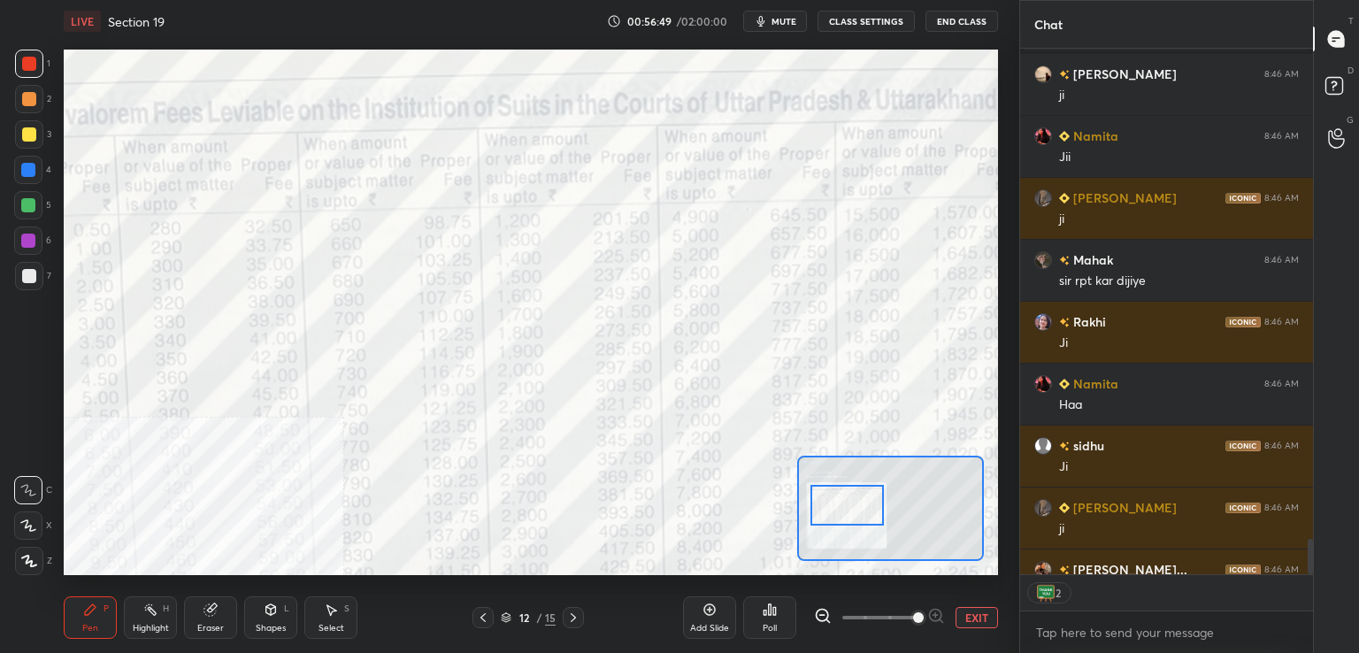
scroll to position [7995, 0]
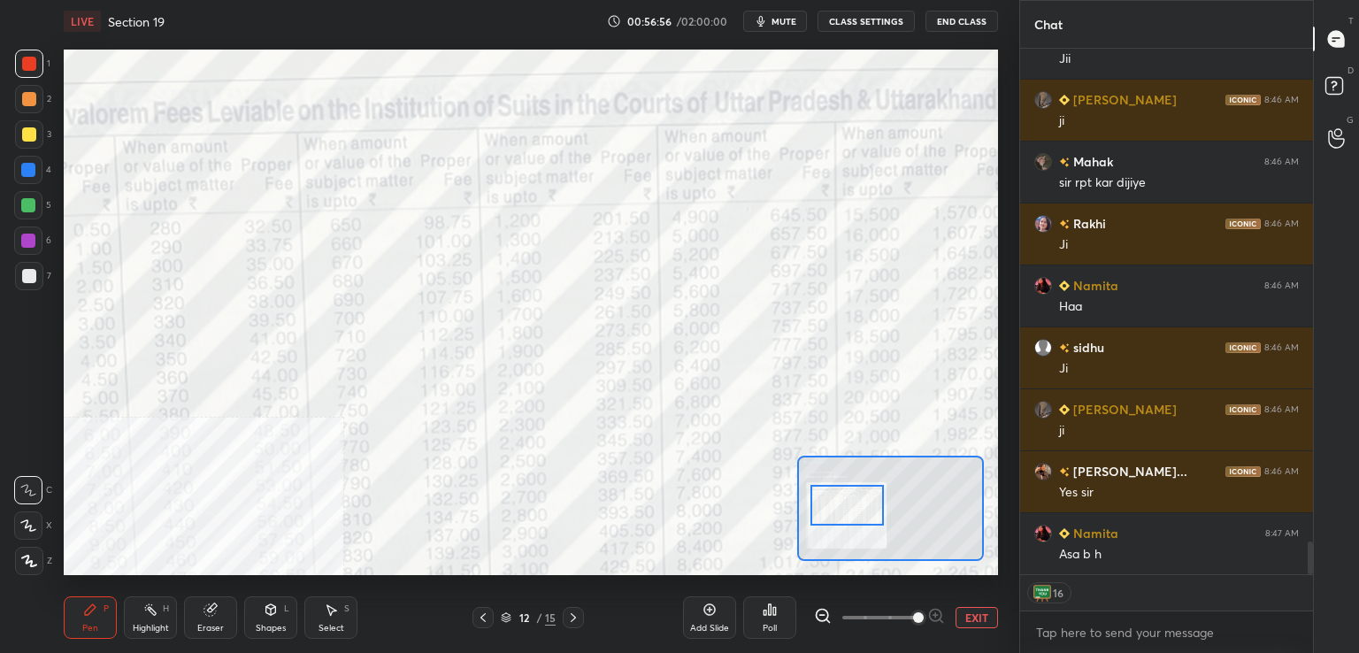
drag, startPoint x: 983, startPoint y: 620, endPoint x: 942, endPoint y: 613, distance: 42.2
click at [981, 619] on button "EXIT" at bounding box center [977, 617] width 42 height 21
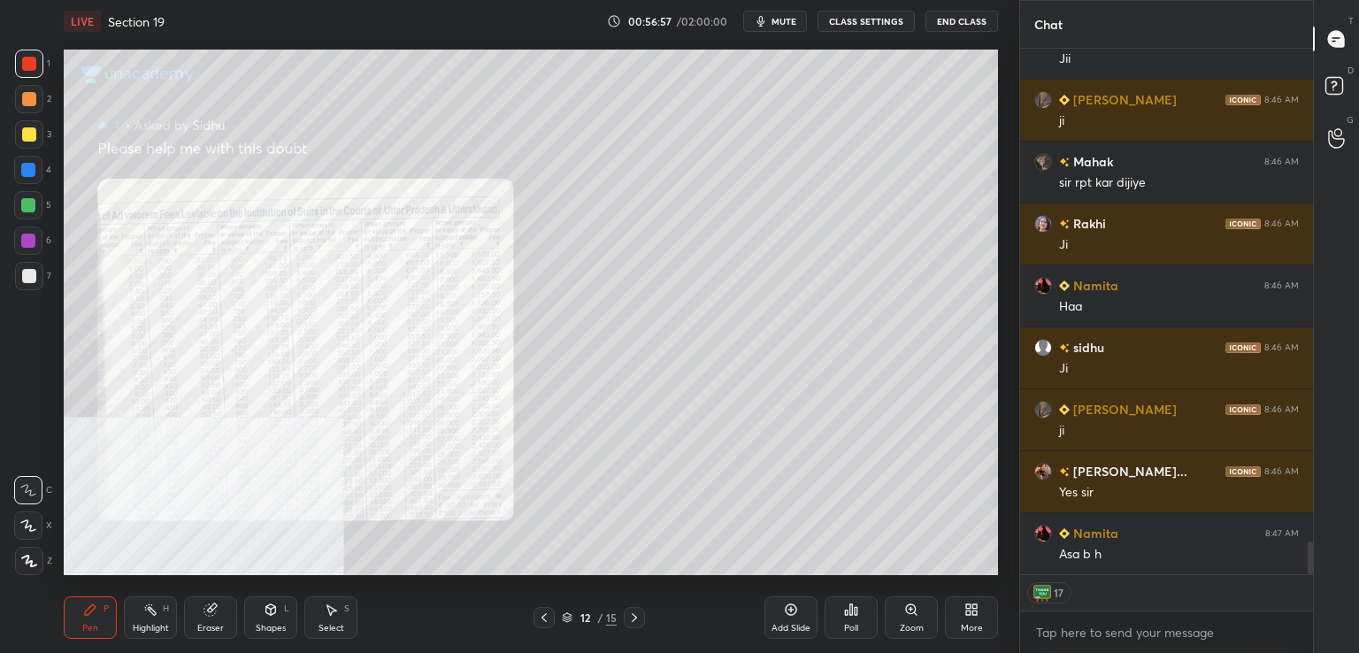
click at [550, 621] on icon at bounding box center [544, 618] width 14 height 14
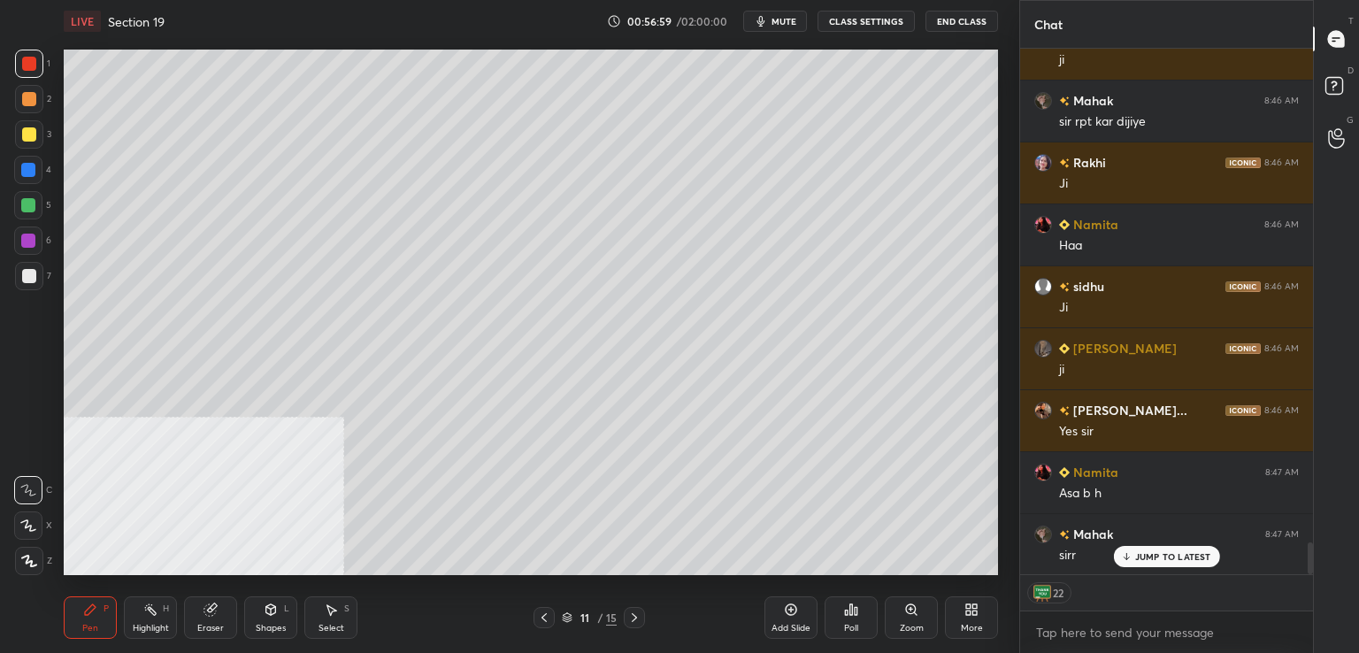
scroll to position [8180, 0]
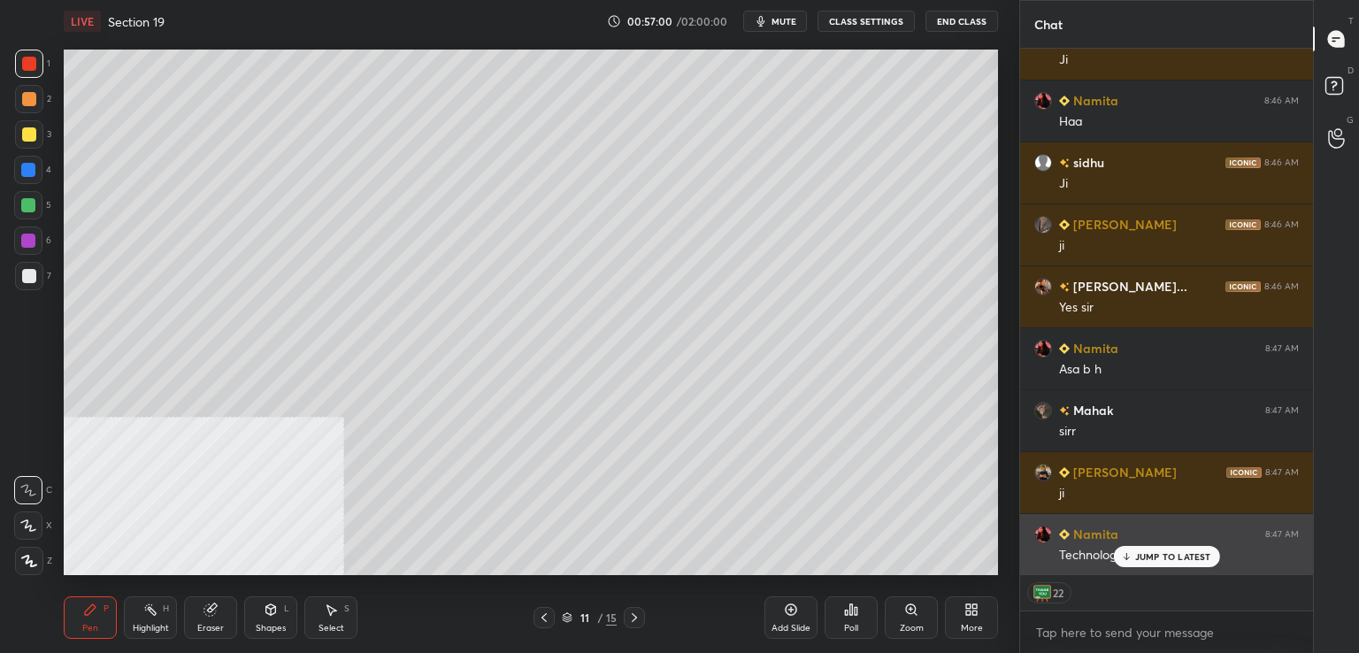
drag, startPoint x: 1146, startPoint y: 553, endPoint x: 1120, endPoint y: 555, distance: 25.7
click at [1143, 553] on p "JUMP TO LATEST" at bounding box center [1173, 556] width 76 height 11
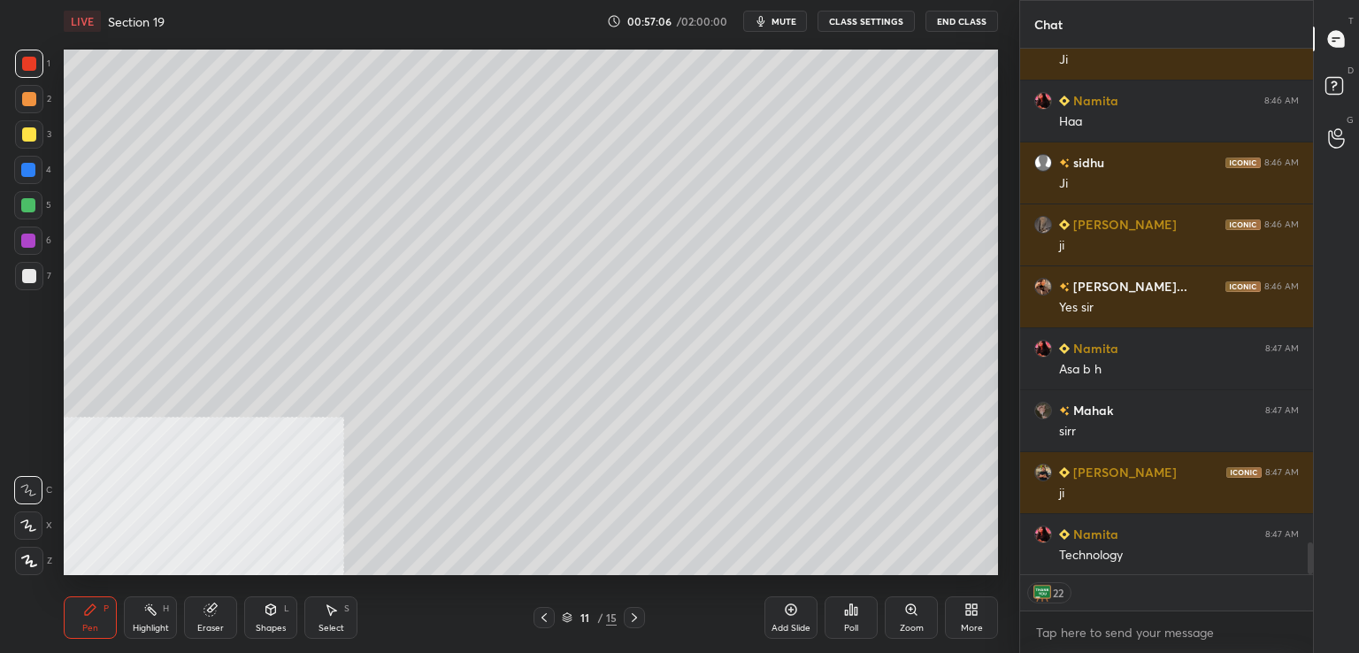
click at [27, 168] on div at bounding box center [28, 170] width 14 height 14
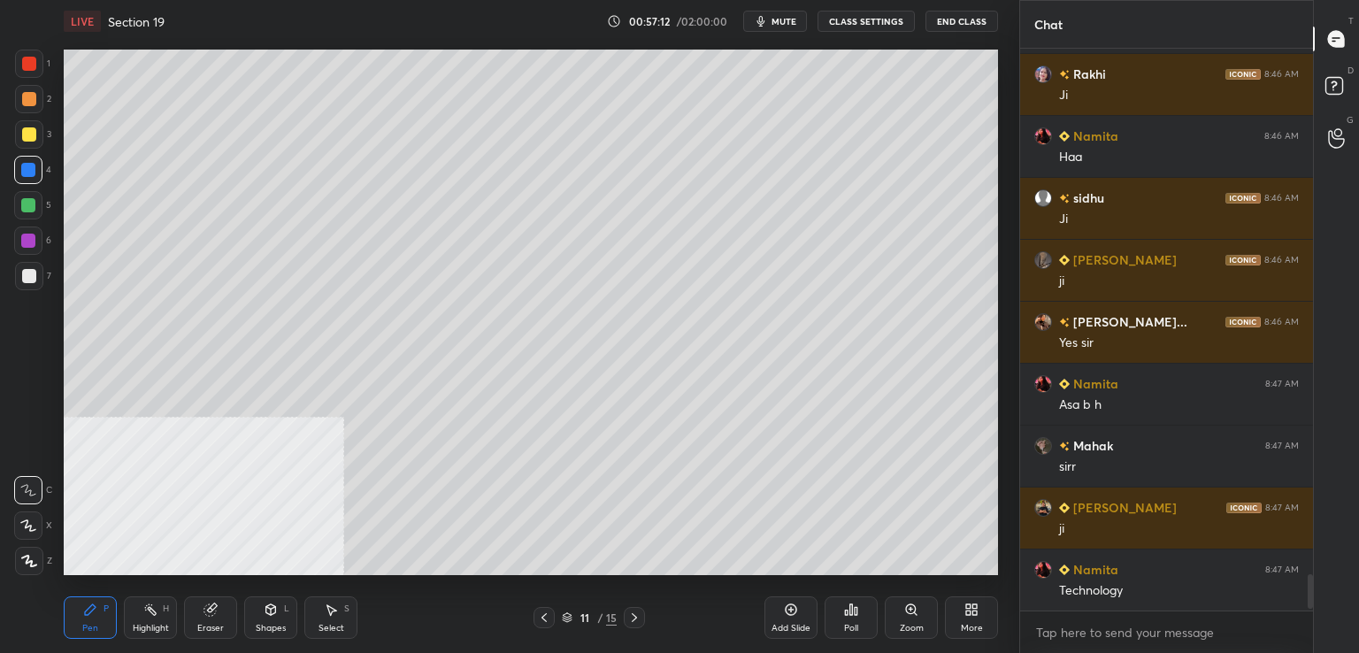
scroll to position [8207, 0]
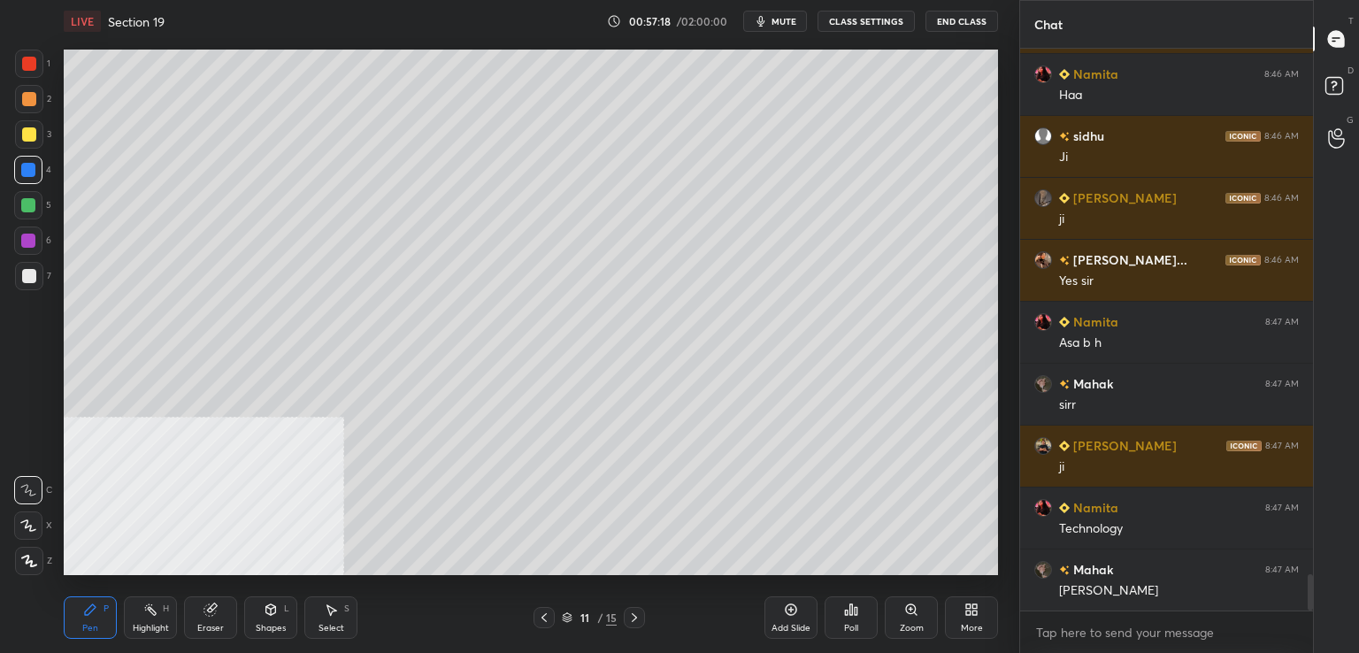
drag, startPoint x: 781, startPoint y: 612, endPoint x: 758, endPoint y: 575, distance: 44.2
click at [780, 610] on div "Add Slide" at bounding box center [791, 617] width 53 height 42
click at [25, 281] on div at bounding box center [29, 276] width 14 height 14
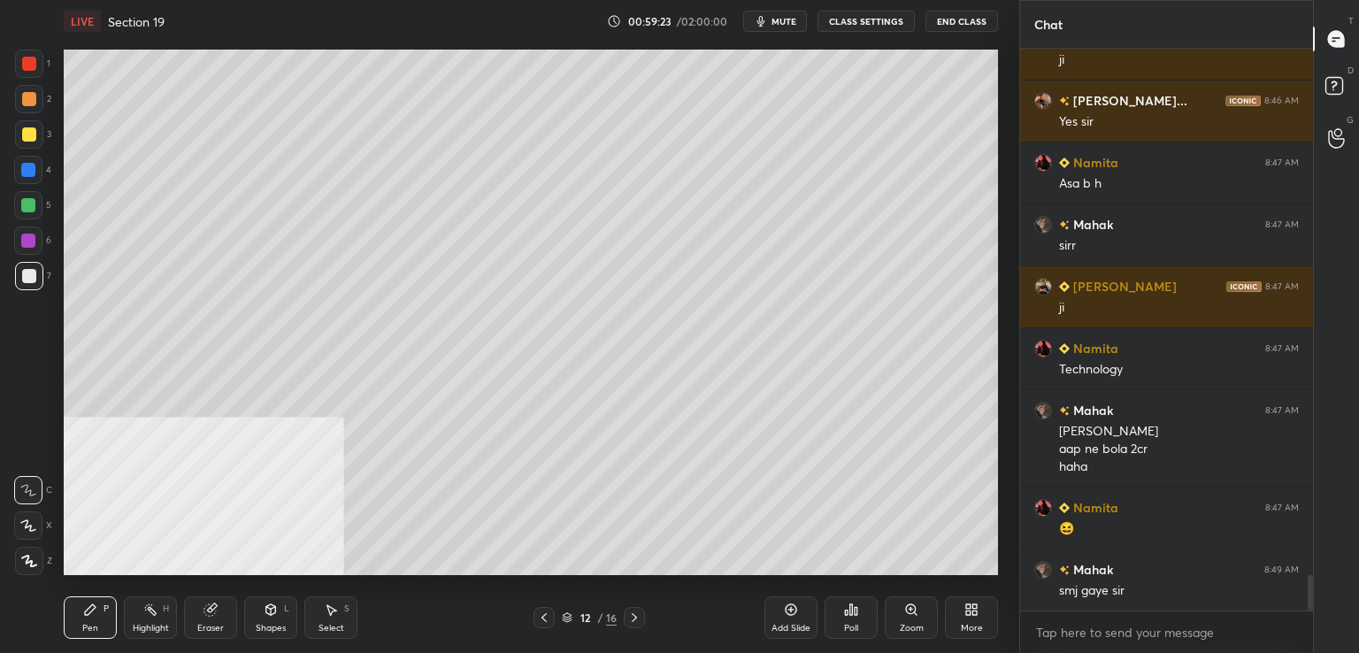
scroll to position [8428, 0]
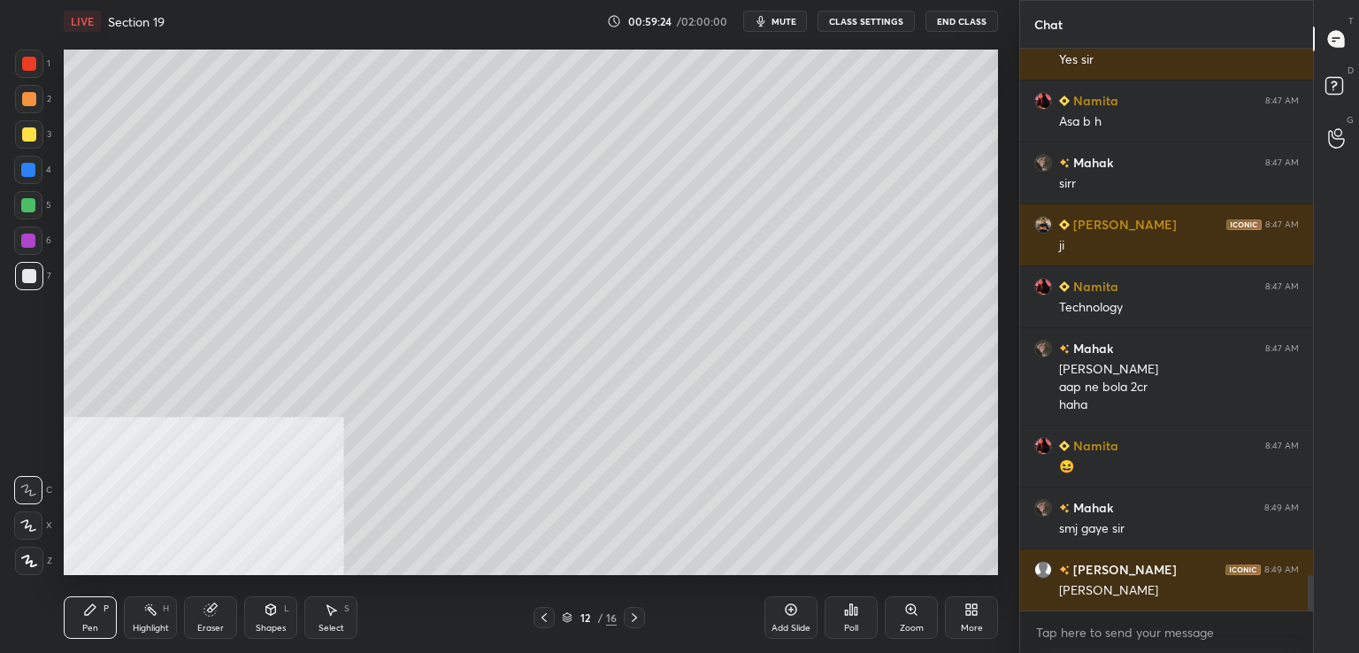
click at [634, 619] on icon at bounding box center [634, 618] width 14 height 14
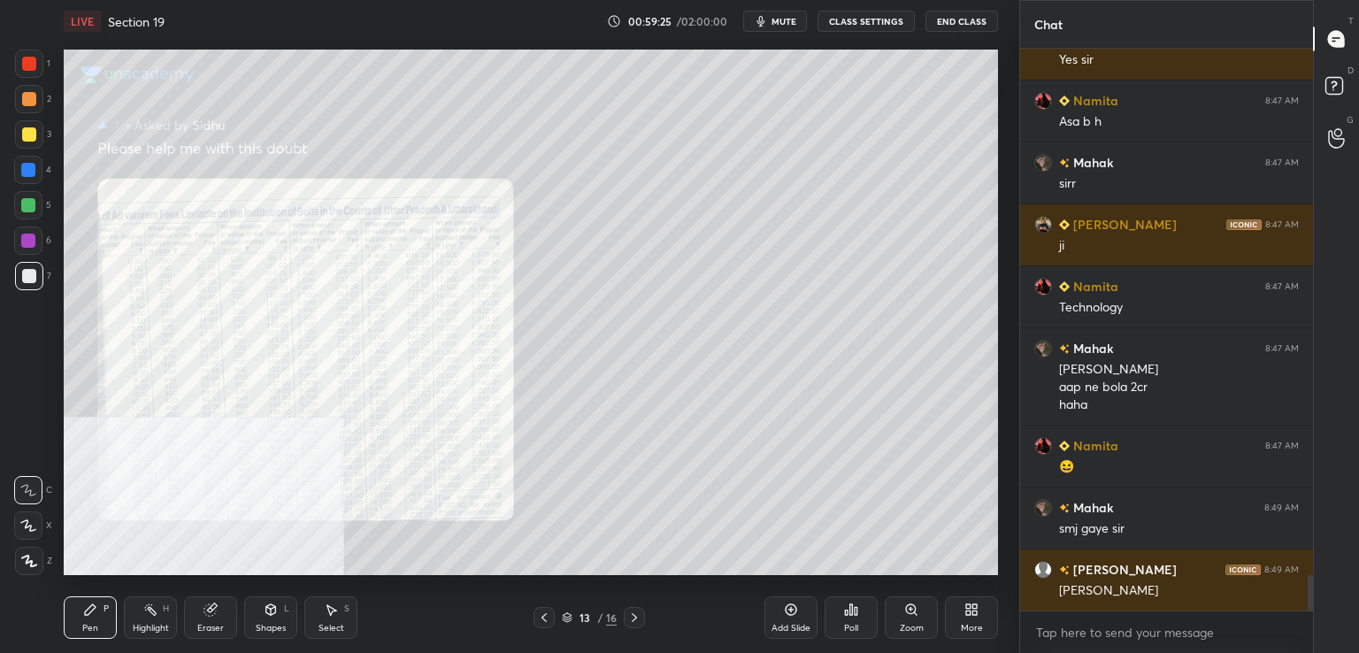
click at [638, 613] on icon at bounding box center [634, 618] width 14 height 14
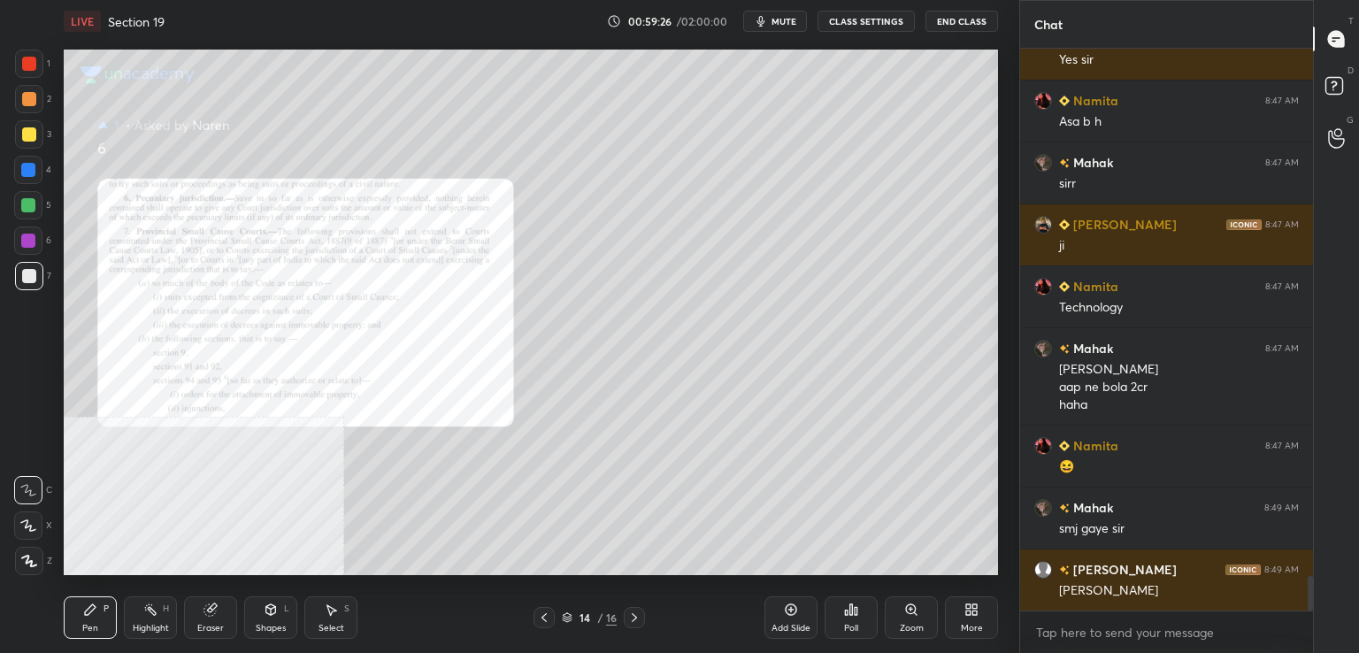
scroll to position [8490, 0]
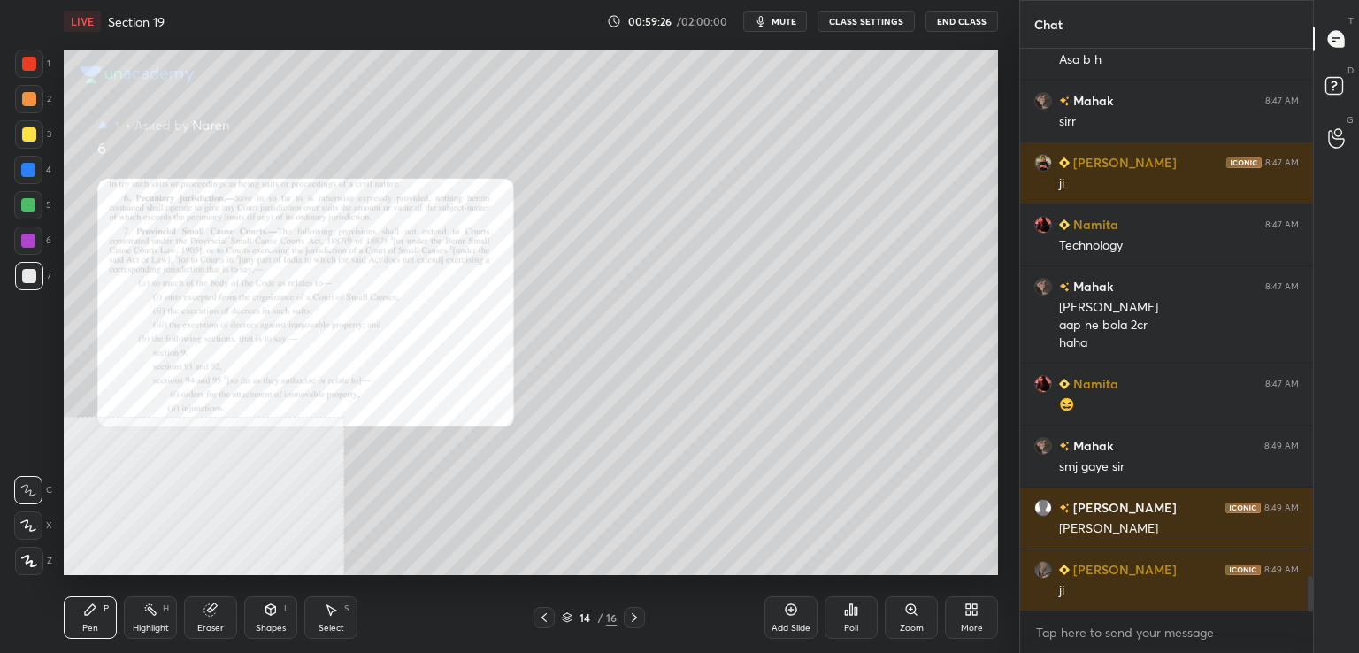
click at [634, 613] on icon at bounding box center [634, 618] width 14 height 14
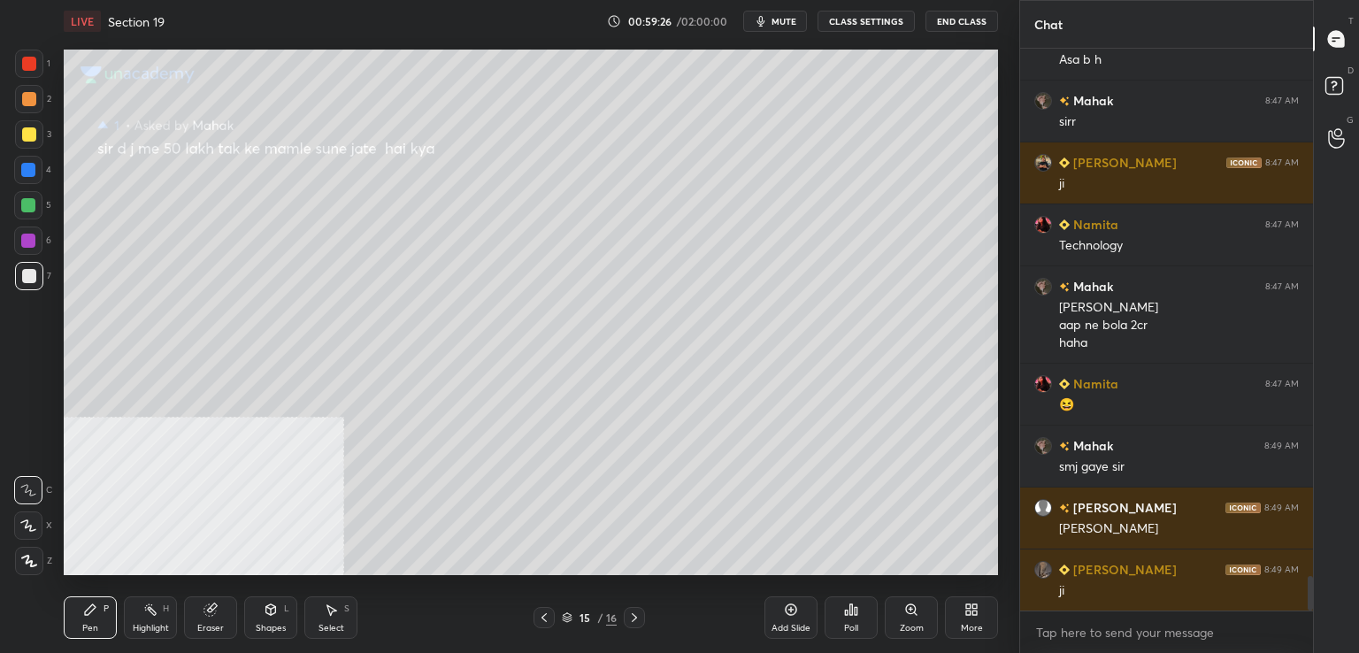
click at [641, 609] on div at bounding box center [634, 617] width 21 height 21
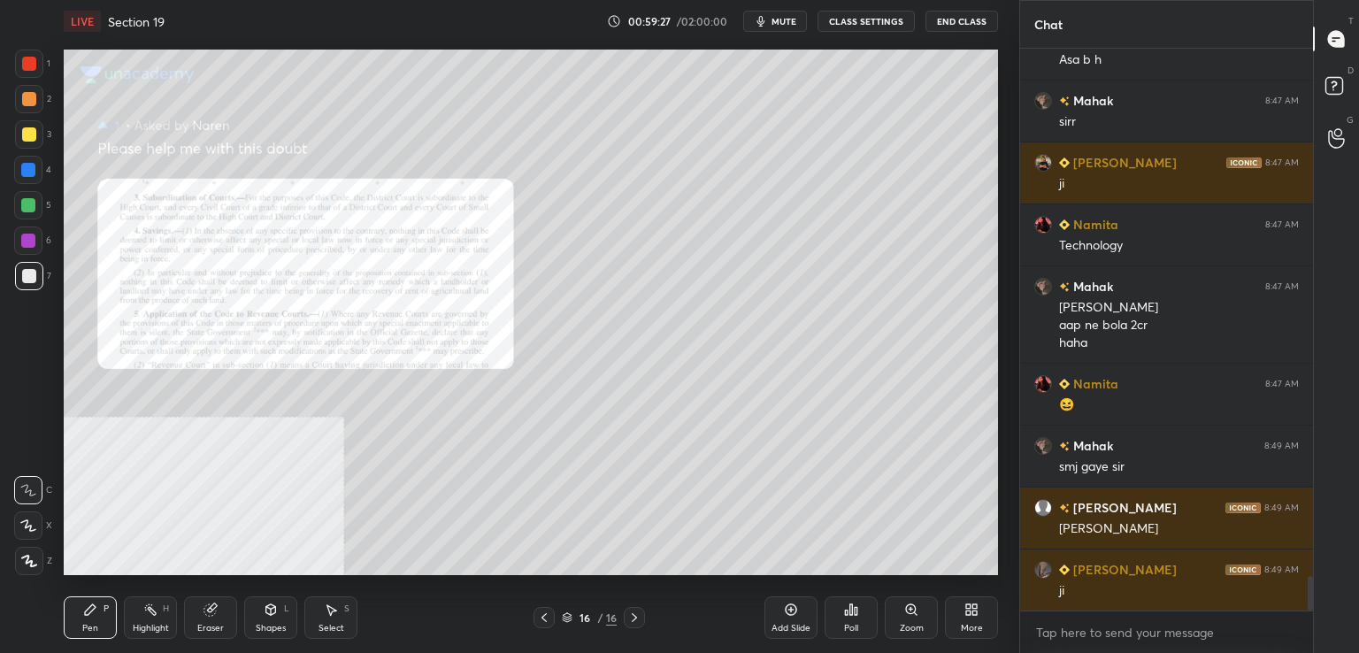
scroll to position [8552, 0]
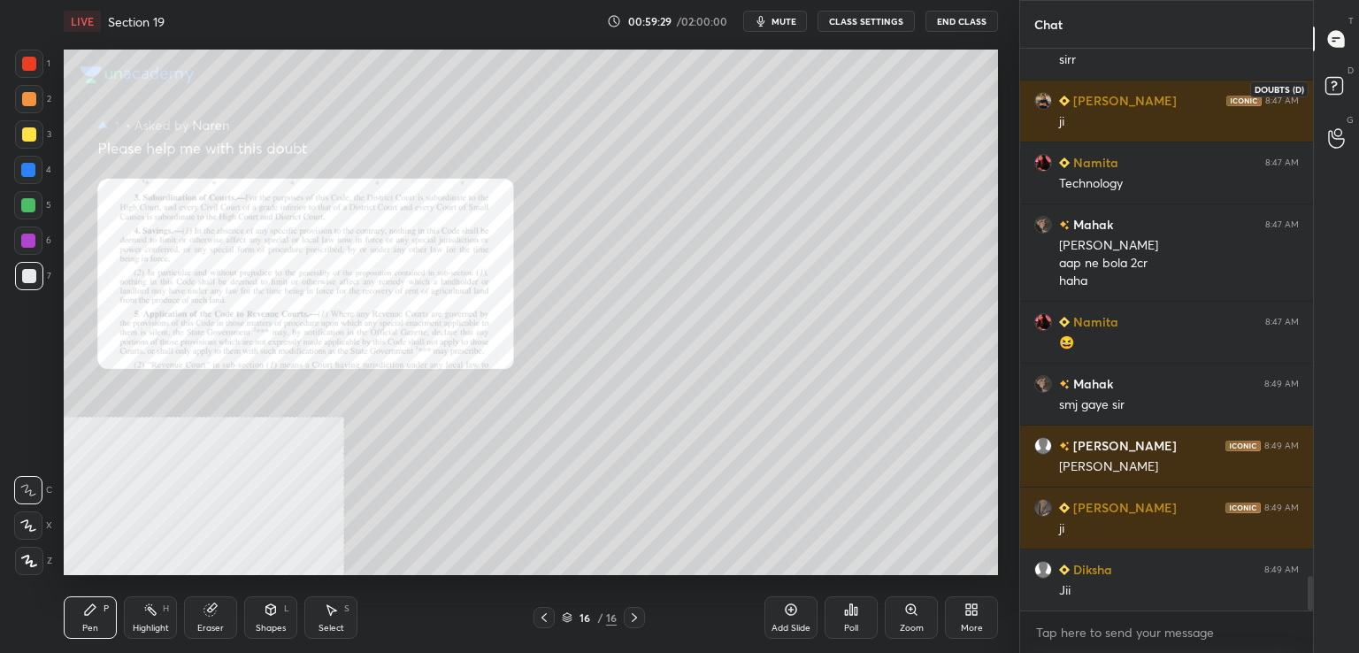
click at [1338, 80] on rect at bounding box center [1334, 86] width 17 height 17
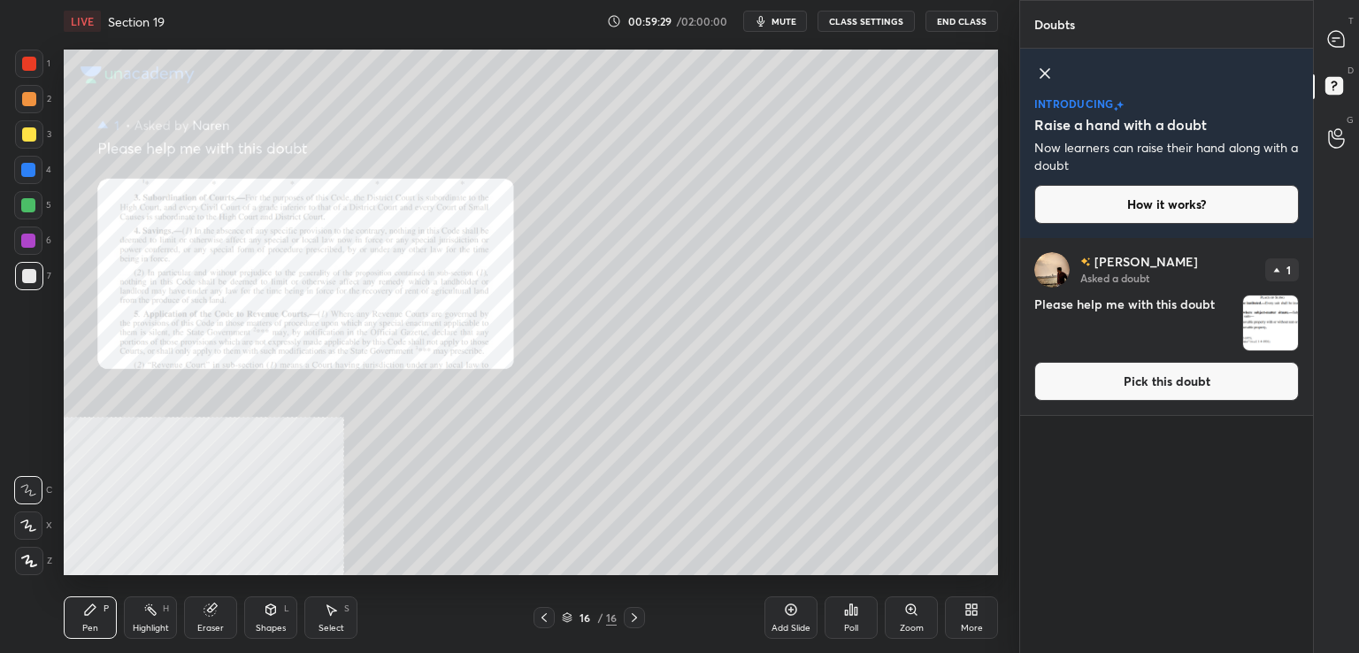
click at [1177, 375] on button "Pick this doubt" at bounding box center [1166, 381] width 265 height 39
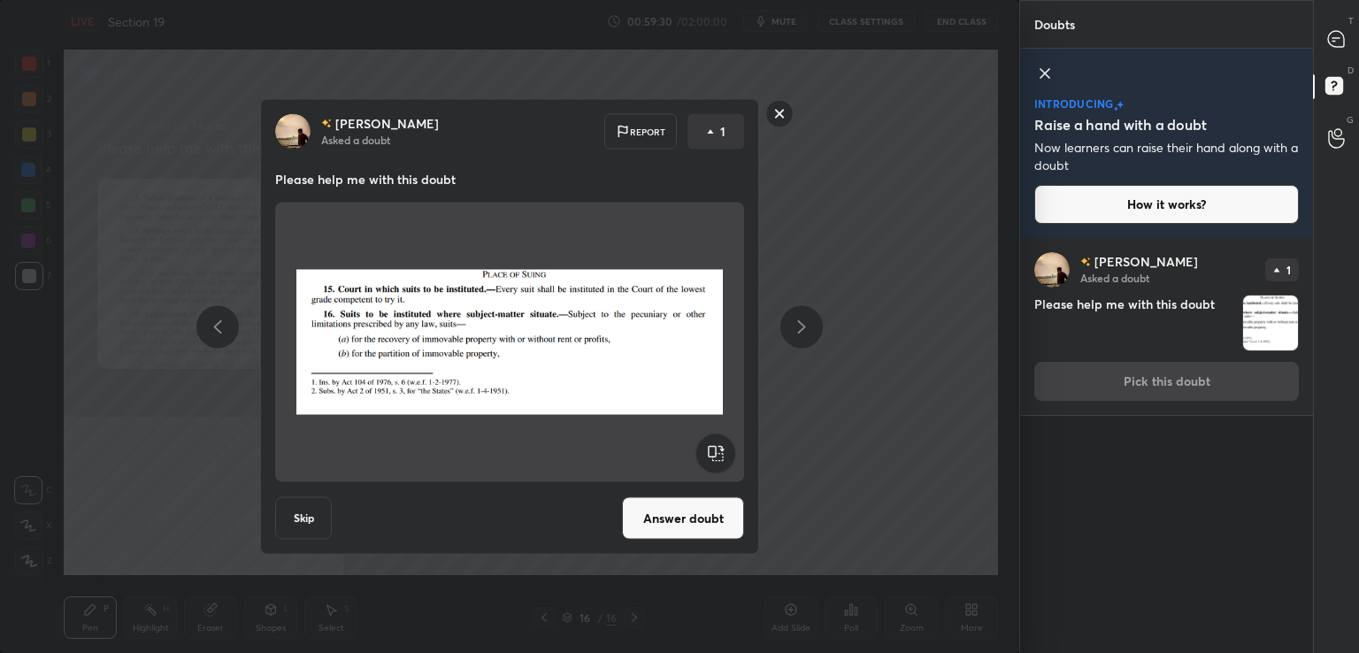
click at [684, 505] on button "Answer doubt" at bounding box center [683, 518] width 122 height 42
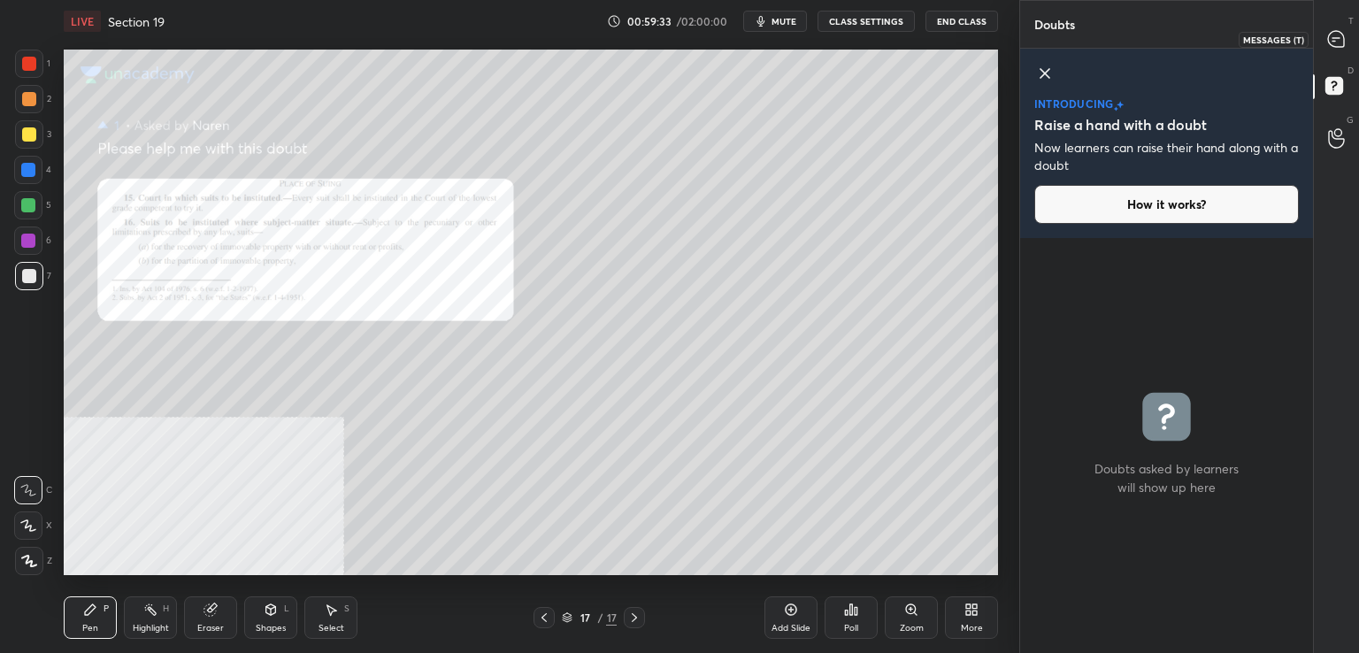
drag, startPoint x: 1342, startPoint y: 33, endPoint x: 1320, endPoint y: 43, distance: 23.7
click at [1342, 35] on icon at bounding box center [1336, 39] width 16 height 16
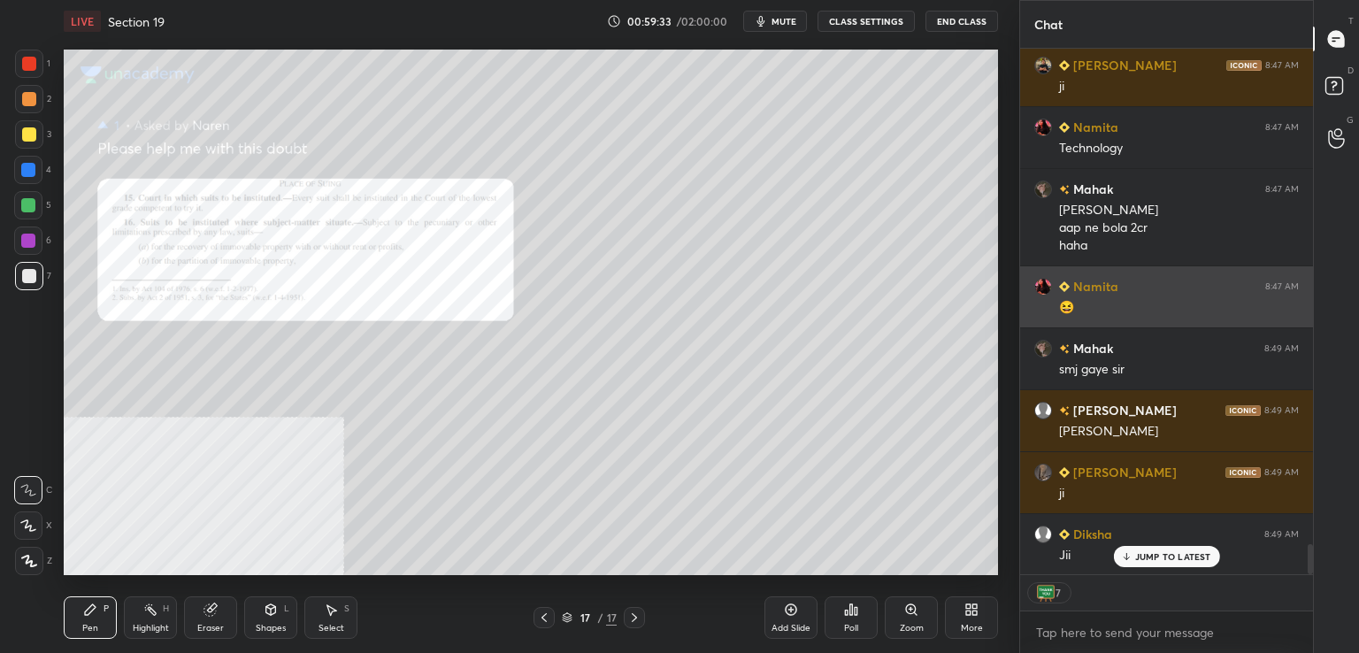
scroll to position [521, 288]
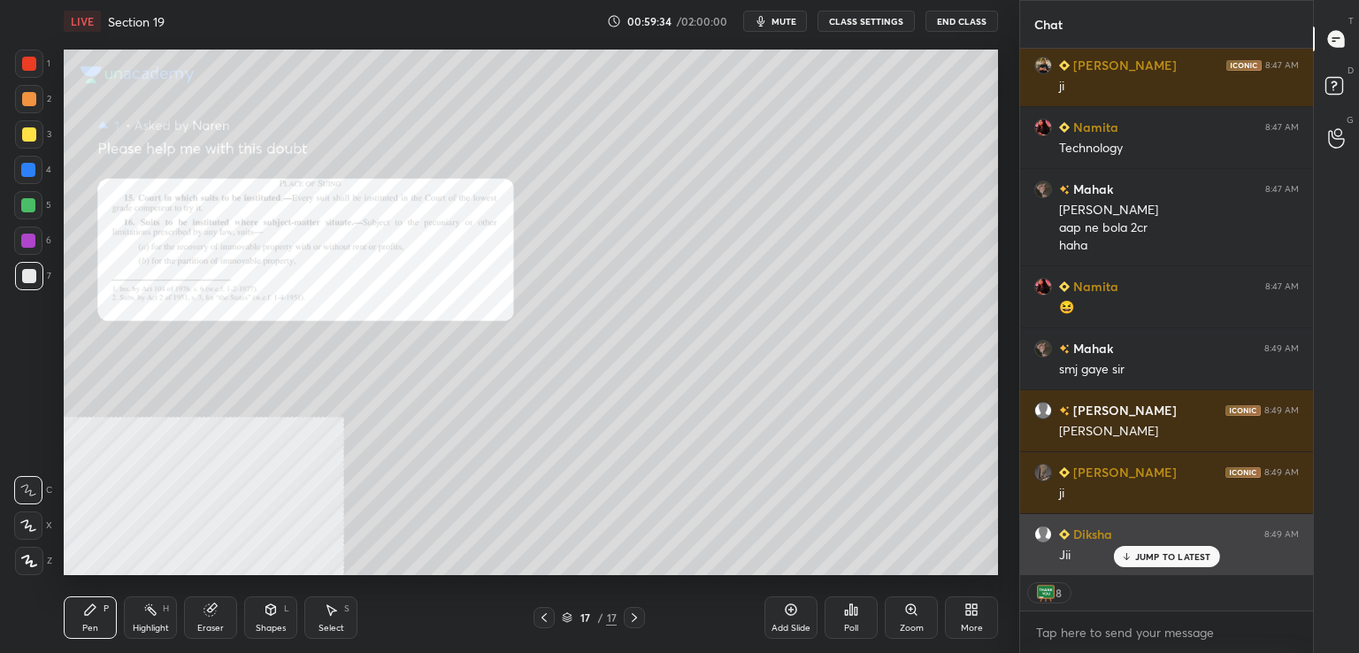
click at [1136, 552] on p "JUMP TO LATEST" at bounding box center [1173, 556] width 76 height 11
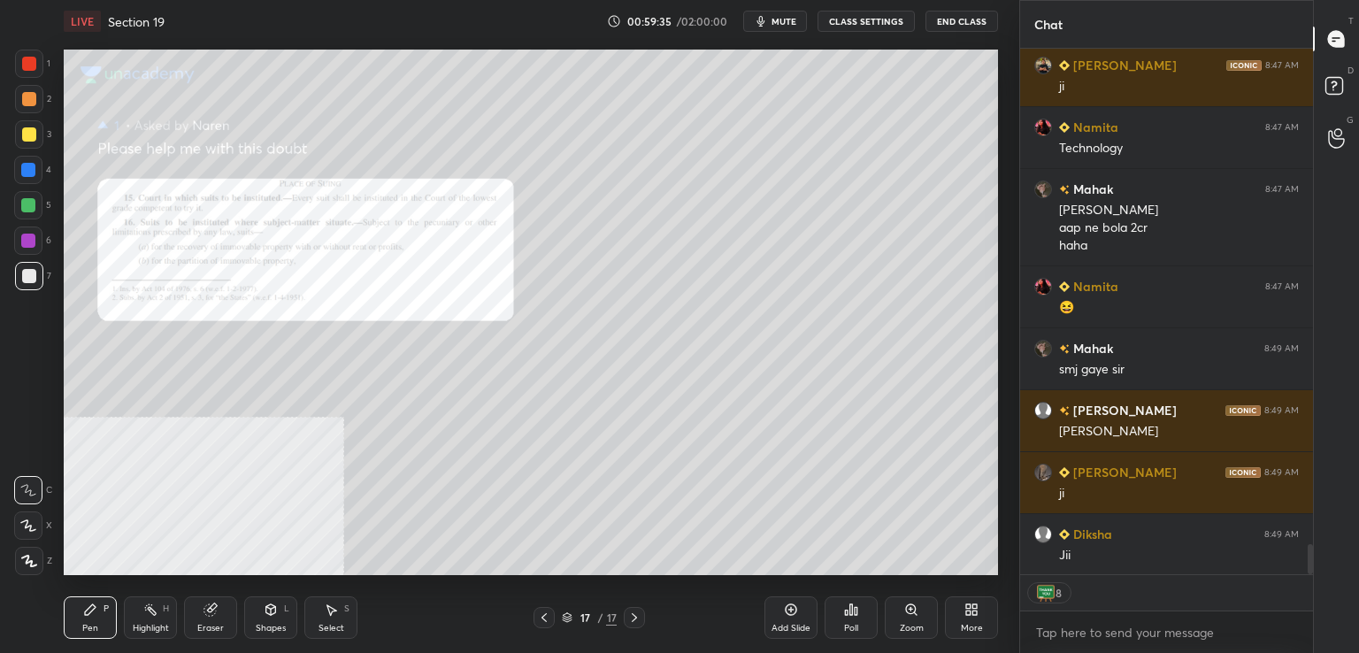
click at [904, 611] on icon at bounding box center [911, 610] width 14 height 14
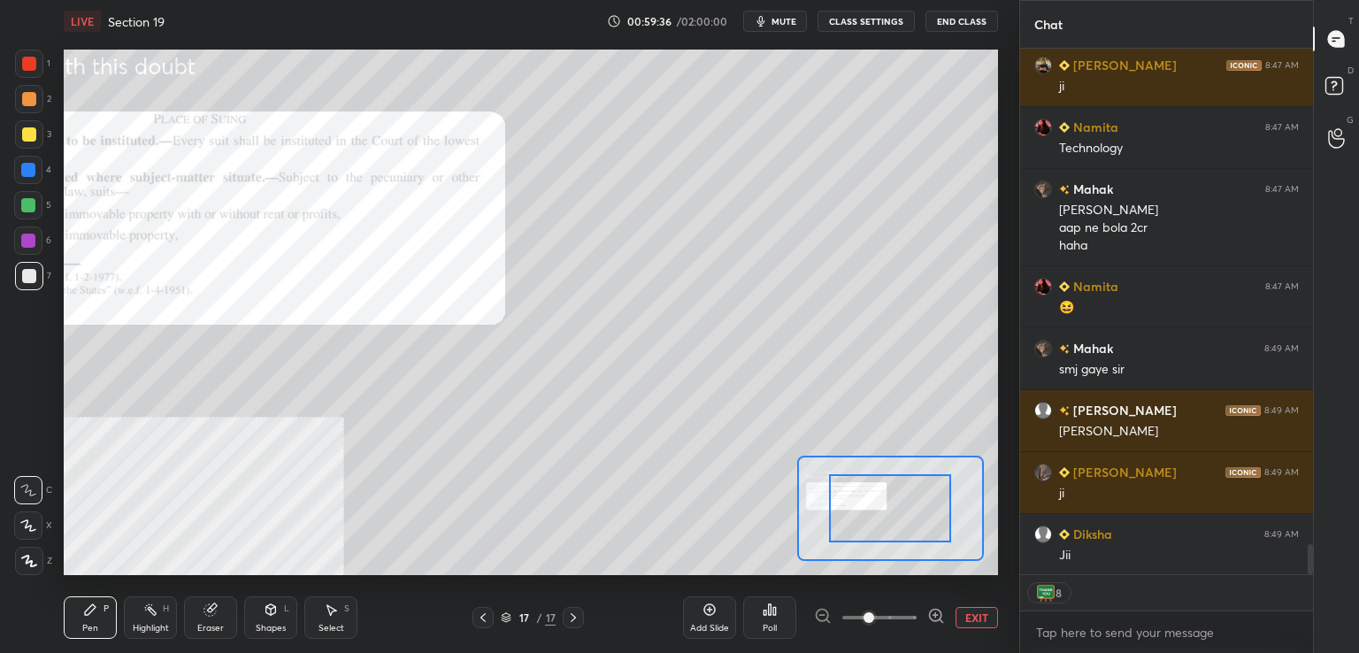
drag, startPoint x: 896, startPoint y: 620, endPoint x: 900, endPoint y: 596, distance: 25.0
click at [897, 618] on span at bounding box center [879, 617] width 74 height 27
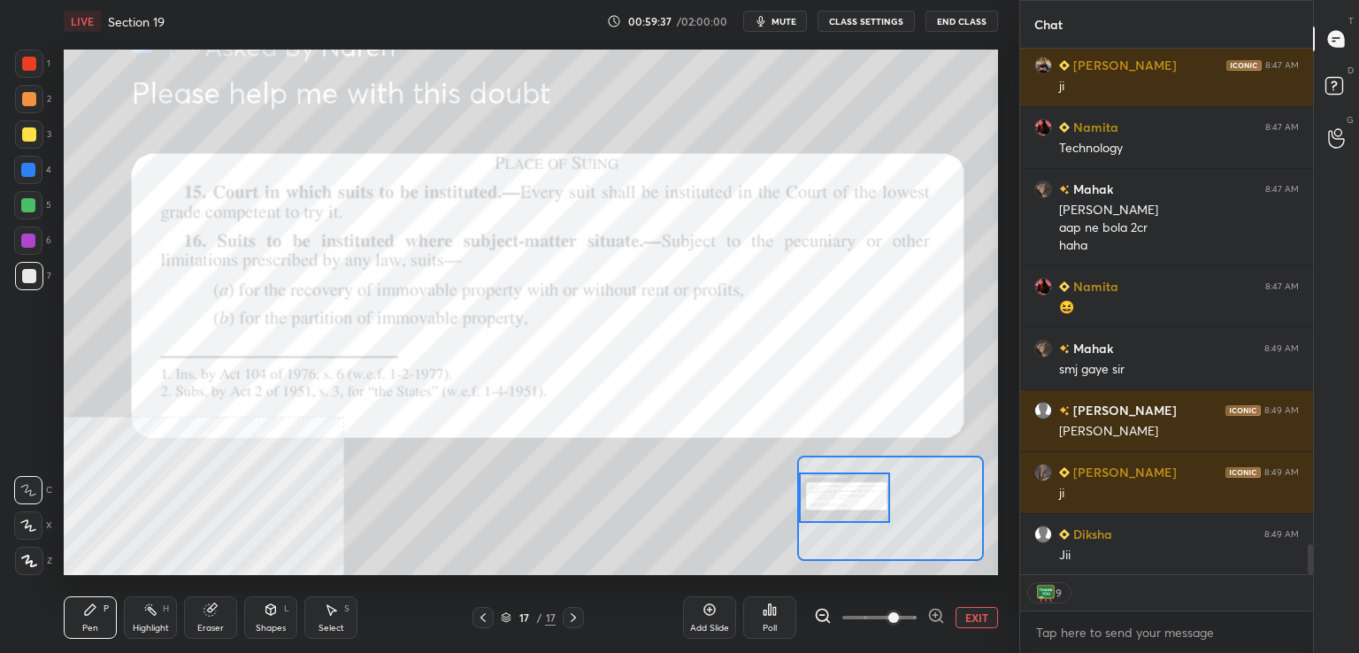
drag, startPoint x: 899, startPoint y: 518, endPoint x: 856, endPoint y: 507, distance: 44.6
click at [856, 507] on div at bounding box center [845, 498] width 92 height 50
click at [29, 53] on div at bounding box center [29, 64] width 28 height 28
click at [156, 612] on icon at bounding box center [150, 610] width 14 height 14
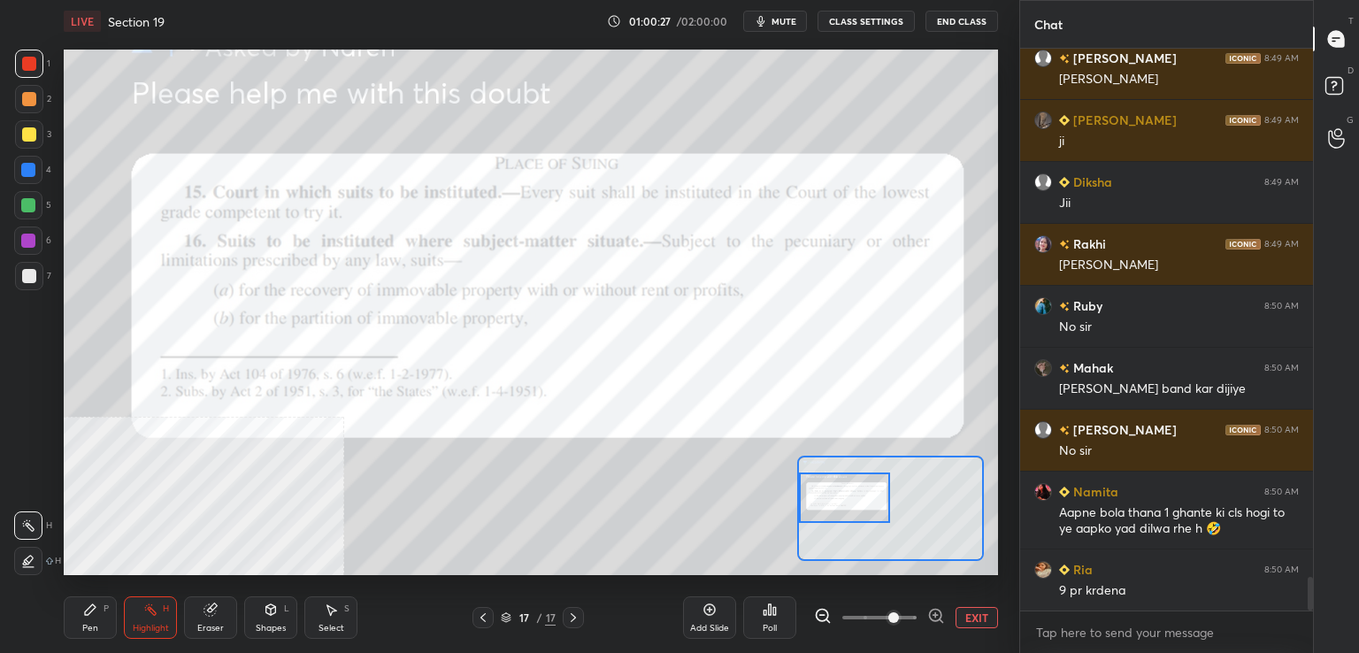
scroll to position [8959, 0]
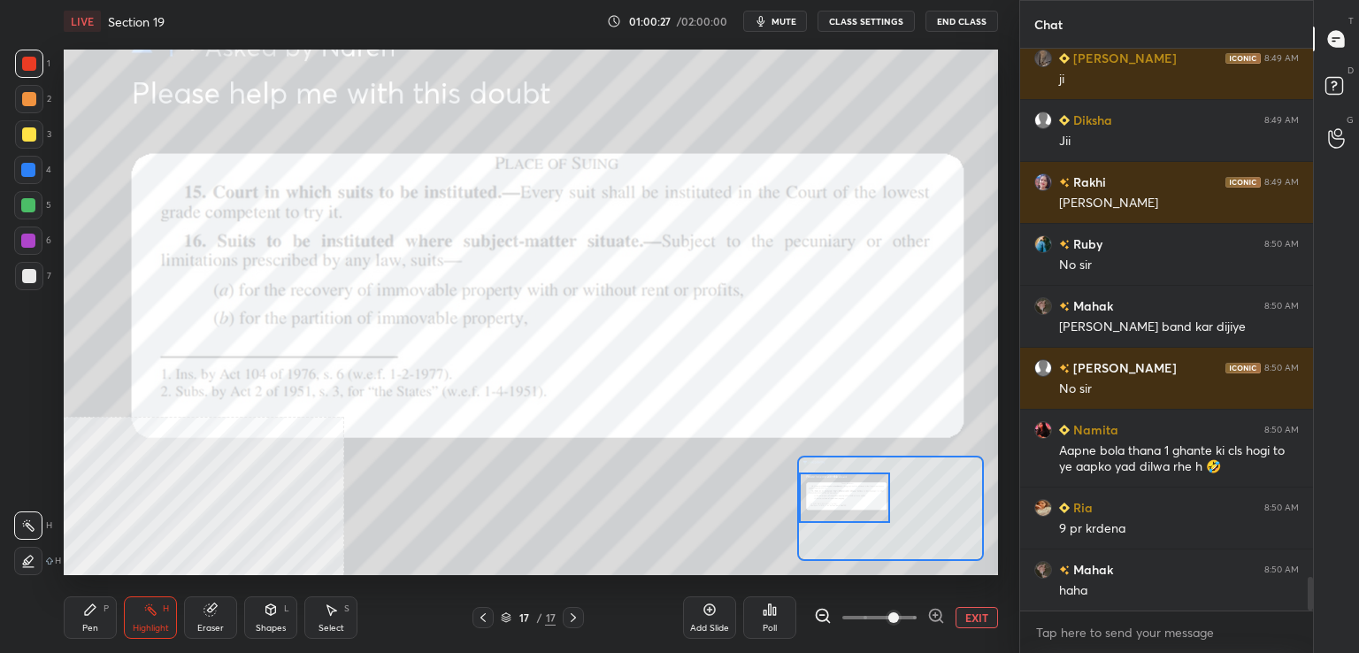
click at [489, 611] on icon at bounding box center [483, 618] width 14 height 14
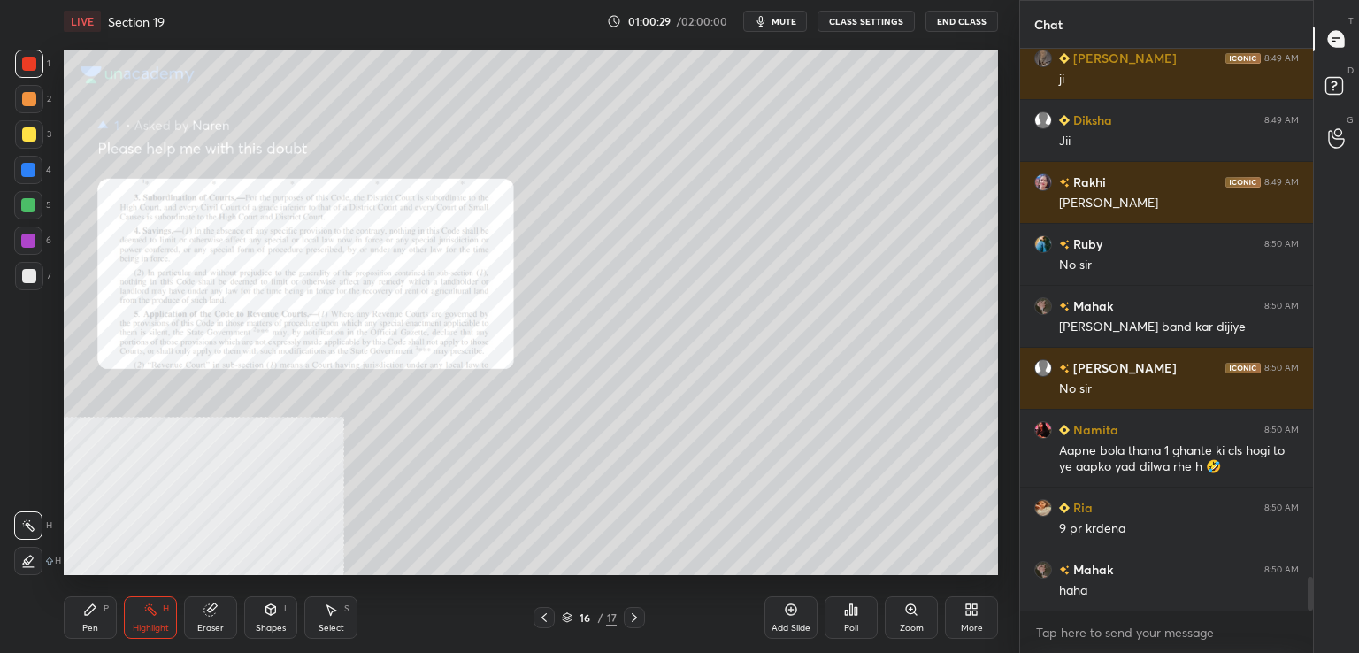
click at [538, 617] on icon at bounding box center [544, 618] width 14 height 14
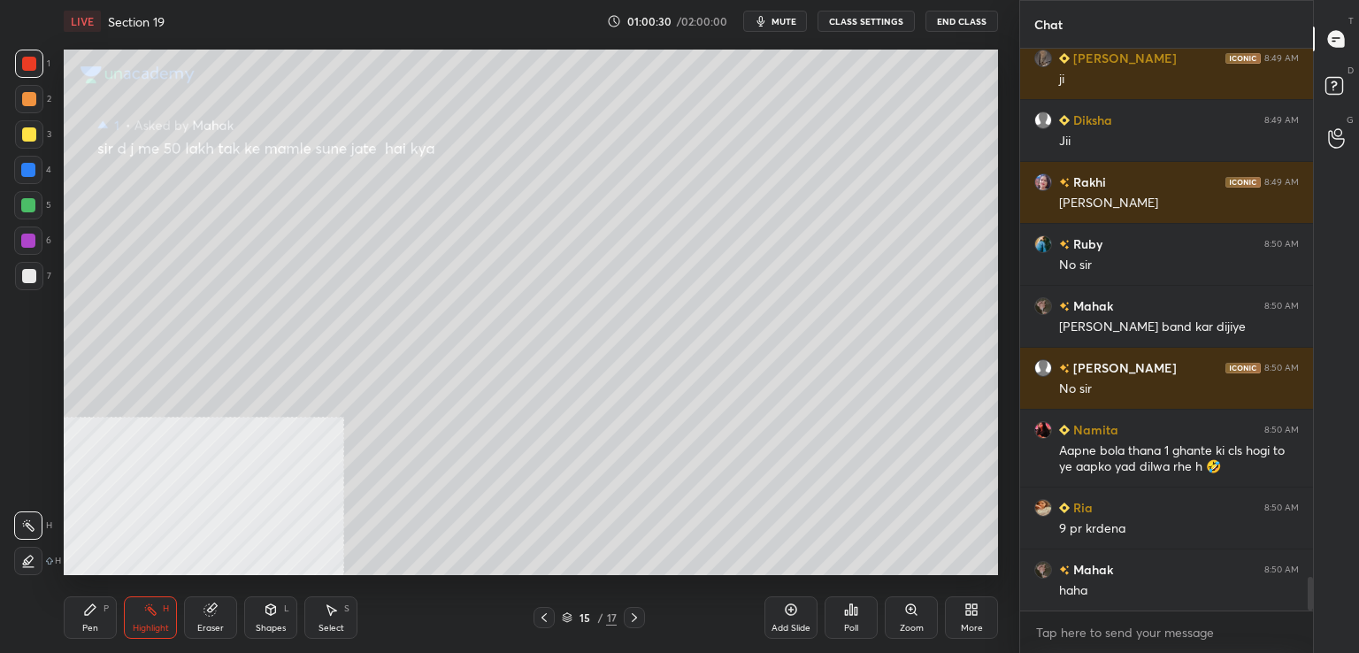
scroll to position [9021, 0]
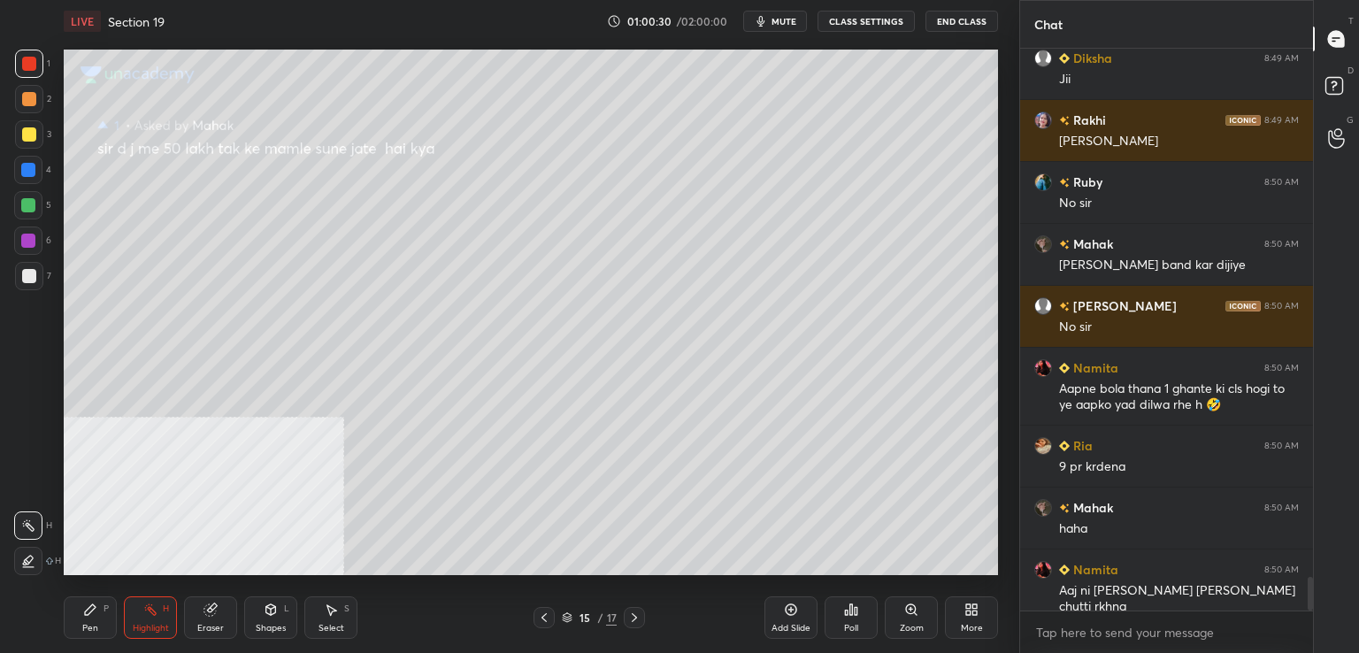
click at [542, 617] on icon at bounding box center [544, 618] width 14 height 14
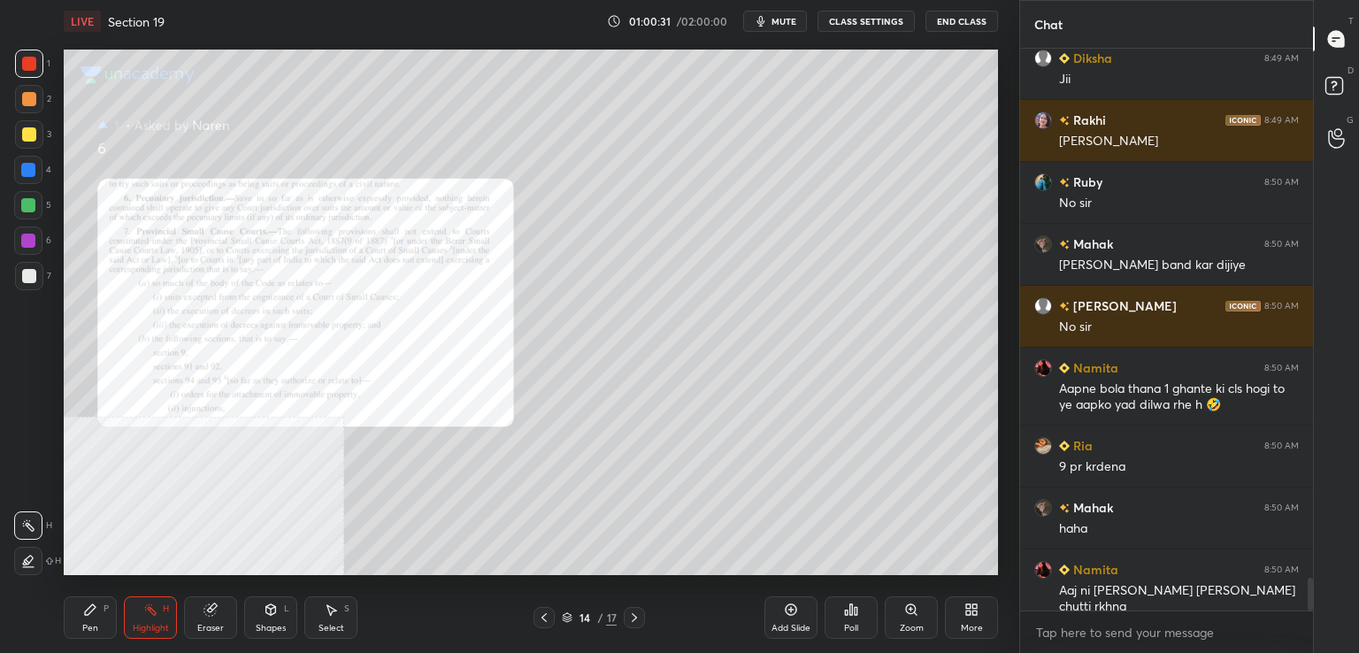
click at [548, 617] on icon at bounding box center [544, 618] width 14 height 14
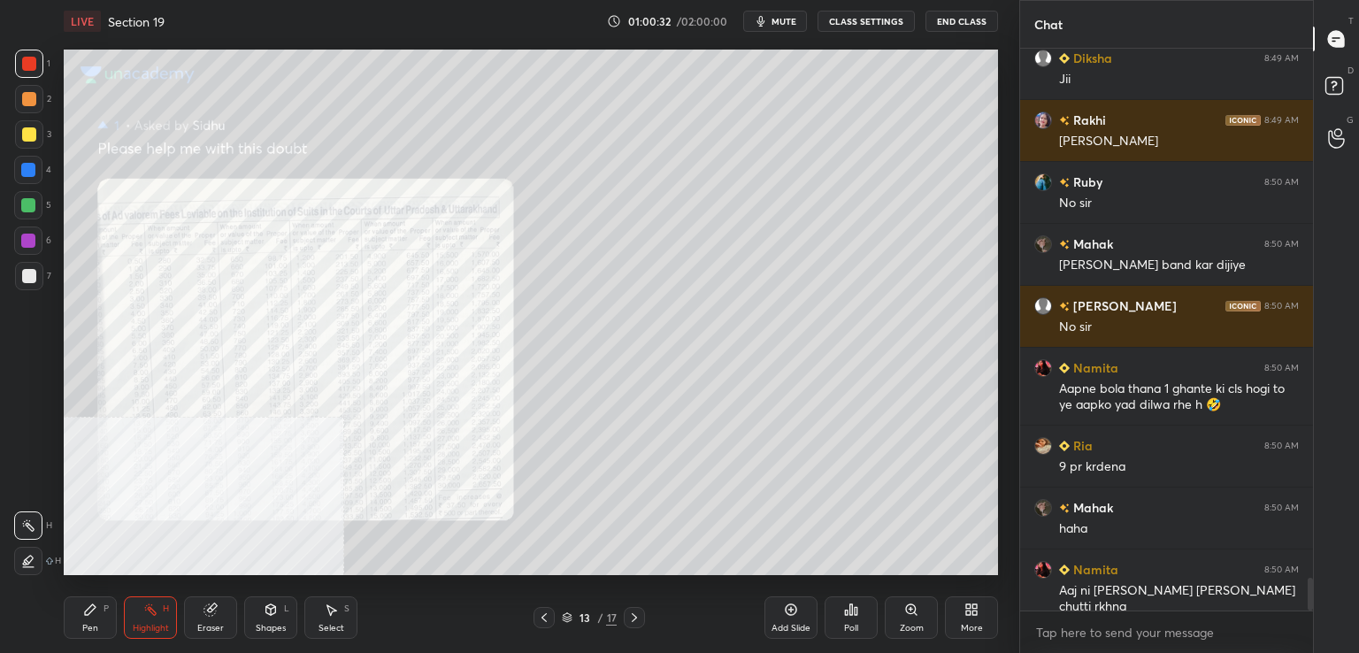
click at [546, 617] on icon at bounding box center [544, 618] width 14 height 14
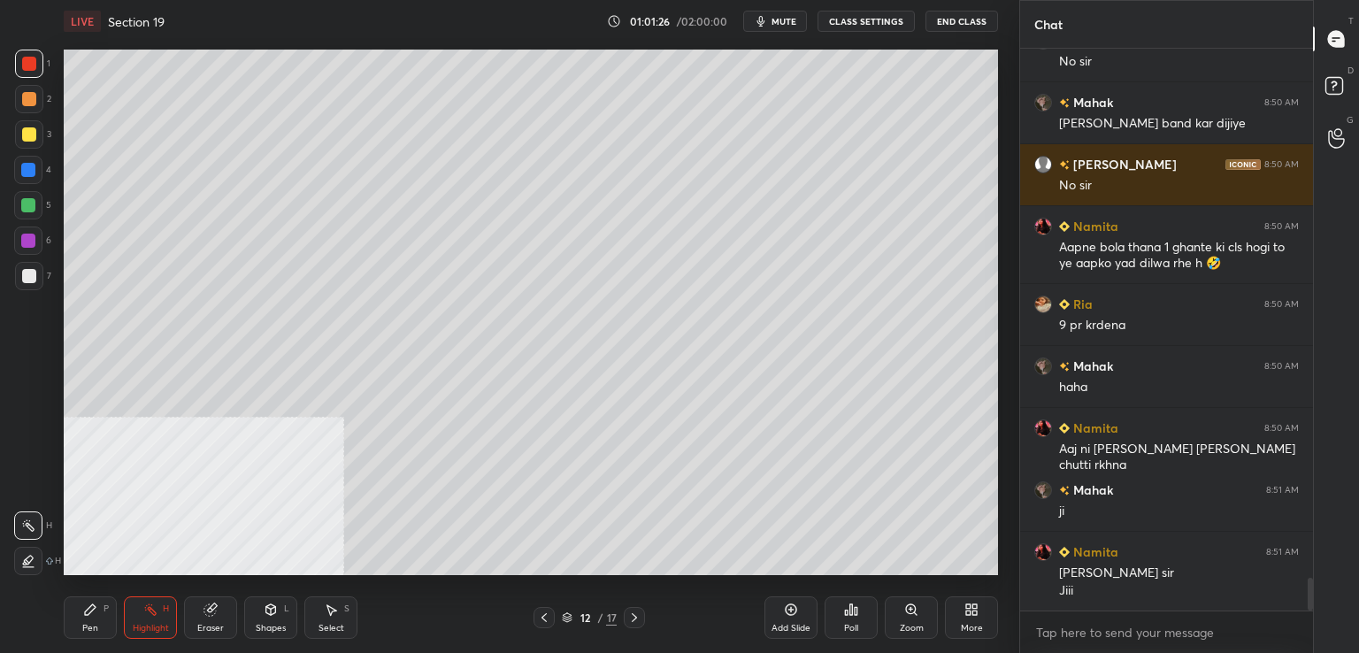
scroll to position [9225, 0]
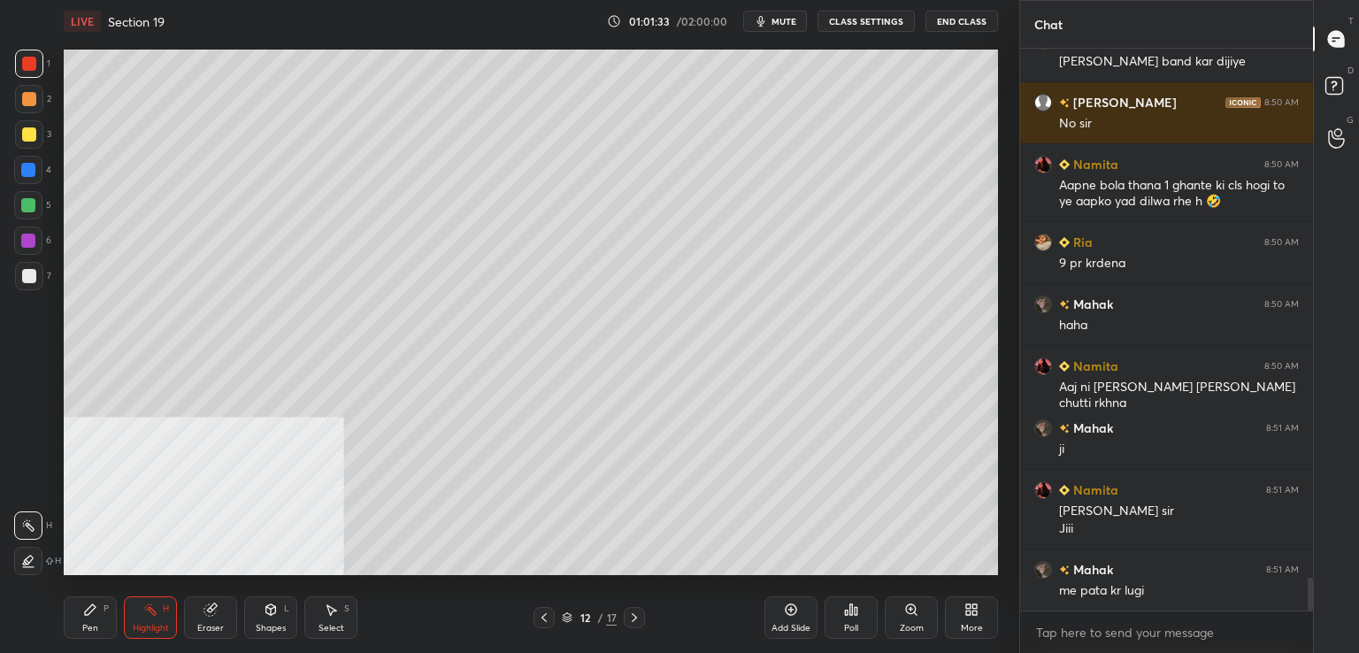
drag, startPoint x: 543, startPoint y: 622, endPoint x: 552, endPoint y: 619, distance: 9.2
click at [544, 621] on icon at bounding box center [544, 618] width 14 height 14
click at [551, 617] on div at bounding box center [544, 617] width 21 height 21
click at [552, 617] on div at bounding box center [544, 617] width 21 height 21
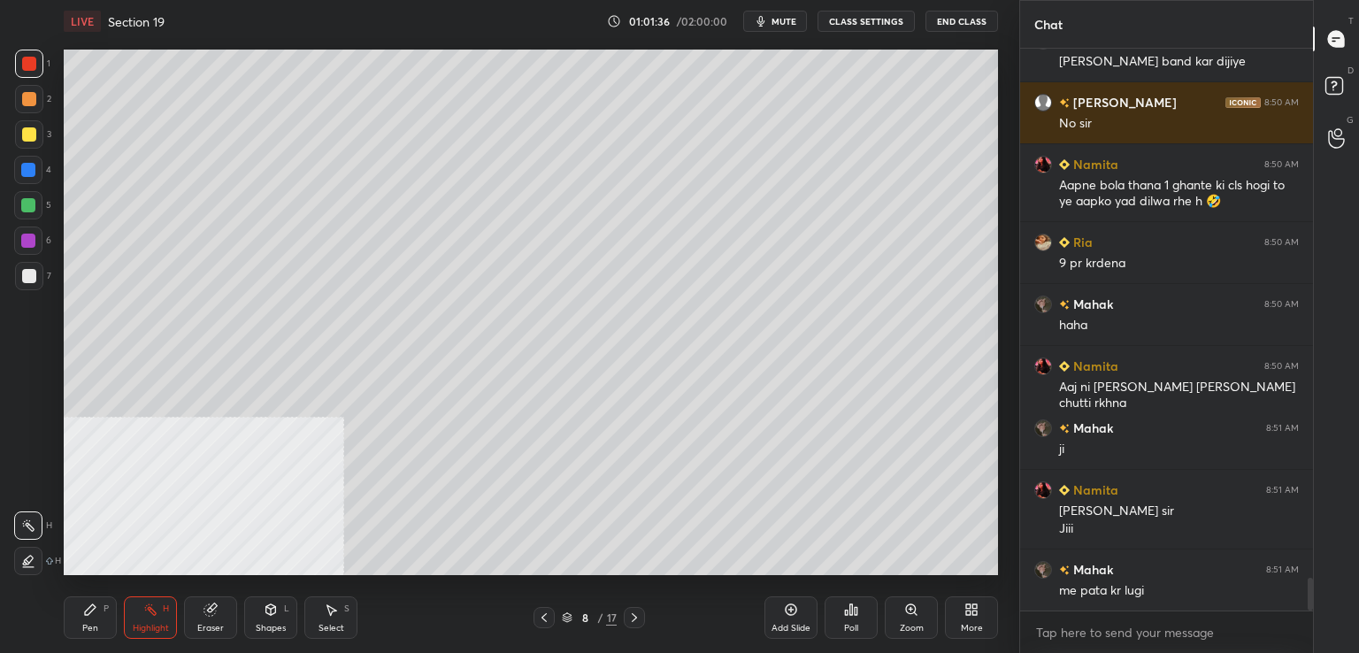
click at [551, 614] on div at bounding box center [544, 617] width 21 height 21
drag, startPoint x: 542, startPoint y: 619, endPoint x: 550, endPoint y: 603, distance: 19.0
click at [542, 619] on icon at bounding box center [544, 618] width 14 height 14
click at [545, 620] on icon at bounding box center [544, 618] width 14 height 14
click at [539, 613] on icon at bounding box center [544, 618] width 14 height 14
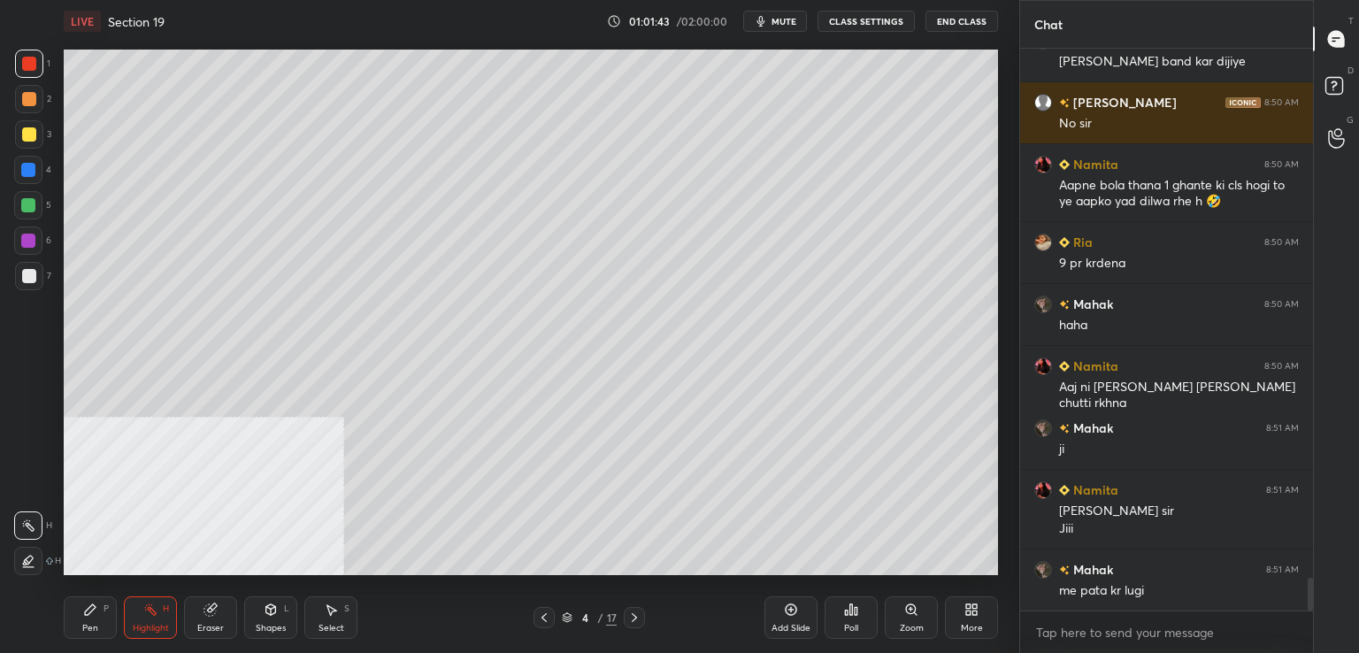
click at [28, 69] on div at bounding box center [29, 64] width 14 height 14
drag, startPoint x: 103, startPoint y: 603, endPoint x: 117, endPoint y: 599, distance: 14.6
click at [104, 605] on div "Pen P" at bounding box center [90, 617] width 53 height 42
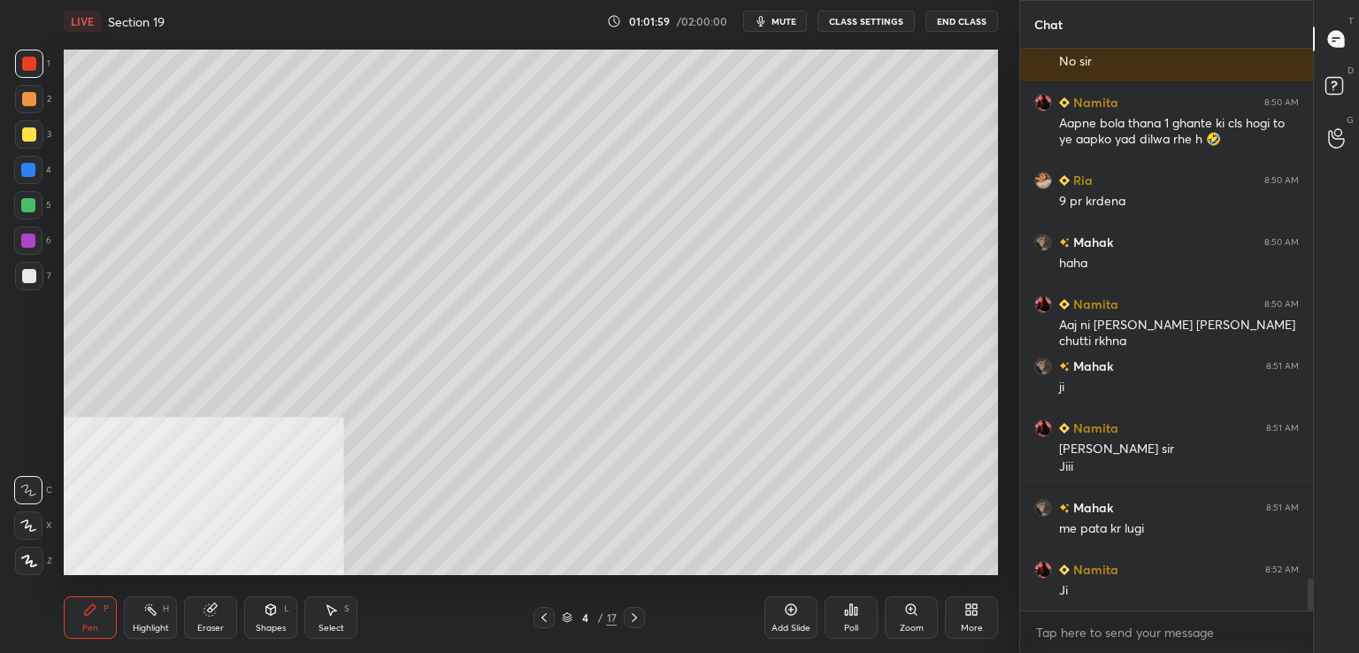
click at [637, 620] on icon at bounding box center [634, 618] width 14 height 14
click at [641, 619] on icon at bounding box center [634, 618] width 14 height 14
click at [641, 617] on icon at bounding box center [634, 618] width 14 height 14
drag, startPoint x: 639, startPoint y: 618, endPoint x: 651, endPoint y: 617, distance: 12.4
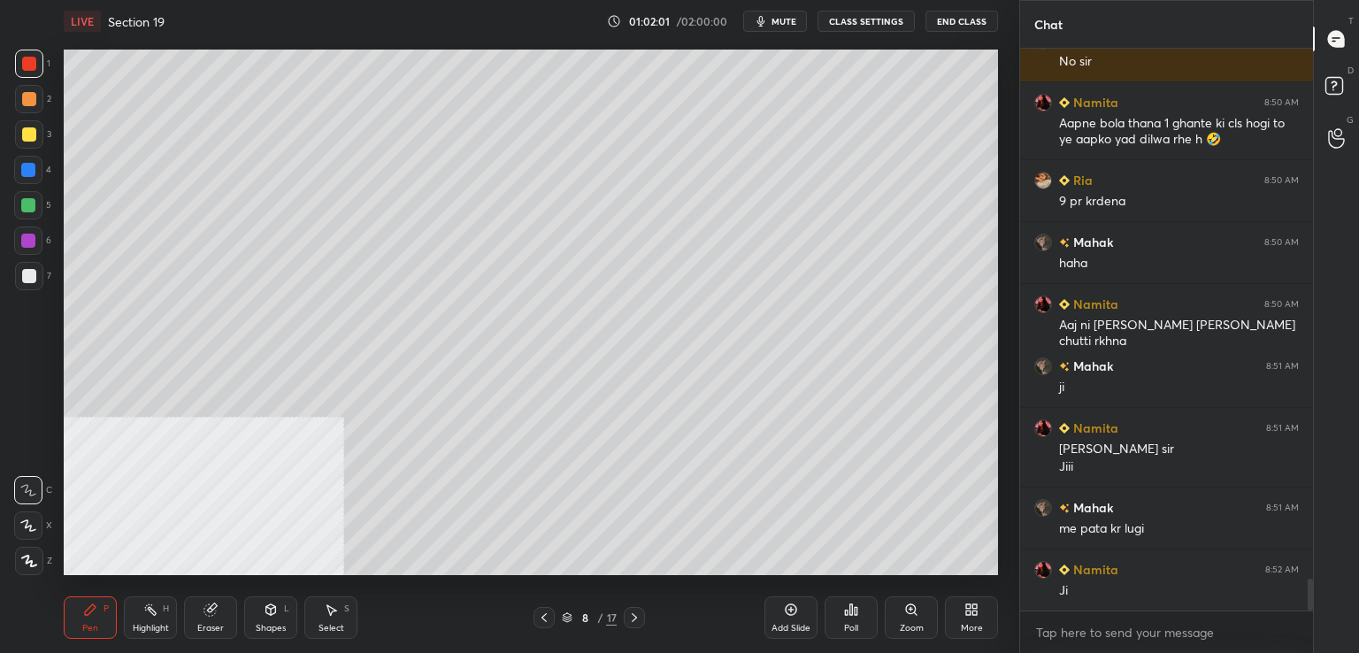
click at [640, 617] on icon at bounding box center [634, 618] width 14 height 14
click at [642, 617] on div at bounding box center [634, 617] width 21 height 21
click at [643, 617] on div at bounding box center [634, 617] width 21 height 21
drag, startPoint x: 636, startPoint y: 612, endPoint x: 646, endPoint y: 613, distance: 9.8
click at [637, 612] on icon at bounding box center [634, 618] width 14 height 14
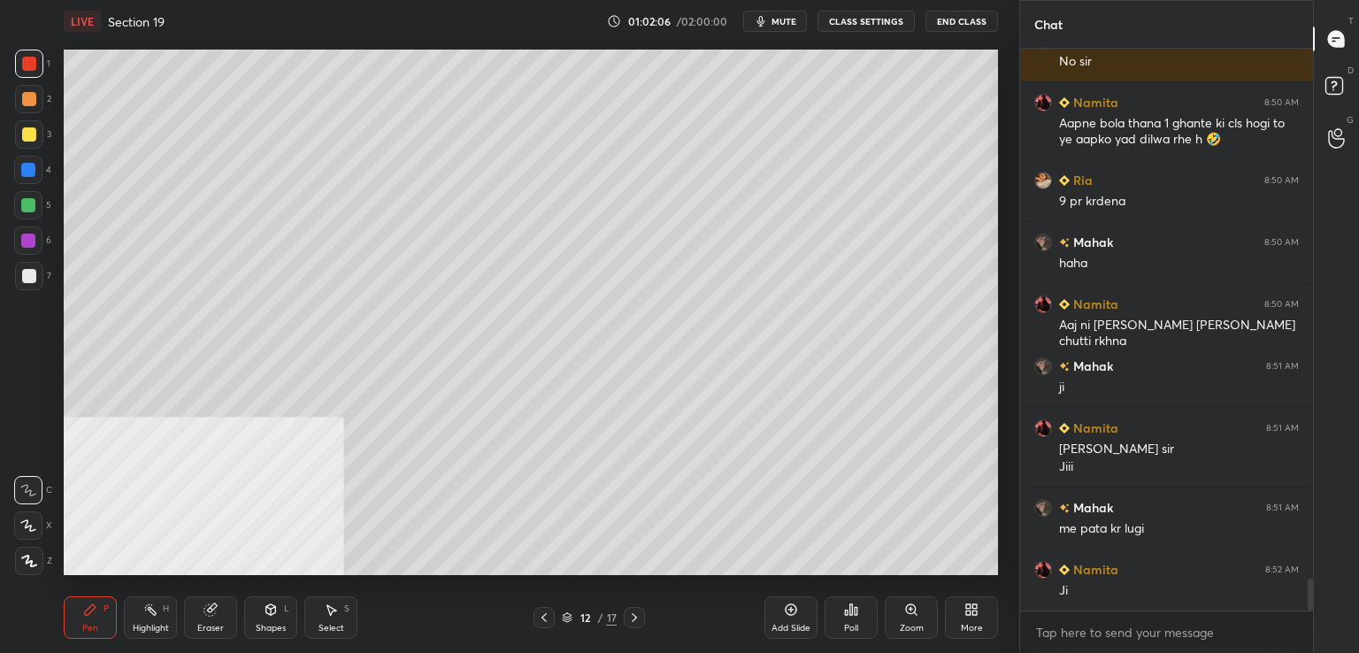
click at [781, 614] on div "Add Slide" at bounding box center [791, 617] width 53 height 42
drag, startPoint x: 213, startPoint y: 620, endPoint x: 235, endPoint y: 585, distance: 41.3
click at [216, 619] on div "Eraser" at bounding box center [210, 617] width 53 height 42
click at [99, 613] on div "Pen P" at bounding box center [90, 617] width 53 height 42
click at [35, 279] on div at bounding box center [29, 276] width 28 height 28
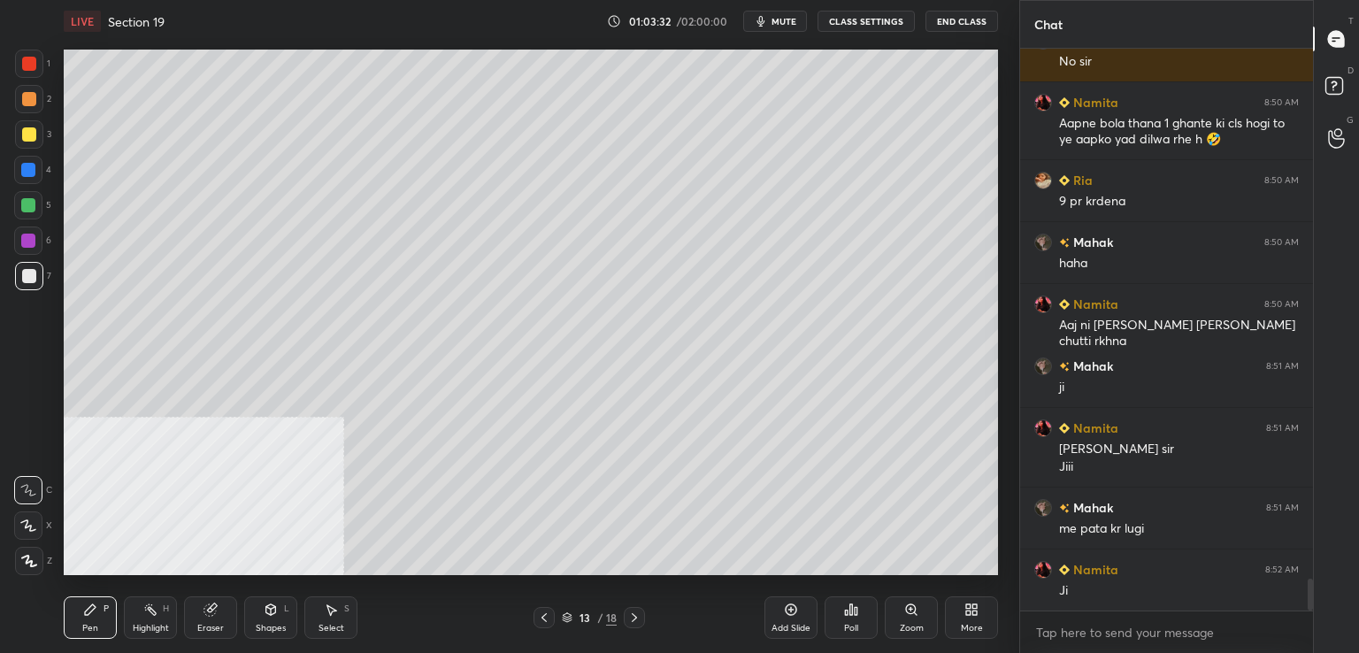
drag, startPoint x: 28, startPoint y: 139, endPoint x: 41, endPoint y: 162, distance: 26.1
click at [28, 142] on div at bounding box center [29, 134] width 28 height 28
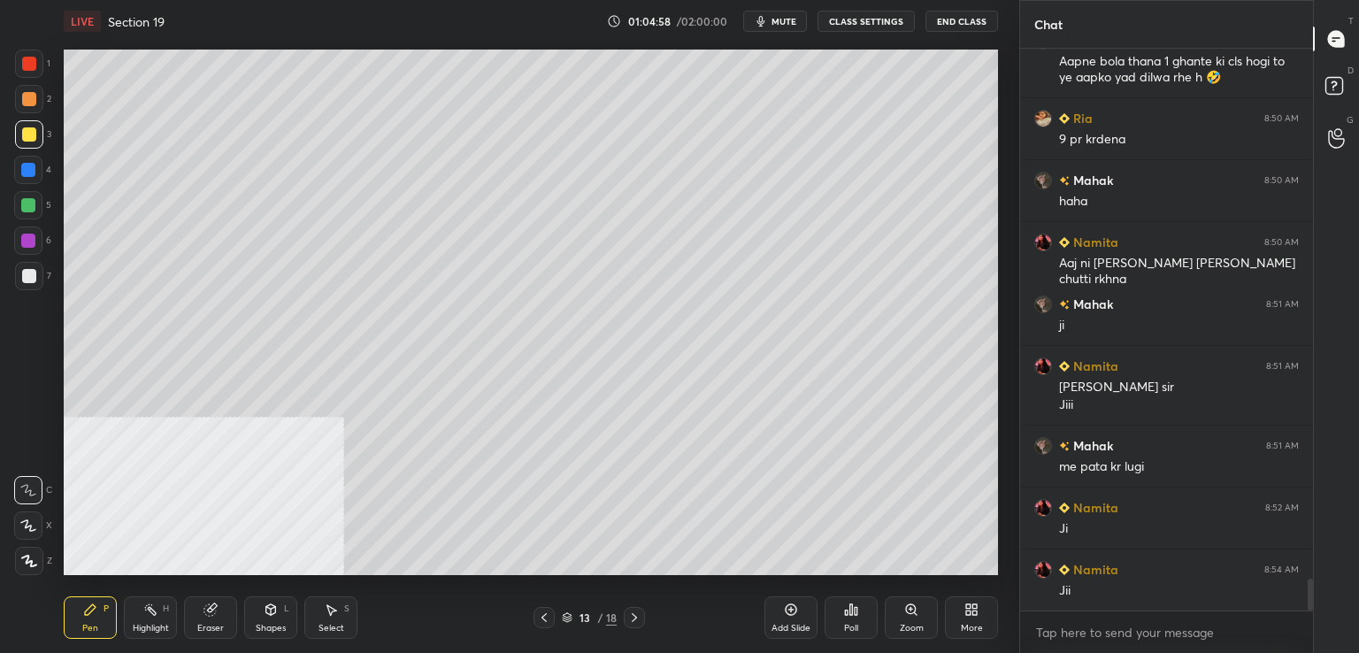
drag, startPoint x: 34, startPoint y: 173, endPoint x: 50, endPoint y: 172, distance: 16.0
click at [35, 175] on div at bounding box center [28, 170] width 28 height 28
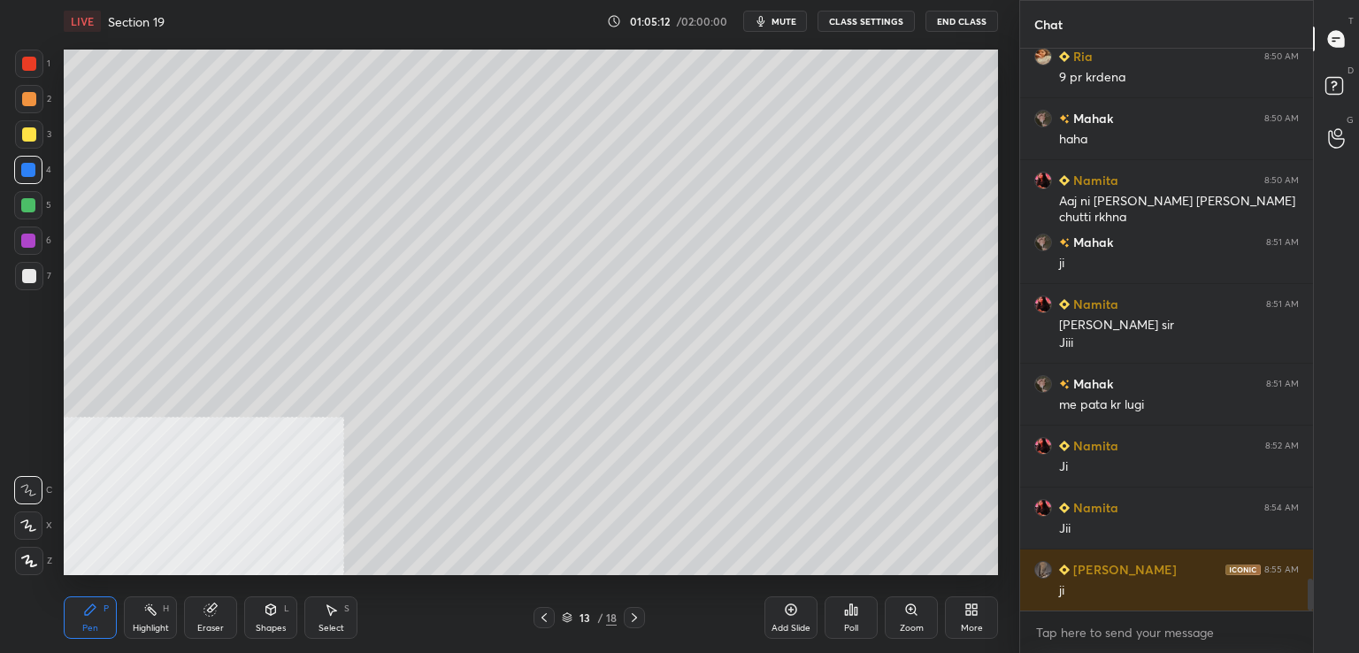
scroll to position [9472, 0]
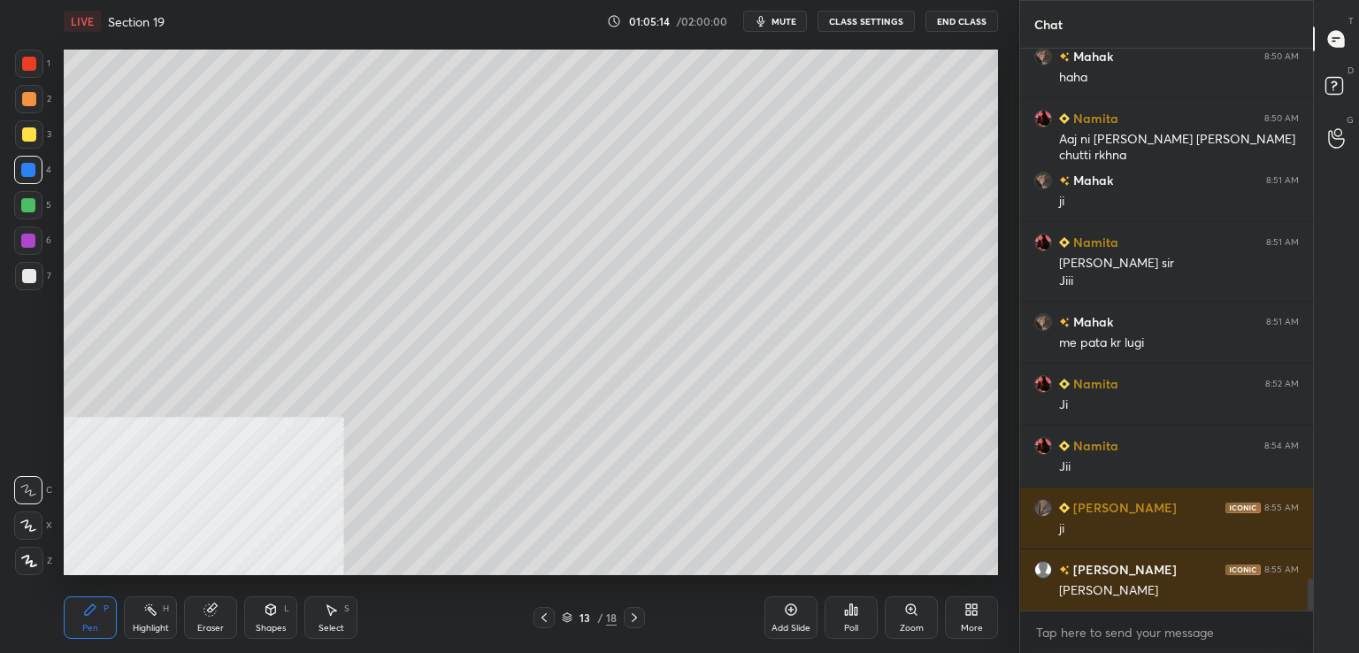
click at [783, 617] on div "Add Slide" at bounding box center [791, 617] width 53 height 42
click at [35, 278] on div at bounding box center [29, 276] width 14 height 14
drag, startPoint x: 793, startPoint y: 617, endPoint x: 779, endPoint y: 596, distance: 25.5
click at [793, 613] on icon at bounding box center [791, 610] width 14 height 14
click at [30, 64] on div at bounding box center [29, 64] width 14 height 14
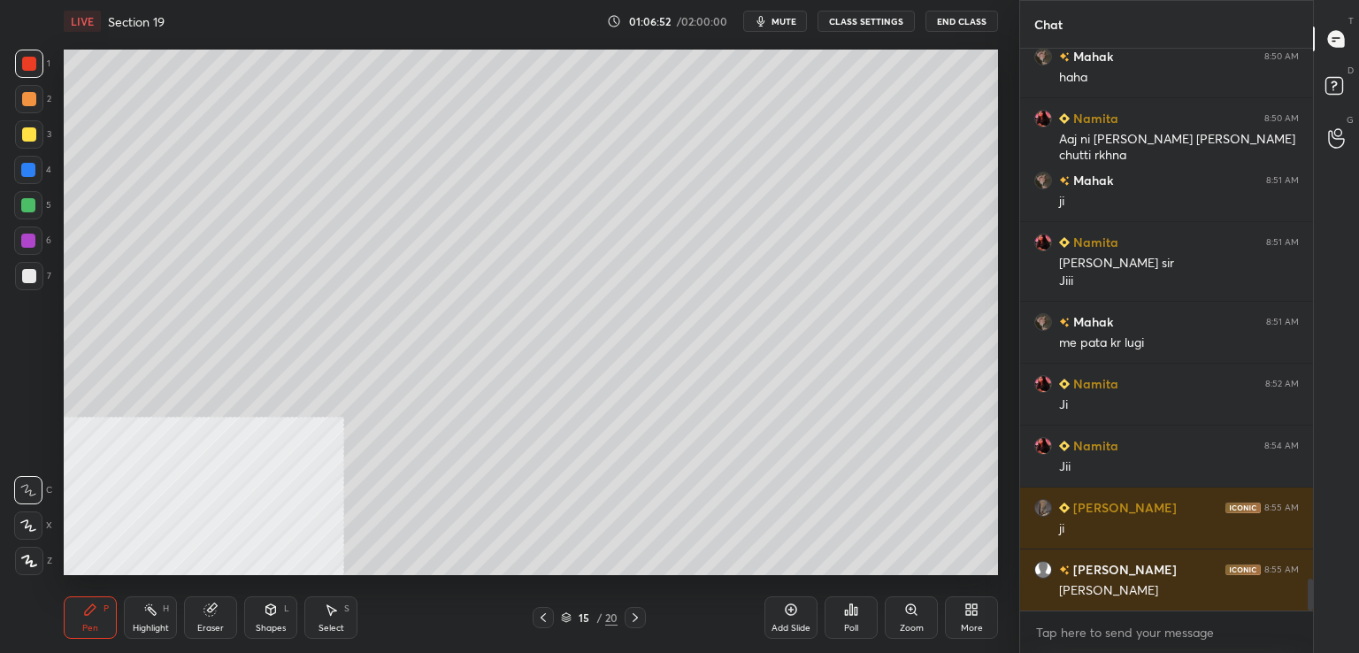
drag, startPoint x: 28, startPoint y: 274, endPoint x: 60, endPoint y: 263, distance: 33.9
click at [32, 273] on div at bounding box center [29, 276] width 14 height 14
click at [29, 141] on div at bounding box center [29, 134] width 14 height 14
click at [795, 613] on icon at bounding box center [792, 610] width 12 height 12
drag, startPoint x: 32, startPoint y: 62, endPoint x: 60, endPoint y: 62, distance: 28.3
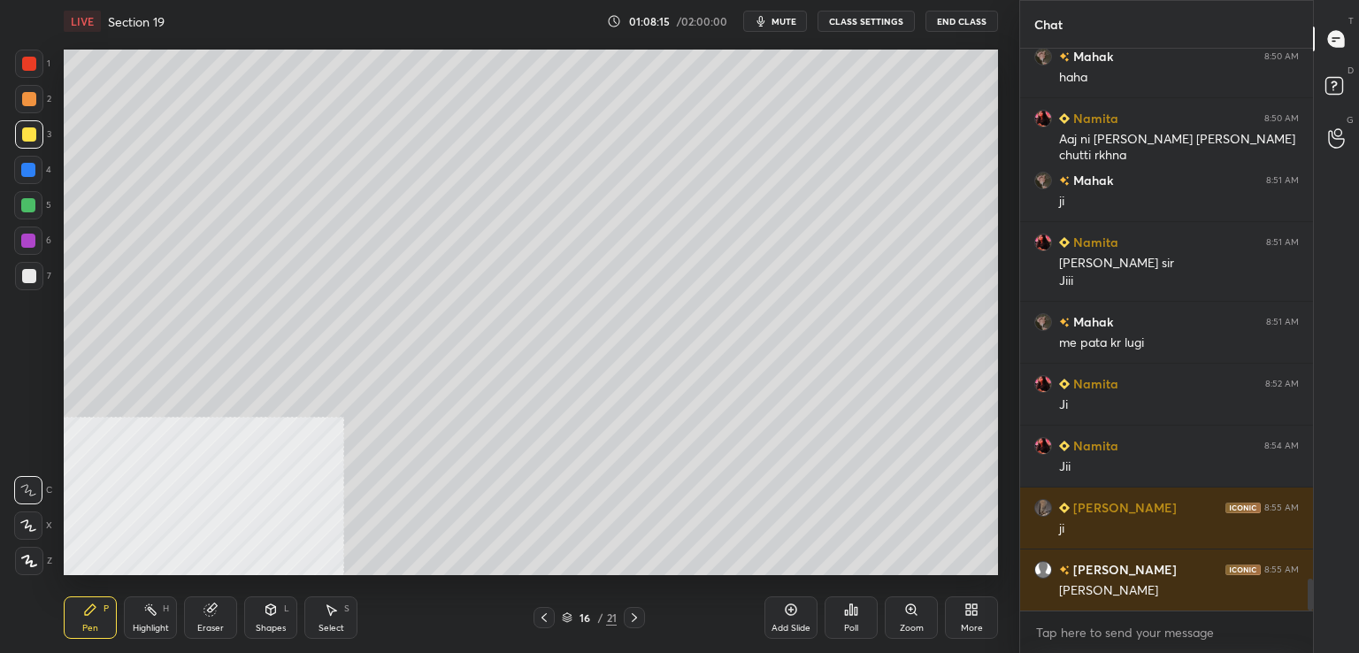
click at [34, 63] on div at bounding box center [29, 64] width 14 height 14
click at [26, 177] on div at bounding box center [28, 170] width 28 height 28
click at [23, 65] on div at bounding box center [29, 64] width 14 height 14
drag, startPoint x: 32, startPoint y: 271, endPoint x: 60, endPoint y: 260, distance: 30.2
click at [35, 270] on div at bounding box center [29, 276] width 14 height 14
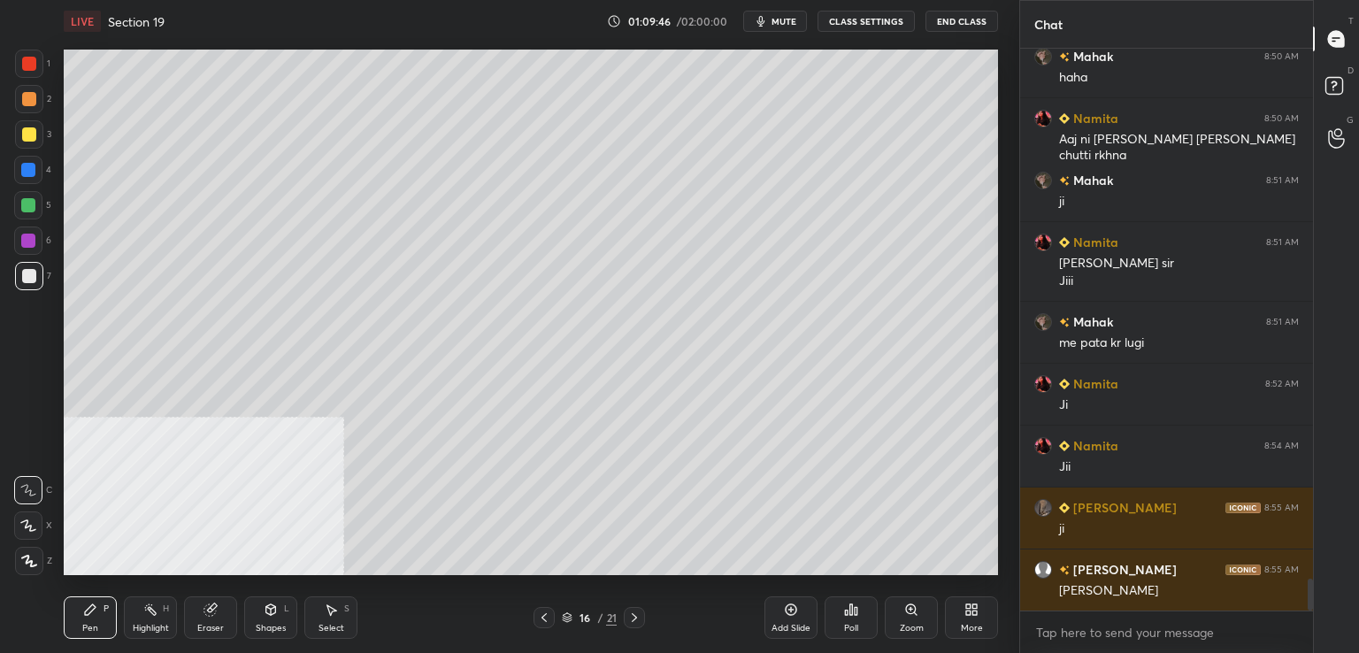
click at [27, 65] on div at bounding box center [29, 64] width 14 height 14
click at [32, 243] on div at bounding box center [28, 241] width 14 height 14
drag, startPoint x: 32, startPoint y: 269, endPoint x: 52, endPoint y: 268, distance: 20.4
click at [34, 269] on div at bounding box center [29, 276] width 14 height 14
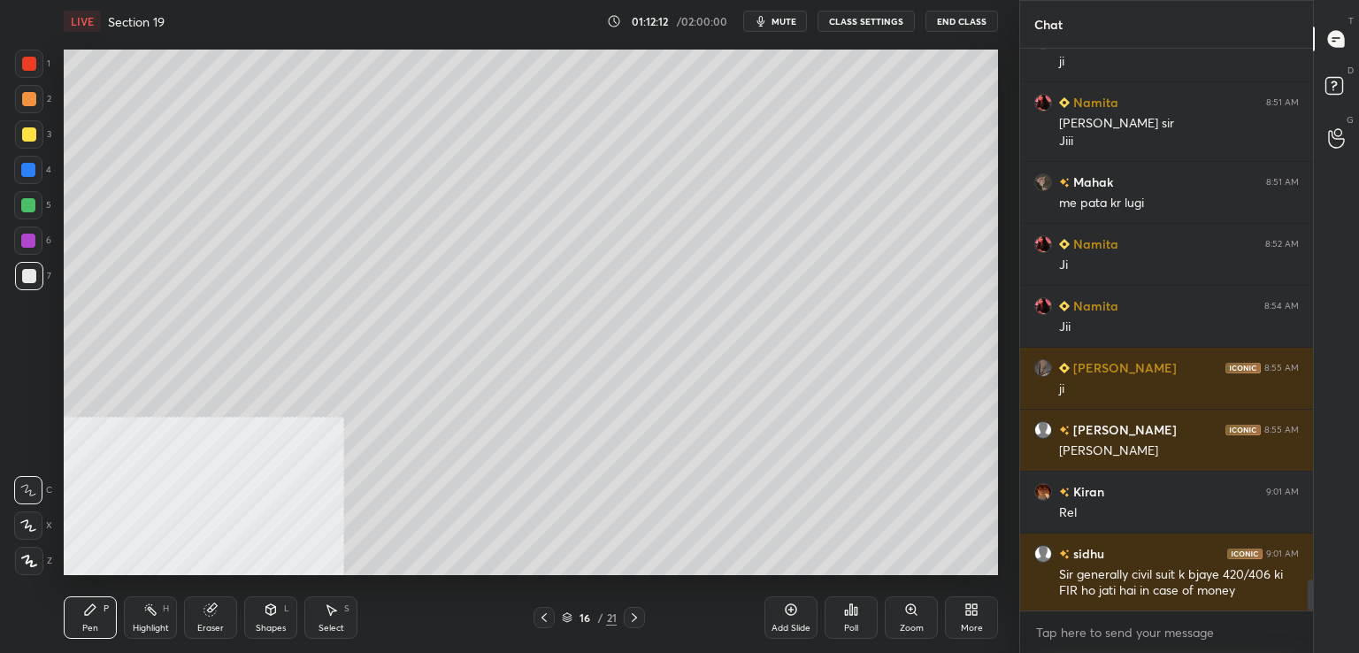
scroll to position [9674, 0]
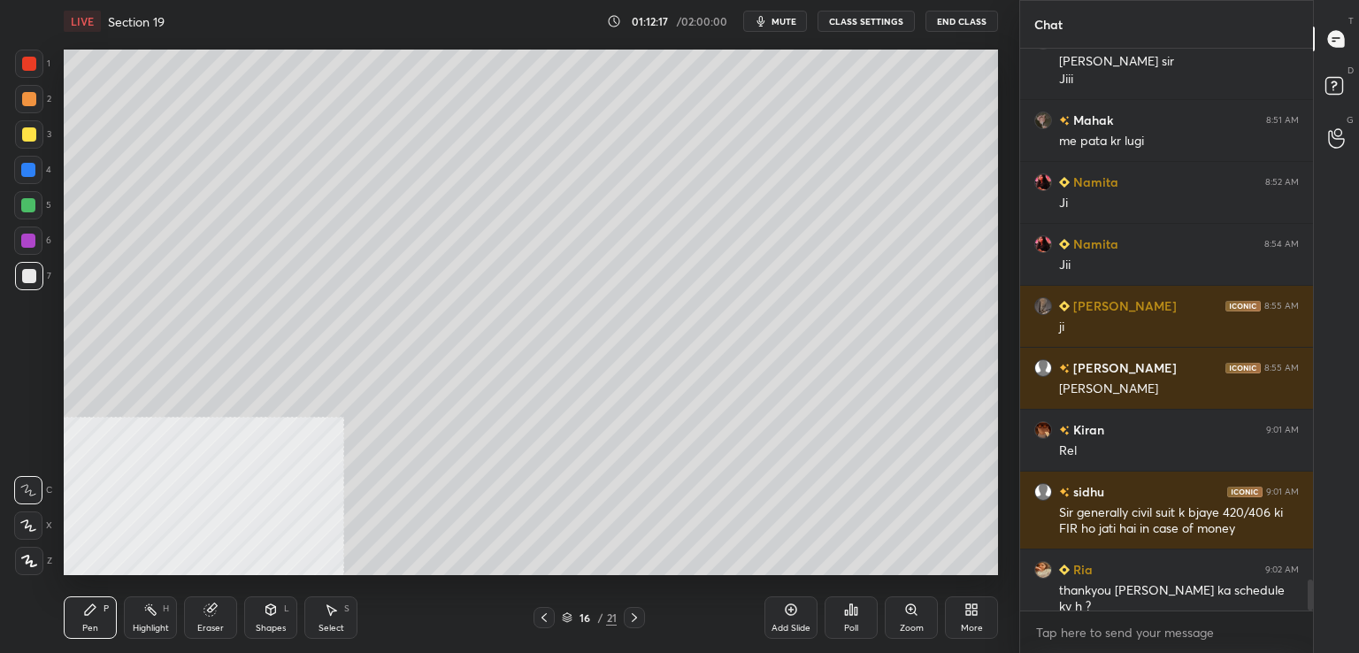
click at [795, 612] on icon at bounding box center [791, 610] width 14 height 14
drag, startPoint x: 33, startPoint y: 173, endPoint x: 62, endPoint y: 168, distance: 29.7
click at [35, 174] on div at bounding box center [28, 170] width 28 height 28
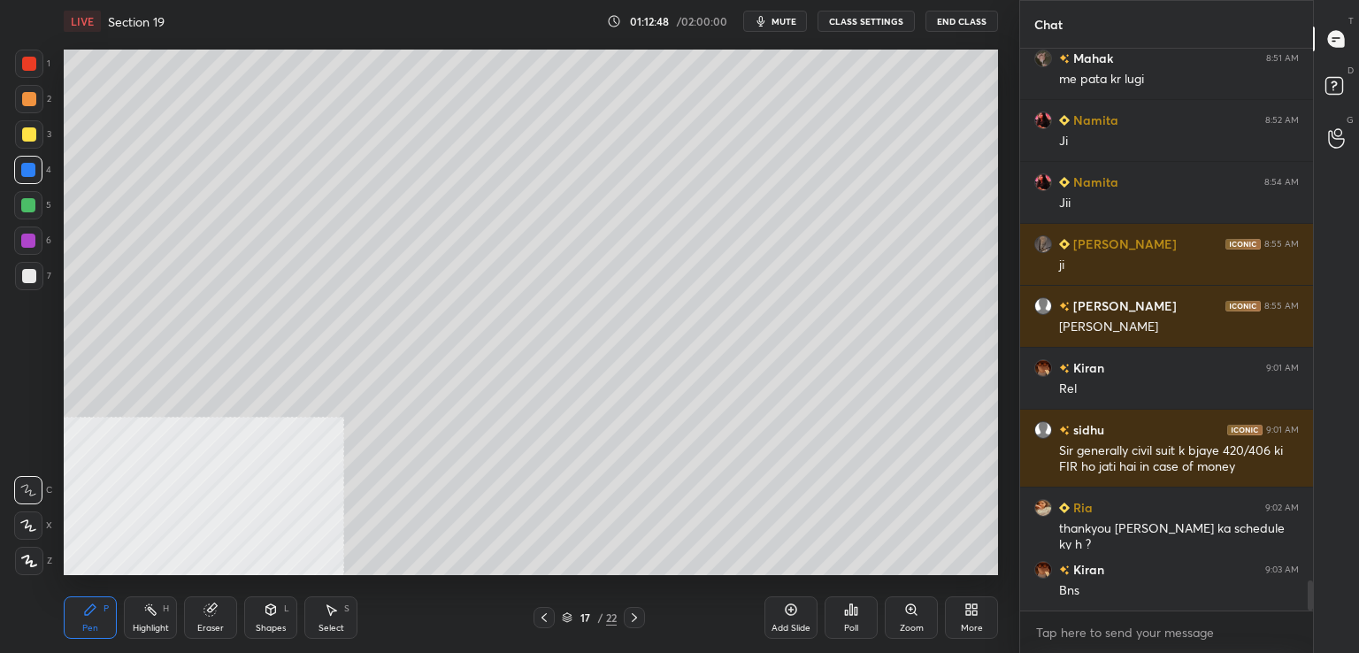
scroll to position [9798, 0]
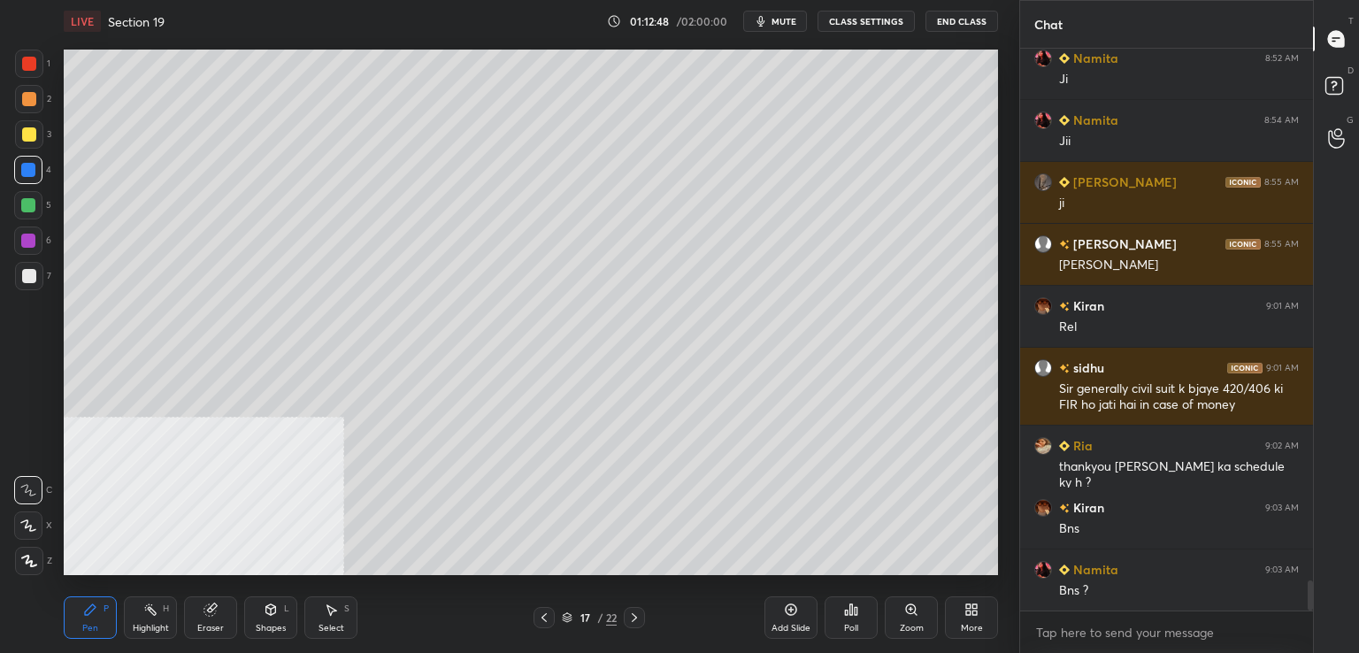
drag, startPoint x: 35, startPoint y: 130, endPoint x: 22, endPoint y: 127, distance: 12.9
click at [35, 130] on div at bounding box center [29, 134] width 14 height 14
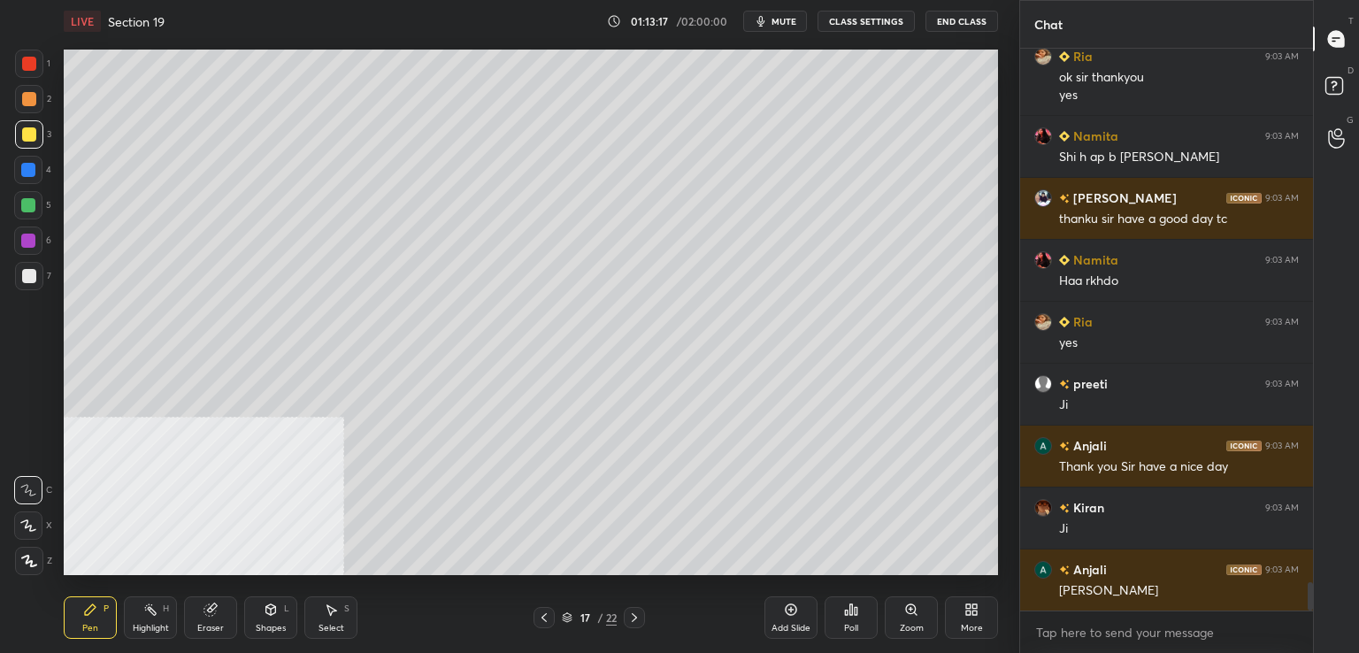
scroll to position [10435, 0]
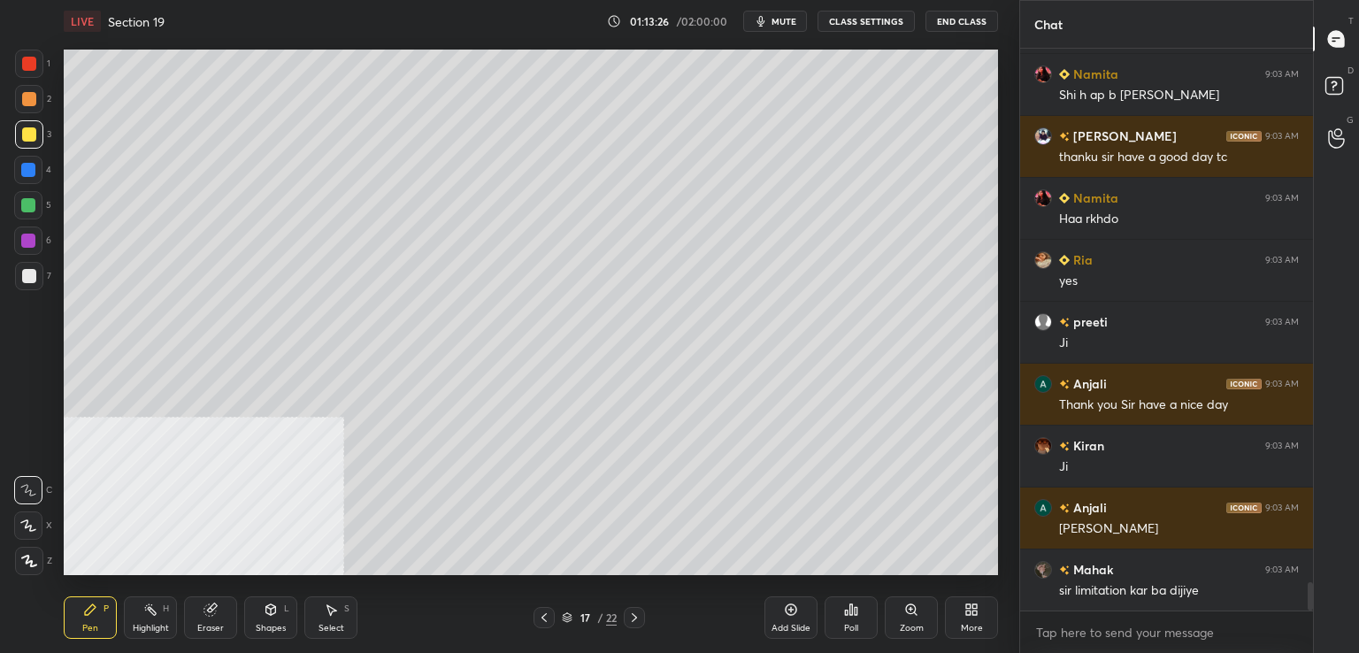
click at [540, 615] on icon at bounding box center [544, 618] width 14 height 14
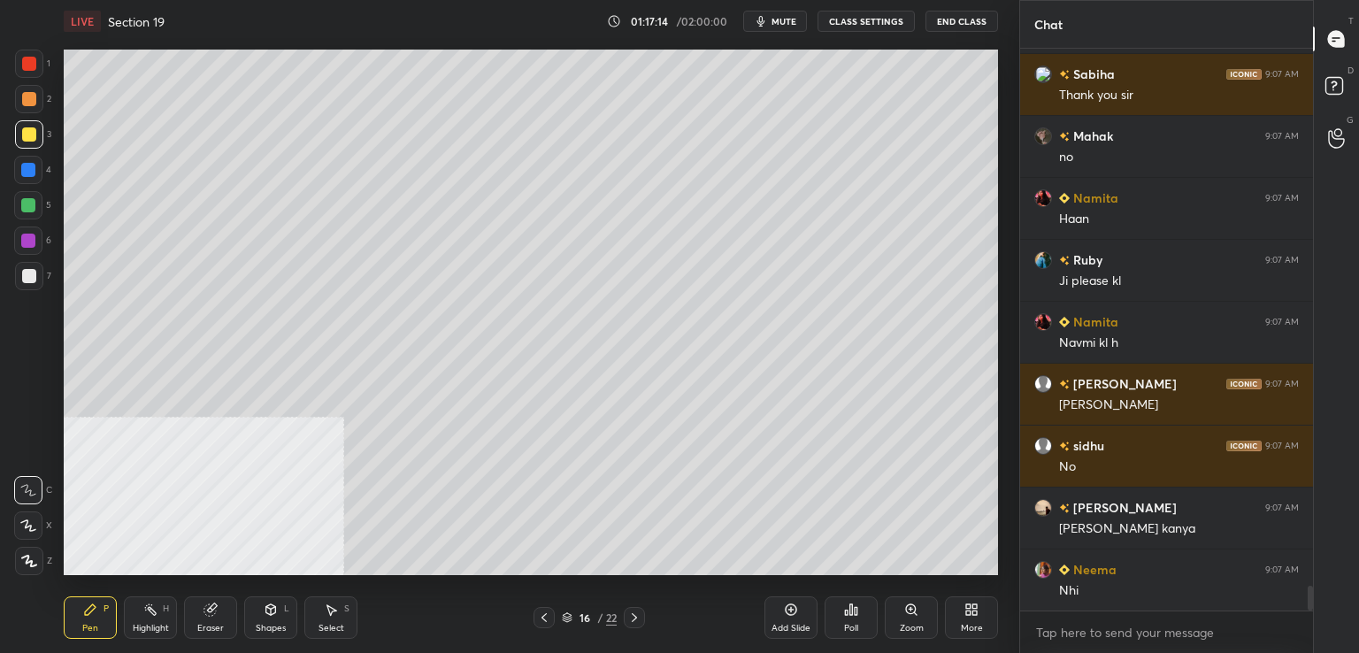
scroll to position [12062, 0]
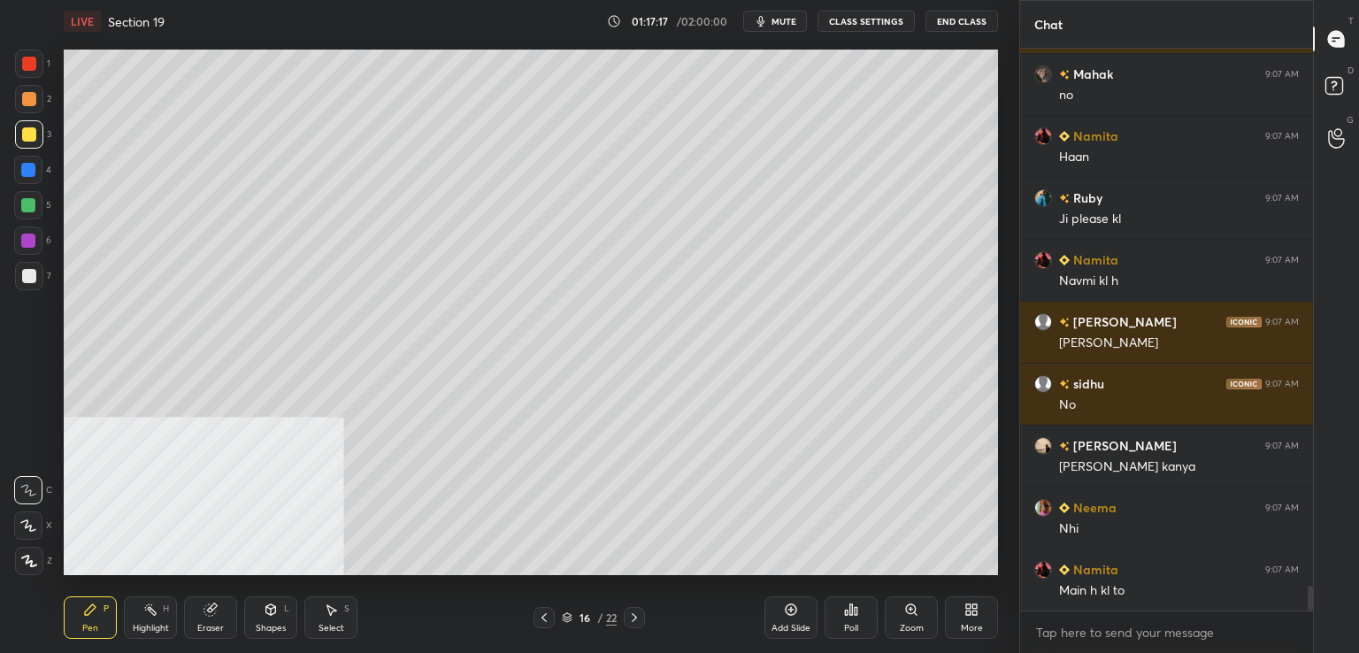
click at [784, 609] on icon at bounding box center [791, 610] width 14 height 14
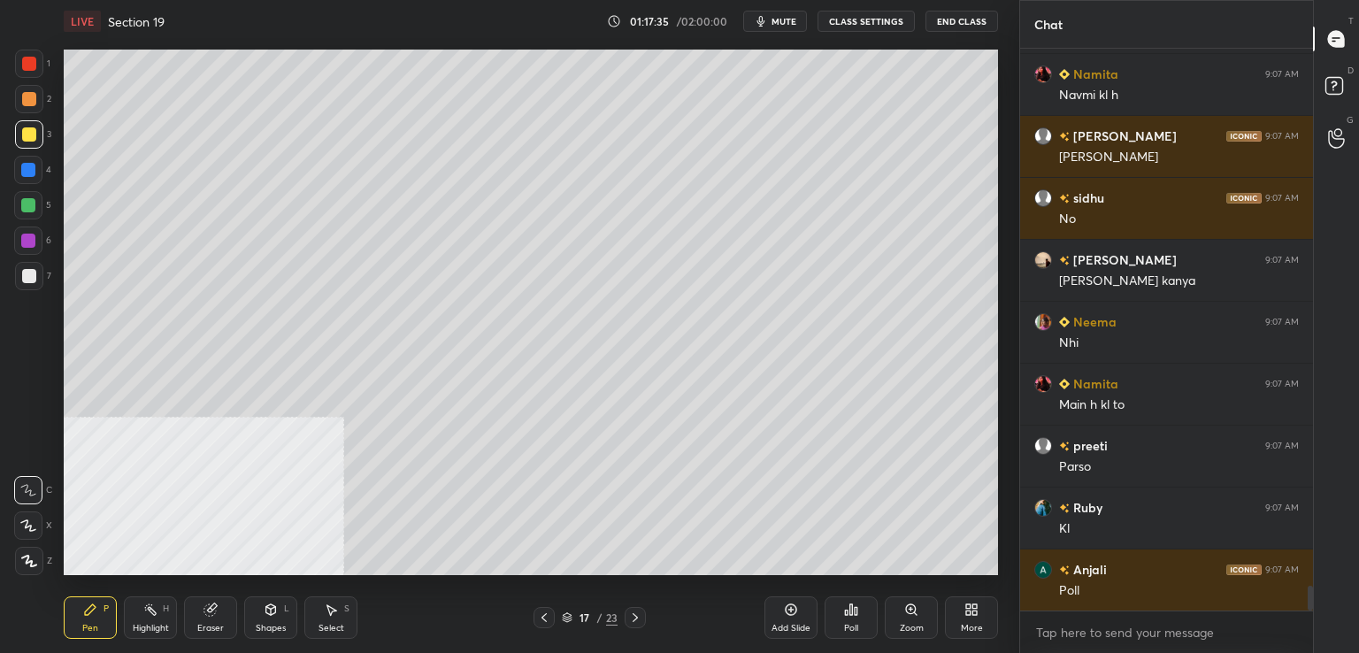
scroll to position [12310, 0]
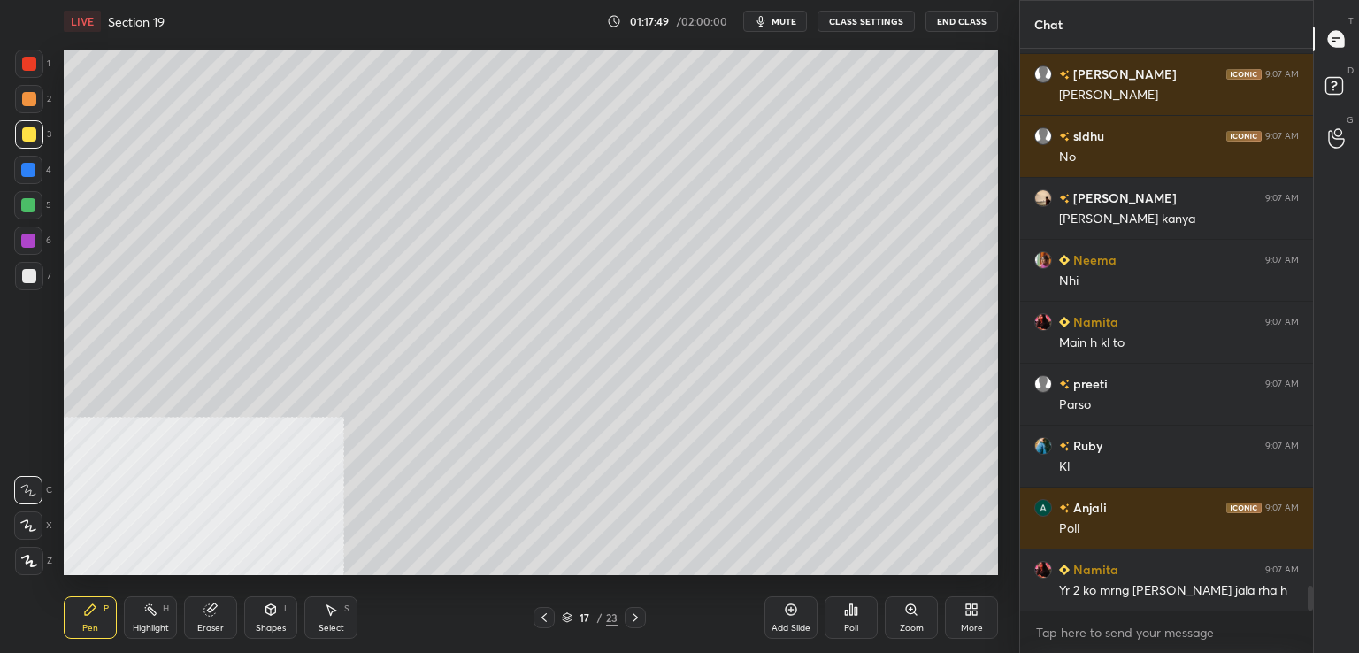
click at [850, 613] on icon at bounding box center [851, 609] width 3 height 11
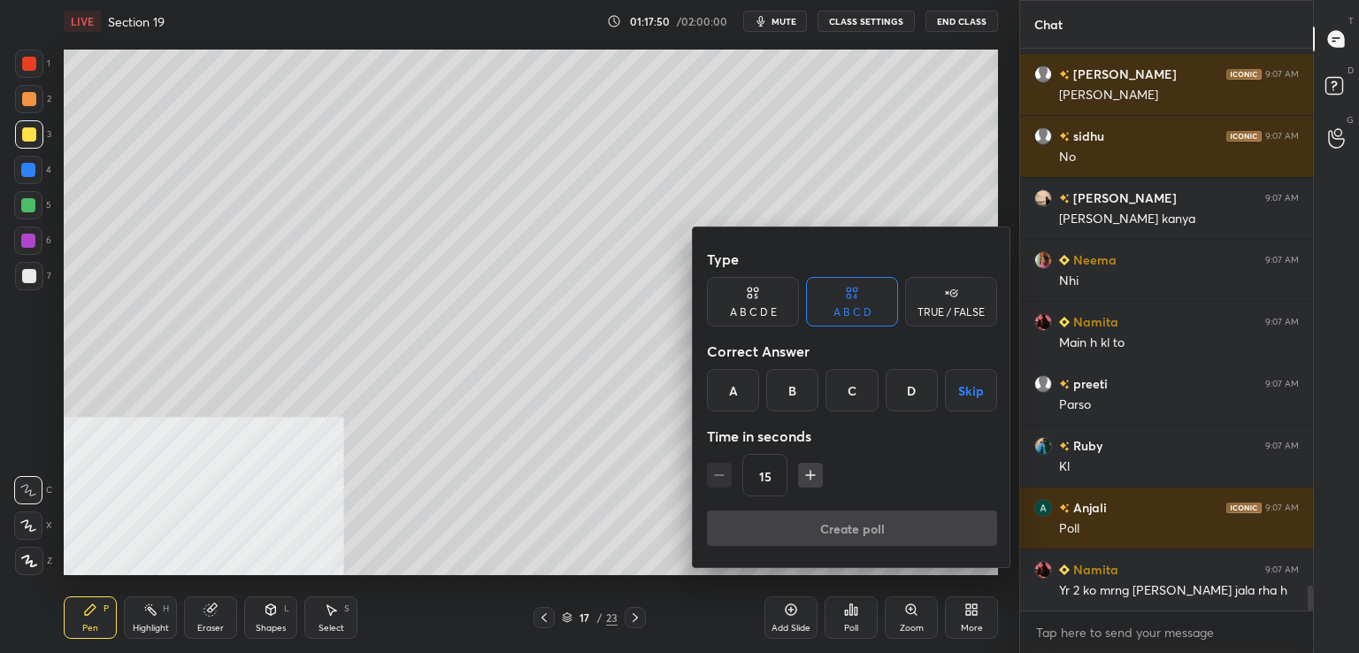
click at [964, 390] on button "Skip" at bounding box center [971, 390] width 52 height 42
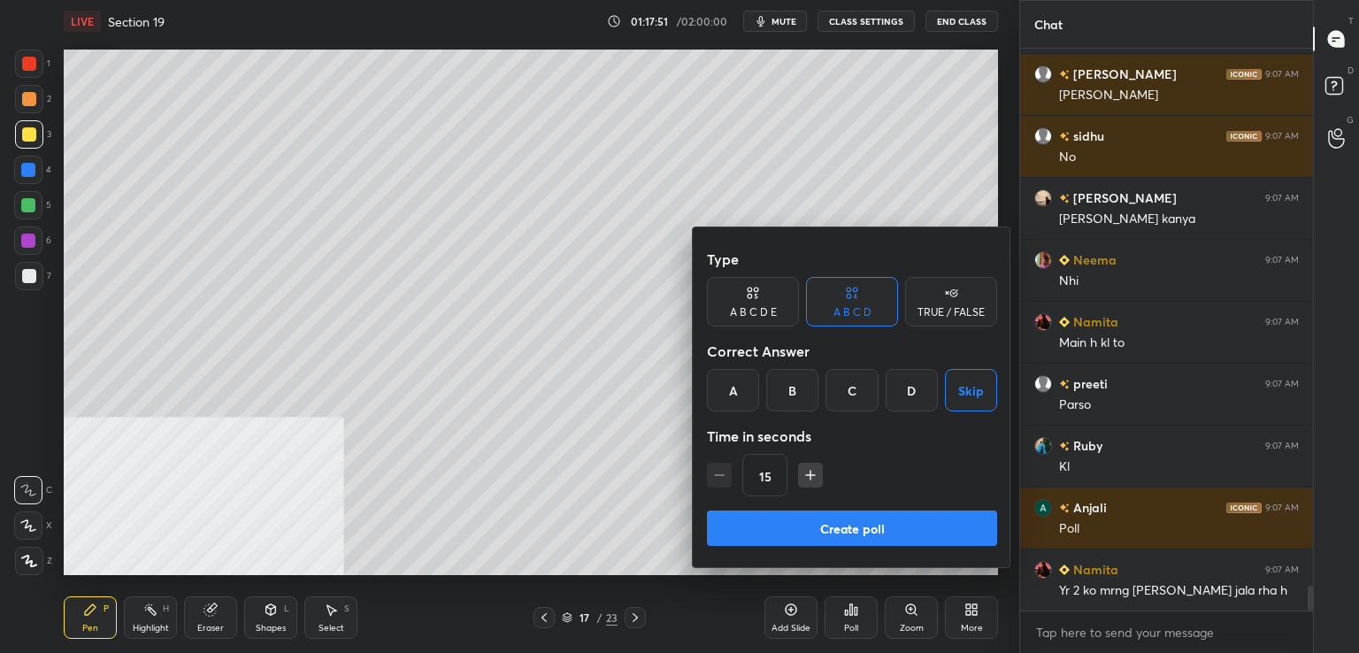
drag, startPoint x: 400, startPoint y: 385, endPoint x: 411, endPoint y: 376, distance: 13.8
click at [400, 384] on div at bounding box center [679, 326] width 1359 height 653
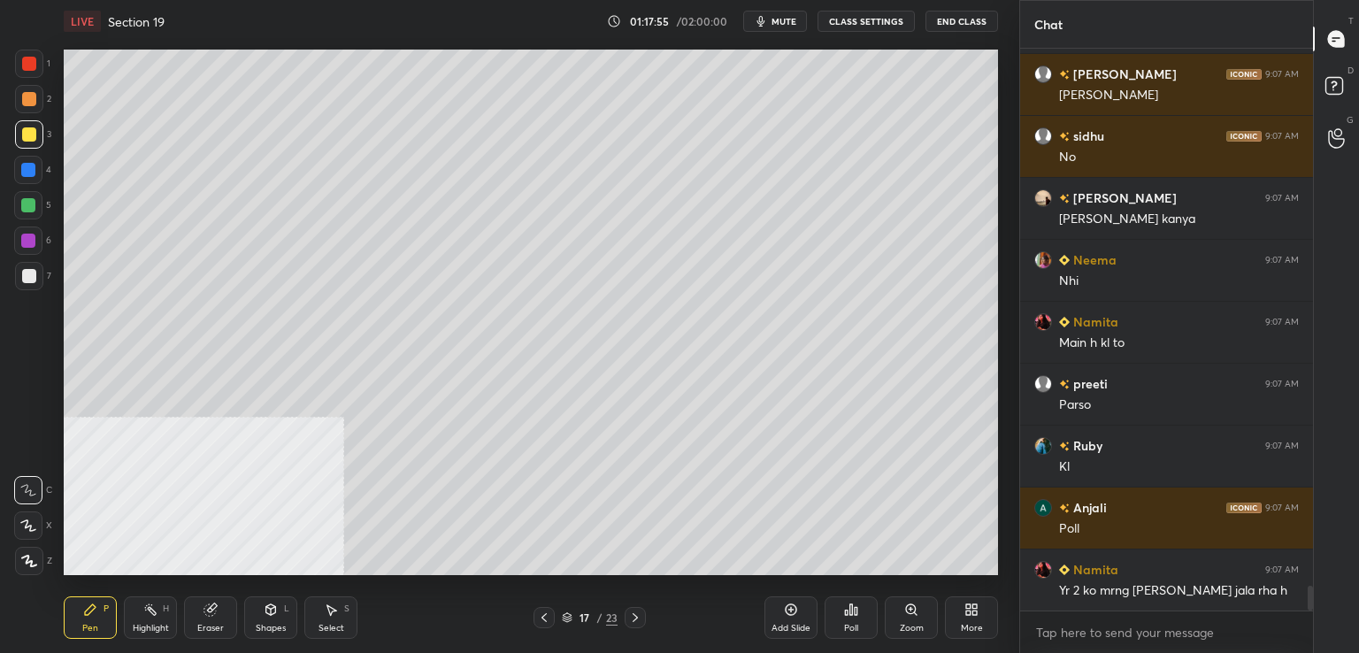
click at [842, 618] on div "Poll" at bounding box center [851, 617] width 53 height 42
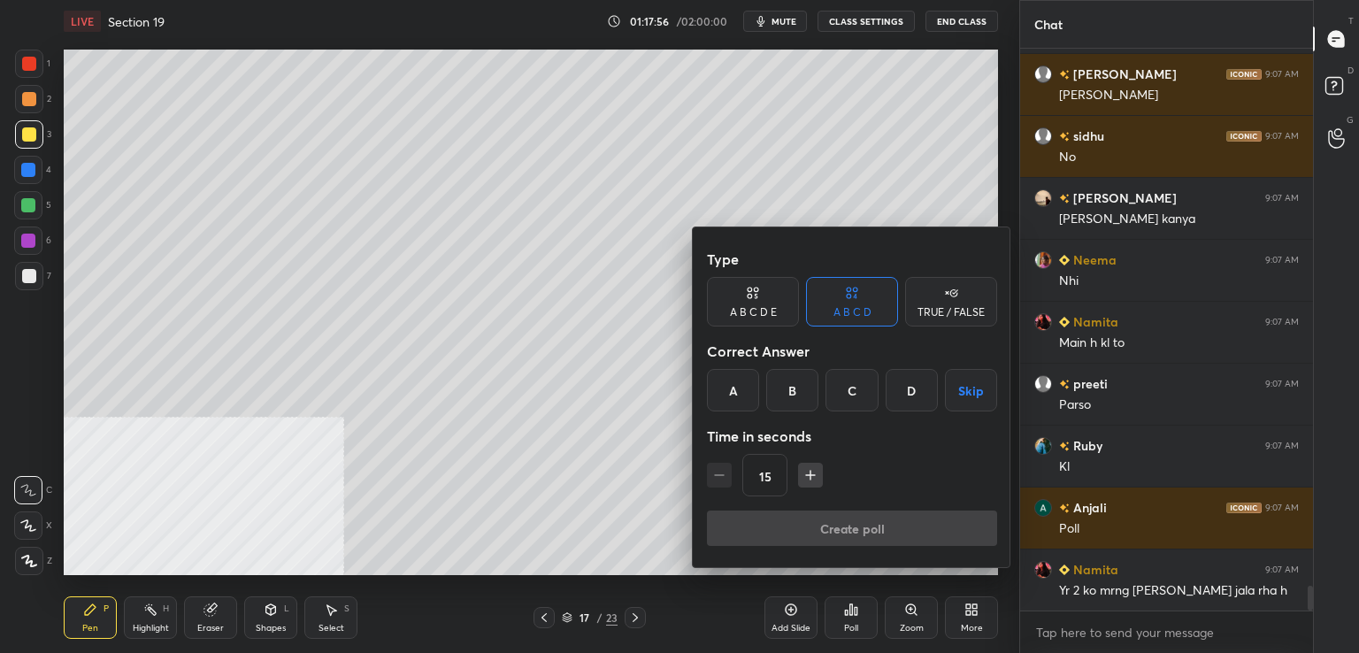
drag, startPoint x: 971, startPoint y: 394, endPoint x: 942, endPoint y: 428, distance: 45.2
click at [970, 395] on button "Skip" at bounding box center [971, 390] width 52 height 42
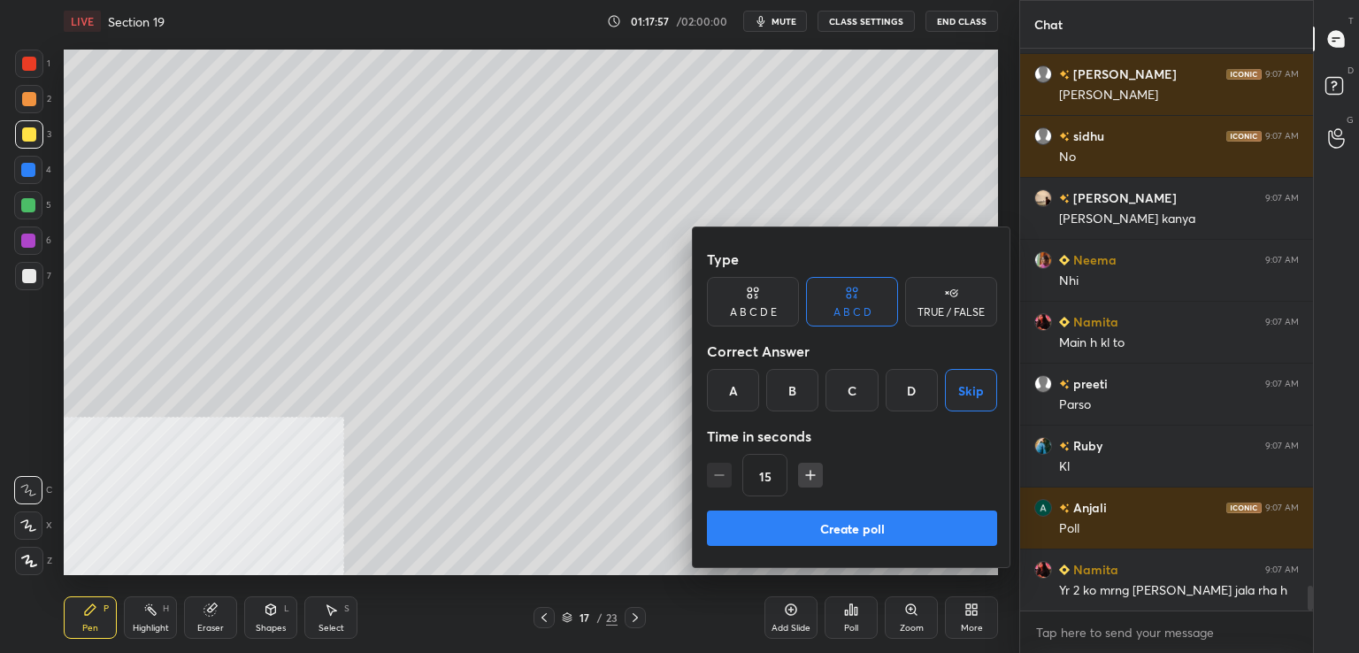
click at [872, 521] on button "Create poll" at bounding box center [852, 528] width 290 height 35
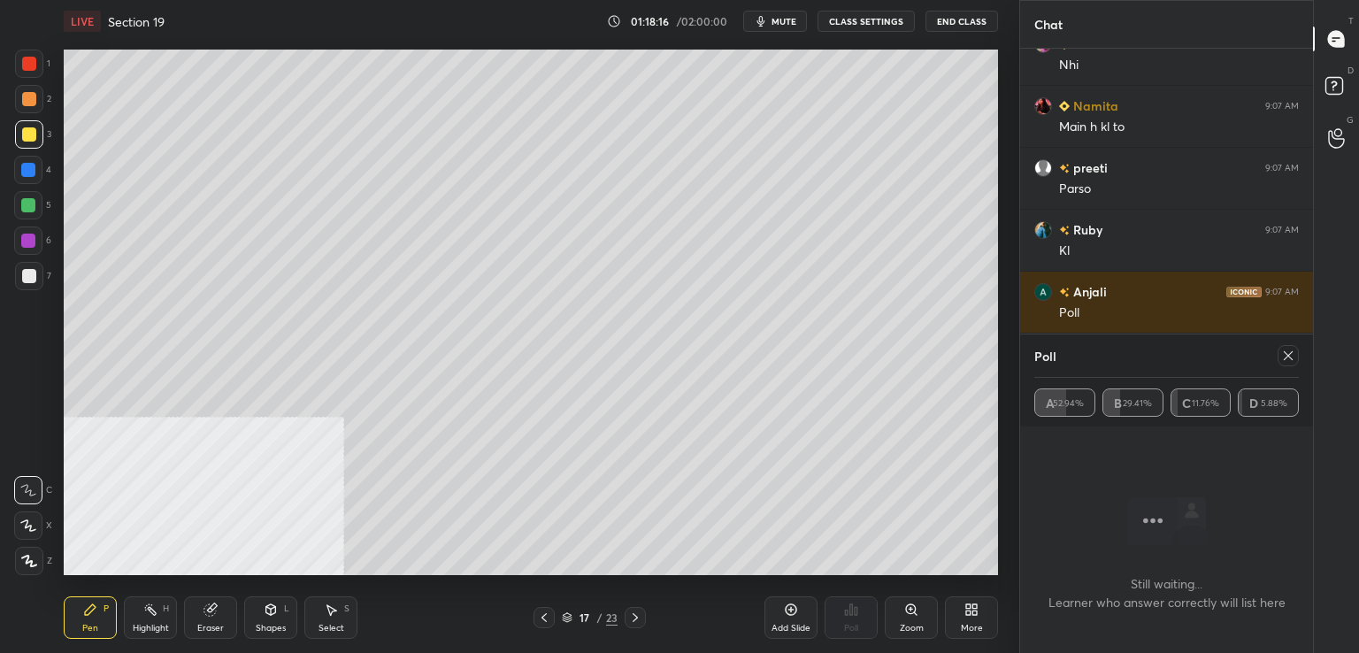
scroll to position [12587, 0]
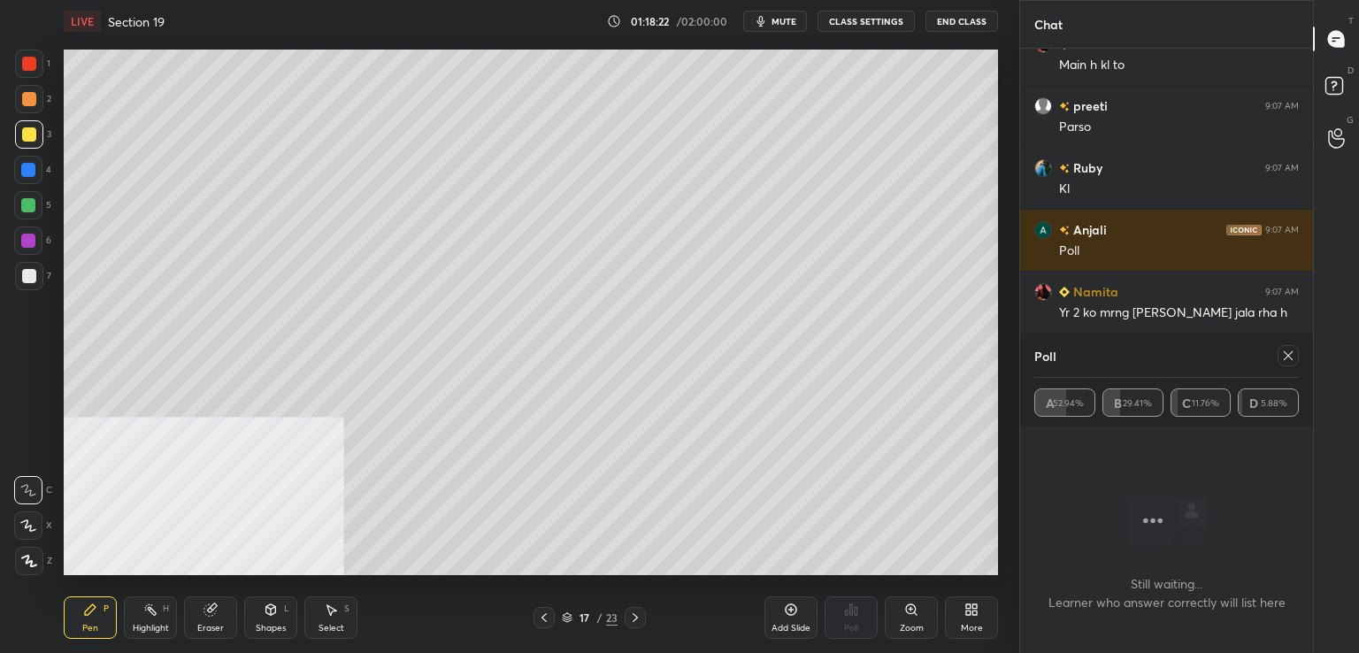
click at [1289, 357] on icon at bounding box center [1288, 355] width 9 height 9
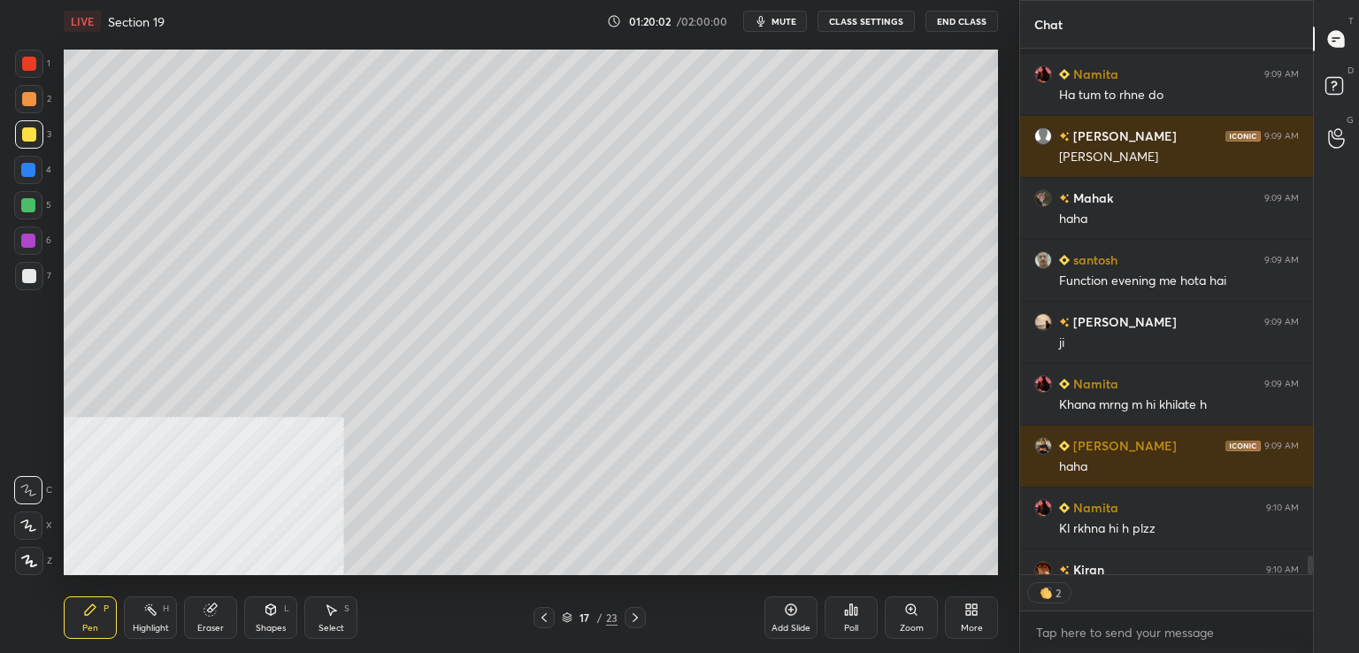
scroll to position [14452, 0]
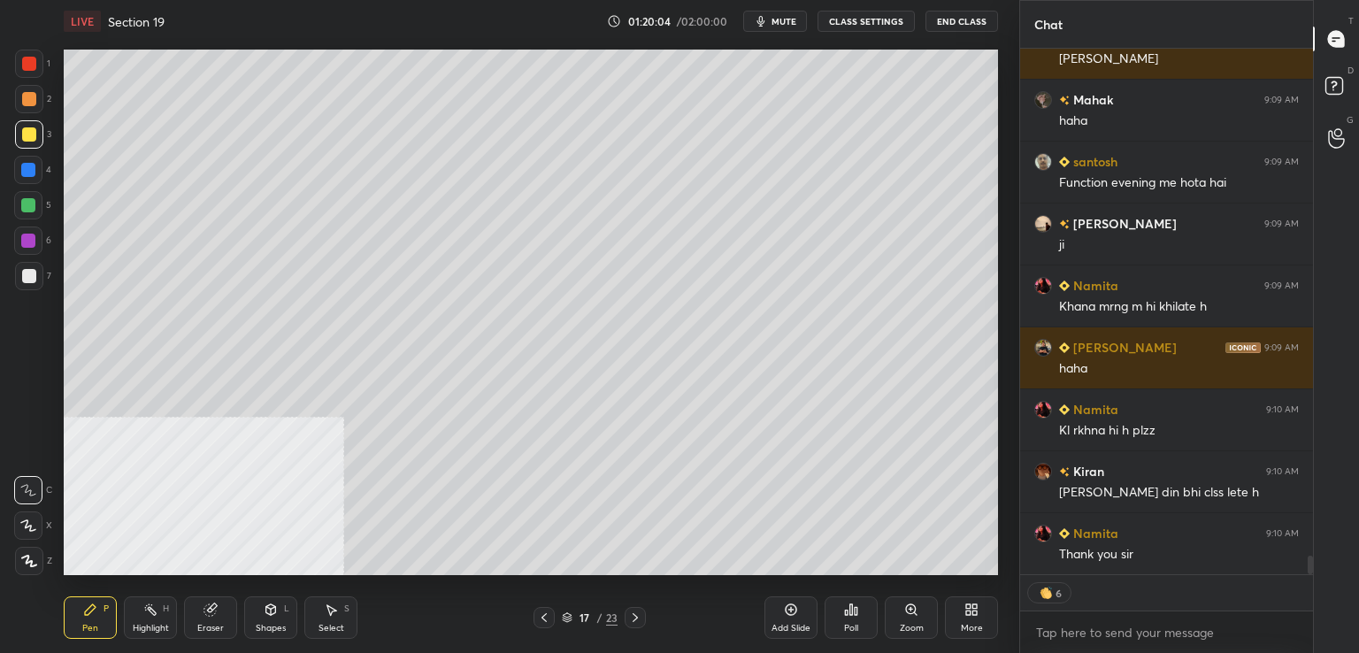
click at [975, 19] on button "End Class" at bounding box center [962, 21] width 73 height 21
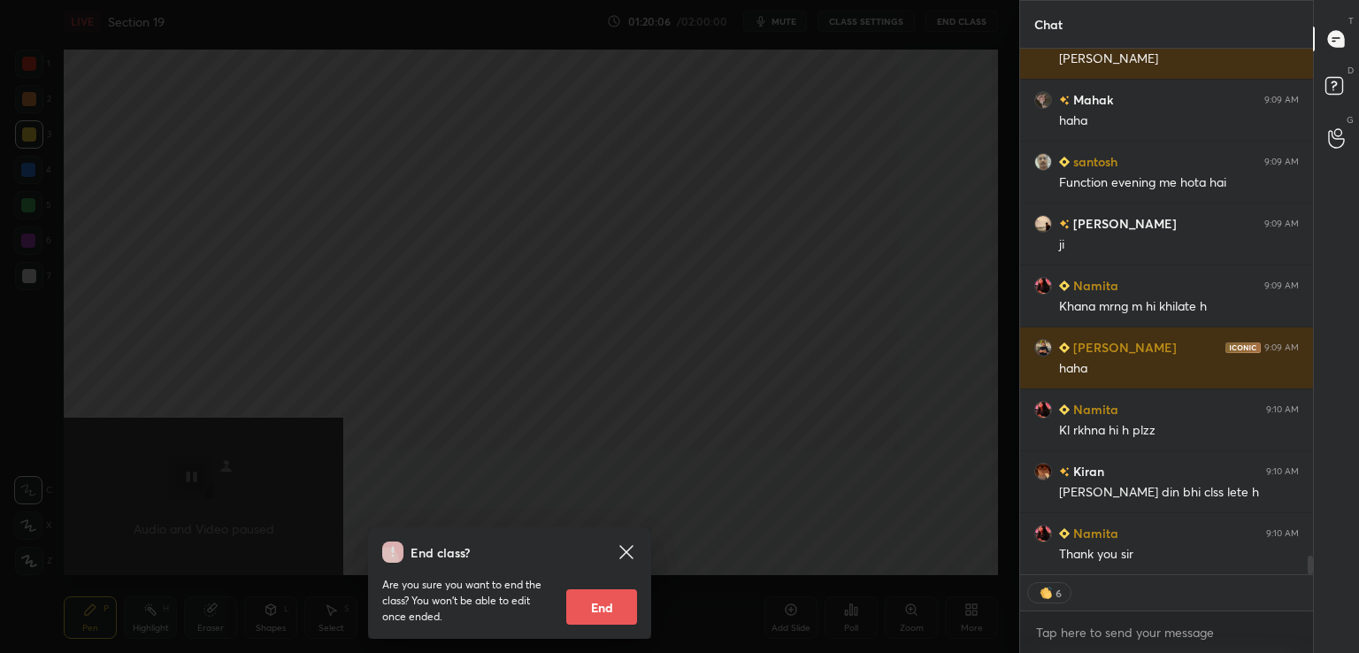
scroll to position [14513, 0]
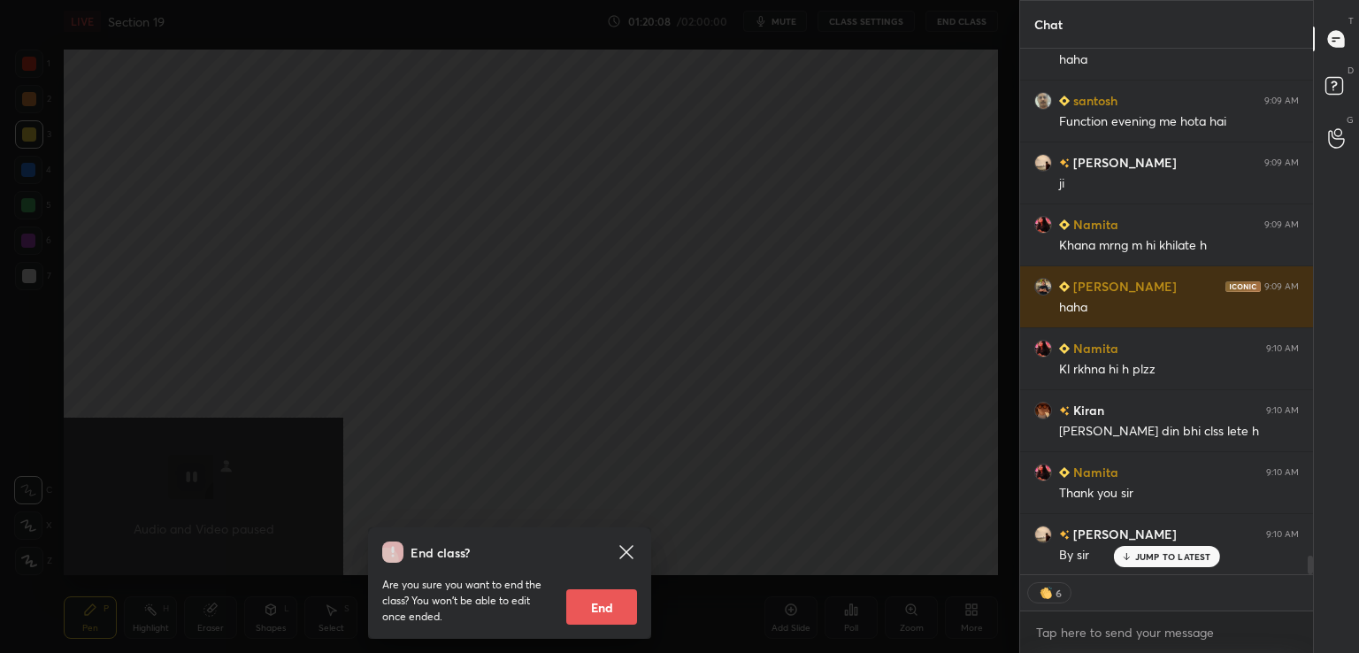
click at [606, 606] on button "End" at bounding box center [601, 606] width 71 height 35
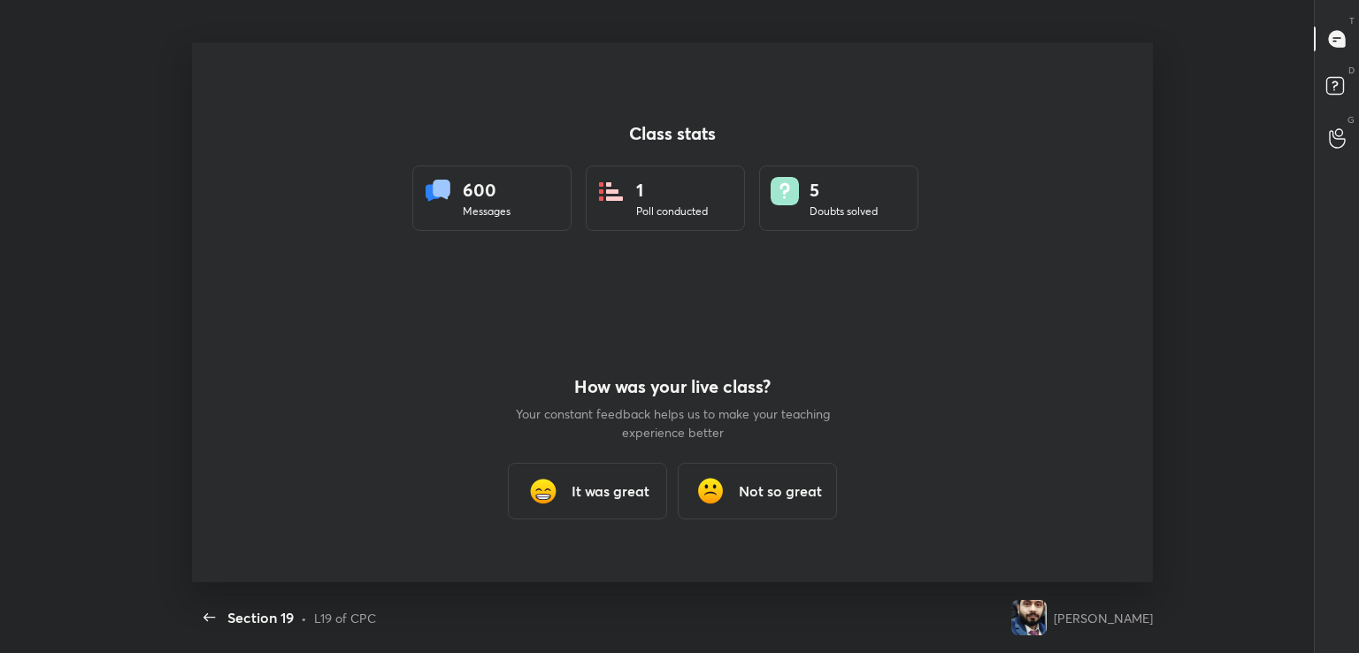
scroll to position [0, 0]
type textarea "x"
